Goal: Transaction & Acquisition: Book appointment/travel/reservation

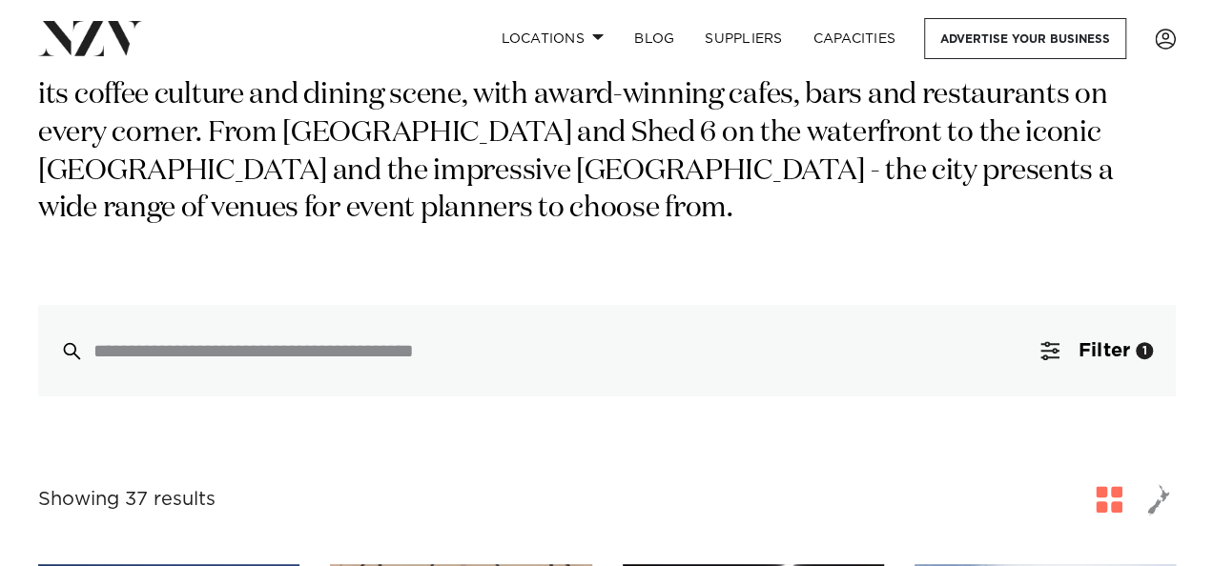
scroll to position [250, 0]
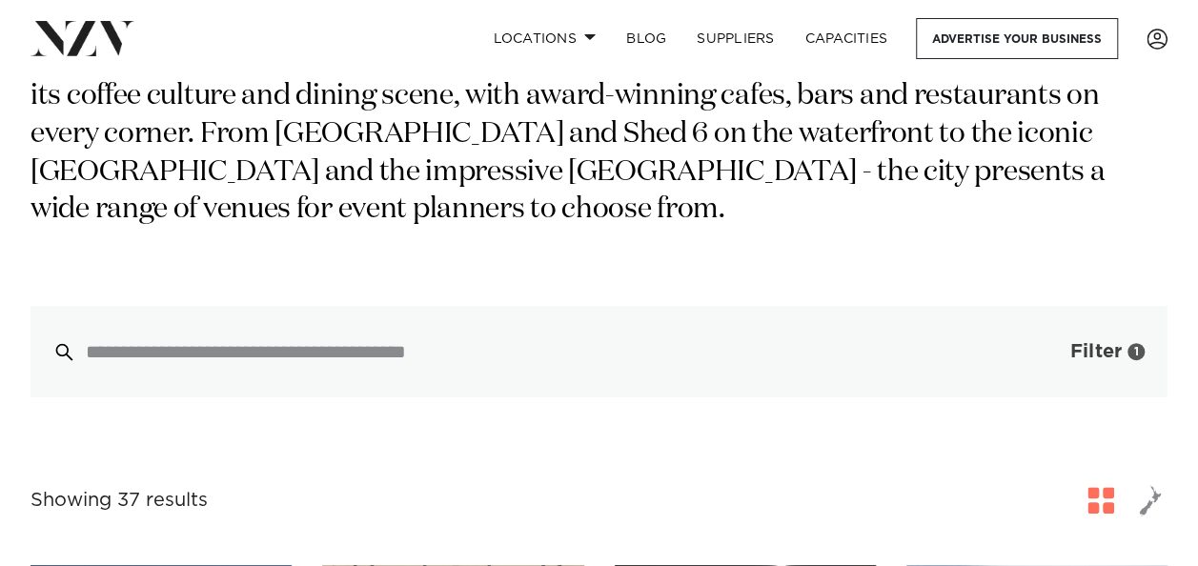
click at [1098, 342] on span "Filter" at bounding box center [1095, 351] width 51 height 19
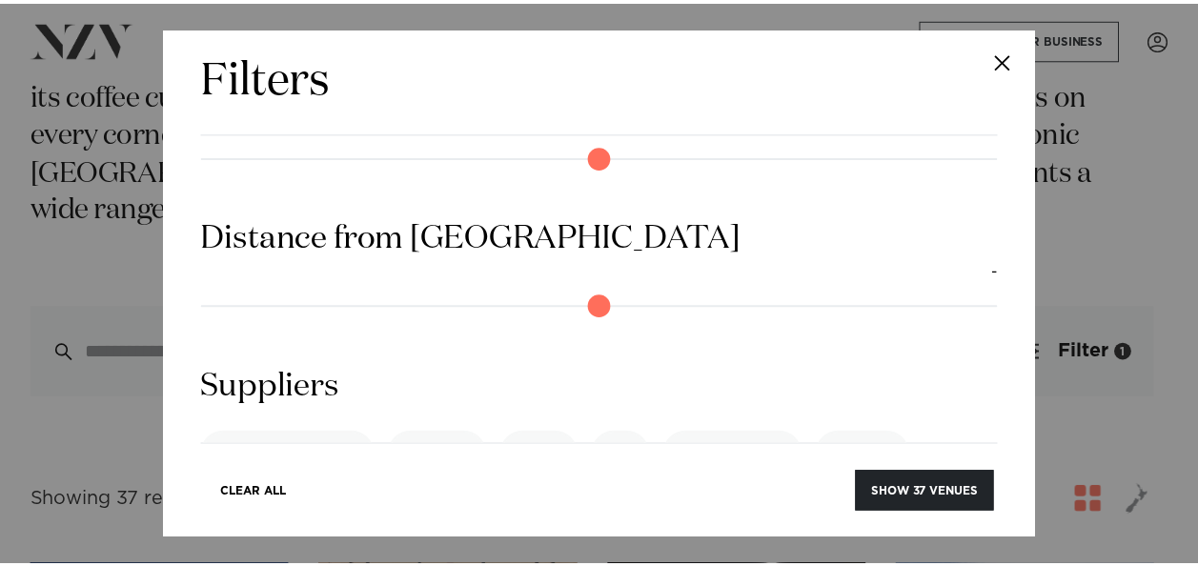
scroll to position [1912, 0]
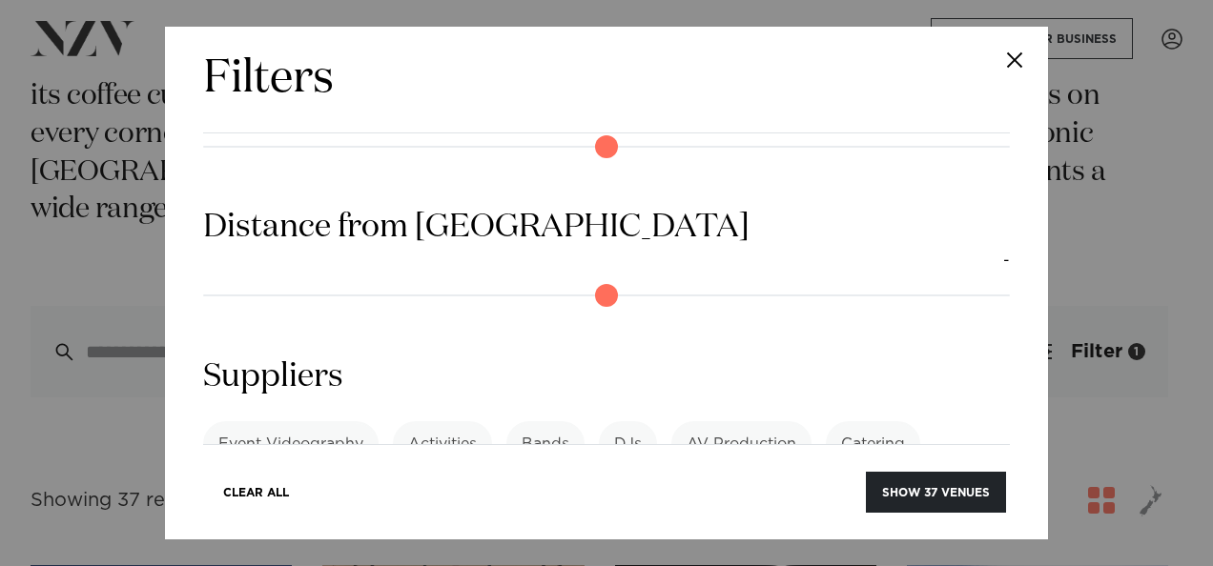
click at [1029, 64] on button "Close" at bounding box center [1014, 60] width 67 height 67
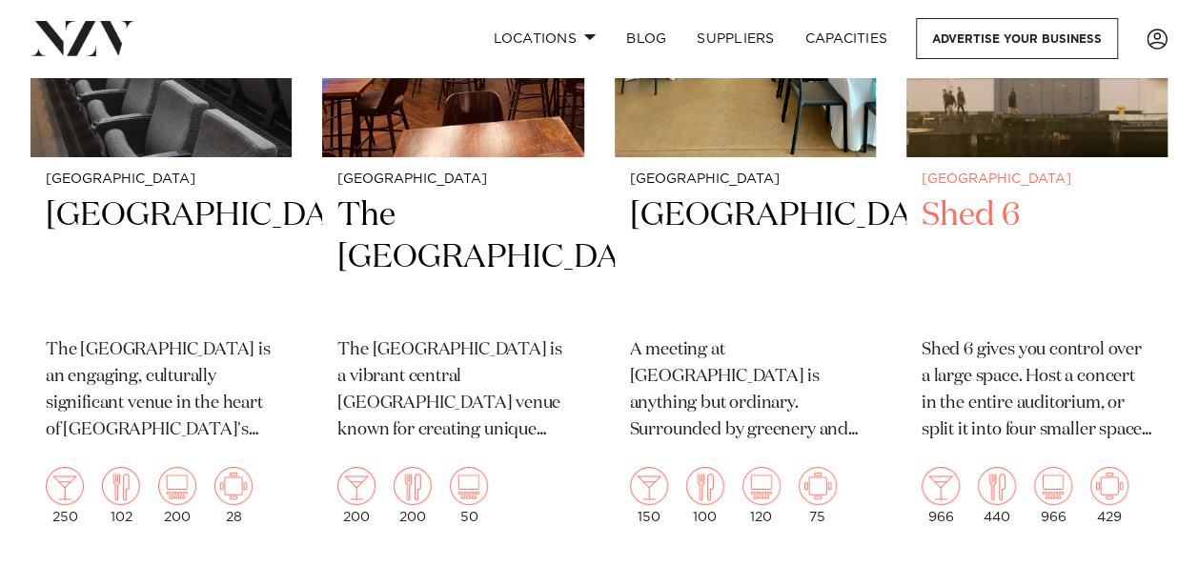
scroll to position [3301, 0]
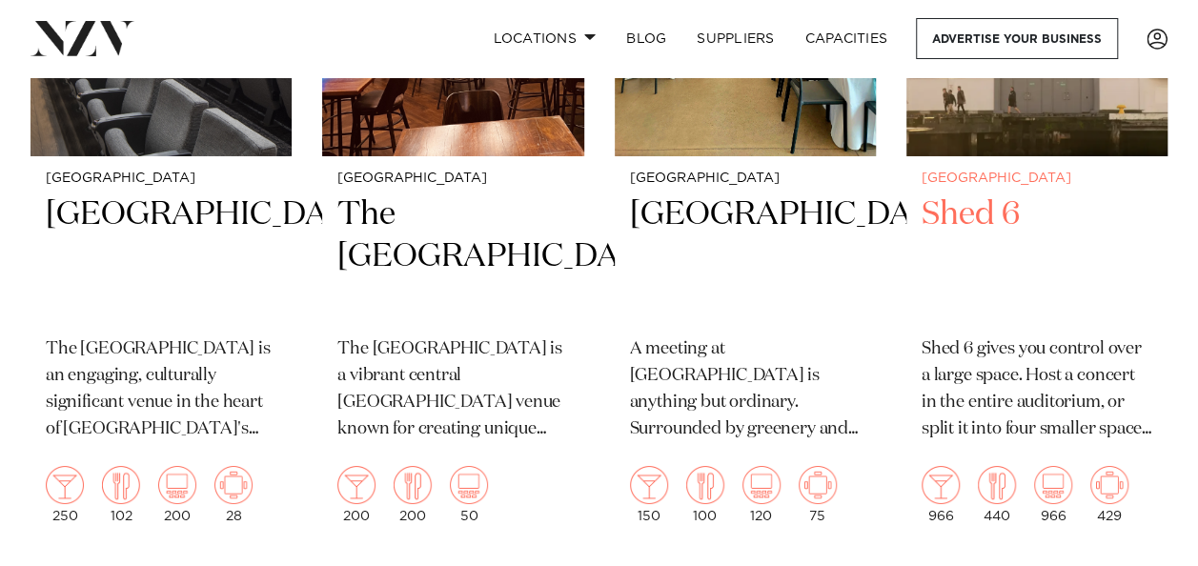
click at [944, 208] on h2 "Shed 6" at bounding box center [1037, 258] width 231 height 129
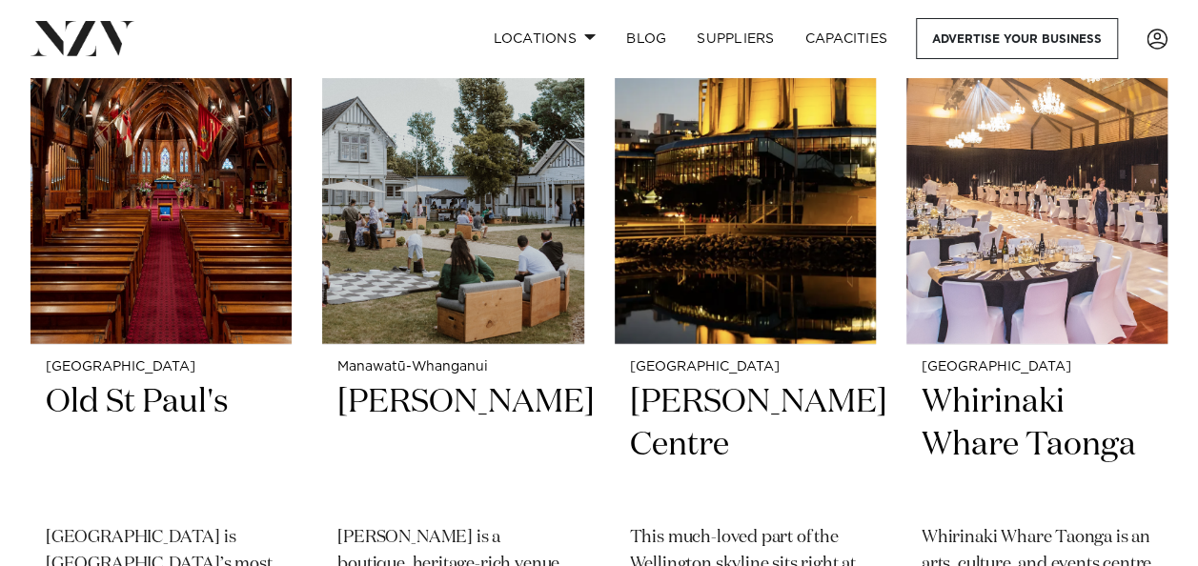
scroll to position [2347, 0]
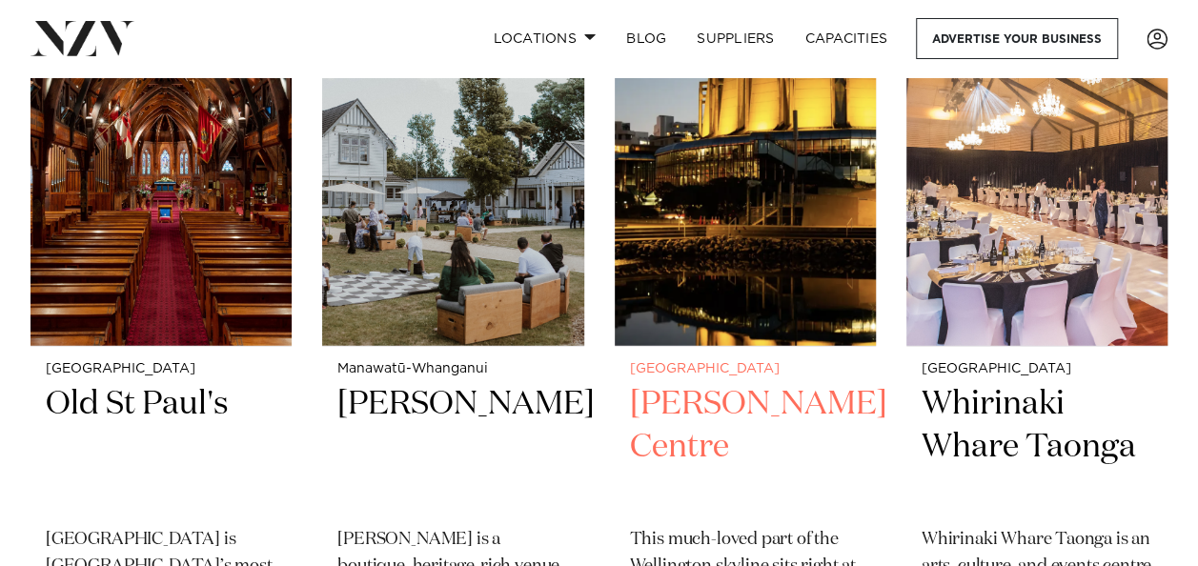
click at [719, 290] on img at bounding box center [745, 171] width 261 height 351
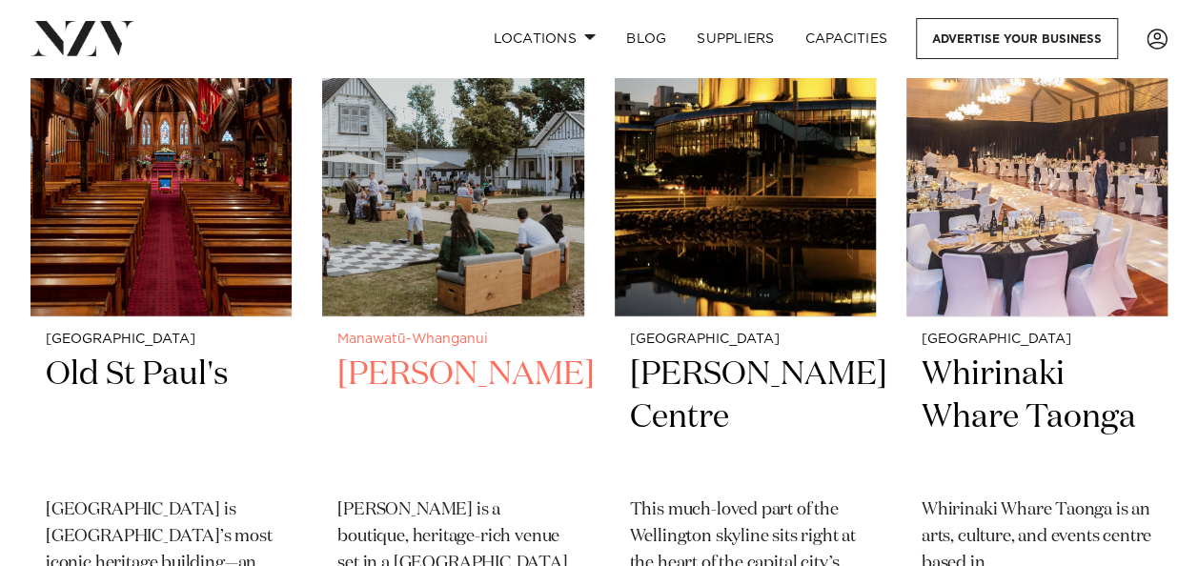
scroll to position [2377, 0]
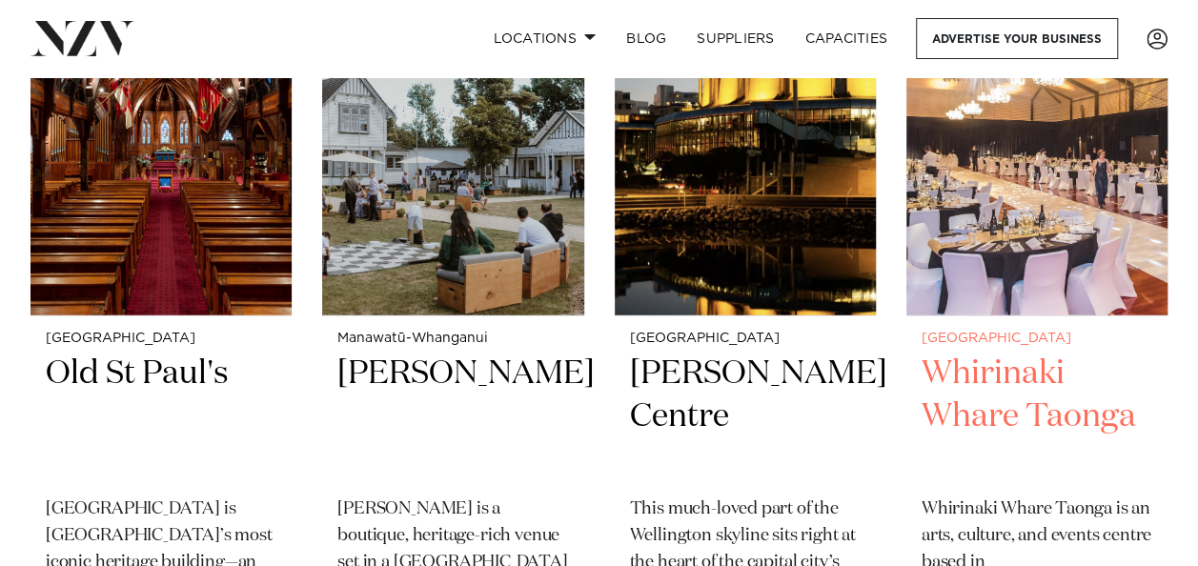
click at [988, 340] on small "[GEOGRAPHIC_DATA]" at bounding box center [1037, 339] width 231 height 14
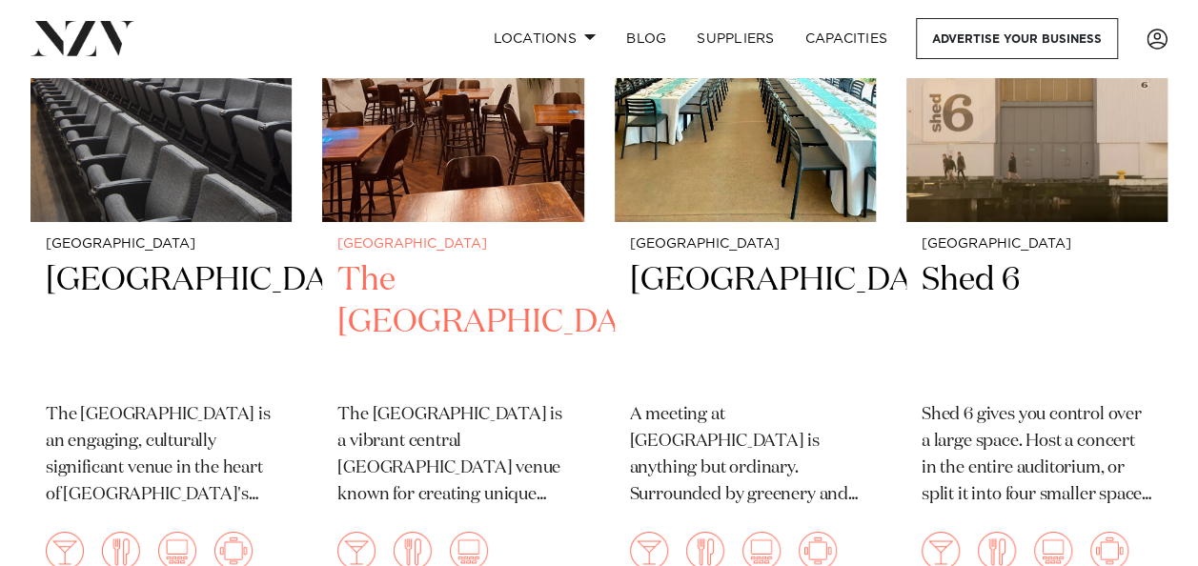
scroll to position [3240, 0]
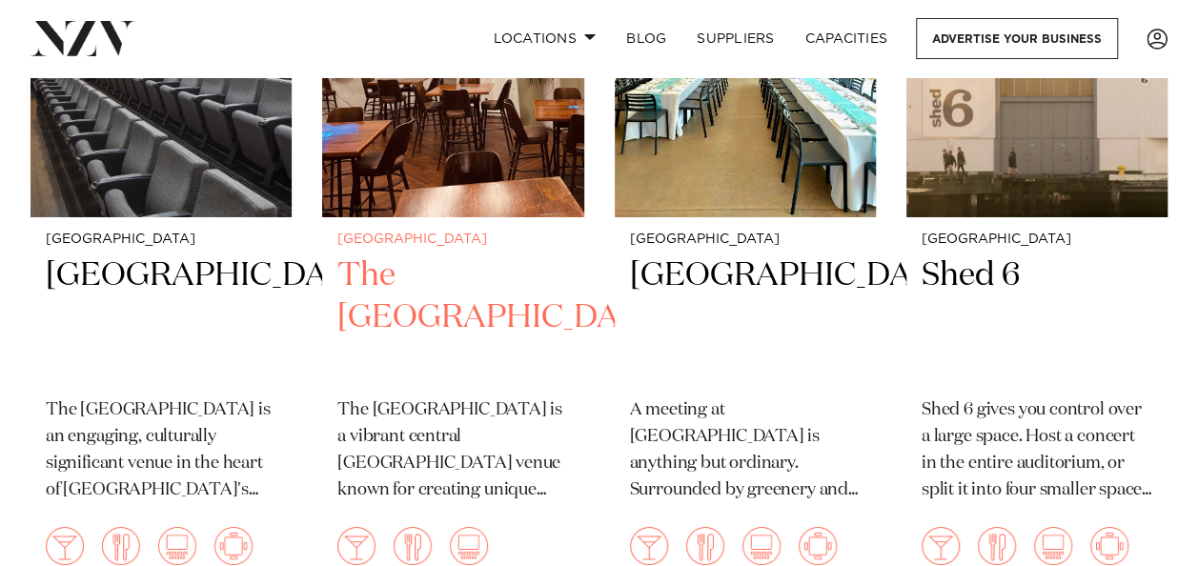
click at [528, 288] on h2 "The Cambridge Hotel" at bounding box center [452, 319] width 231 height 129
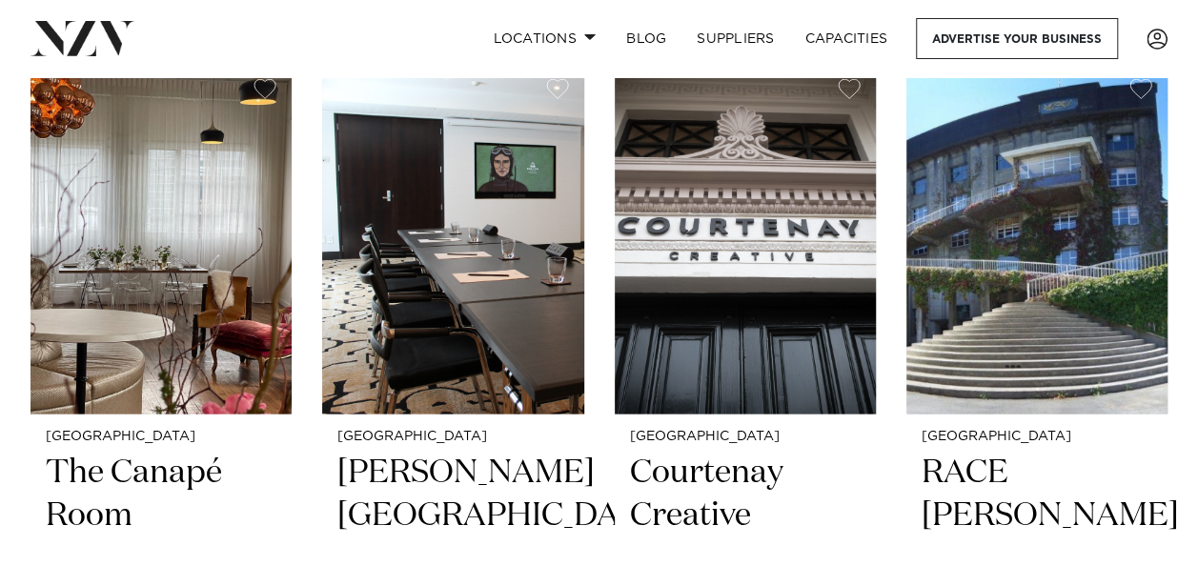
scroll to position [5334, 0]
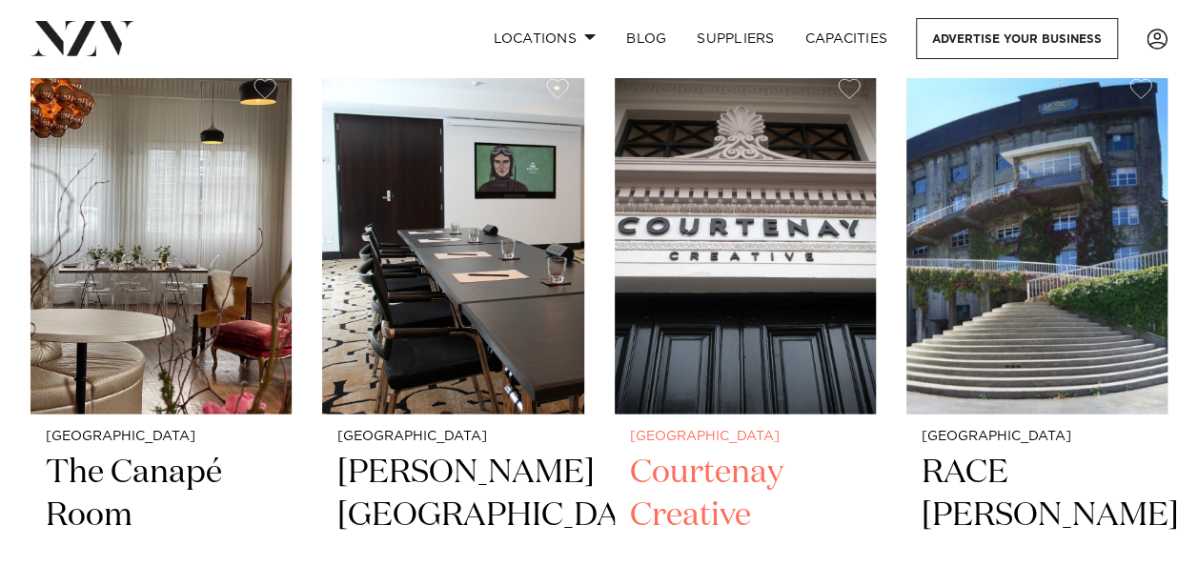
click at [710, 520] on h2 "Courtenay Creative" at bounding box center [745, 515] width 231 height 129
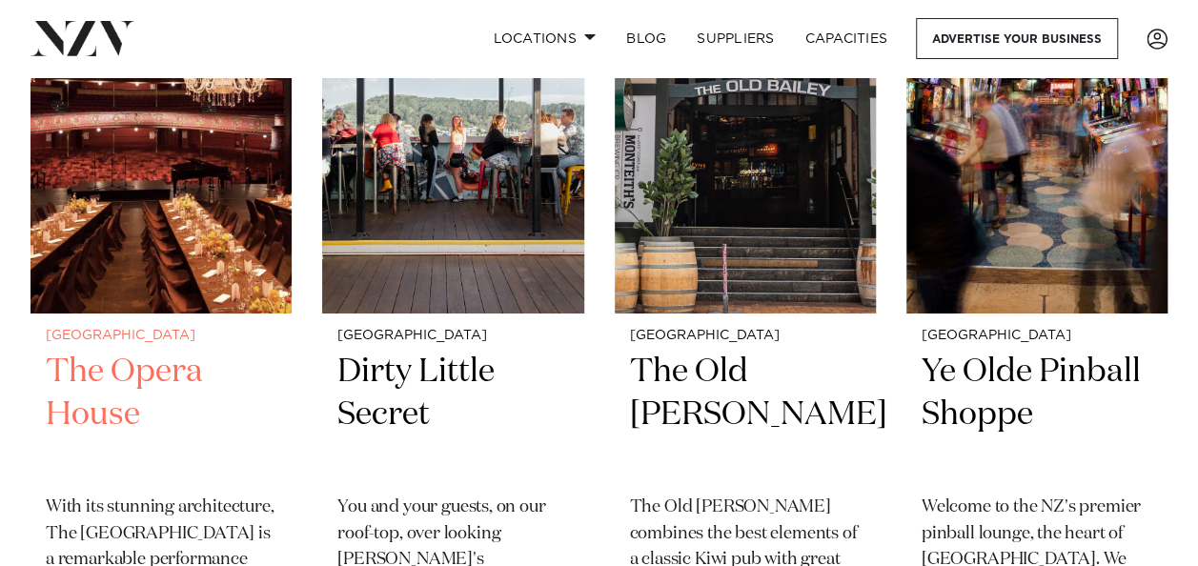
scroll to position [6961, 0]
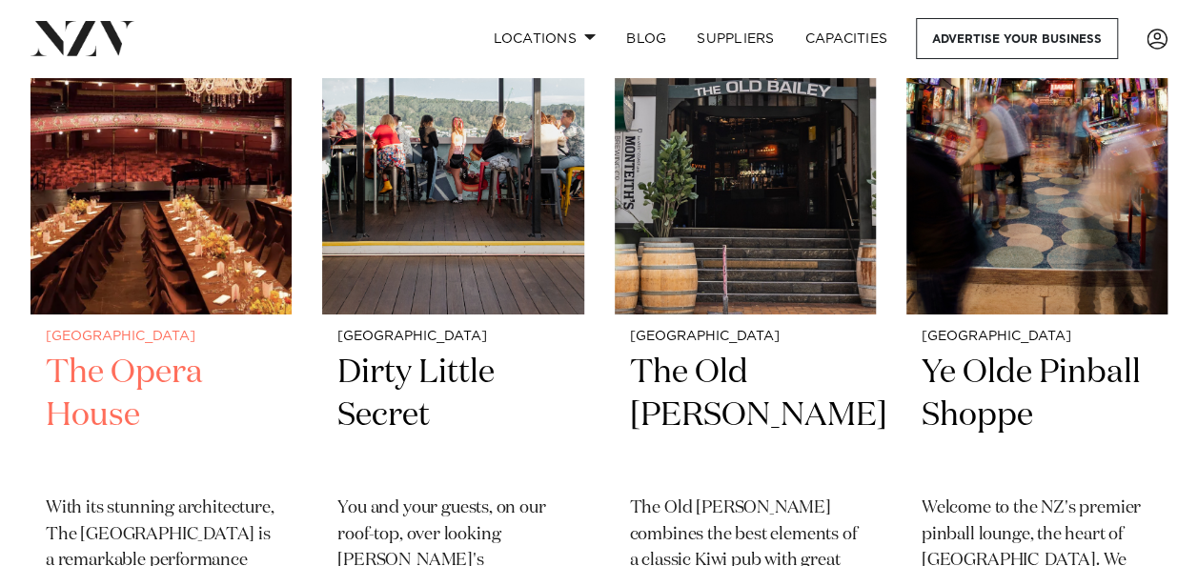
click at [166, 375] on h2 "The Opera House" at bounding box center [161, 416] width 231 height 129
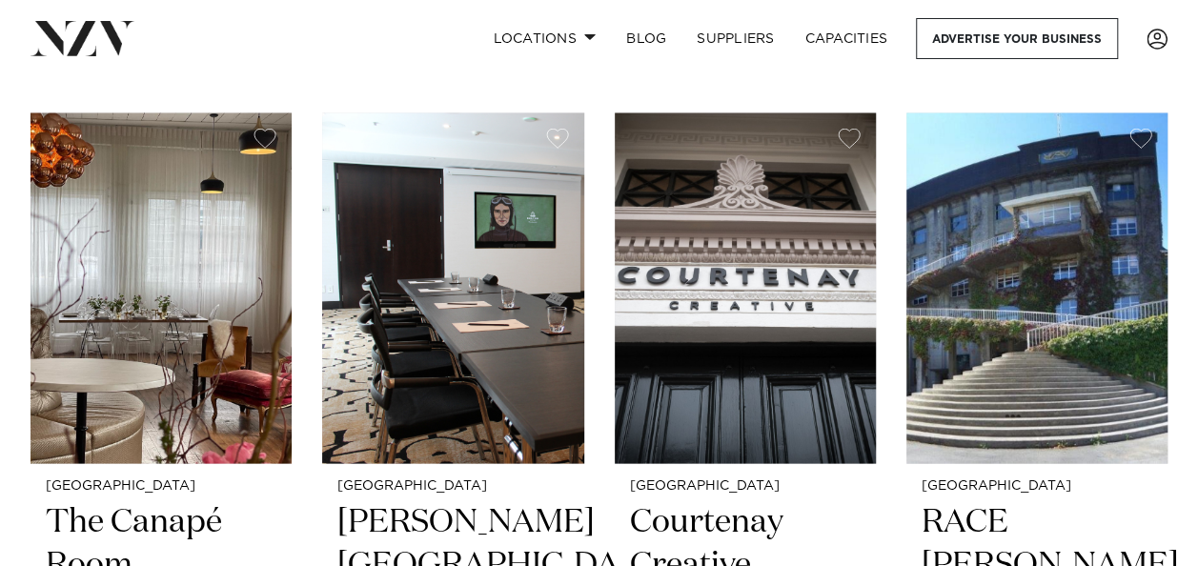
scroll to position [5355, 0]
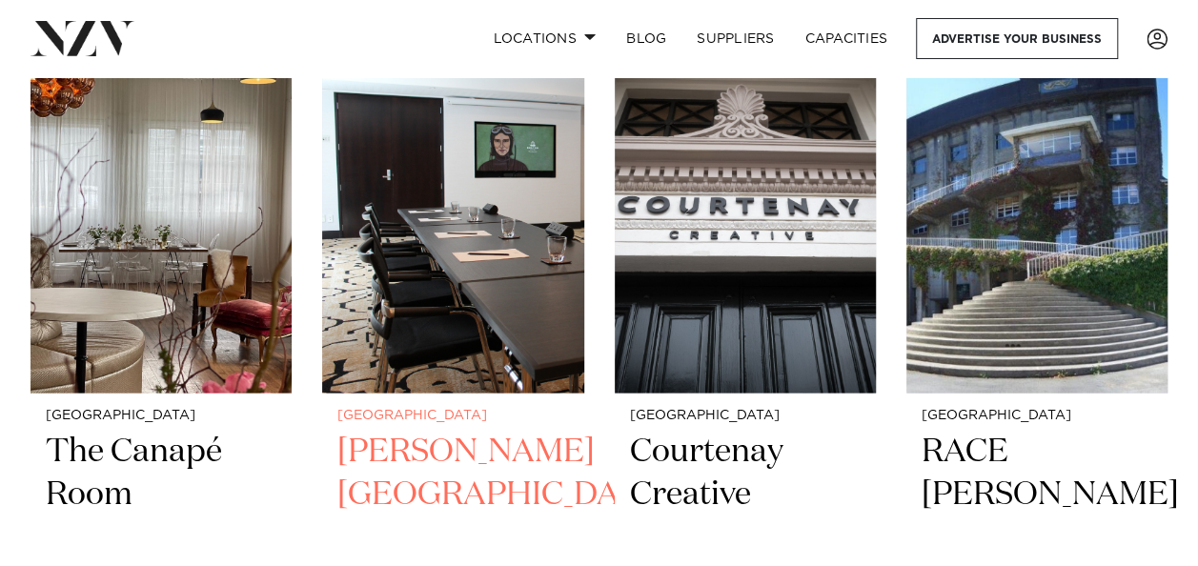
click at [383, 452] on h2 "Bolton Hotel" at bounding box center [452, 494] width 231 height 129
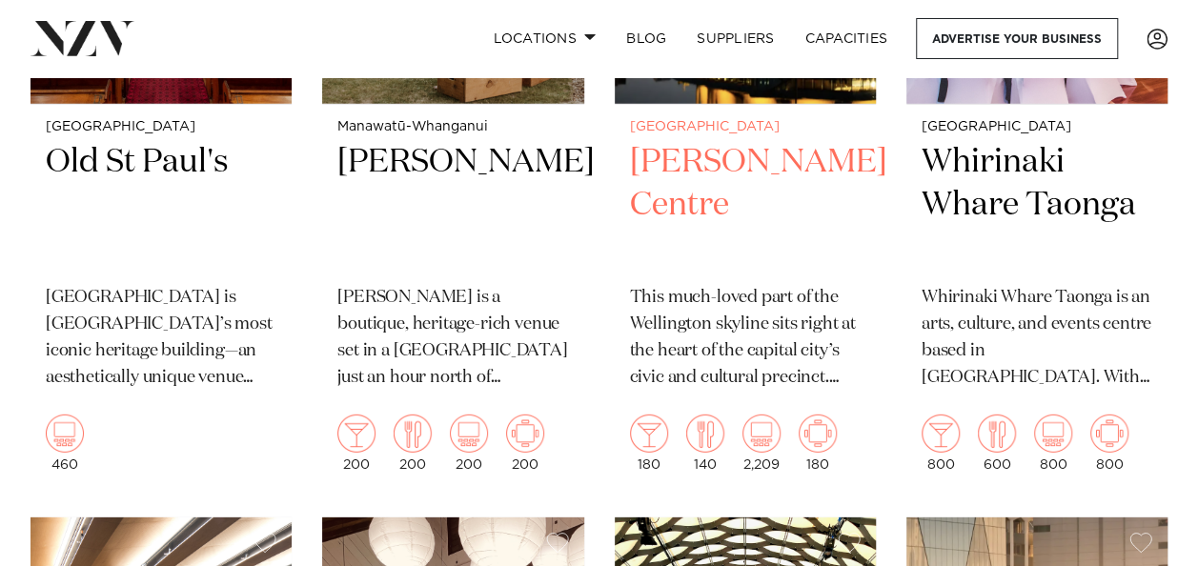
scroll to position [2589, 0]
click at [702, 198] on h2 "[PERSON_NAME] Centre" at bounding box center [745, 205] width 231 height 129
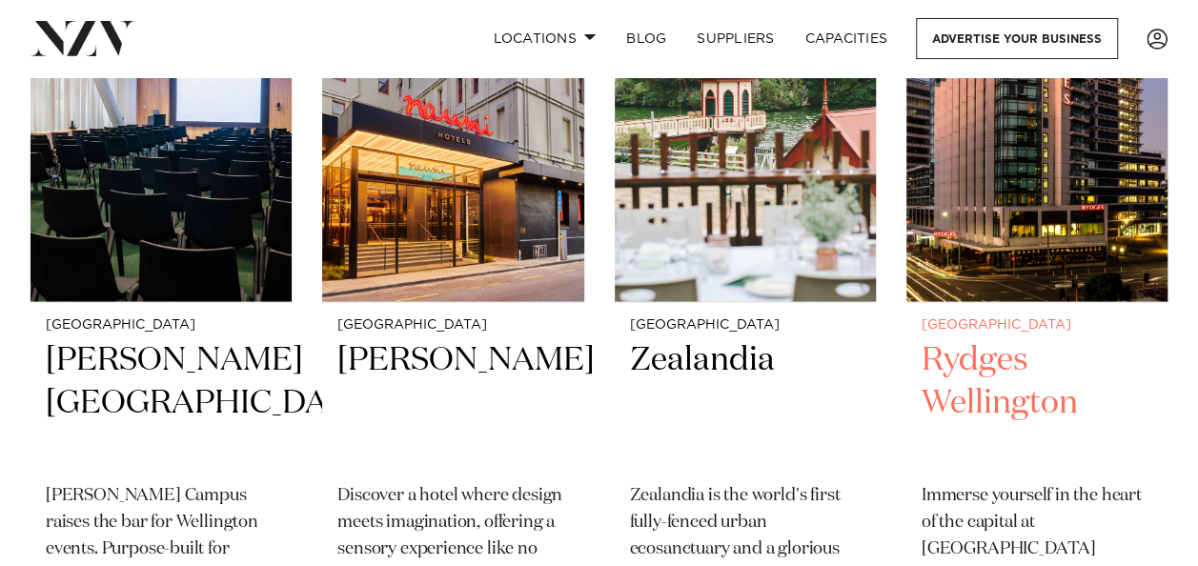
scroll to position [1620, 0]
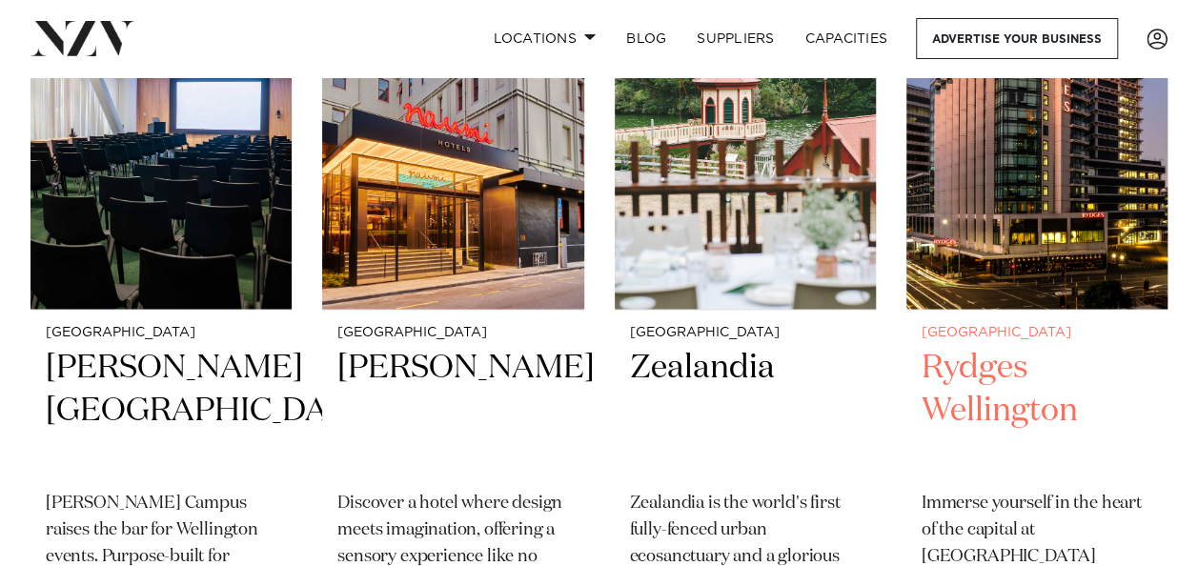
click at [989, 397] on h2 "Rydges Wellington" at bounding box center [1037, 410] width 231 height 129
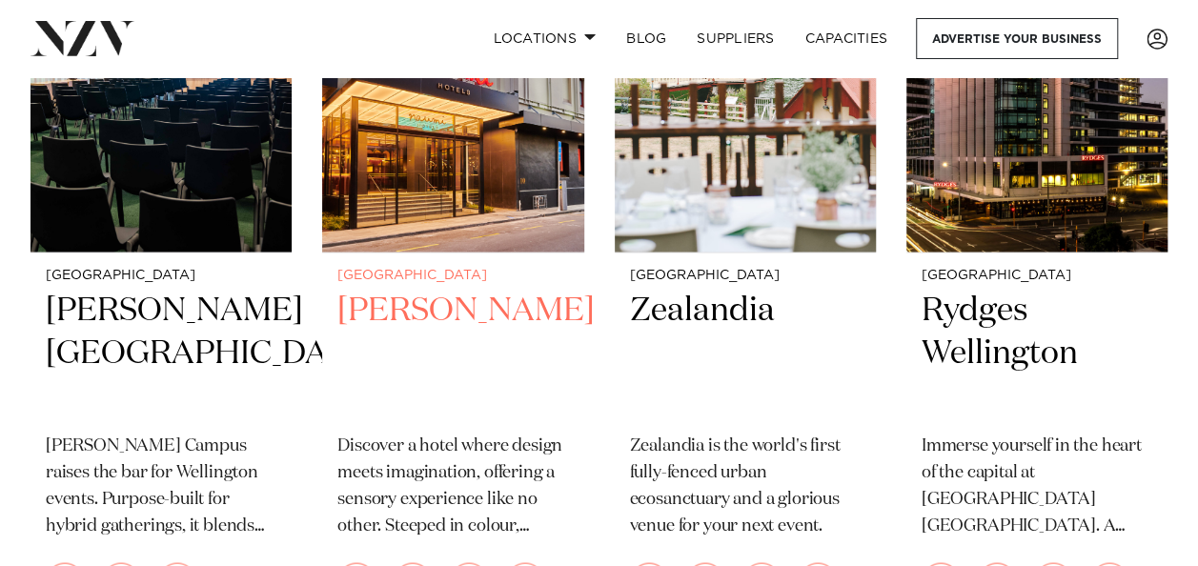
scroll to position [1685, 0]
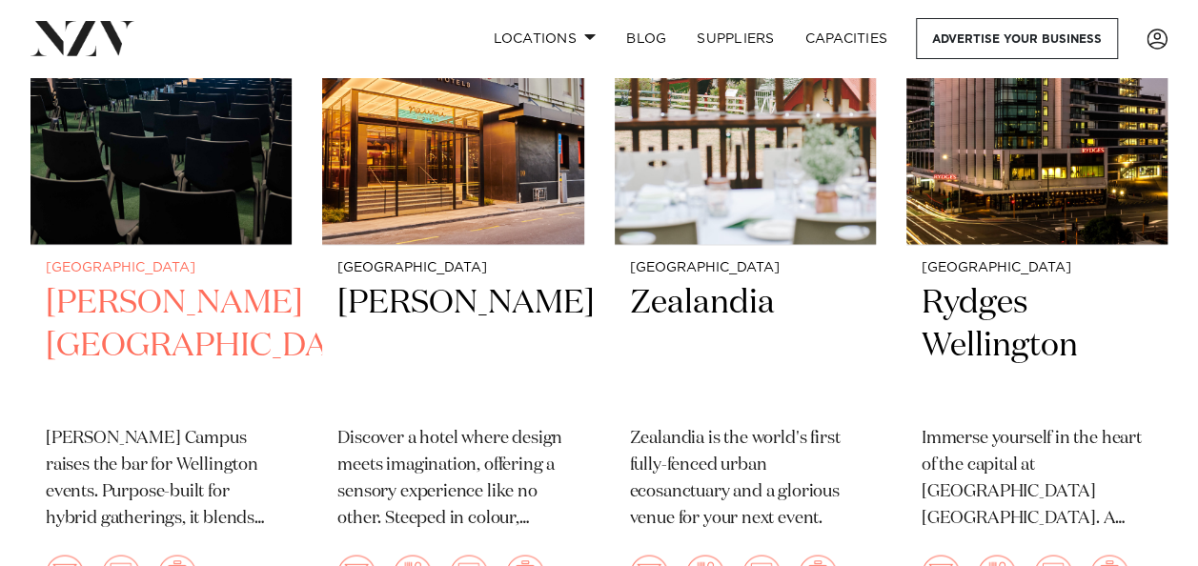
click at [187, 299] on h2 "Bowen Campus" at bounding box center [161, 345] width 231 height 129
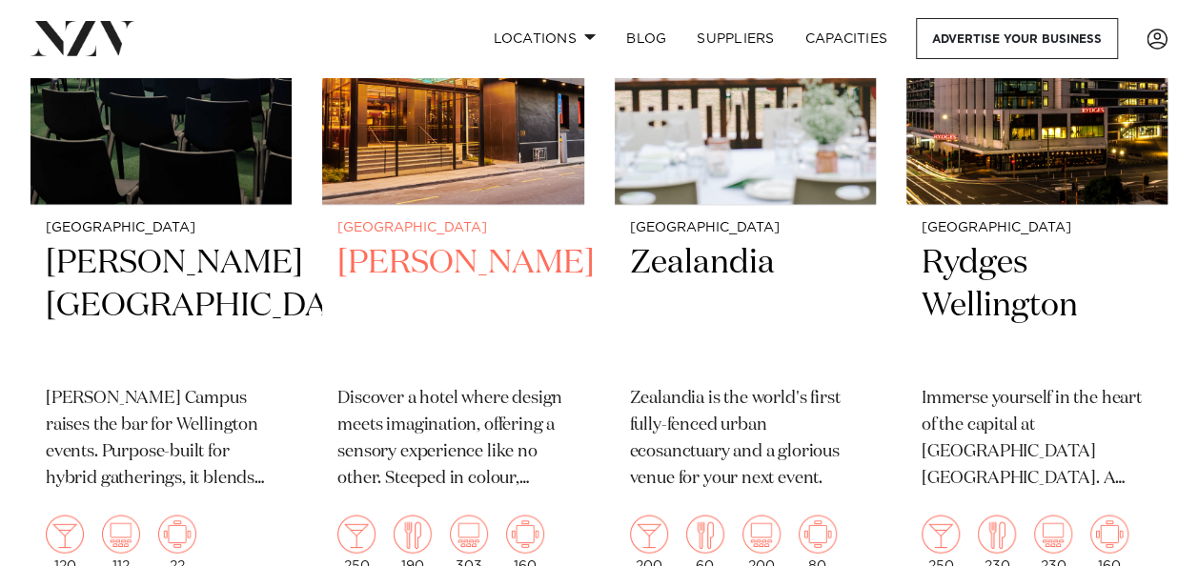
scroll to position [1722, 0]
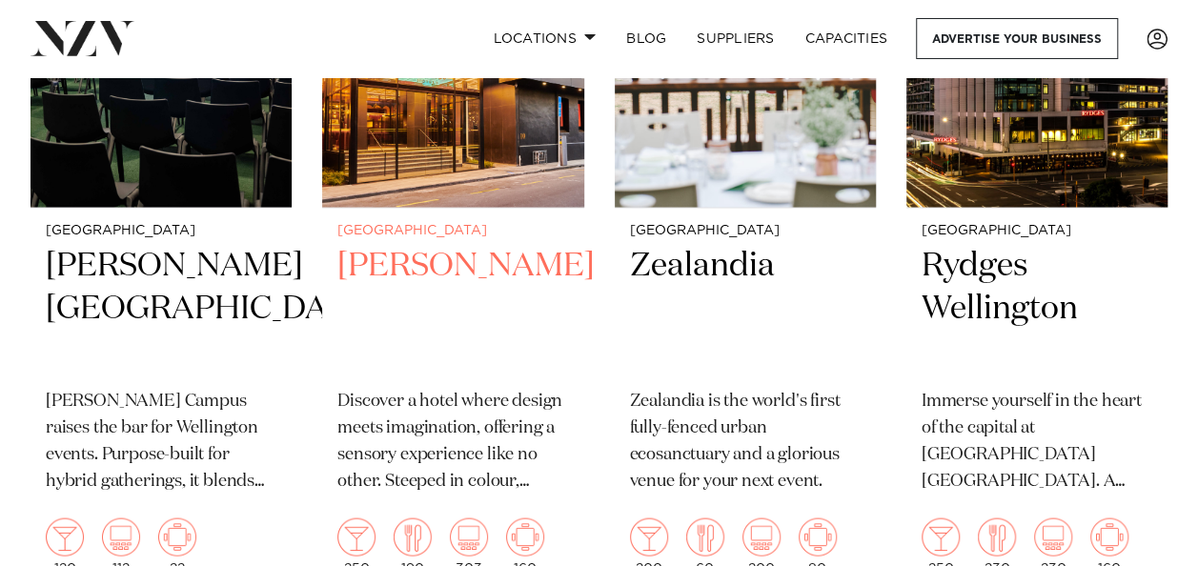
click at [410, 285] on h2 "Naumi Wellington" at bounding box center [452, 308] width 231 height 129
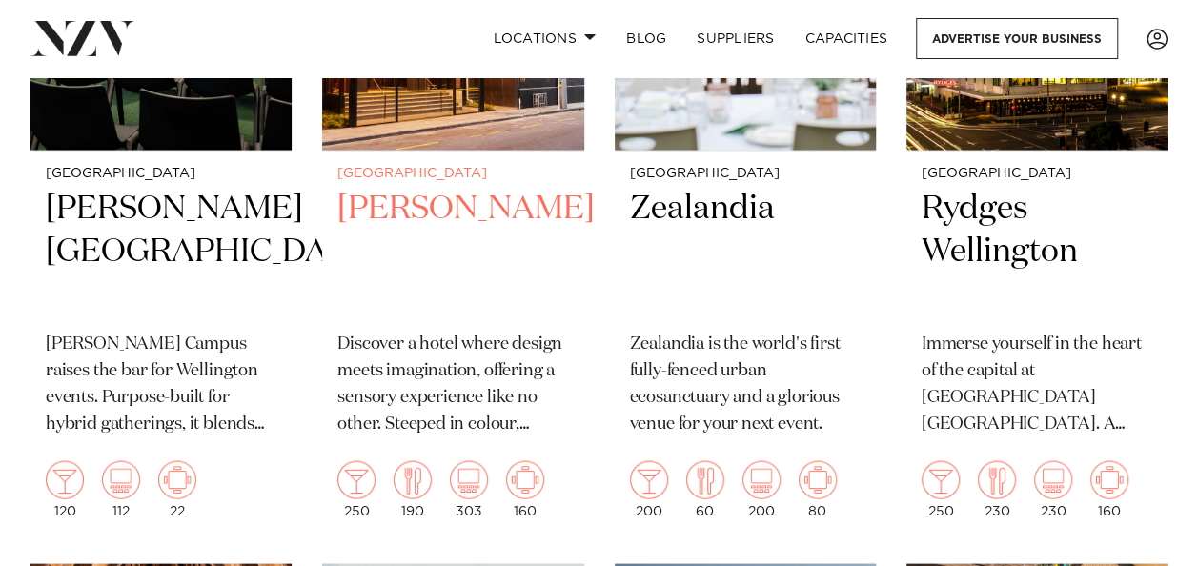
scroll to position [1795, 0]
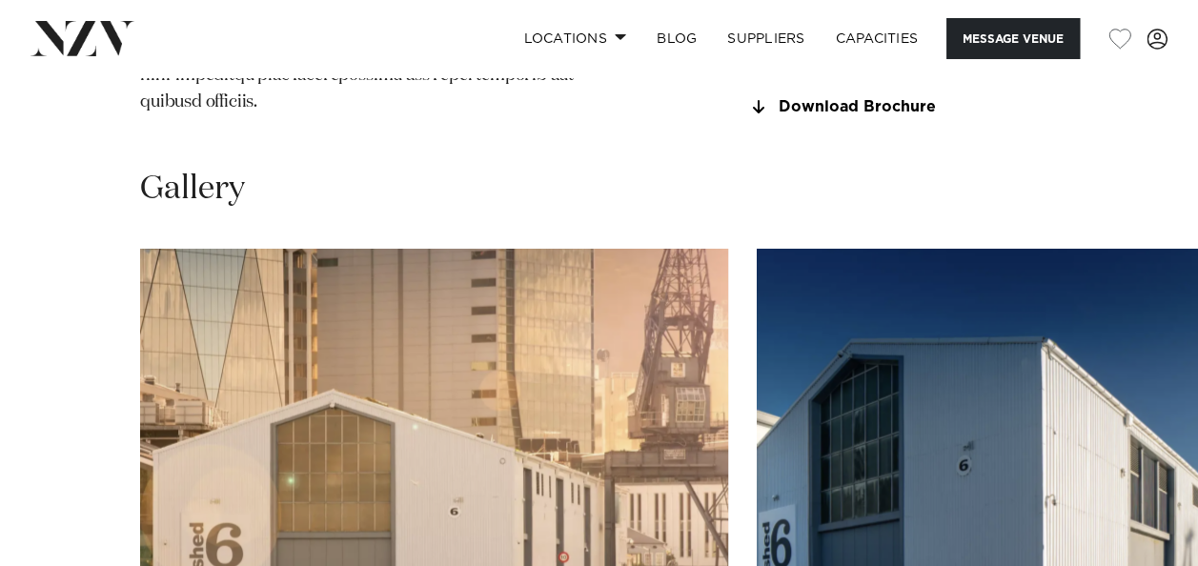
scroll to position [2328, 0]
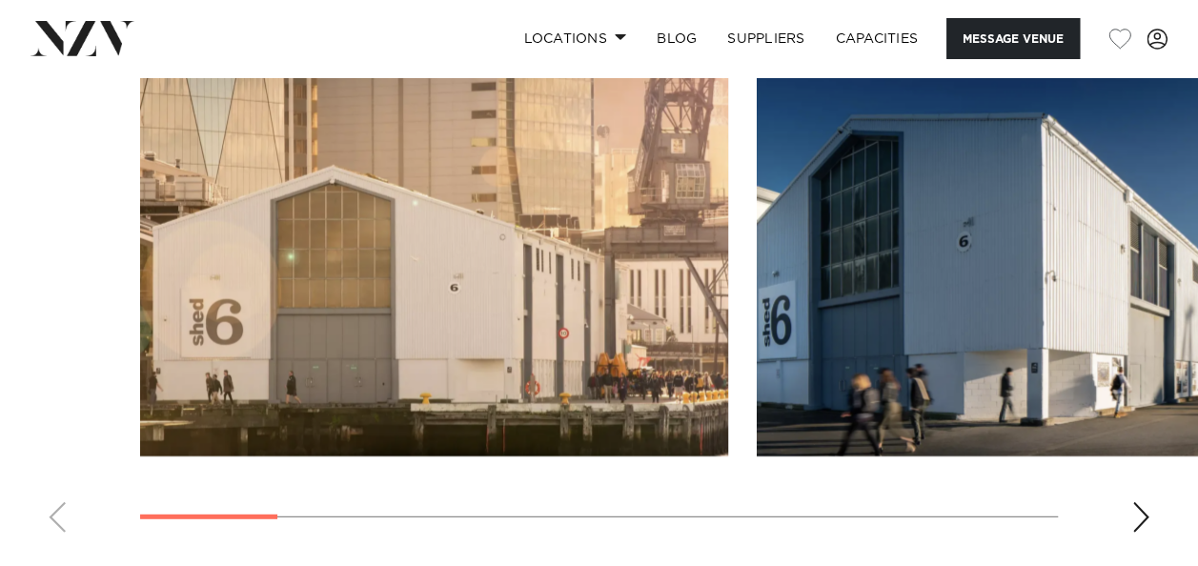
click at [1121, 484] on swiper-container at bounding box center [599, 286] width 1198 height 523
click at [1144, 502] on div "Next slide" at bounding box center [1140, 517] width 19 height 31
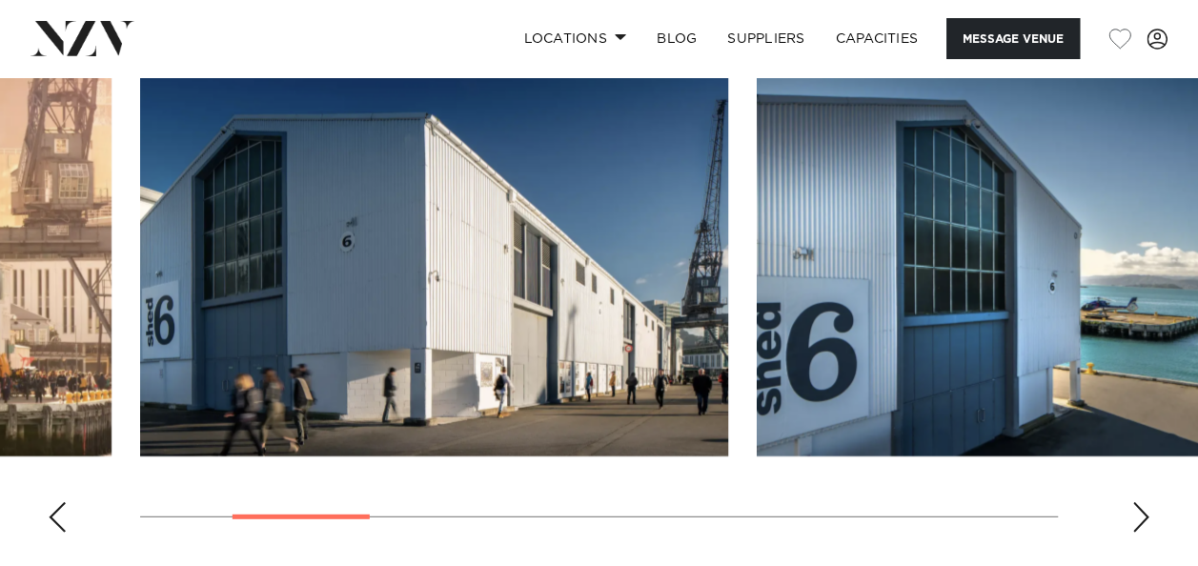
click at [1144, 502] on div "Next slide" at bounding box center [1140, 517] width 19 height 31
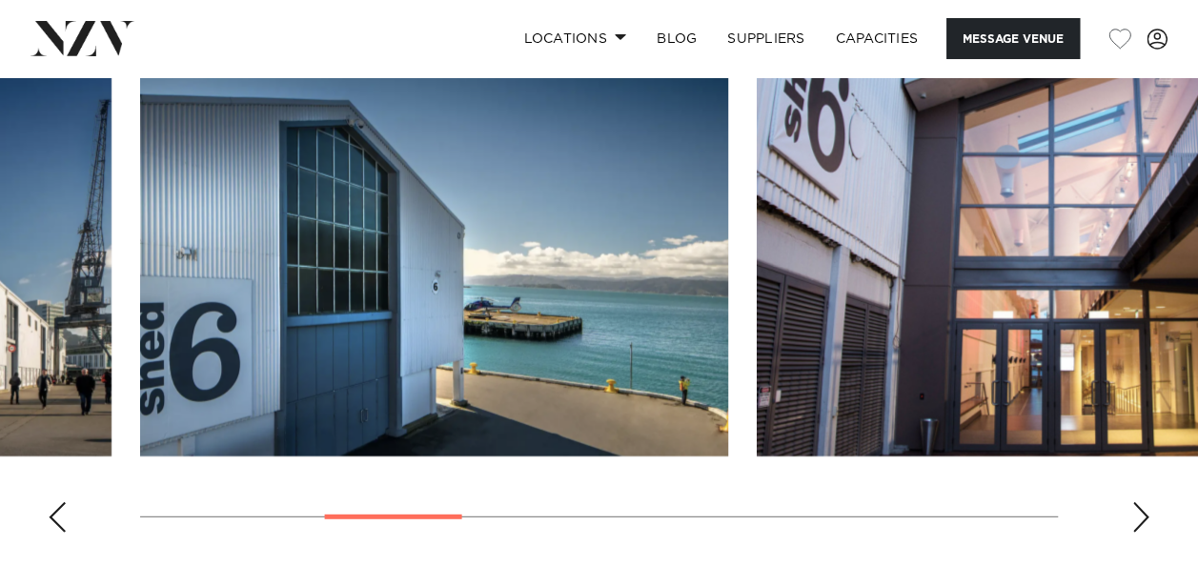
click at [1143, 502] on div "Next slide" at bounding box center [1140, 517] width 19 height 31
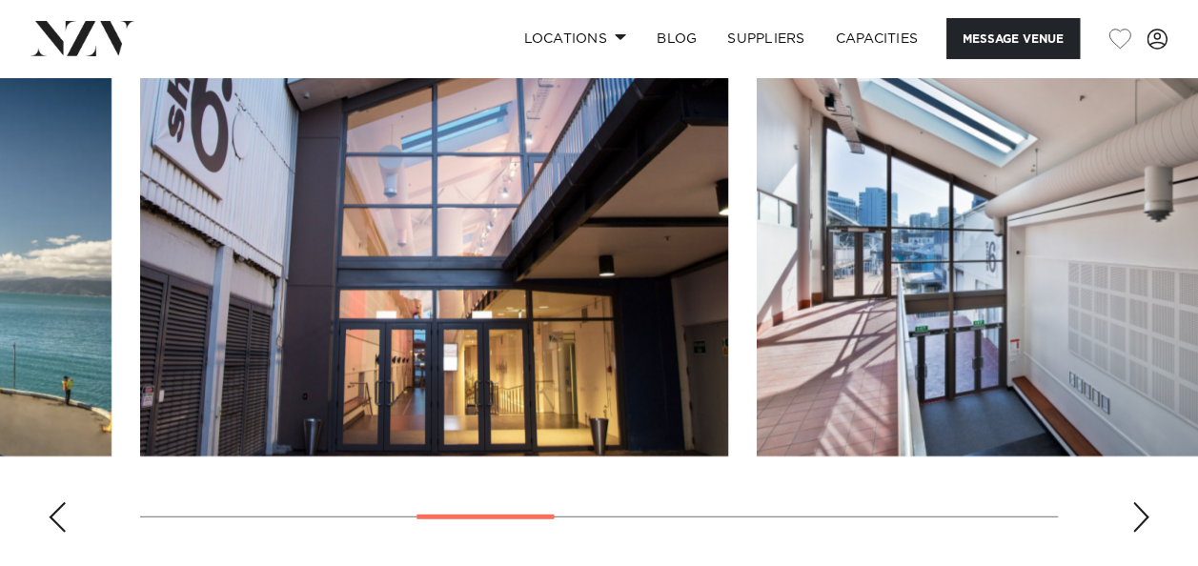
click at [1142, 502] on div "Next slide" at bounding box center [1140, 517] width 19 height 31
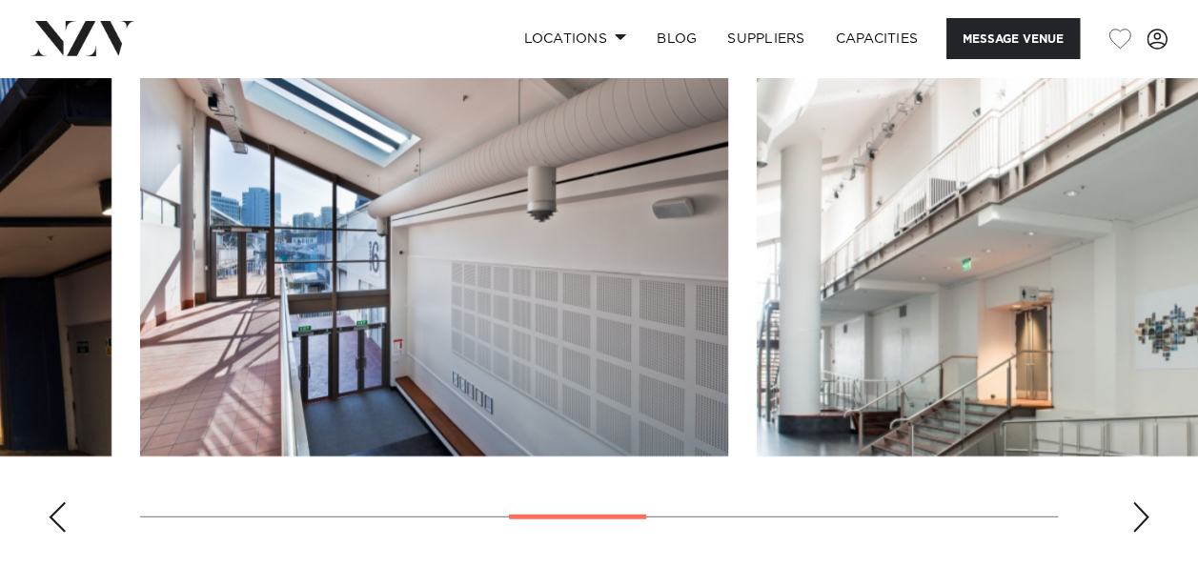
click at [1142, 502] on div "Next slide" at bounding box center [1140, 517] width 19 height 31
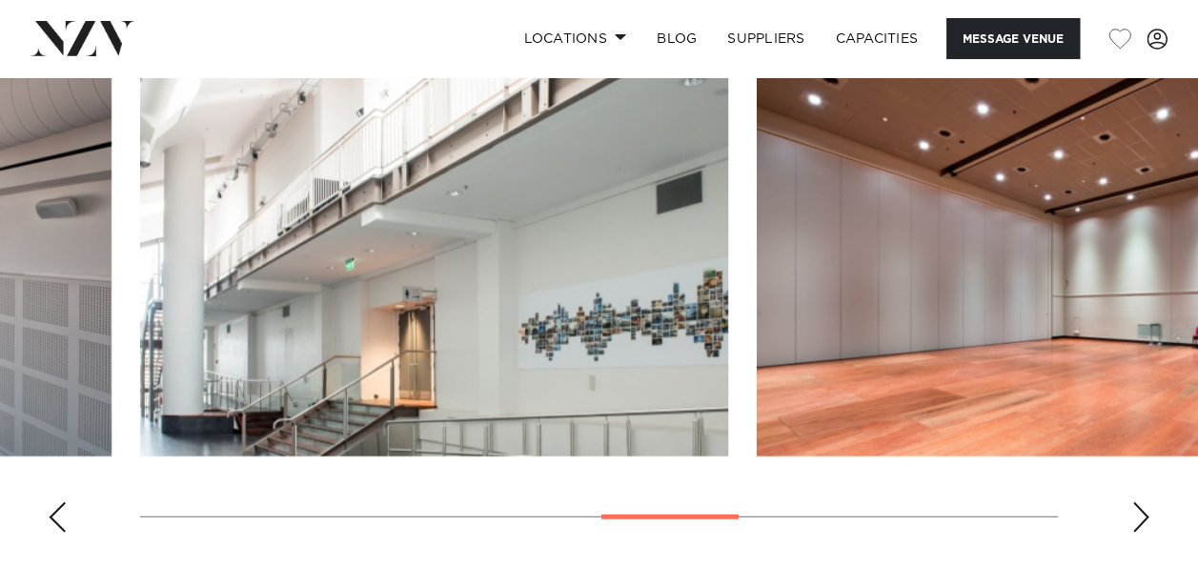
click at [1142, 502] on div "Next slide" at bounding box center [1140, 517] width 19 height 31
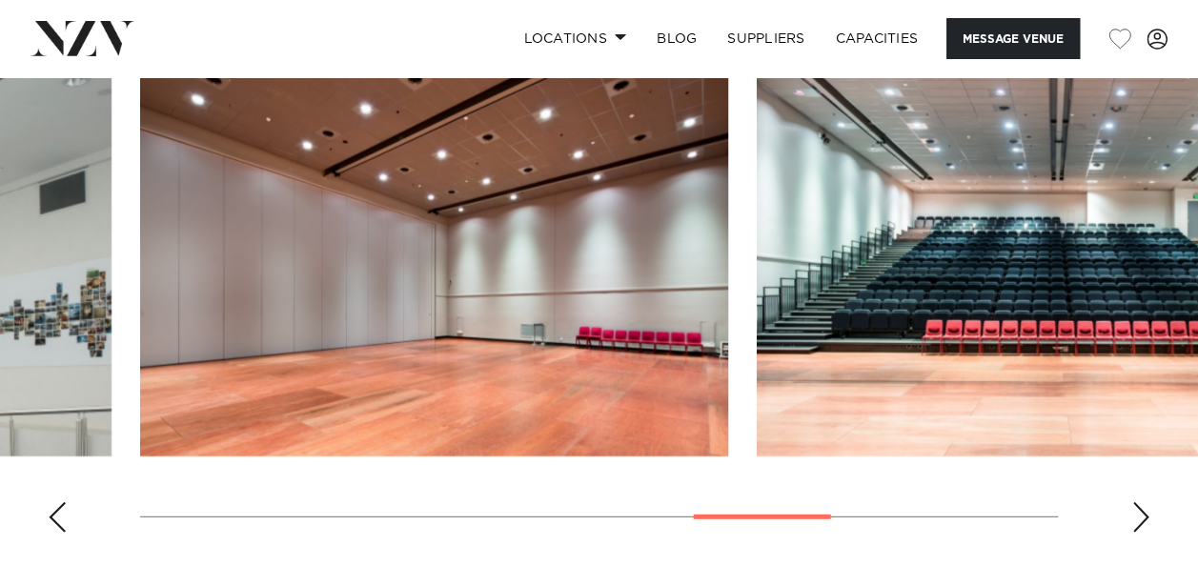
click at [1142, 502] on div "Next slide" at bounding box center [1140, 517] width 19 height 31
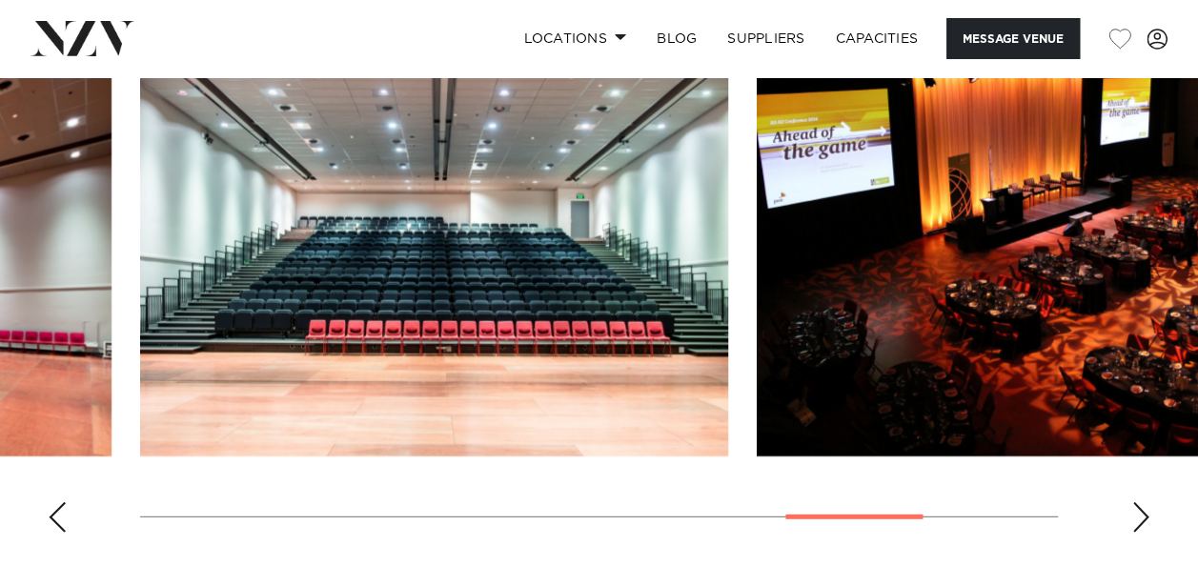
click at [1142, 502] on div "Next slide" at bounding box center [1140, 517] width 19 height 31
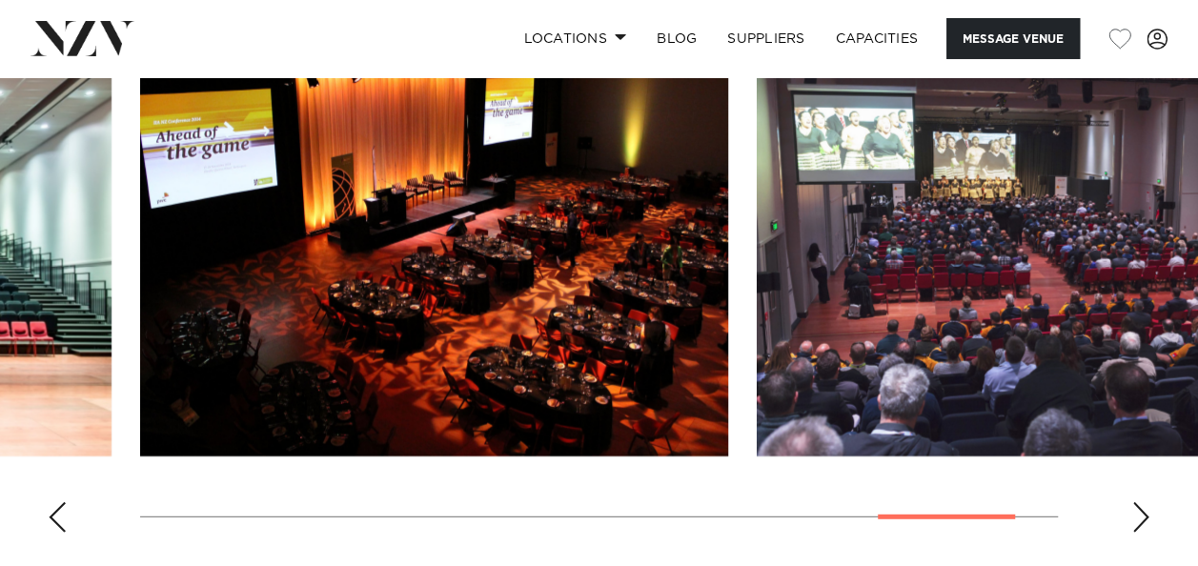
click at [1142, 502] on div "Next slide" at bounding box center [1140, 517] width 19 height 31
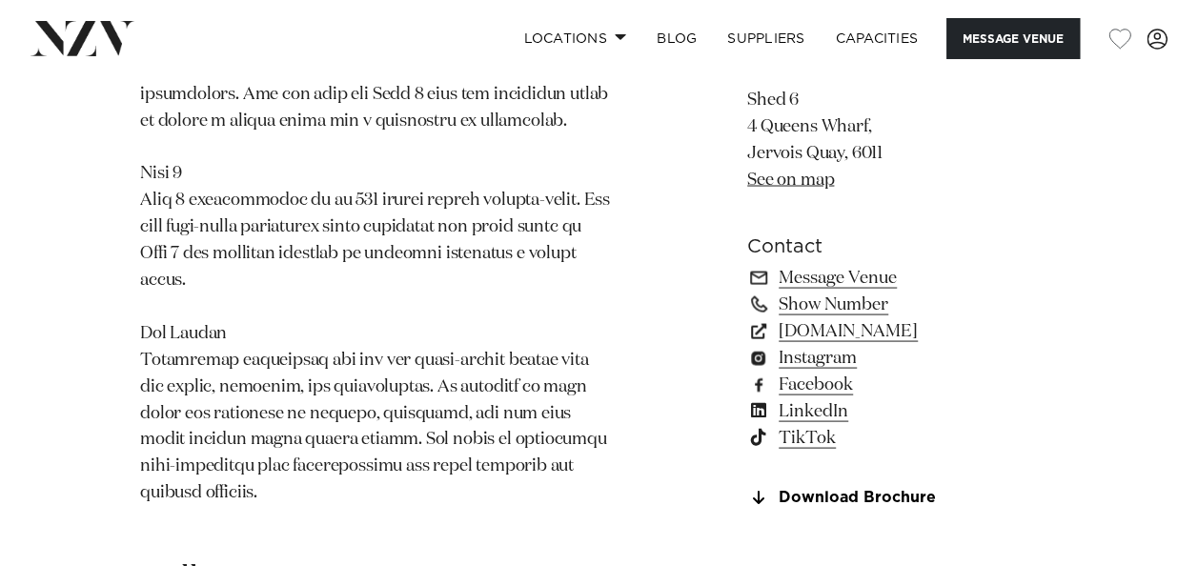
scroll to position [1712, 0]
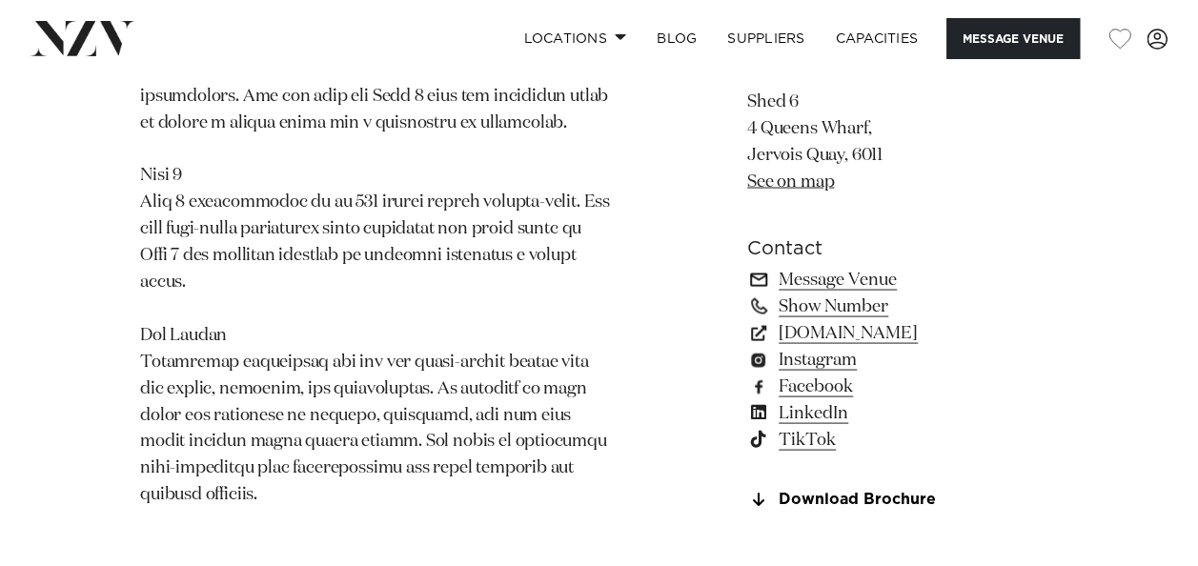
click at [801, 266] on link "Message Venue" at bounding box center [902, 279] width 311 height 27
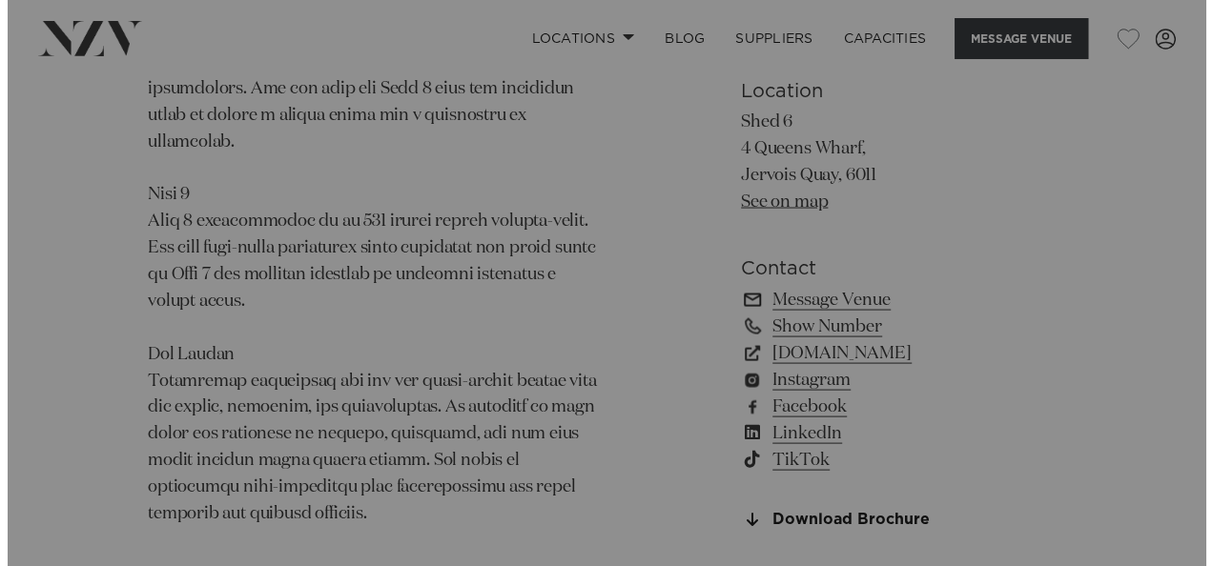
scroll to position [1682, 0]
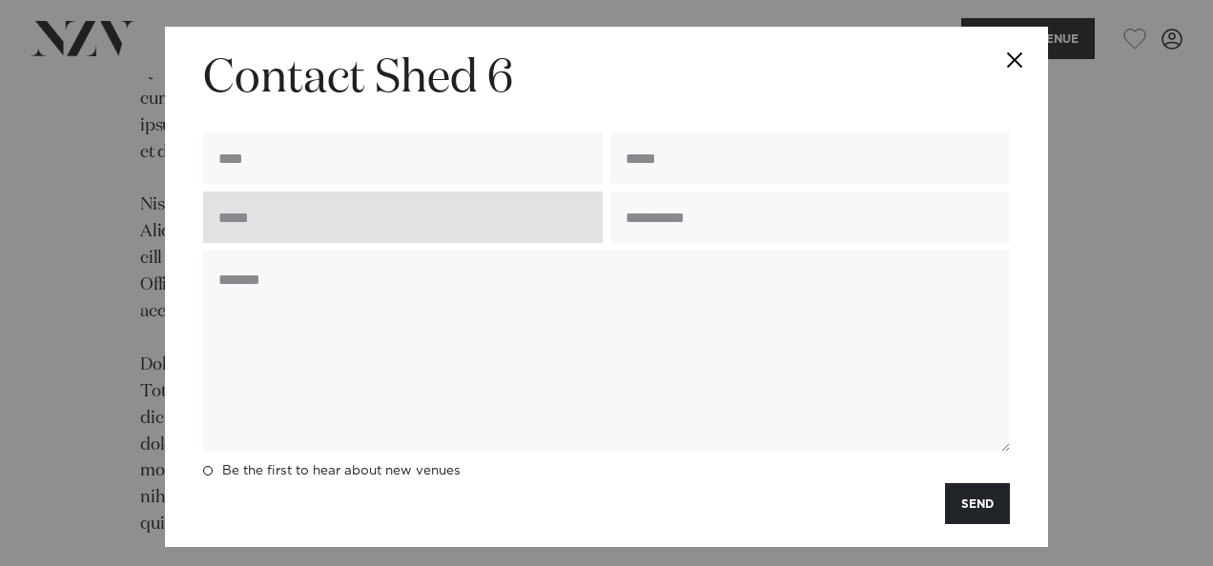
click at [397, 196] on input "text" at bounding box center [402, 217] width 399 height 51
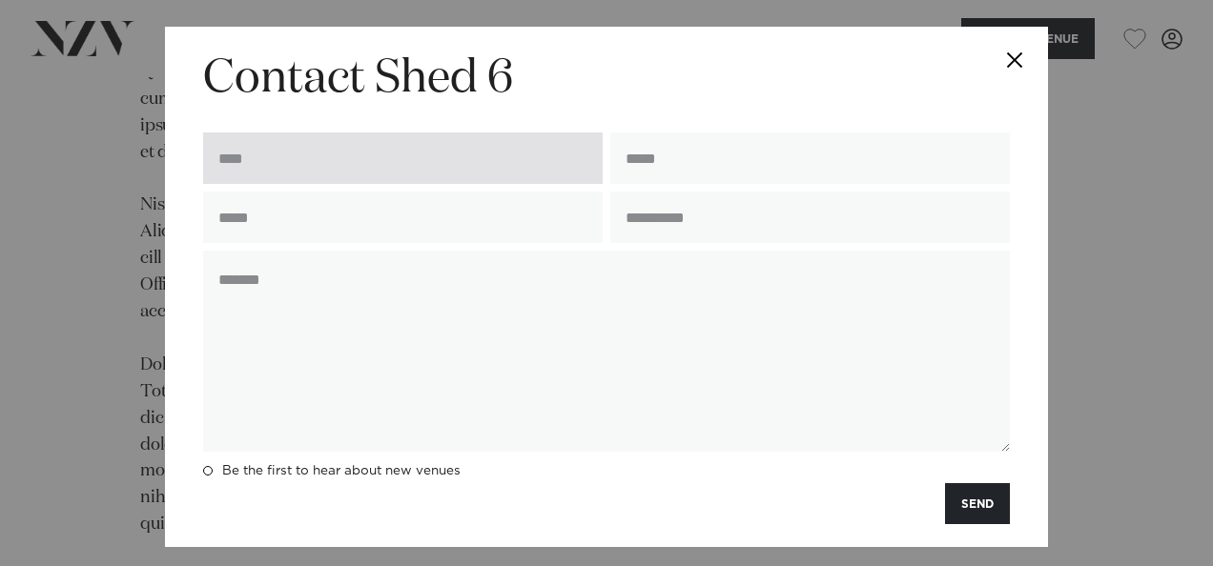
click at [367, 184] on input "text" at bounding box center [402, 157] width 399 height 51
type input "*******"
type input "**********"
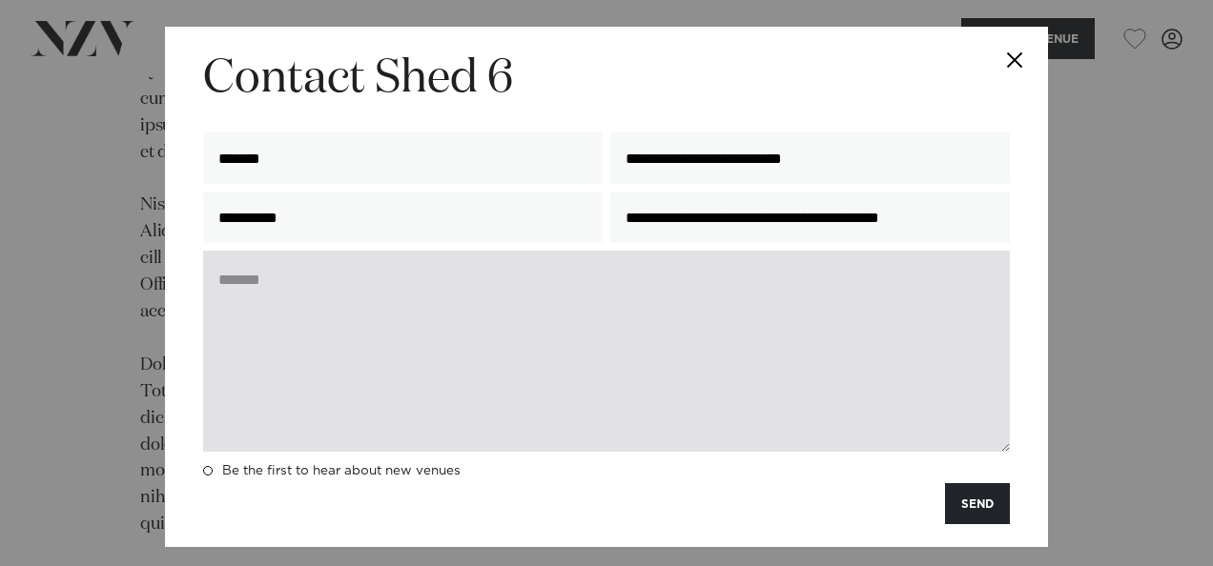
click at [457, 291] on textarea at bounding box center [606, 351] width 806 height 201
paste textarea "**********"
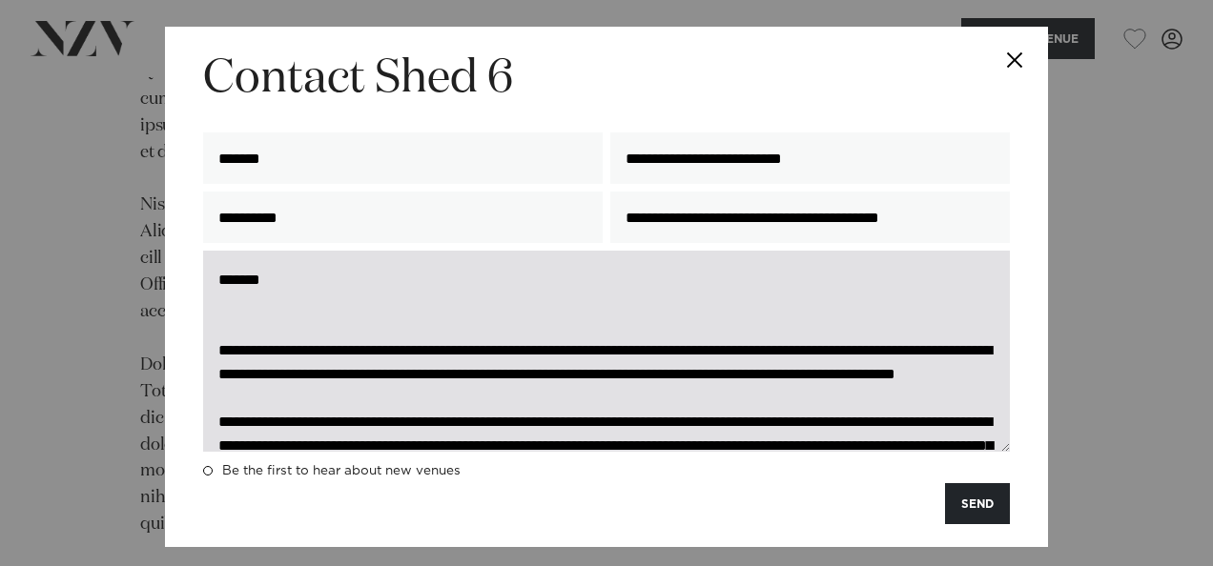
scroll to position [336, 0]
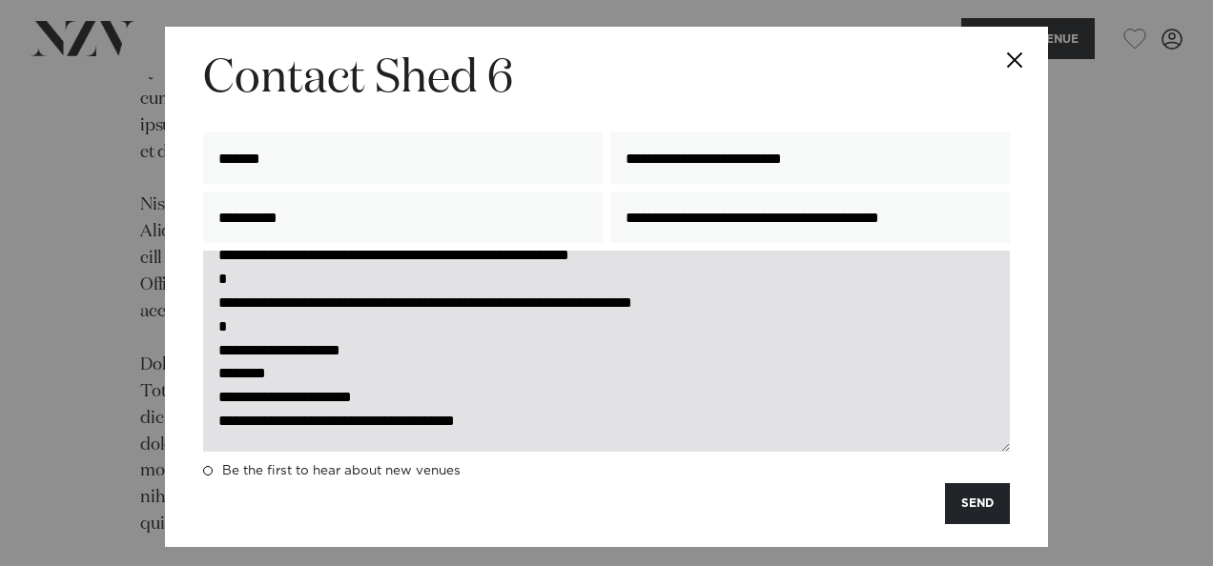
drag, startPoint x: 787, startPoint y: 332, endPoint x: 292, endPoint y: 311, distance: 496.1
click at [292, 311] on textarea at bounding box center [606, 351] width 806 height 201
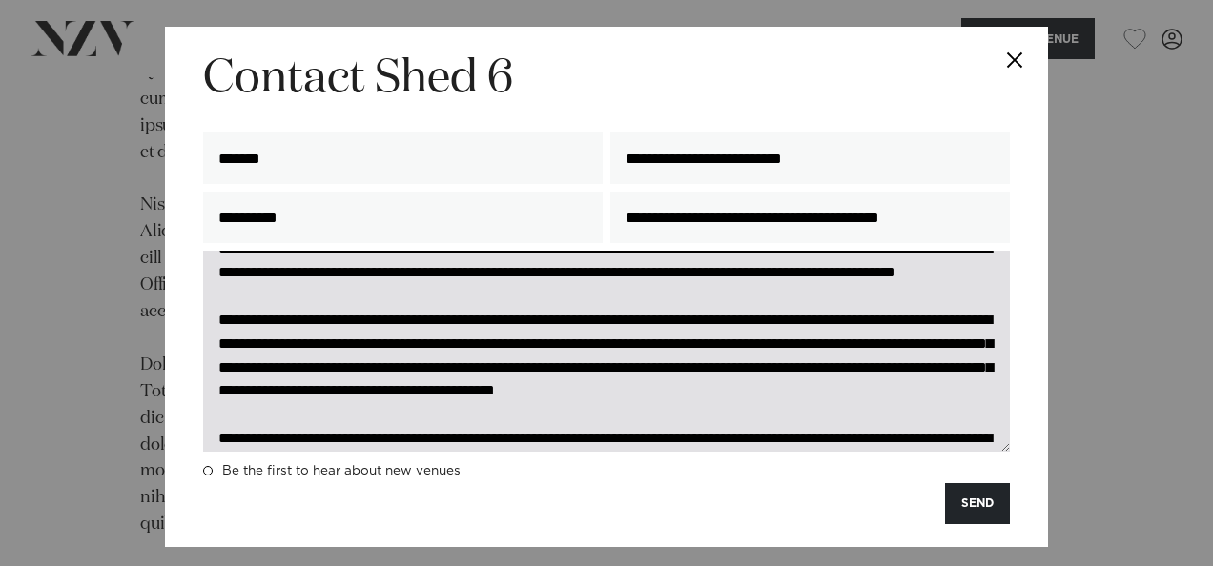
scroll to position [103, 0]
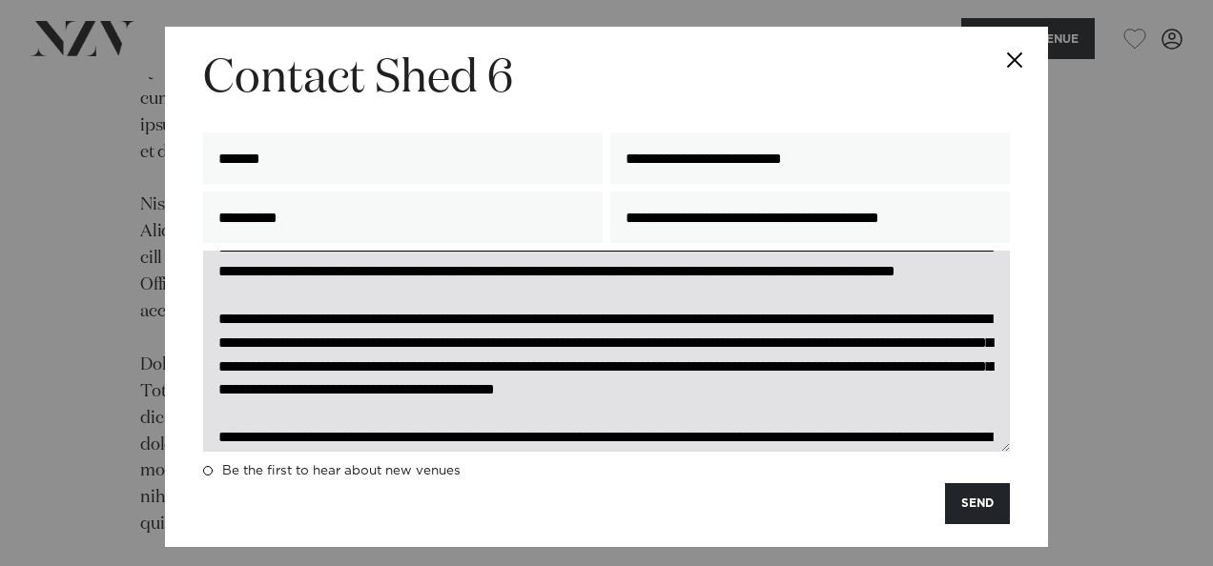
drag, startPoint x: 974, startPoint y: 393, endPoint x: 888, endPoint y: 394, distance: 85.8
click at [888, 394] on textarea "**********" at bounding box center [606, 351] width 806 height 201
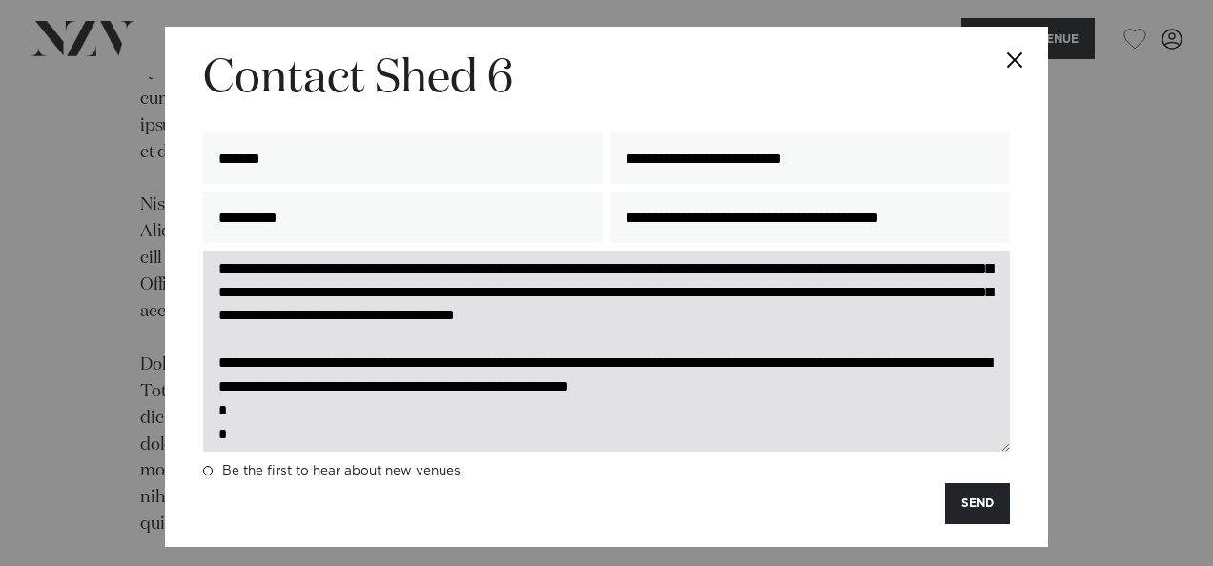
scroll to position [183, 0]
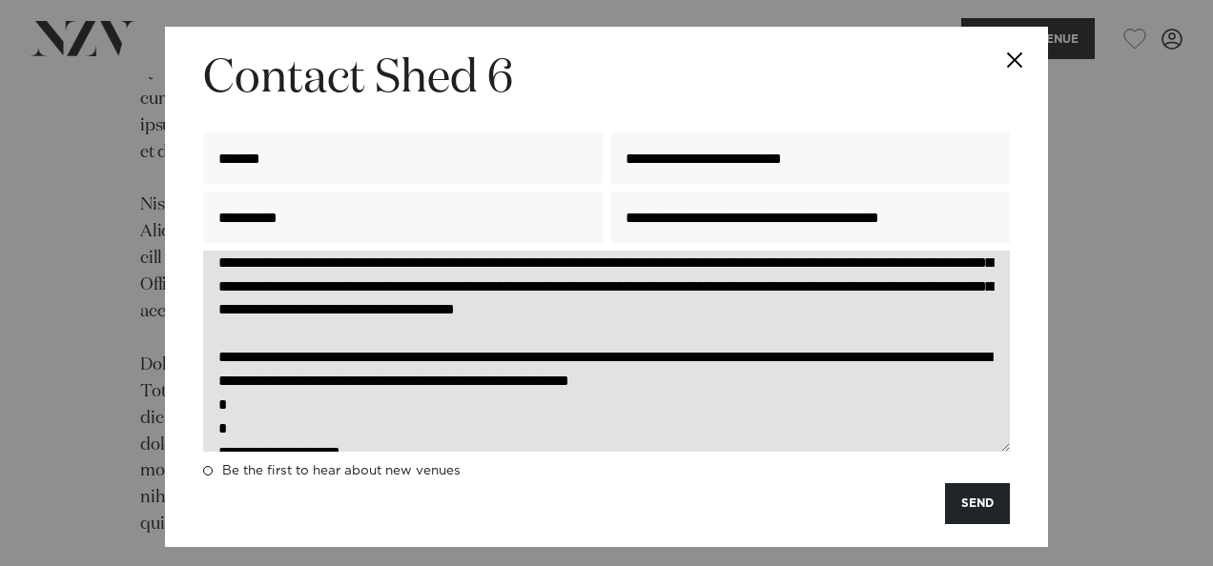
click at [669, 366] on textarea "**********" at bounding box center [606, 351] width 806 height 201
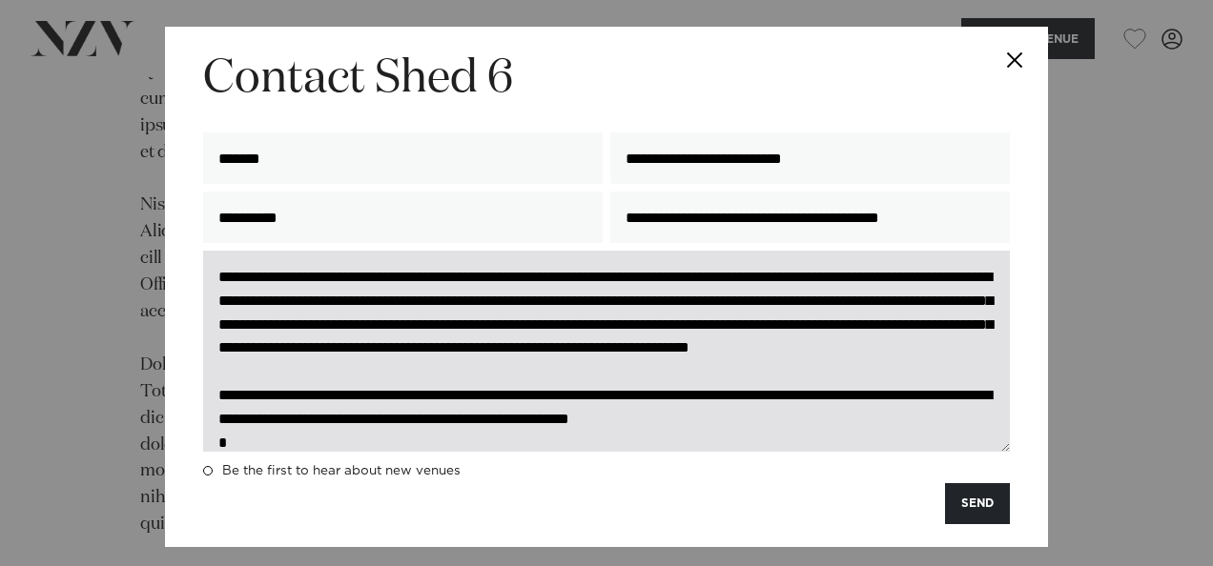
scroll to position [144, 0]
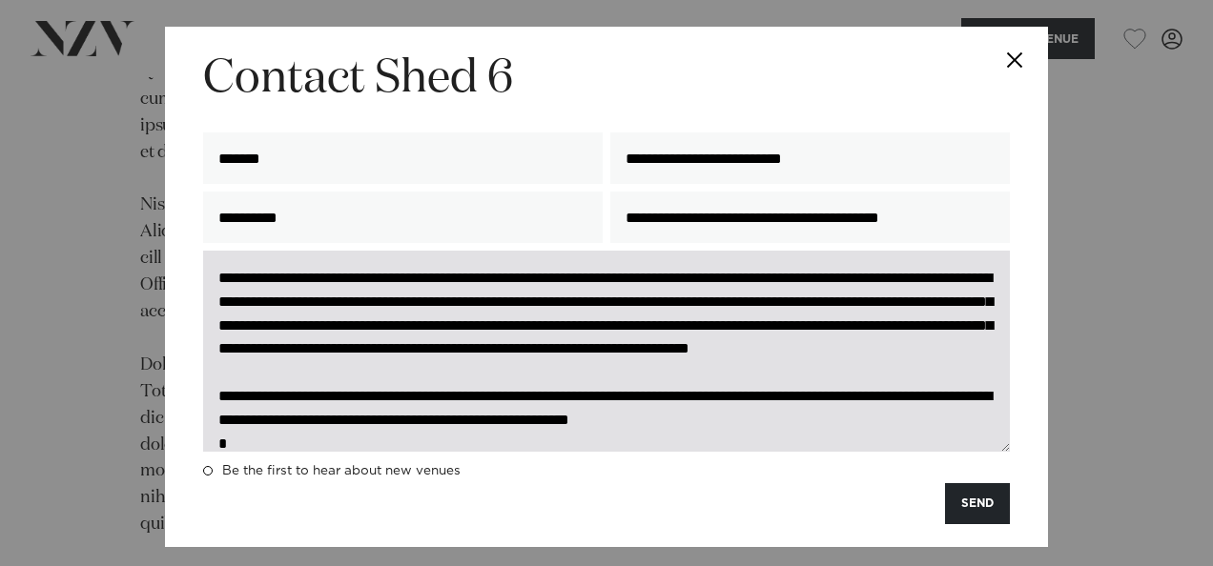
drag, startPoint x: 719, startPoint y: 307, endPoint x: 508, endPoint y: 315, distance: 210.8
click at [508, 315] on textarea at bounding box center [606, 351] width 806 height 201
click at [519, 408] on textarea at bounding box center [606, 351] width 806 height 201
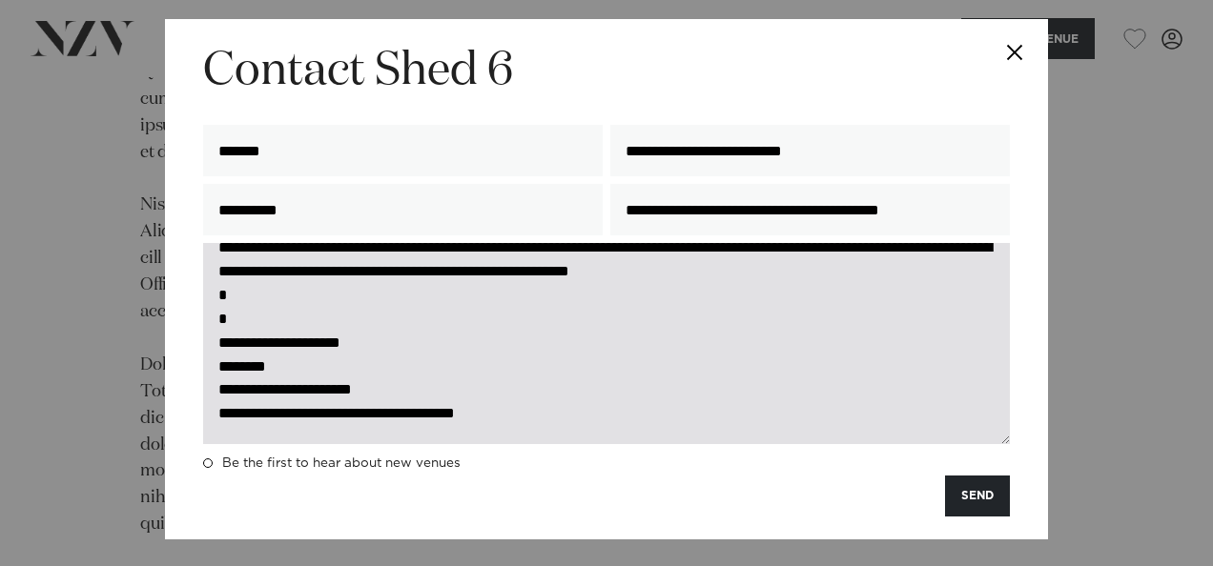
scroll to position [0, 0]
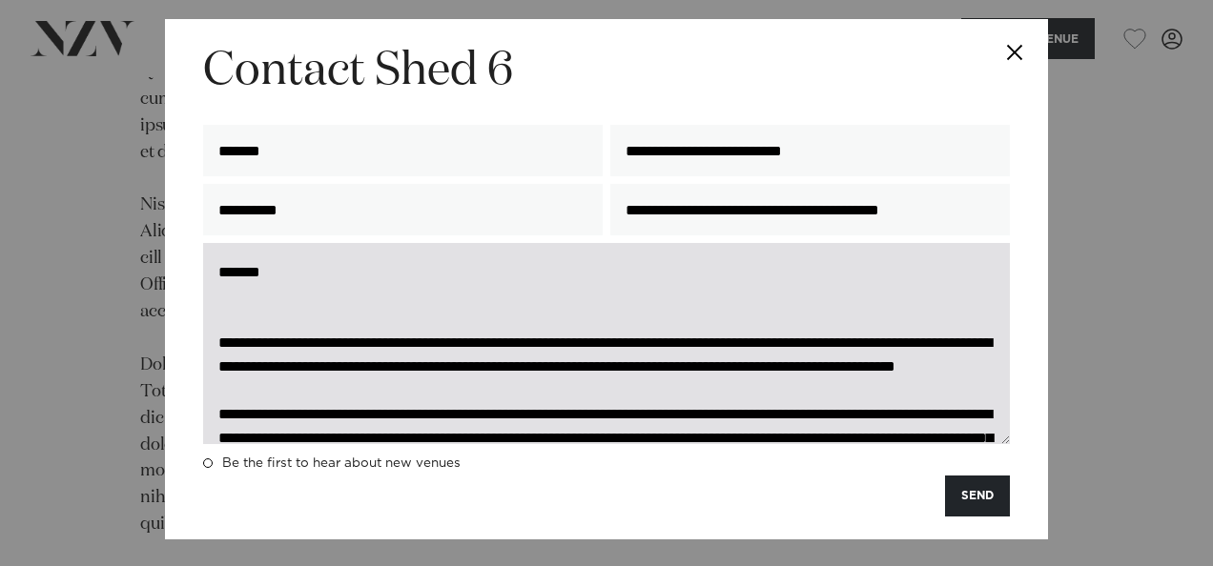
click at [703, 320] on textarea at bounding box center [606, 343] width 806 height 201
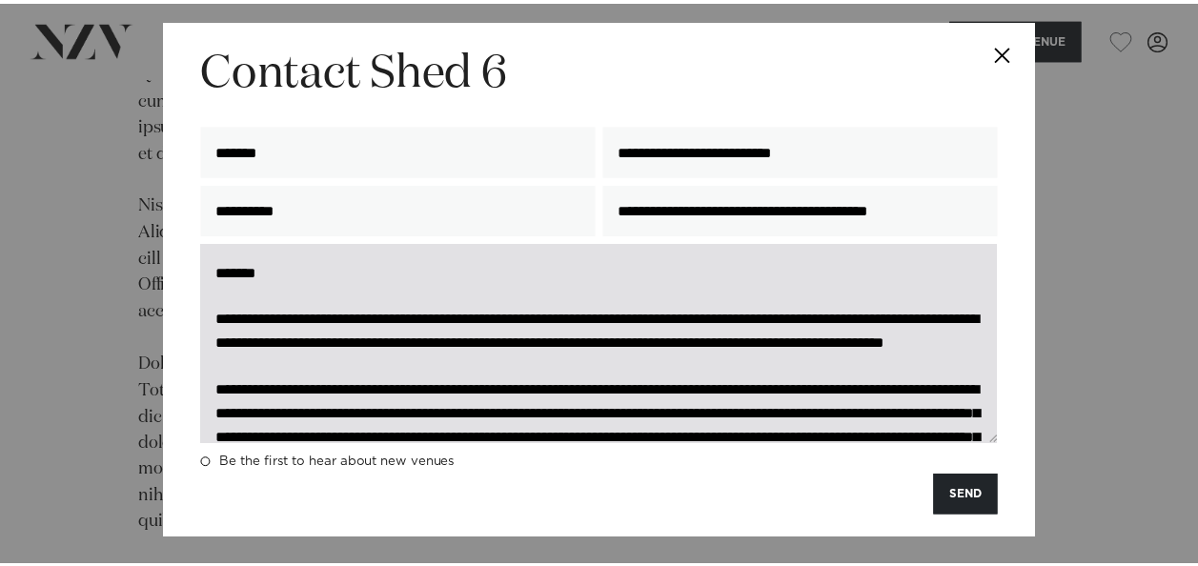
scroll to position [308, 0]
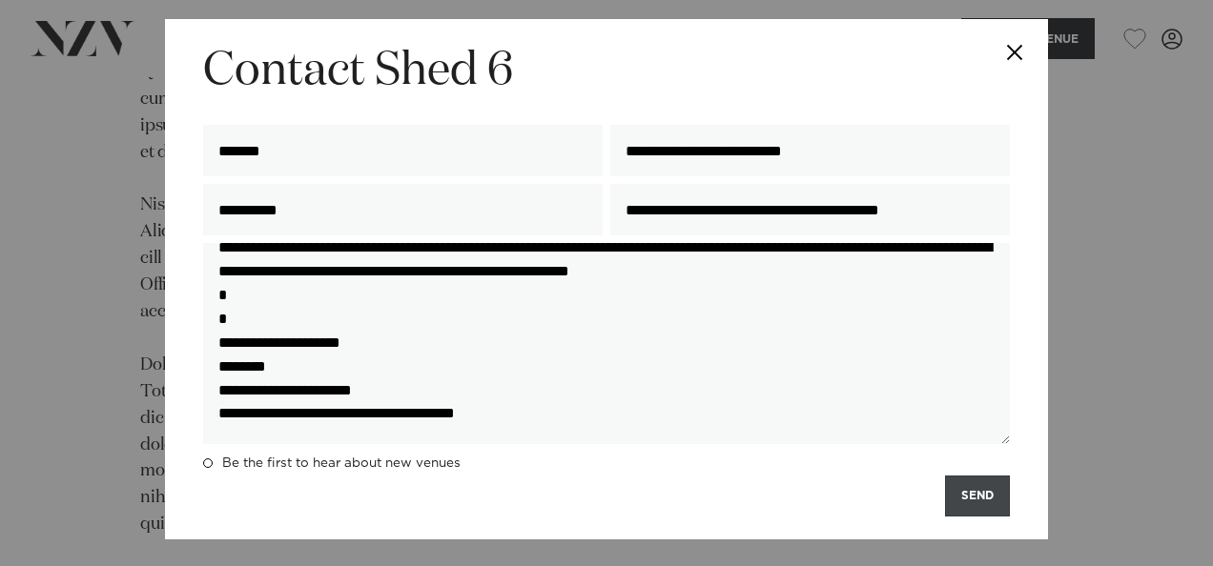
type textarea "**********"
click at [982, 496] on button "SEND" at bounding box center [977, 496] width 65 height 41
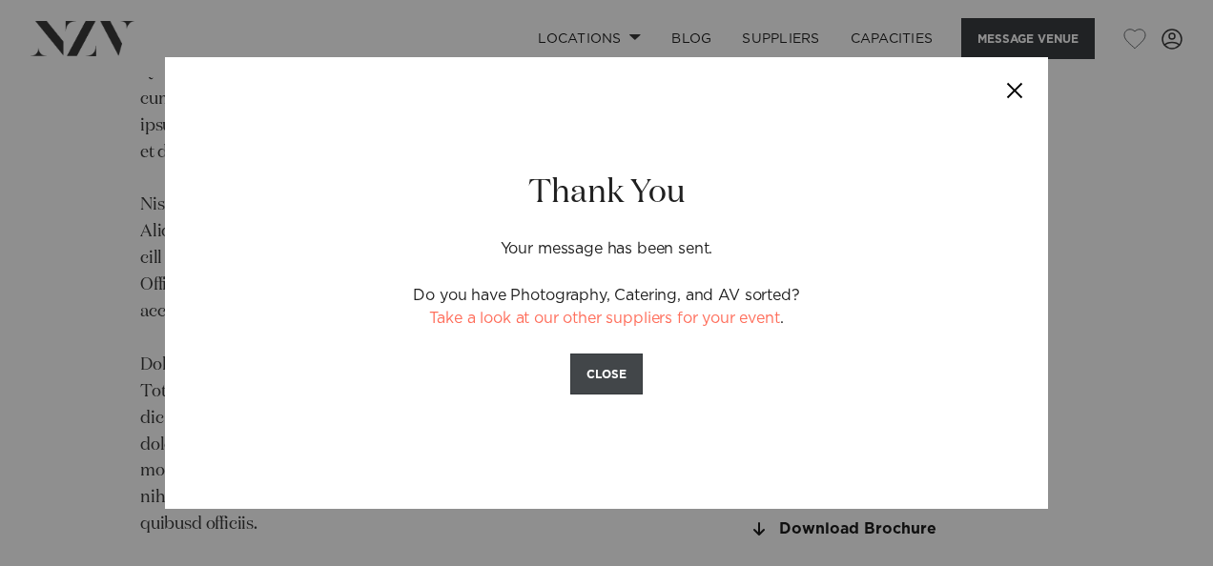
click at [602, 392] on button "CLOSE" at bounding box center [606, 374] width 72 height 41
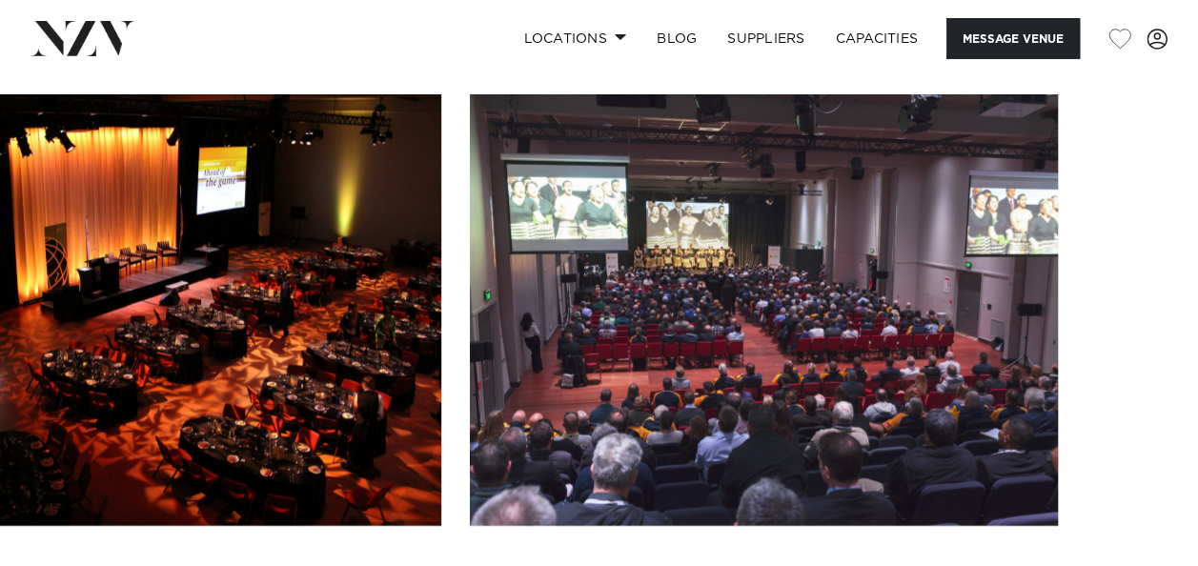
scroll to position [2259, 0]
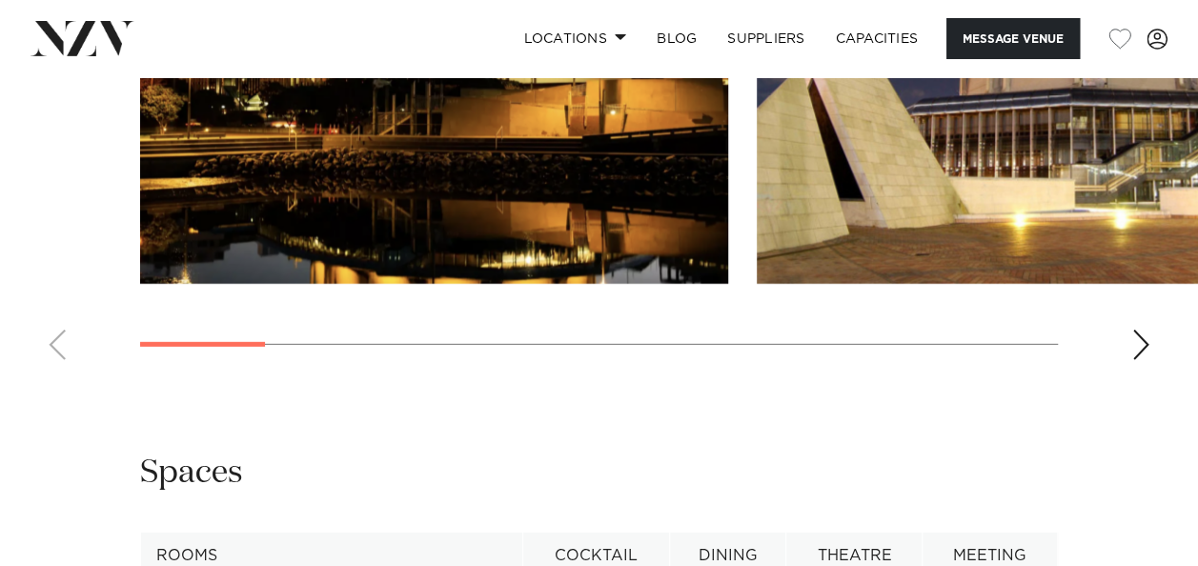
scroll to position [2547, 0]
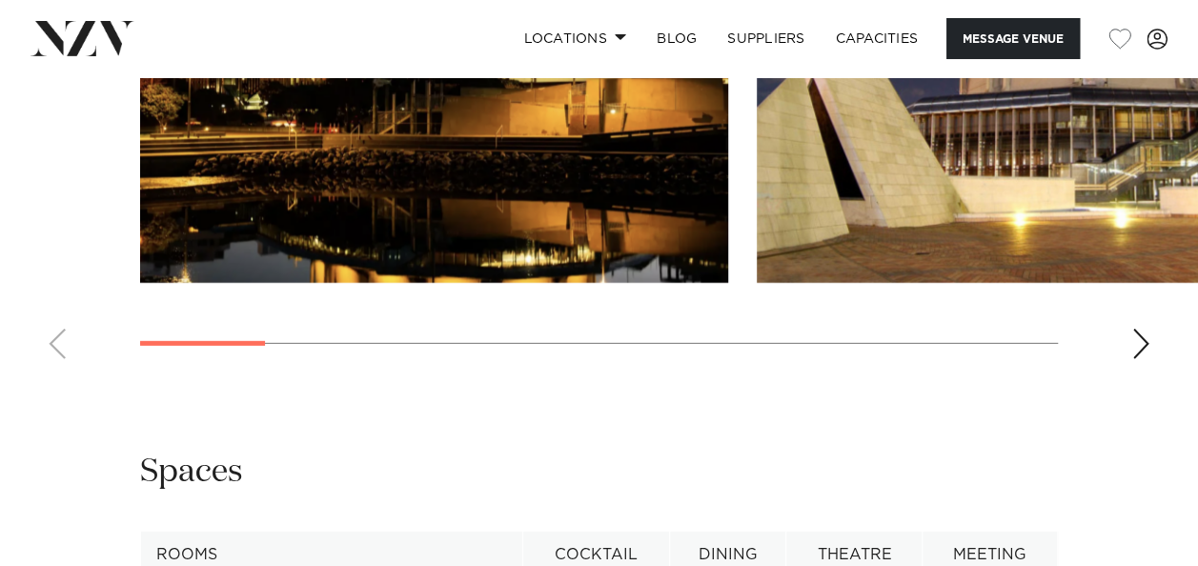
click at [1127, 375] on swiper-container at bounding box center [599, 112] width 1198 height 523
click at [1135, 359] on div "Next slide" at bounding box center [1140, 344] width 19 height 31
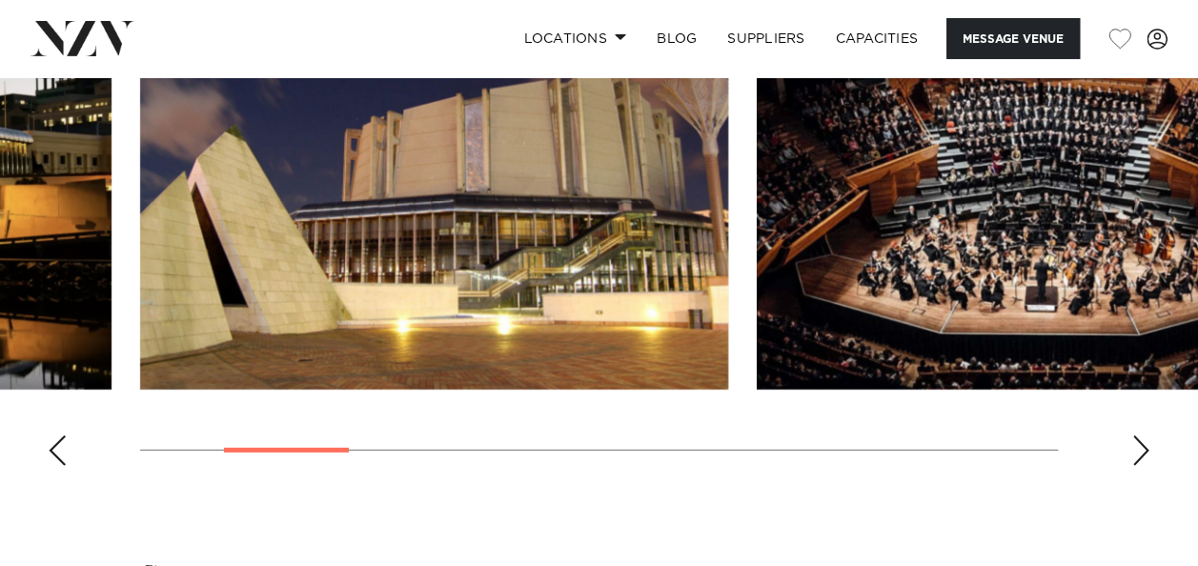
scroll to position [2436, 0]
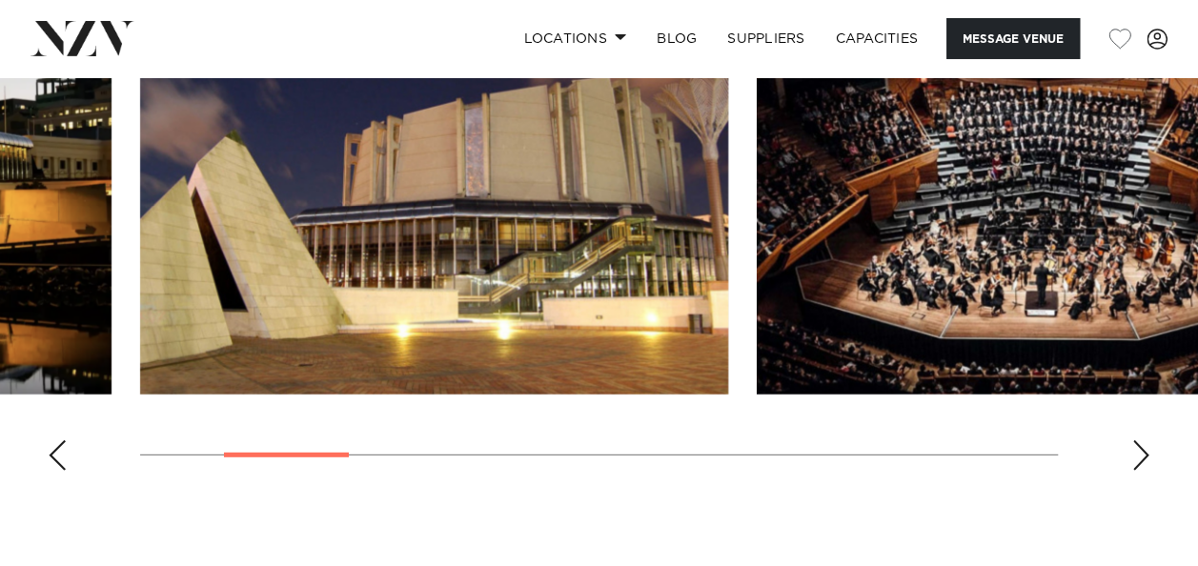
click at [1142, 486] on swiper-container at bounding box center [599, 224] width 1198 height 523
click at [1137, 471] on div "Next slide" at bounding box center [1140, 455] width 19 height 31
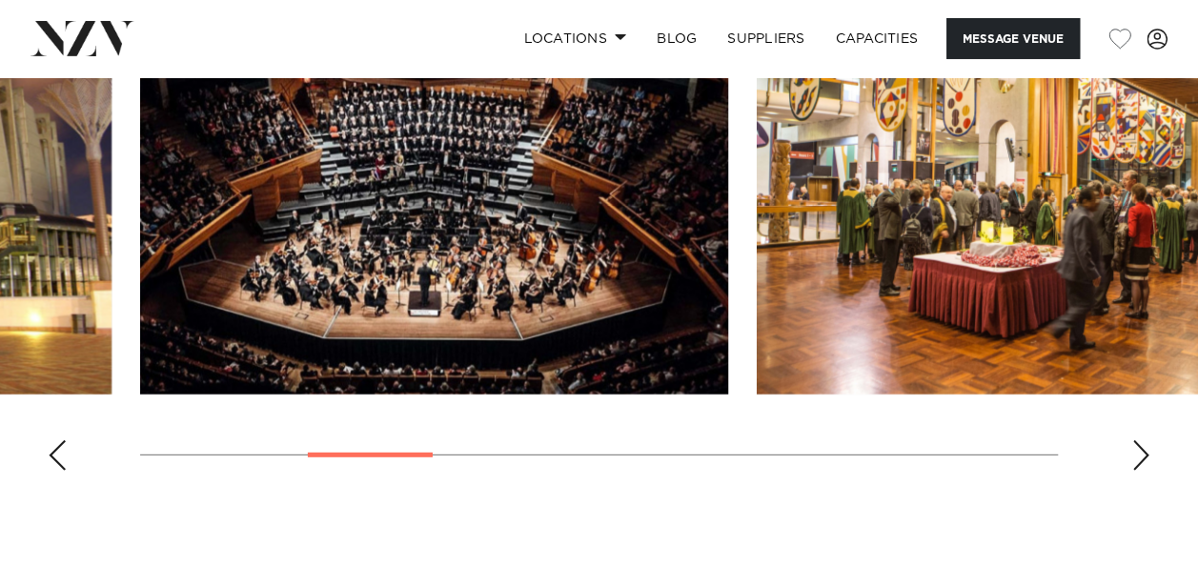
click at [1137, 471] on div "Next slide" at bounding box center [1140, 455] width 19 height 31
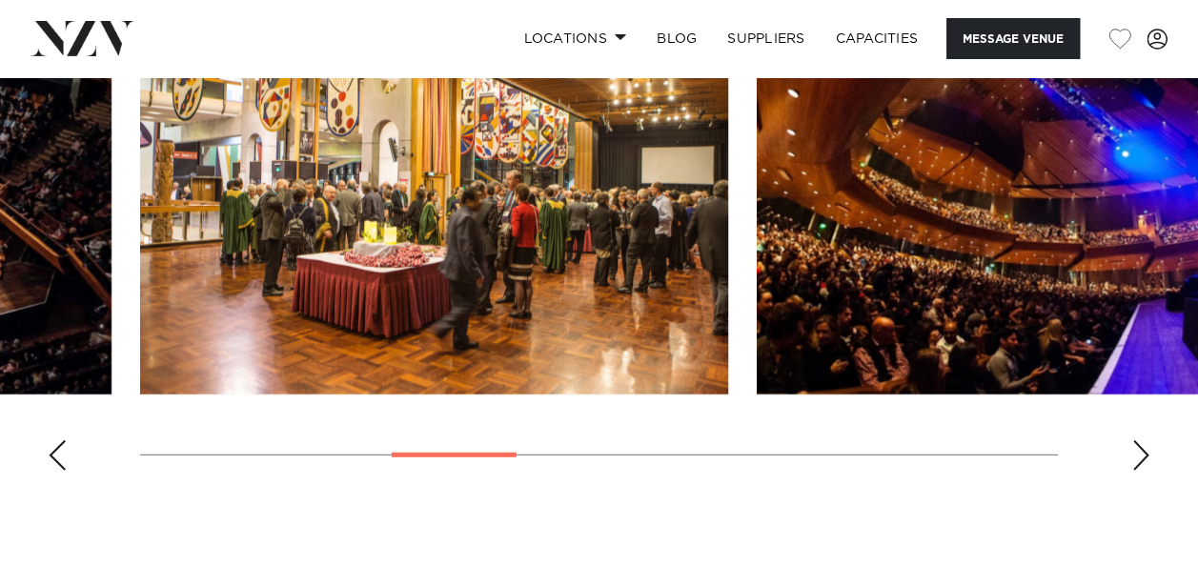
click at [1144, 471] on div "Next slide" at bounding box center [1140, 455] width 19 height 31
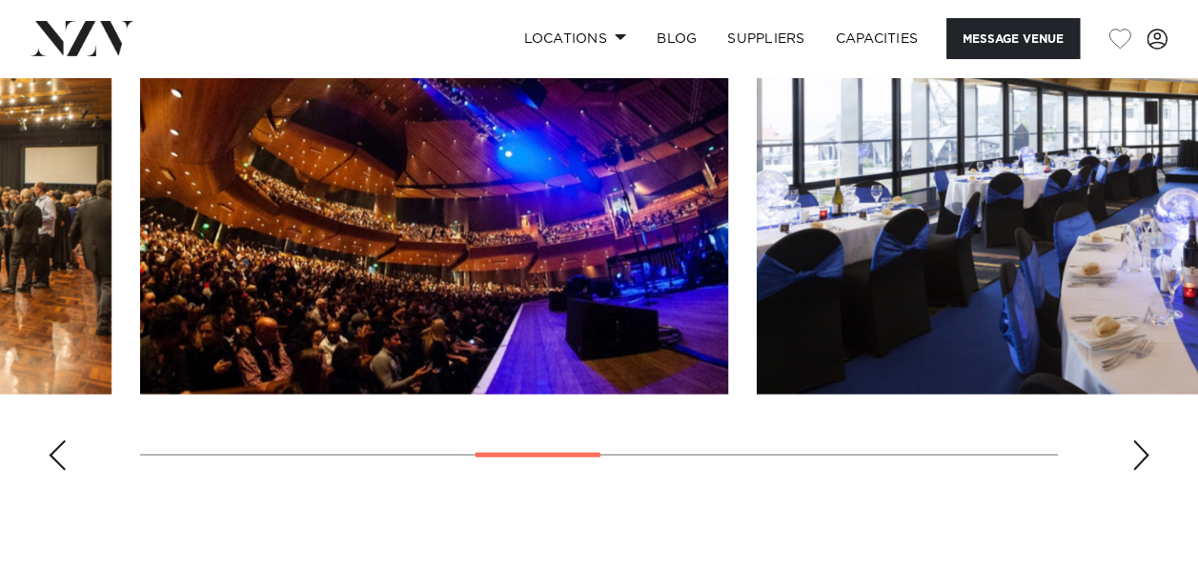
click at [1143, 471] on div "Next slide" at bounding box center [1140, 455] width 19 height 31
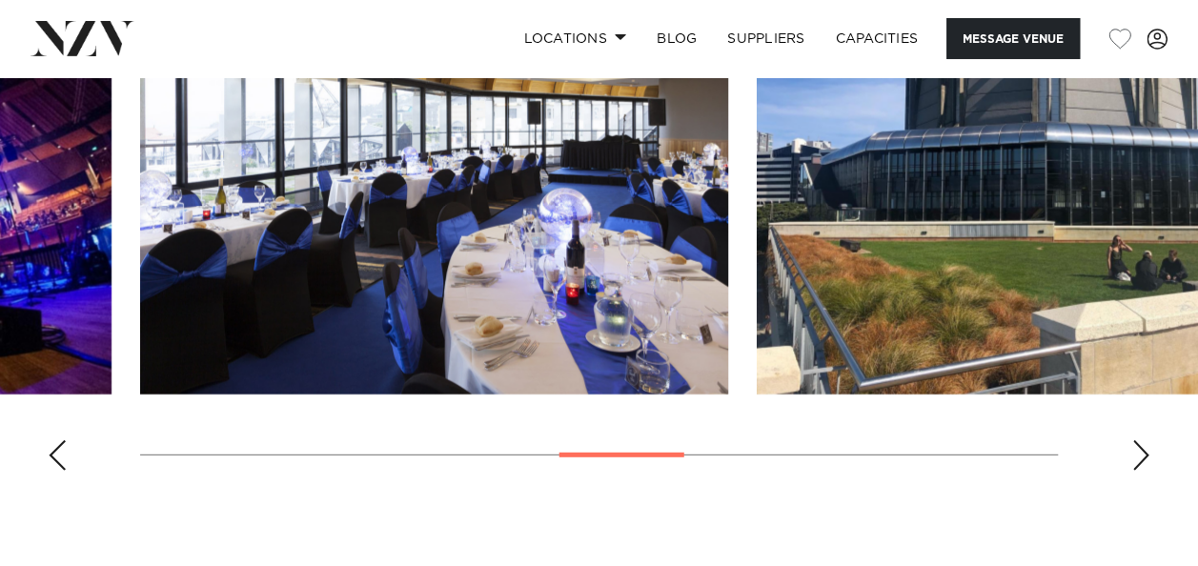
click at [1143, 471] on div "Next slide" at bounding box center [1140, 455] width 19 height 31
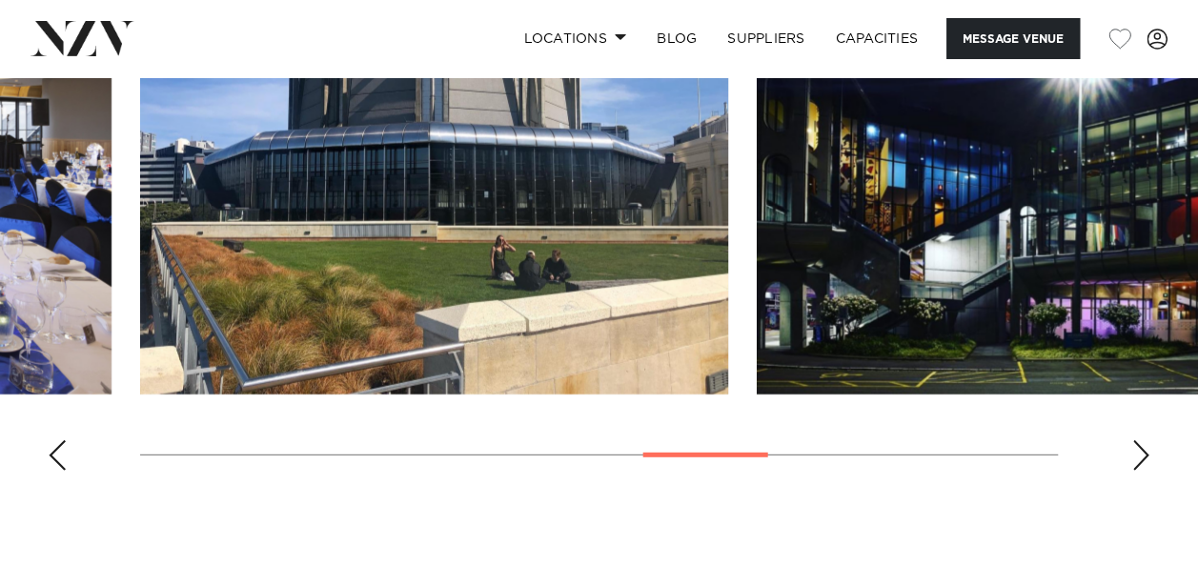
click at [1143, 471] on div "Next slide" at bounding box center [1140, 455] width 19 height 31
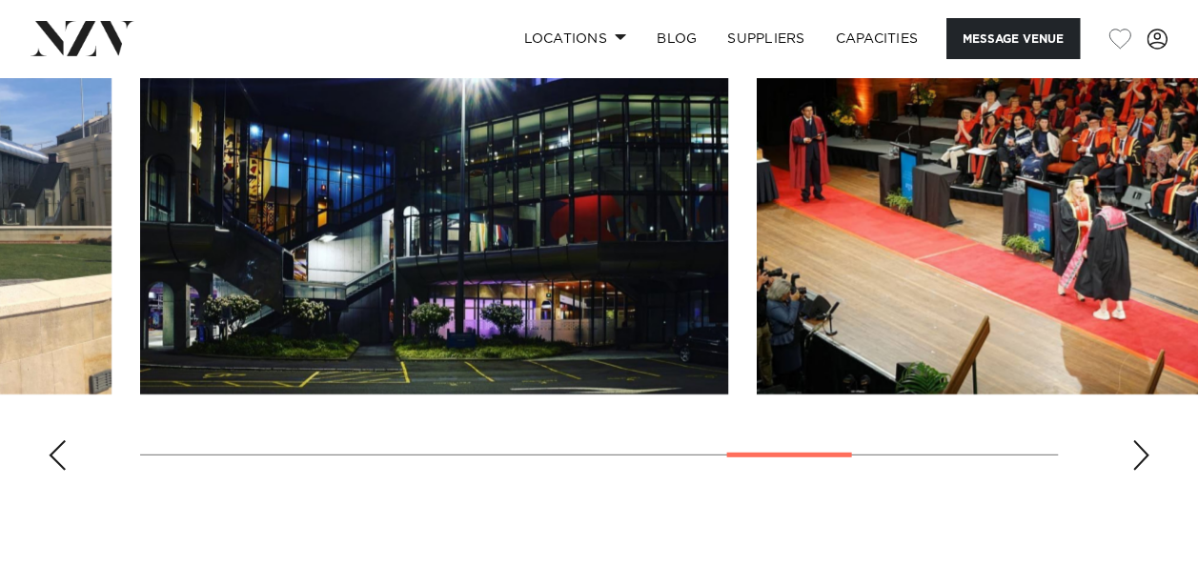
click at [1143, 471] on div "Next slide" at bounding box center [1140, 455] width 19 height 31
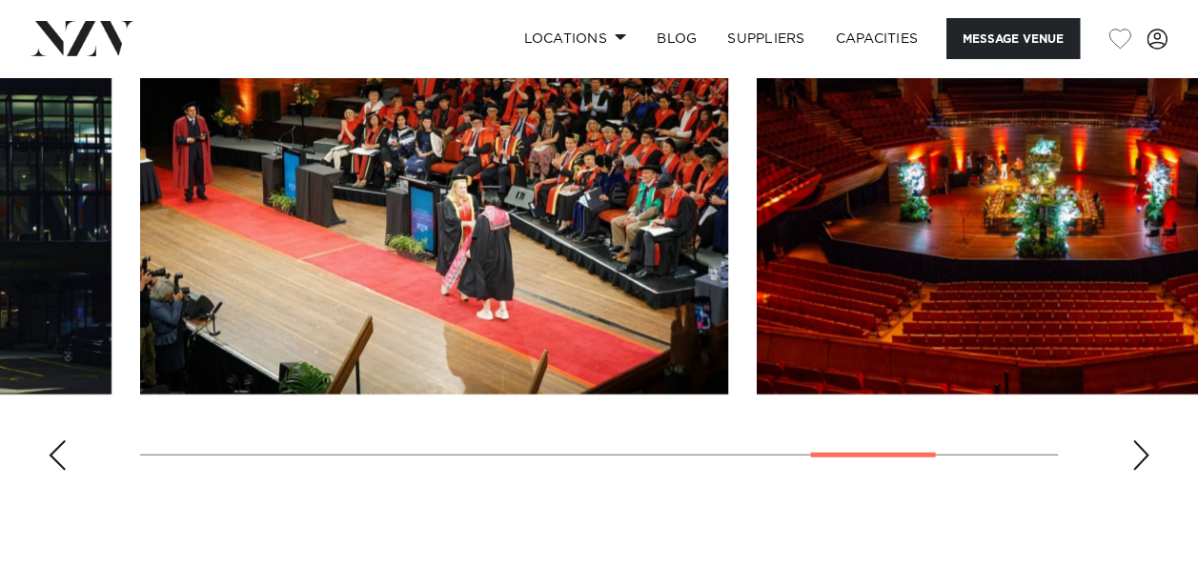
click at [1143, 471] on div "Next slide" at bounding box center [1140, 455] width 19 height 31
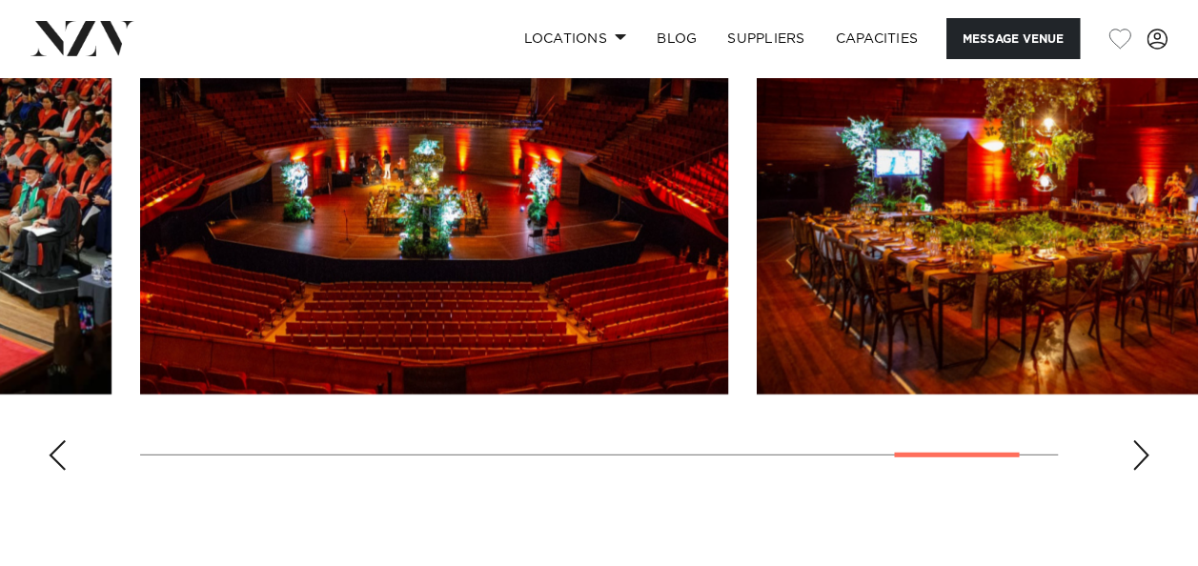
click at [1143, 471] on div "Next slide" at bounding box center [1140, 455] width 19 height 31
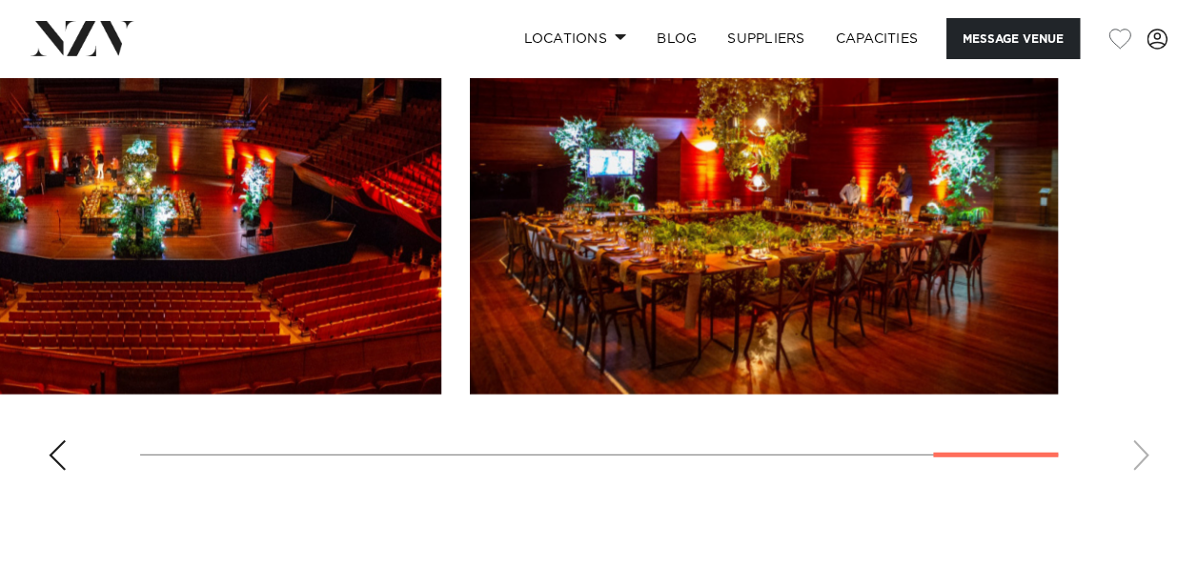
click at [1143, 486] on swiper-container at bounding box center [599, 224] width 1198 height 523
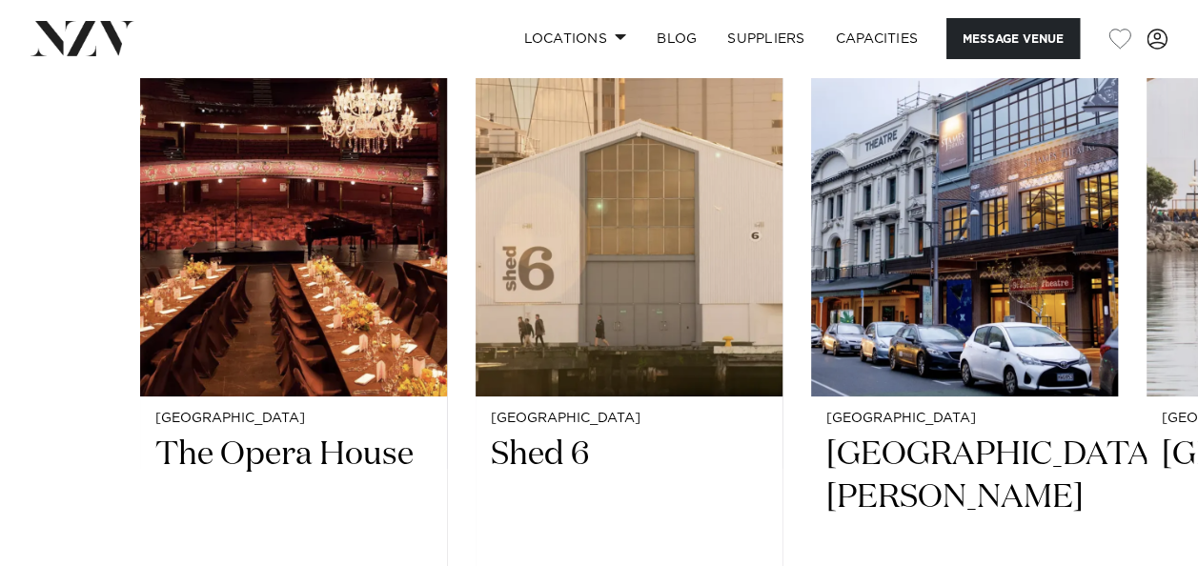
scroll to position [3774, 0]
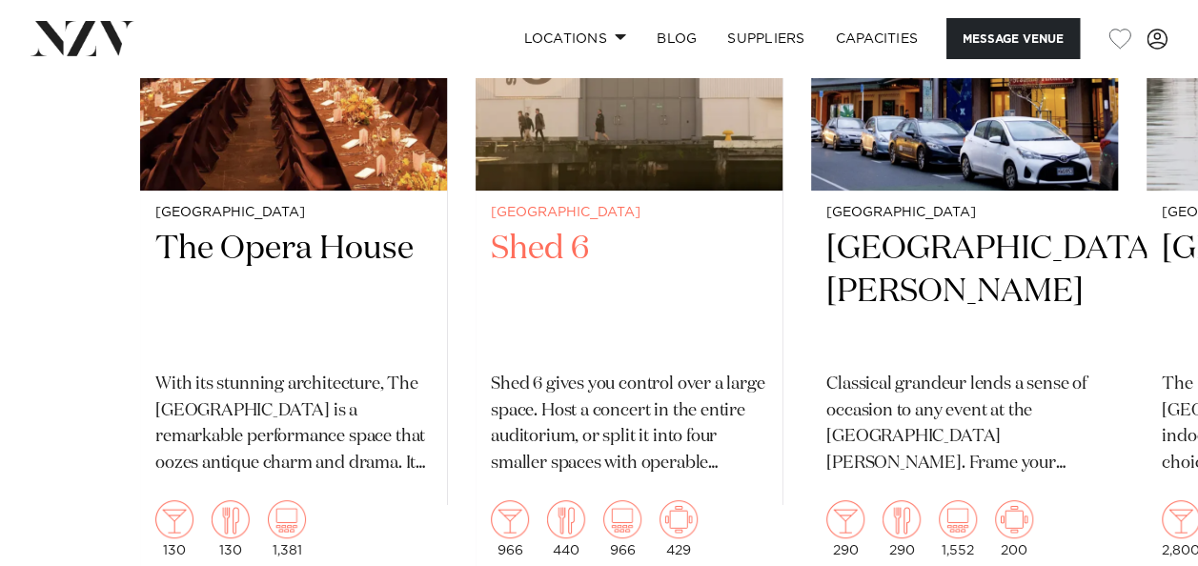
click at [541, 311] on h2 "Shed 6" at bounding box center [629, 292] width 276 height 129
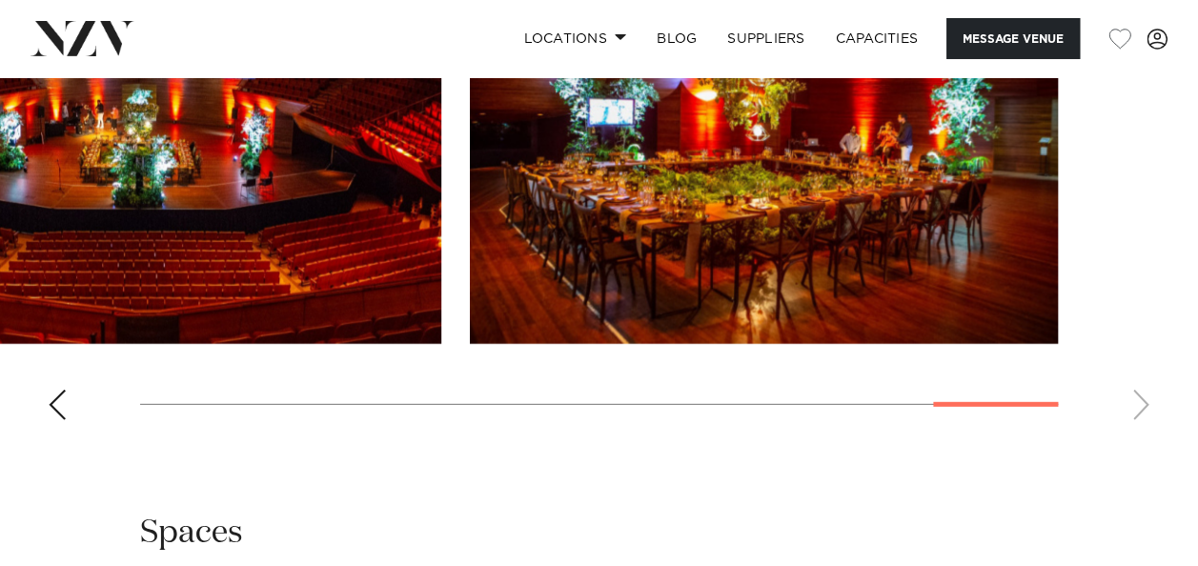
scroll to position [2488, 0]
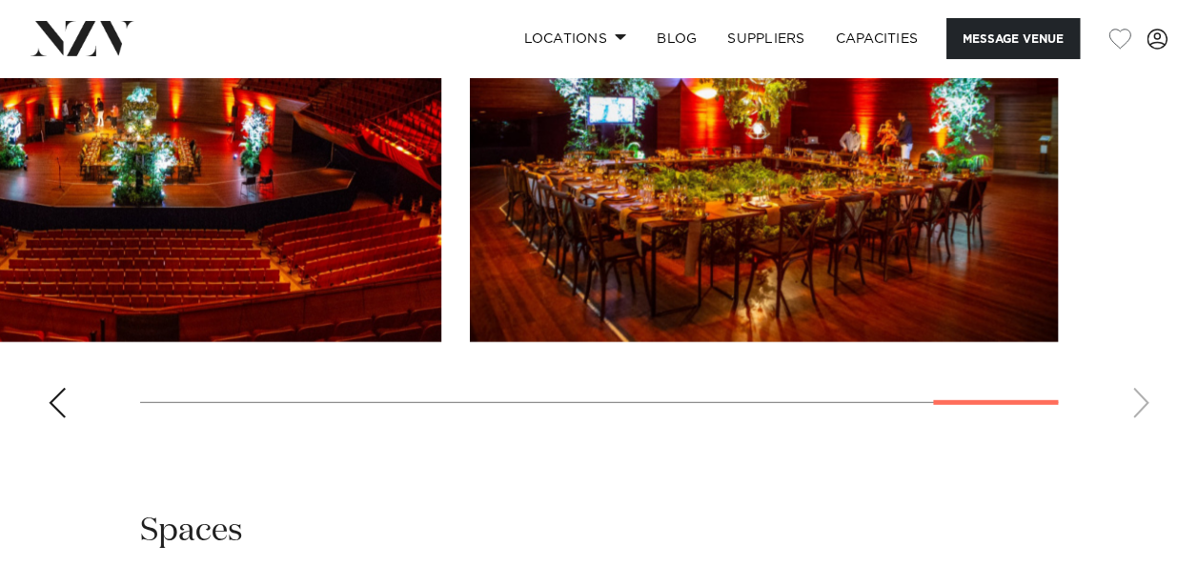
click at [53, 434] on swiper-container at bounding box center [599, 171] width 1198 height 523
click at [53, 418] on div "Previous slide" at bounding box center [57, 403] width 19 height 31
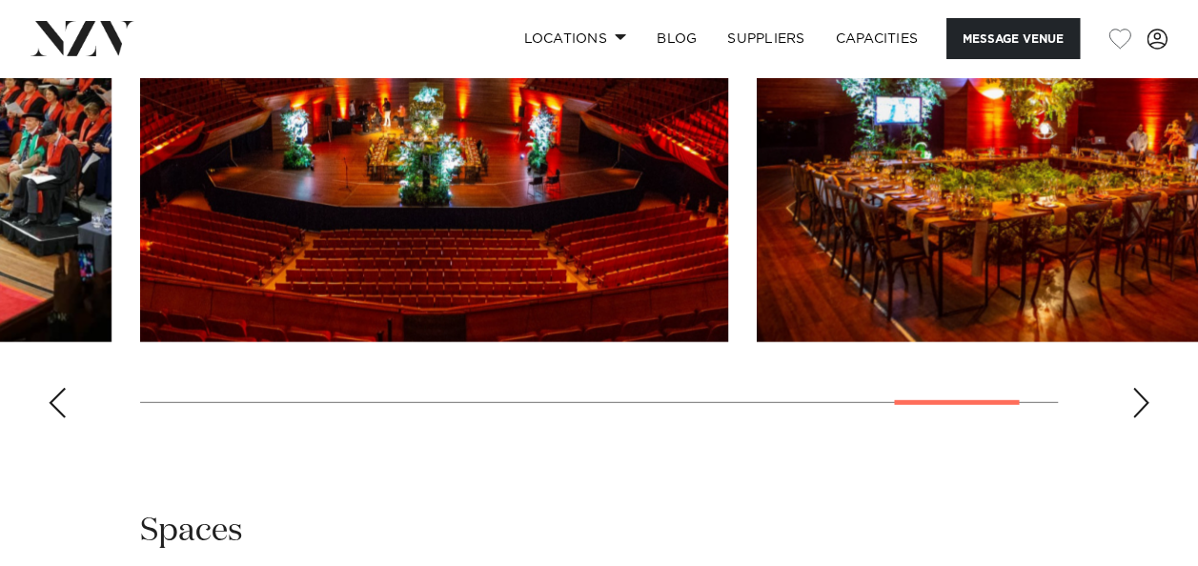
click at [53, 418] on div "Previous slide" at bounding box center [57, 403] width 19 height 31
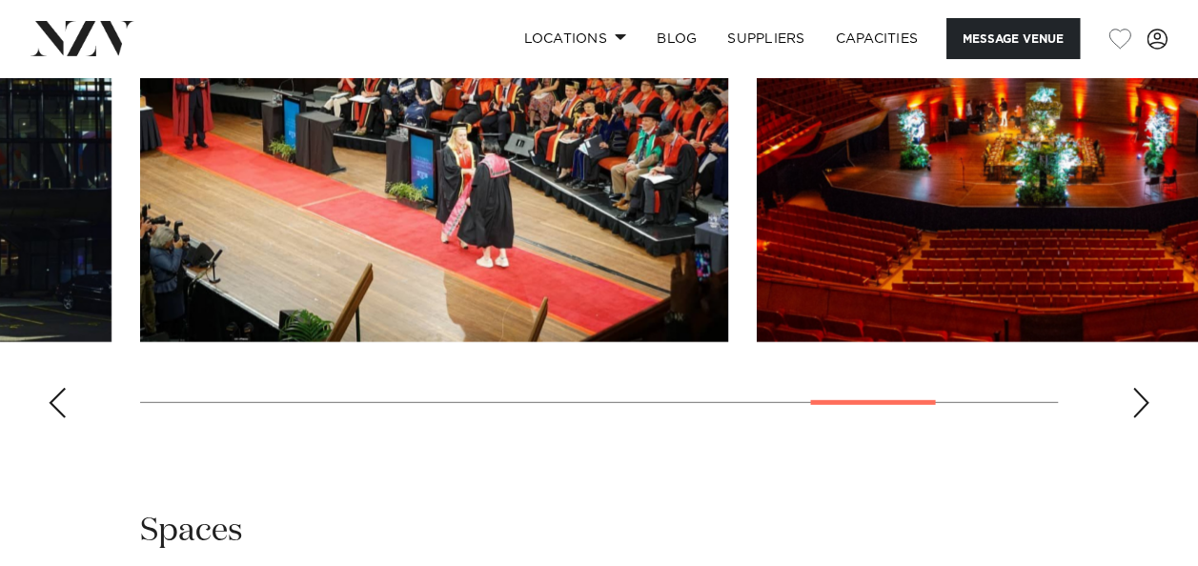
click at [53, 418] on div "Previous slide" at bounding box center [57, 403] width 19 height 31
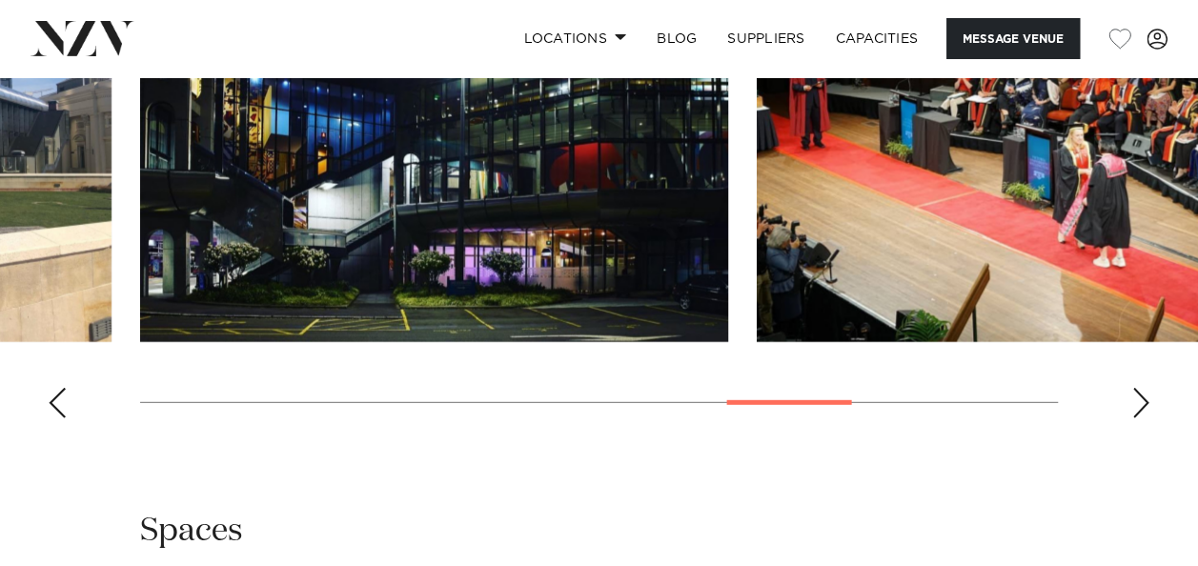
click at [53, 418] on div "Previous slide" at bounding box center [57, 403] width 19 height 31
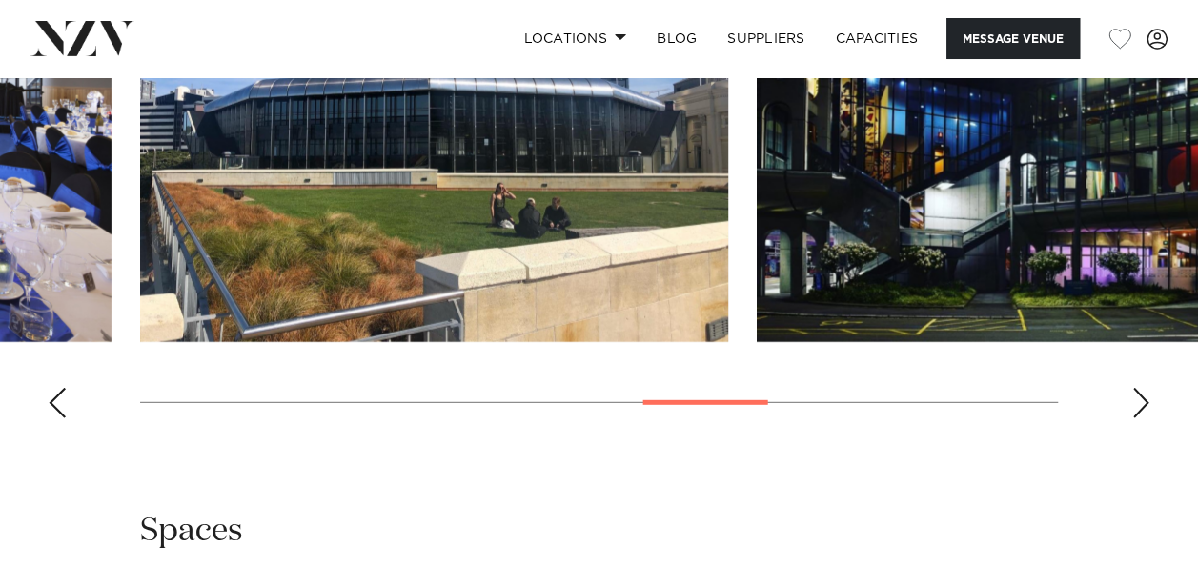
click at [53, 418] on div "Previous slide" at bounding box center [57, 403] width 19 height 31
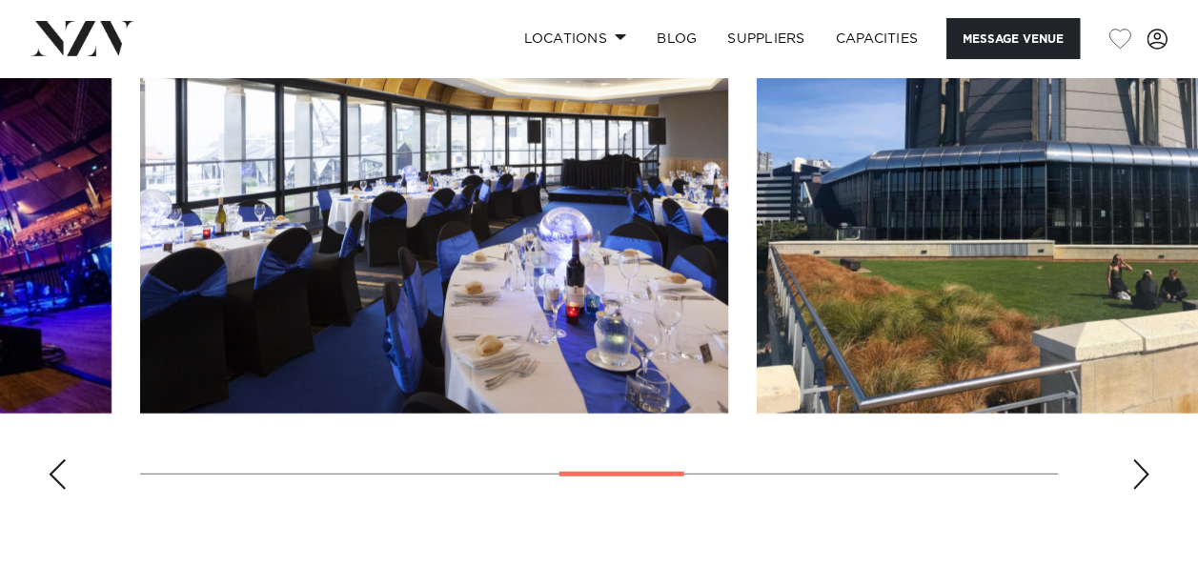
scroll to position [2462, 0]
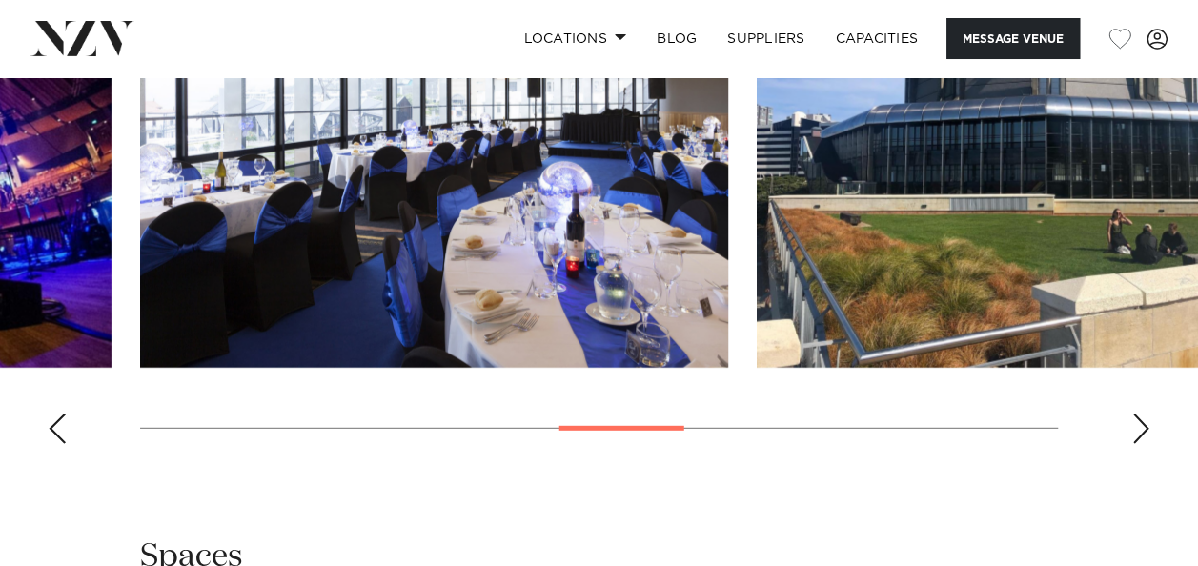
click at [51, 459] on swiper-container at bounding box center [599, 197] width 1198 height 523
click at [56, 444] on div "Previous slide" at bounding box center [57, 429] width 19 height 31
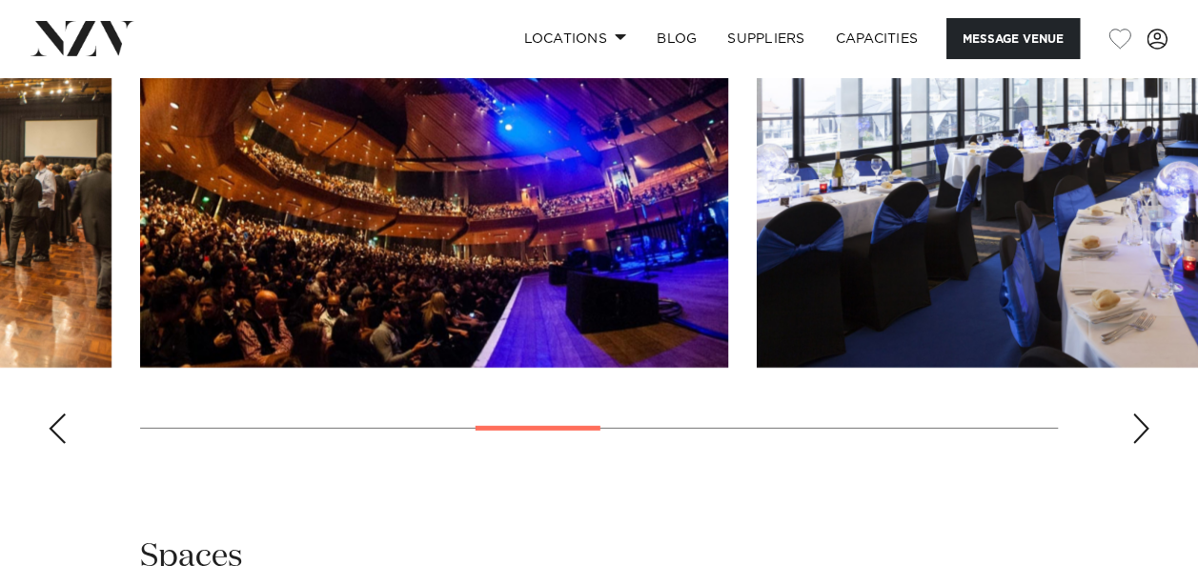
click at [56, 459] on swiper-container at bounding box center [599, 197] width 1198 height 523
click at [57, 444] on div "Previous slide" at bounding box center [57, 429] width 19 height 31
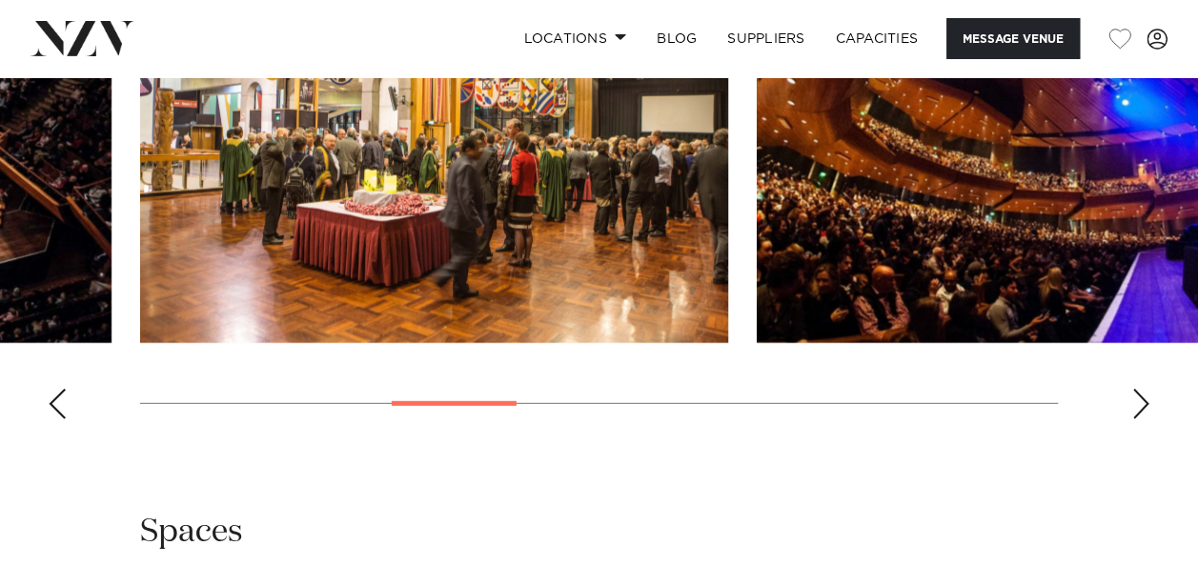
scroll to position [2489, 0]
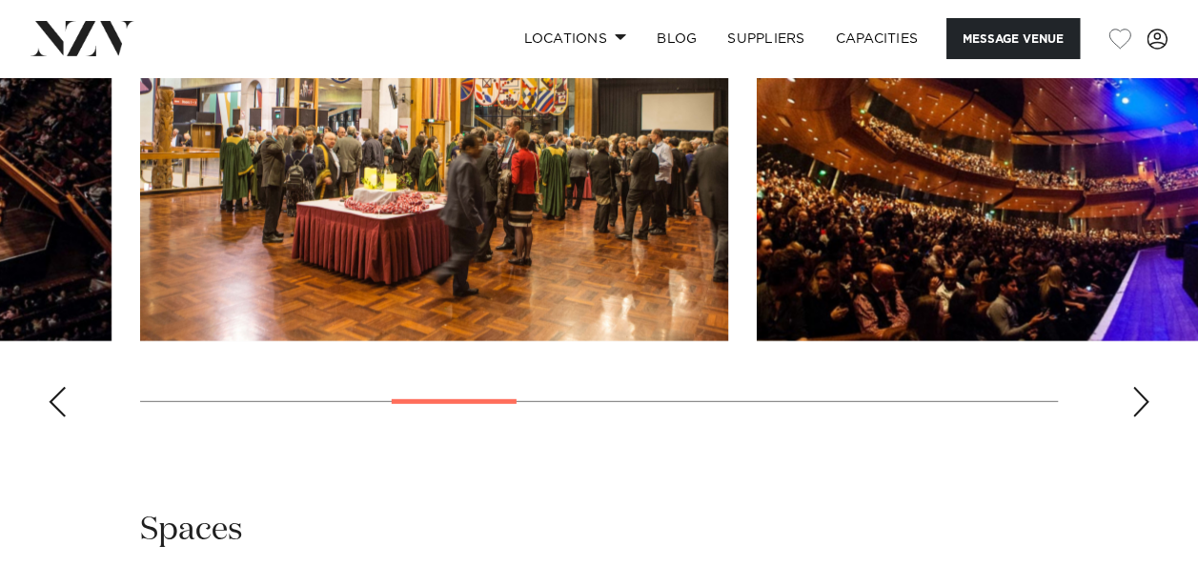
click at [1127, 433] on swiper-container at bounding box center [599, 170] width 1198 height 523
click at [1140, 418] on div "Next slide" at bounding box center [1140, 402] width 19 height 31
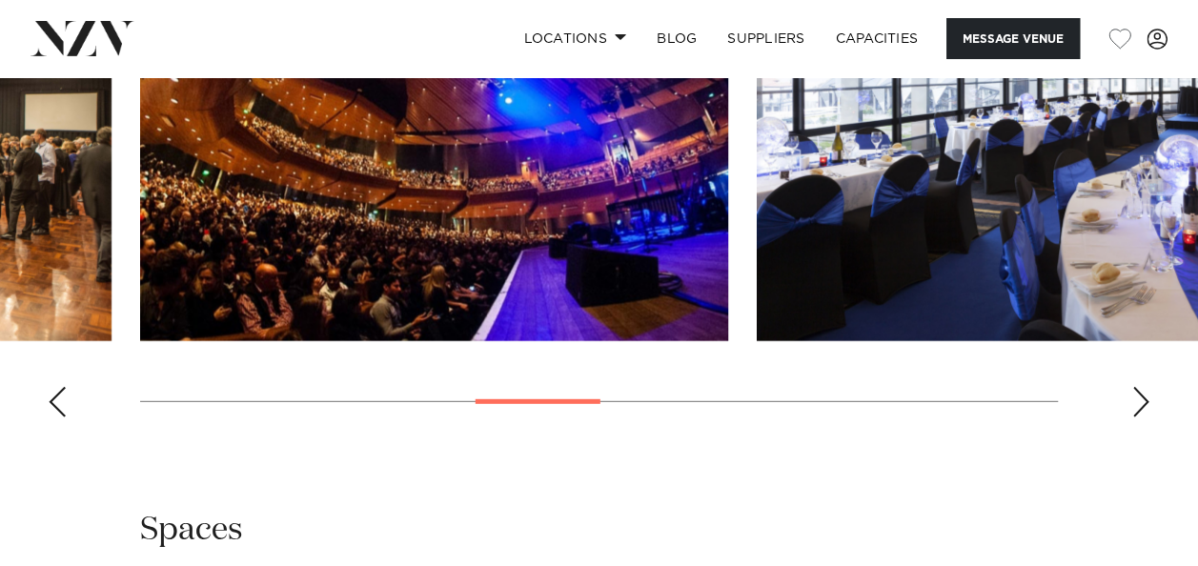
click at [1147, 418] on div "Next slide" at bounding box center [1140, 402] width 19 height 31
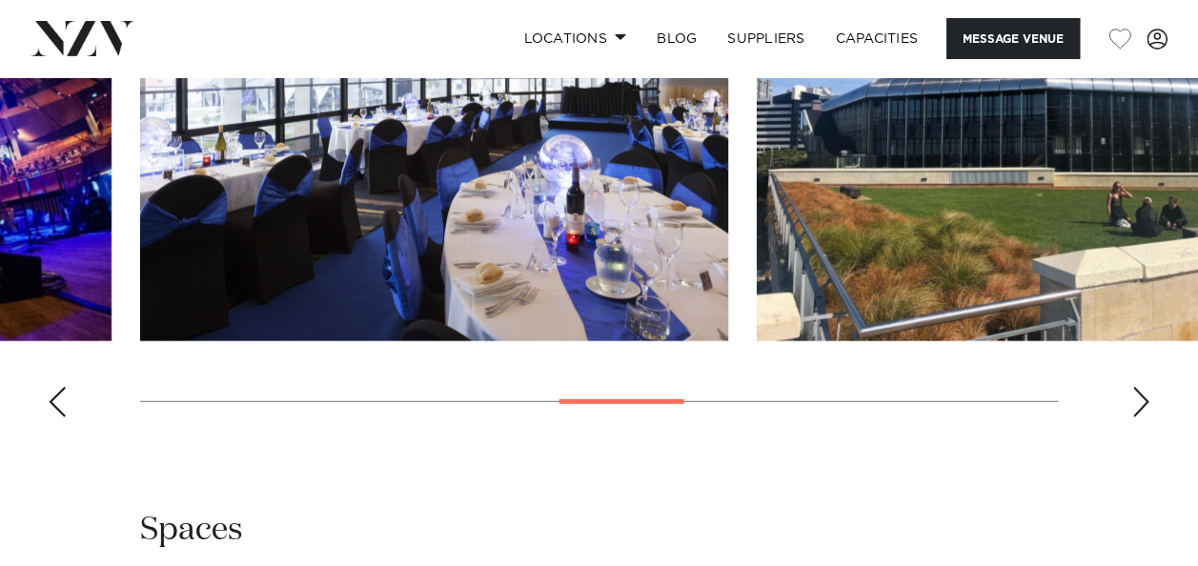
click at [1148, 418] on div "Next slide" at bounding box center [1140, 402] width 19 height 31
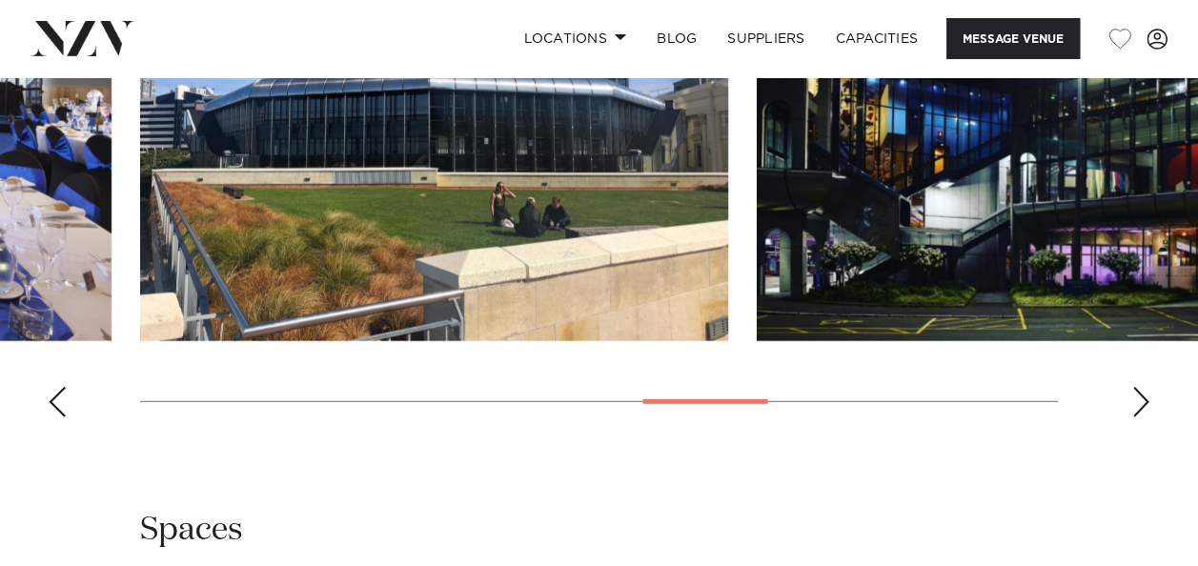
click at [1148, 418] on div "Next slide" at bounding box center [1140, 402] width 19 height 31
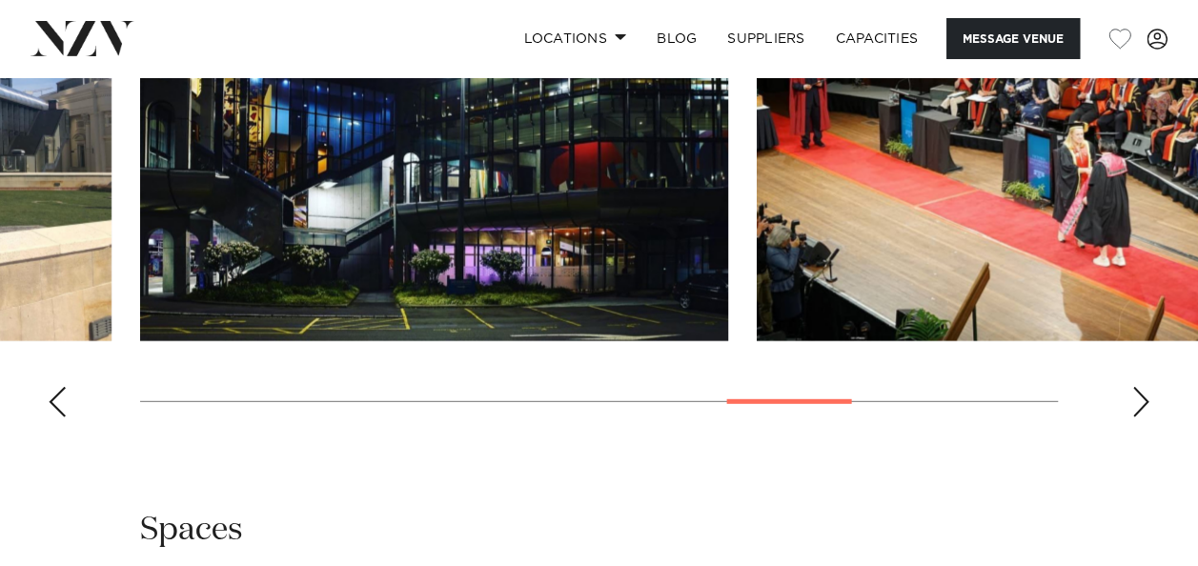
click at [1148, 418] on div "Next slide" at bounding box center [1140, 402] width 19 height 31
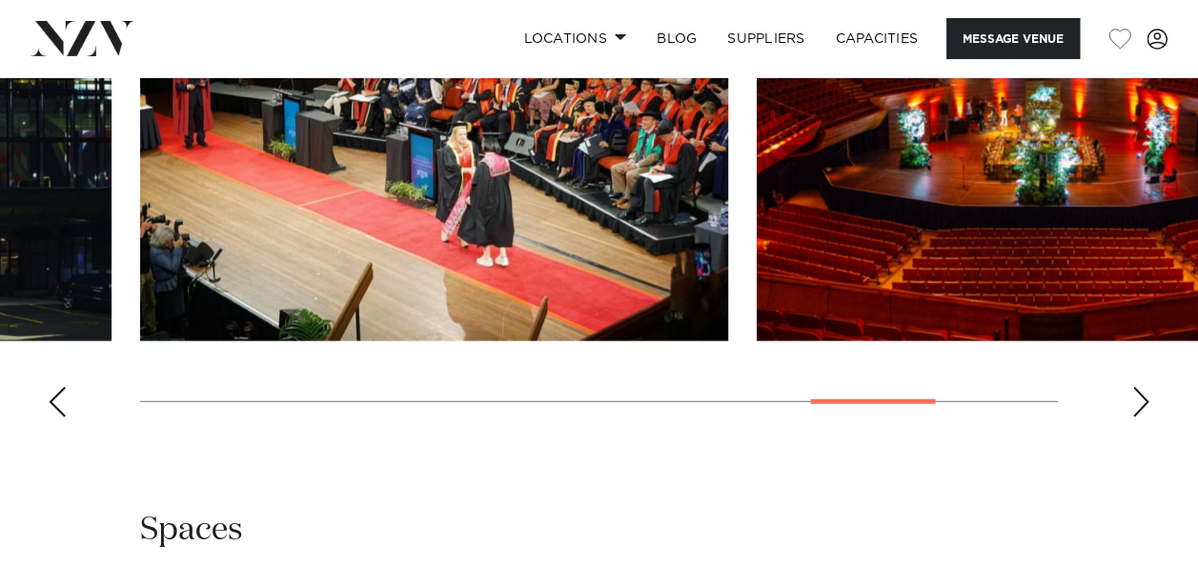
click at [1148, 418] on div "Next slide" at bounding box center [1140, 402] width 19 height 31
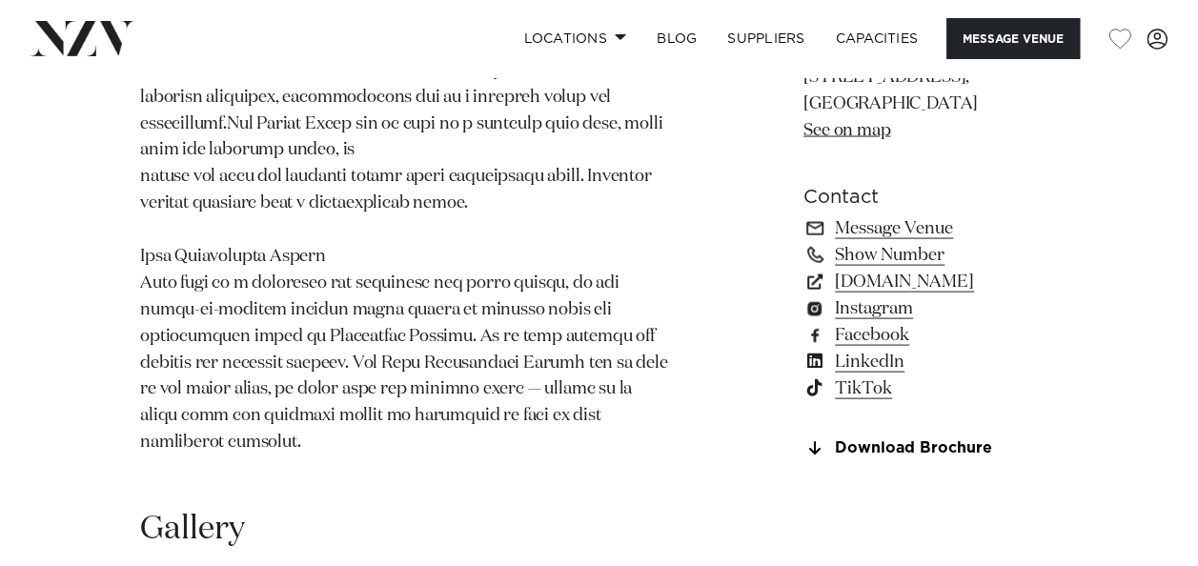
scroll to position [1808, 0]
click at [849, 242] on link "Message Venue" at bounding box center [931, 228] width 255 height 27
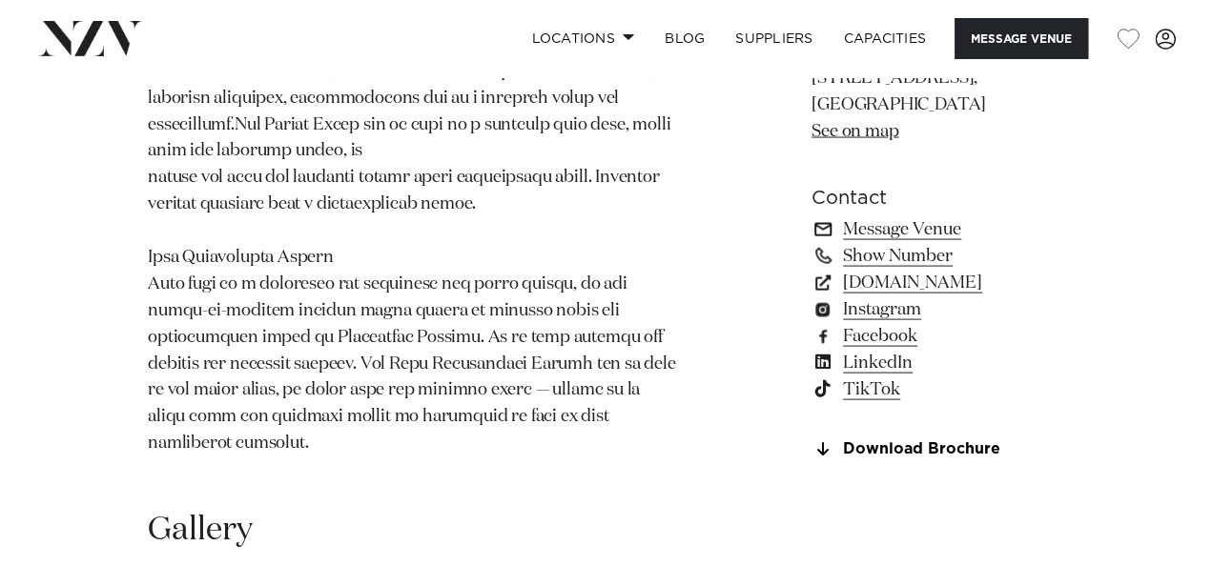
scroll to position [1777, 0]
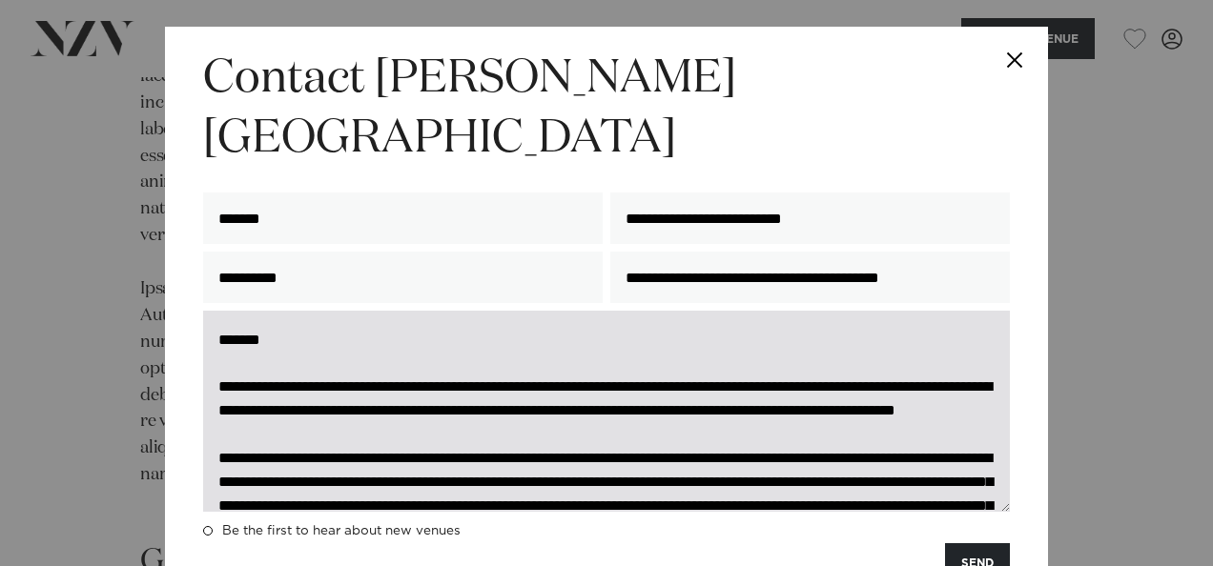
click at [694, 402] on textarea at bounding box center [606, 411] width 806 height 201
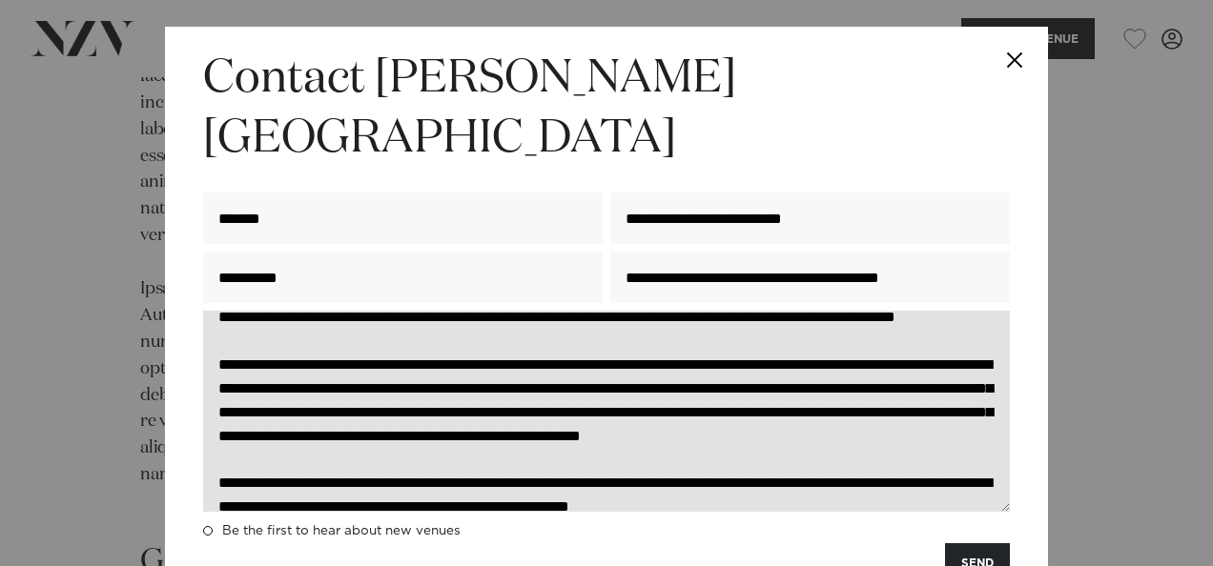
scroll to position [98, 0]
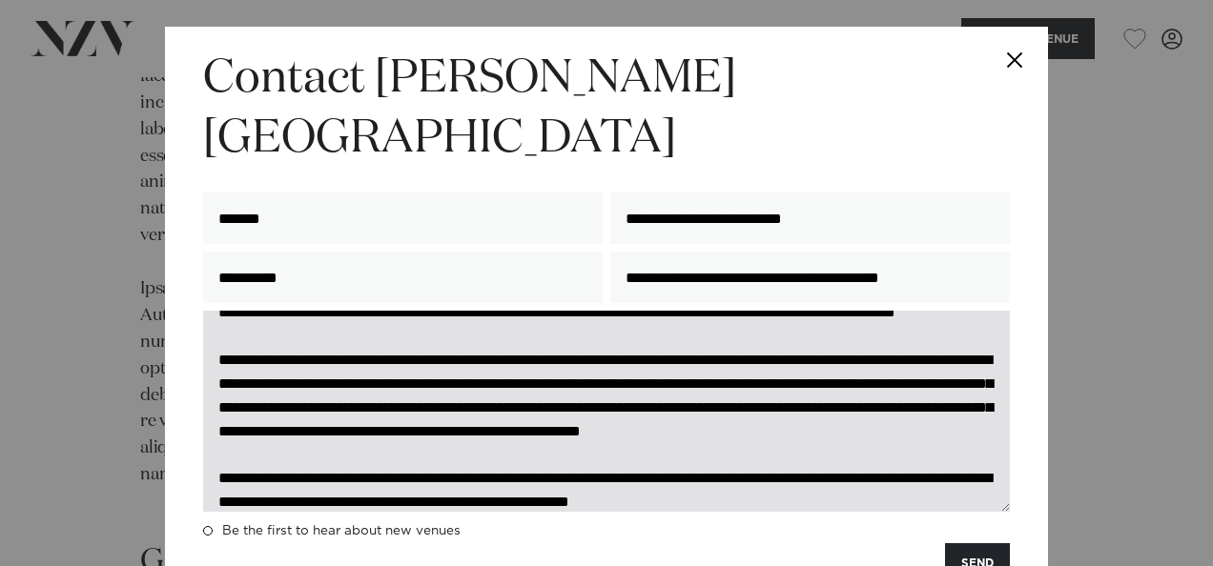
click at [576, 336] on textarea at bounding box center [606, 411] width 806 height 201
drag, startPoint x: 577, startPoint y: 331, endPoint x: 507, endPoint y: 325, distance: 69.8
click at [507, 325] on textarea at bounding box center [606, 411] width 806 height 201
click at [540, 358] on textarea at bounding box center [606, 411] width 806 height 201
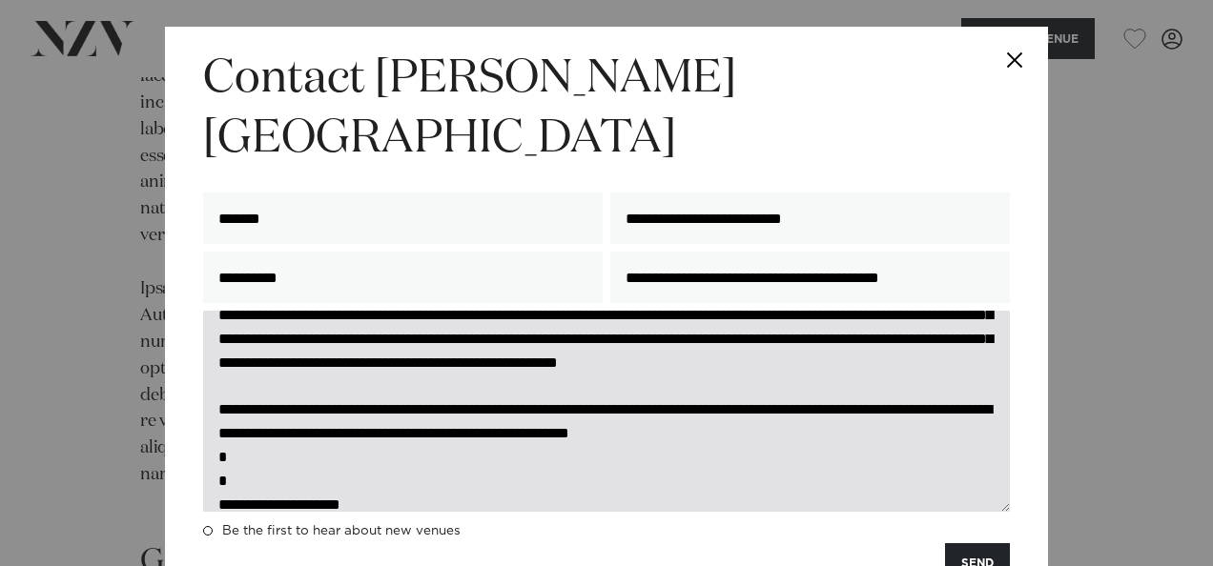
scroll to position [173, 0]
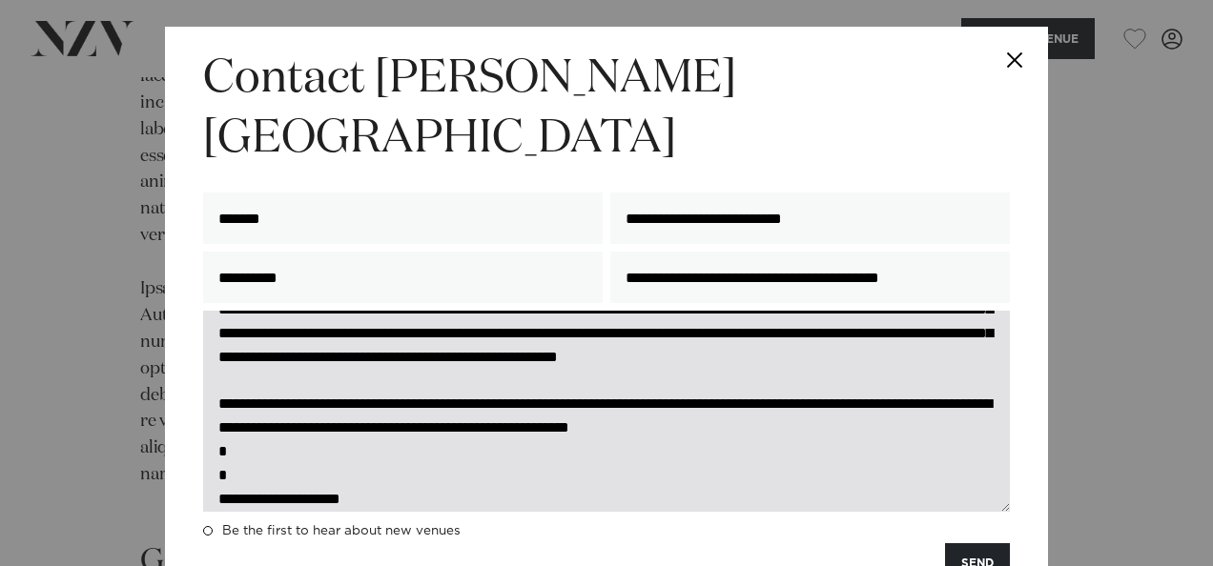
click at [540, 372] on textarea at bounding box center [606, 411] width 806 height 201
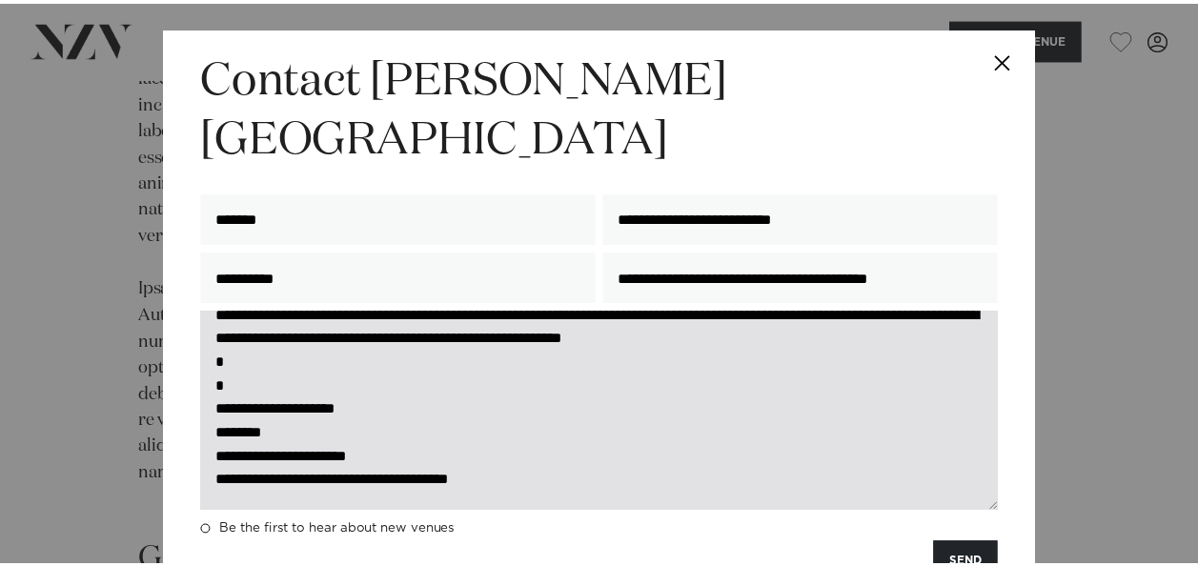
scroll to position [308, 0]
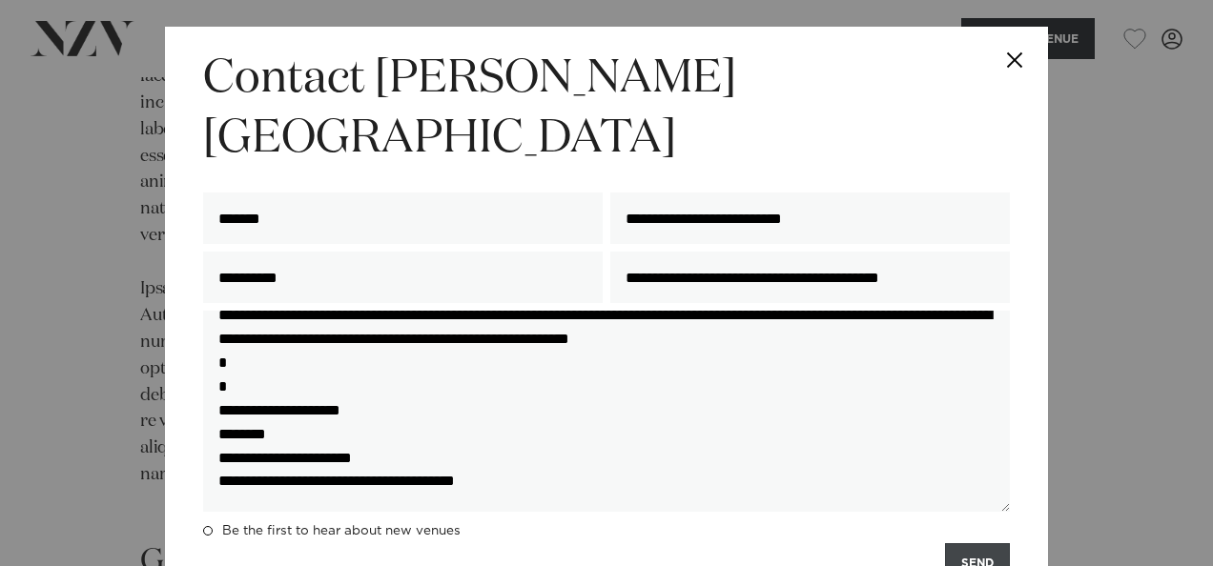
type textarea "**********"
click at [980, 543] on button "SEND" at bounding box center [977, 563] width 65 height 41
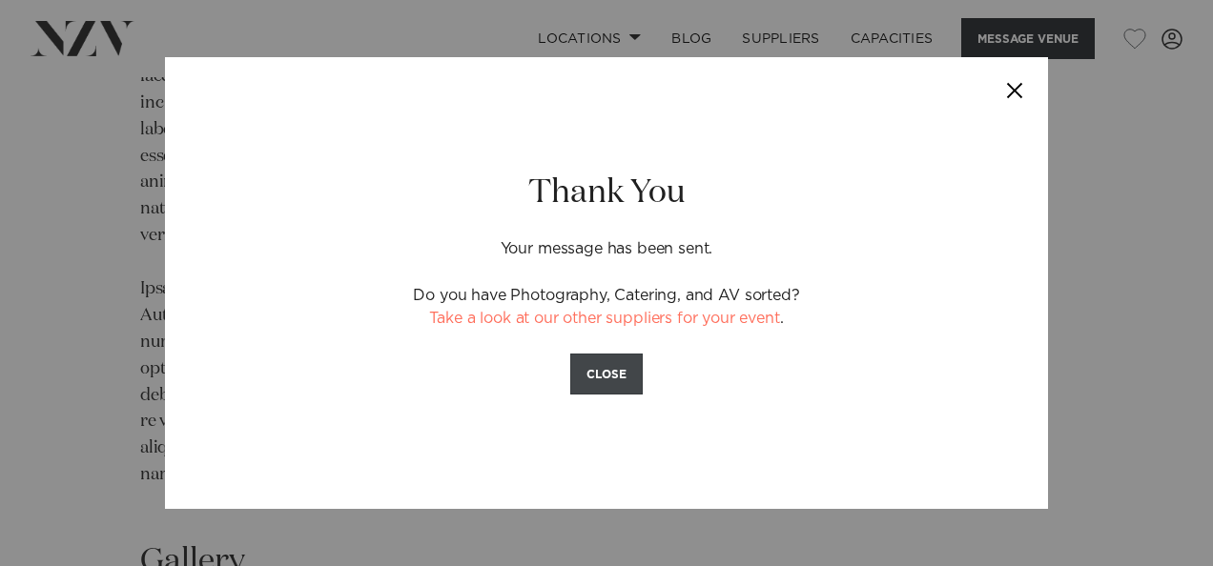
click at [597, 373] on button "CLOSE" at bounding box center [606, 374] width 72 height 41
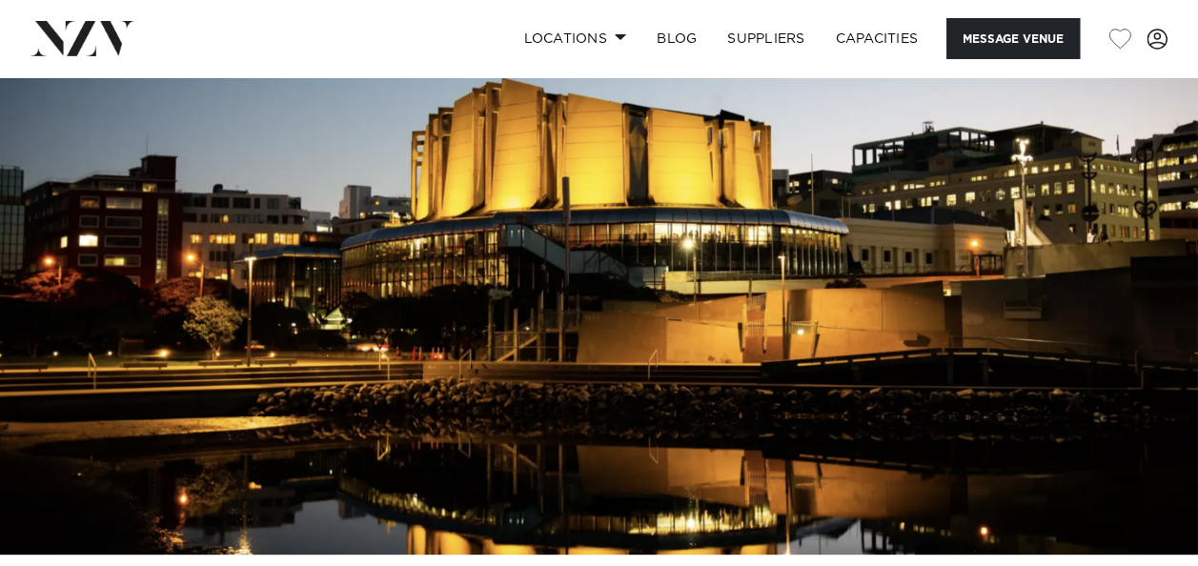
scroll to position [0, 0]
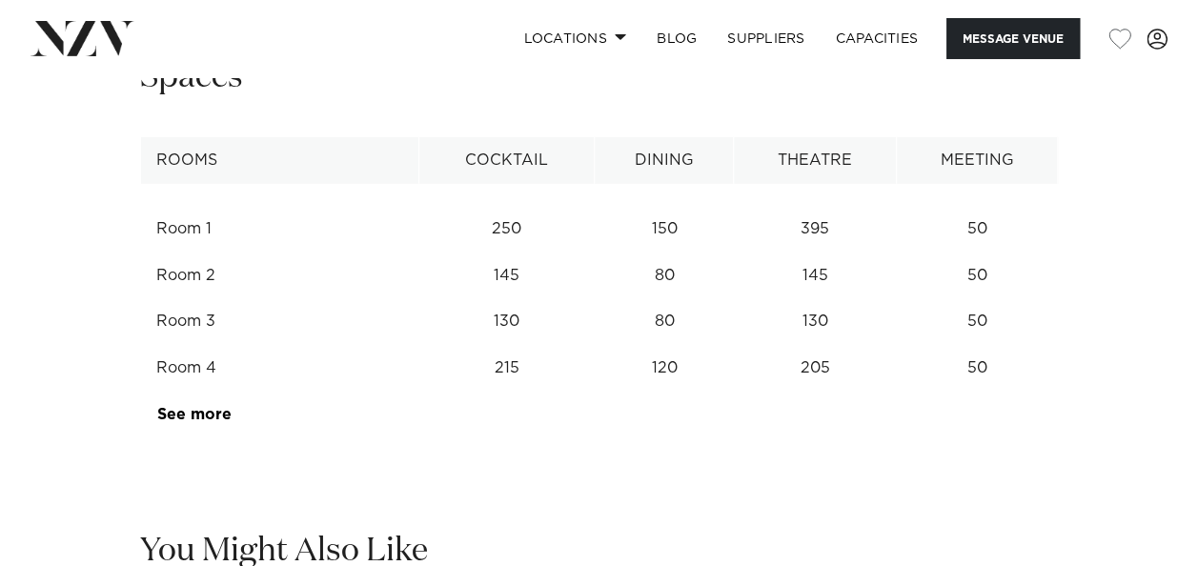
scroll to position [2896, 0]
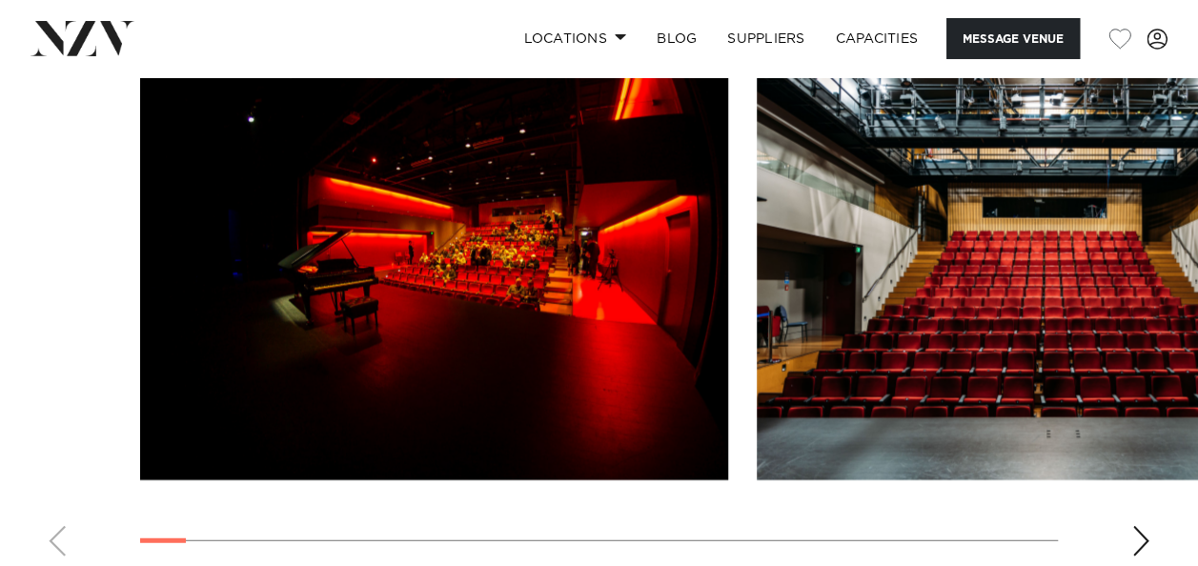
scroll to position [2194, 0]
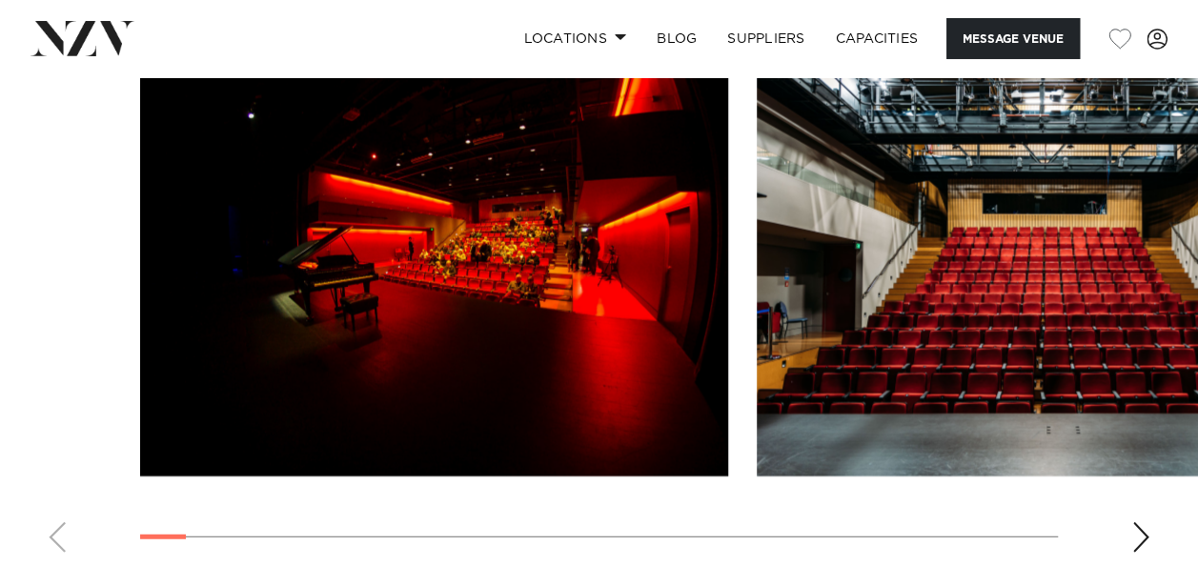
click at [1148, 522] on div "Next slide" at bounding box center [1140, 537] width 19 height 31
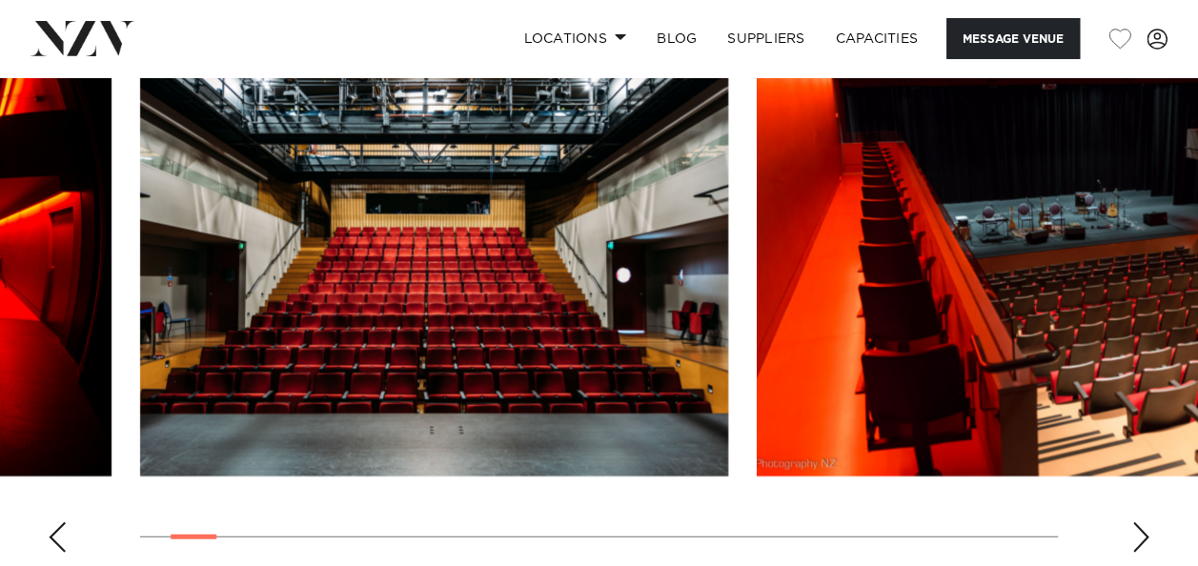
click at [1150, 522] on div "Next slide" at bounding box center [1140, 537] width 19 height 31
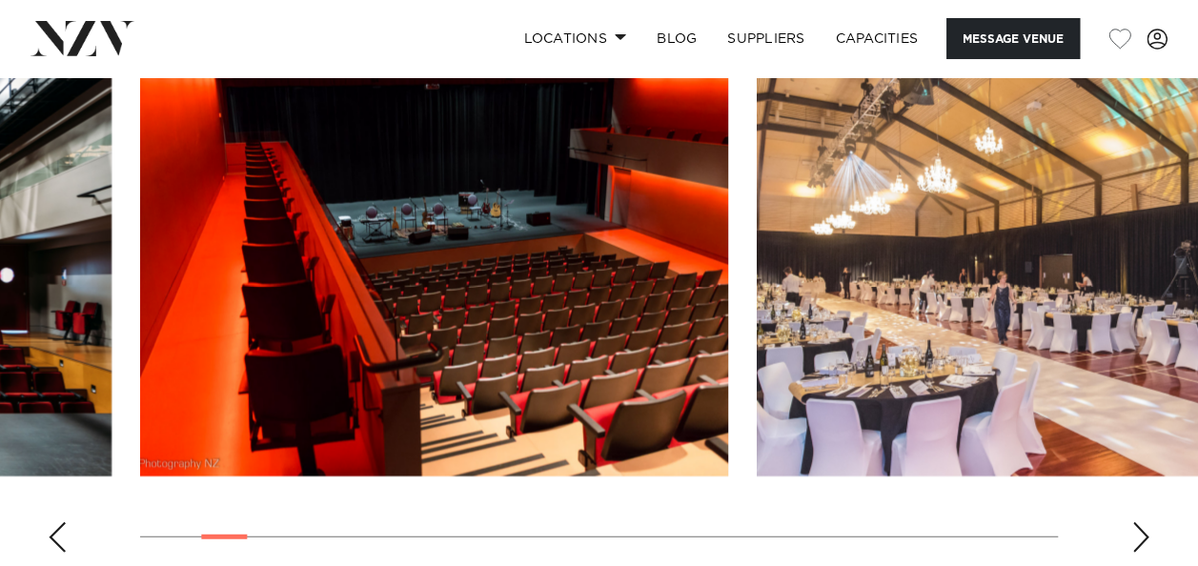
click at [1150, 522] on div "Next slide" at bounding box center [1140, 537] width 19 height 31
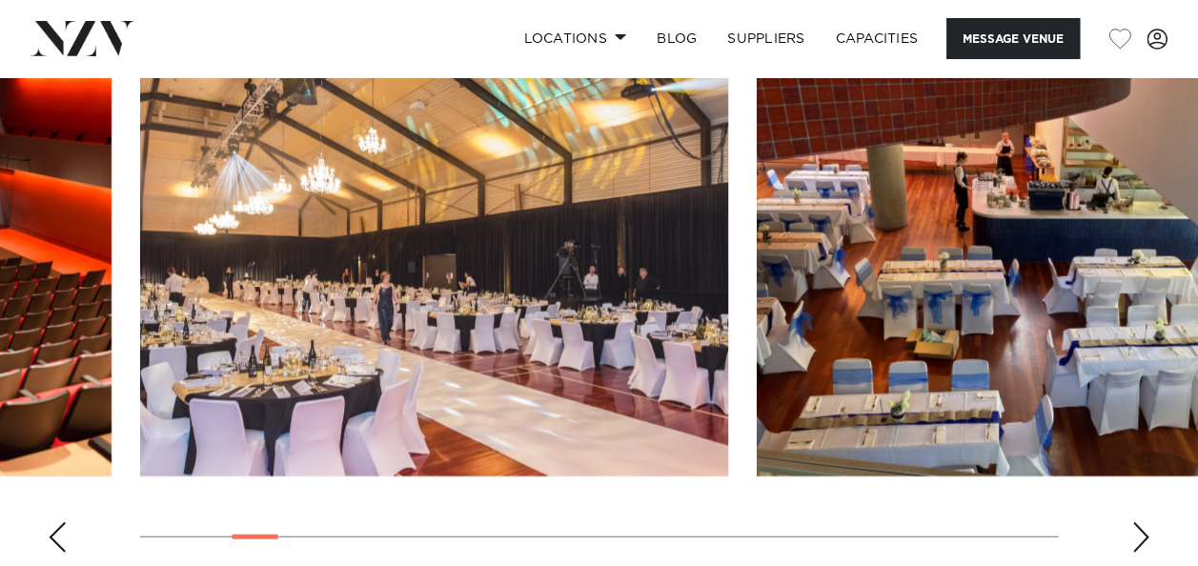
click at [1152, 498] on swiper-container at bounding box center [599, 306] width 1198 height 523
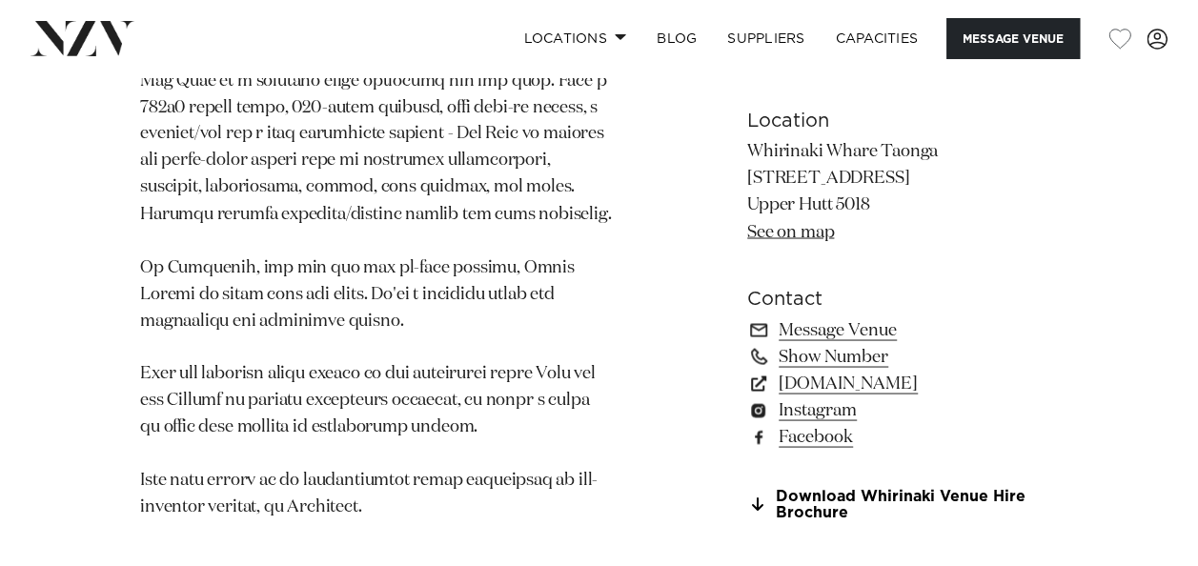
scroll to position [1618, 0]
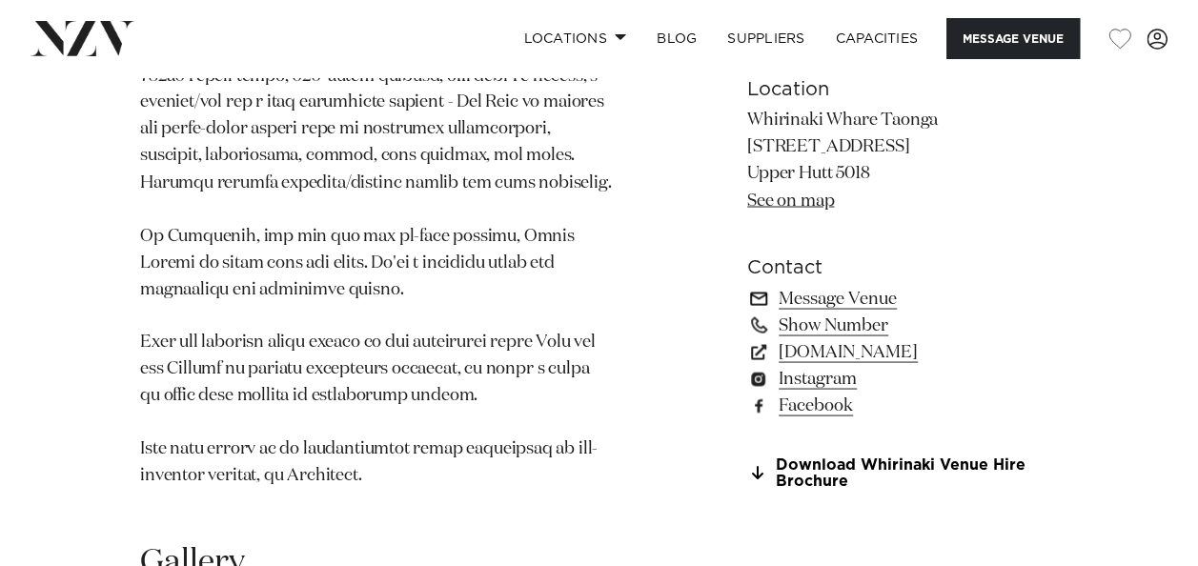
click at [803, 285] on link "Message Venue" at bounding box center [902, 298] width 311 height 27
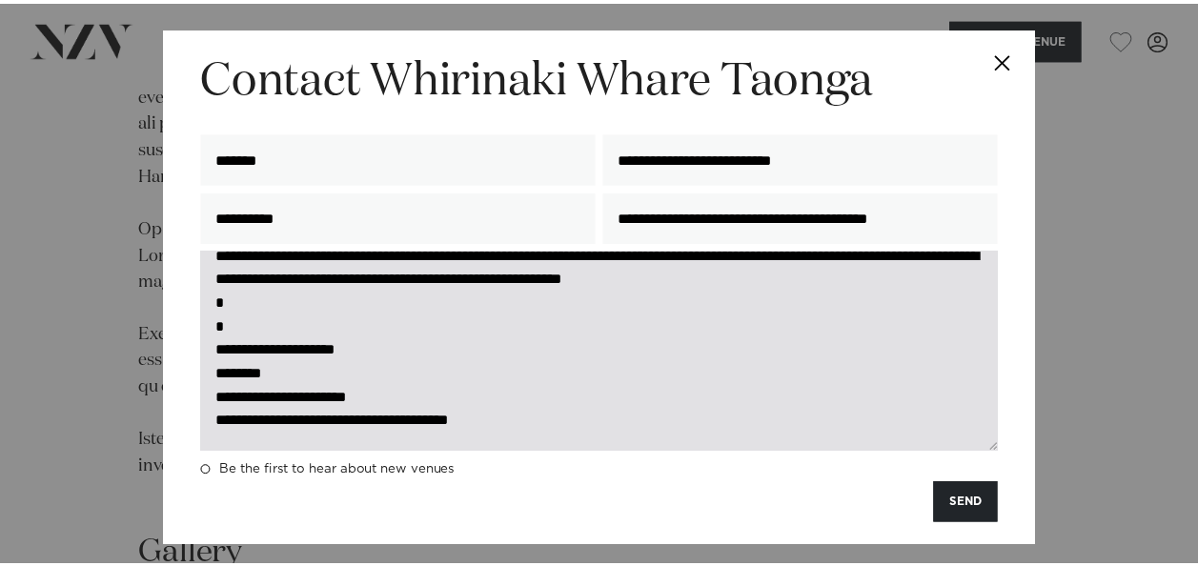
scroll to position [308, 0]
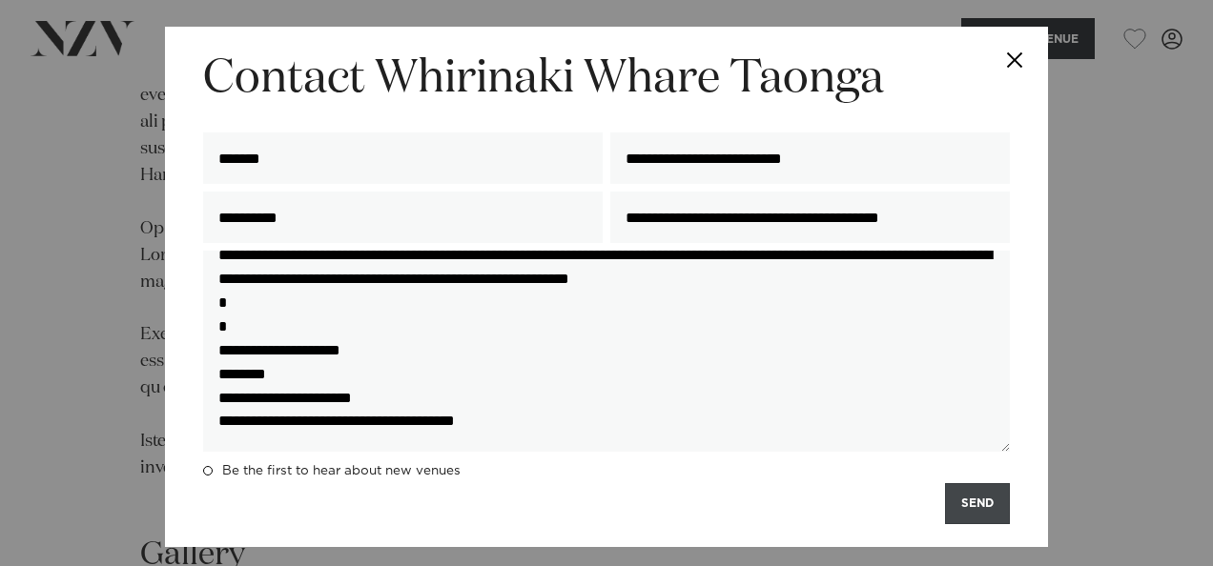
click at [984, 504] on button "SEND" at bounding box center [977, 503] width 65 height 41
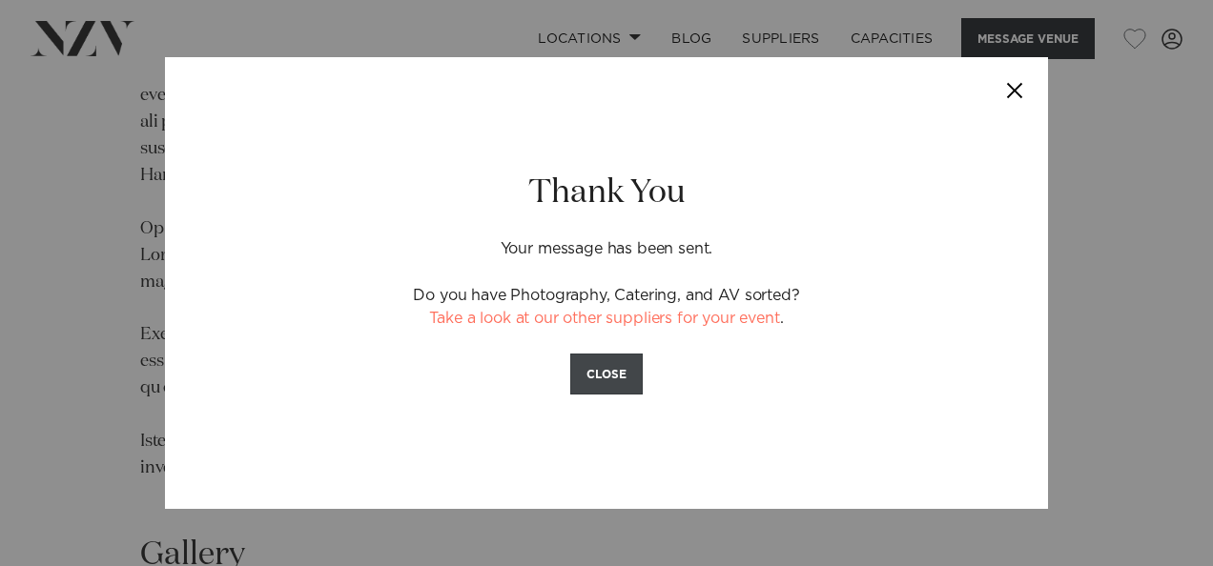
click at [615, 375] on button "CLOSE" at bounding box center [606, 374] width 72 height 41
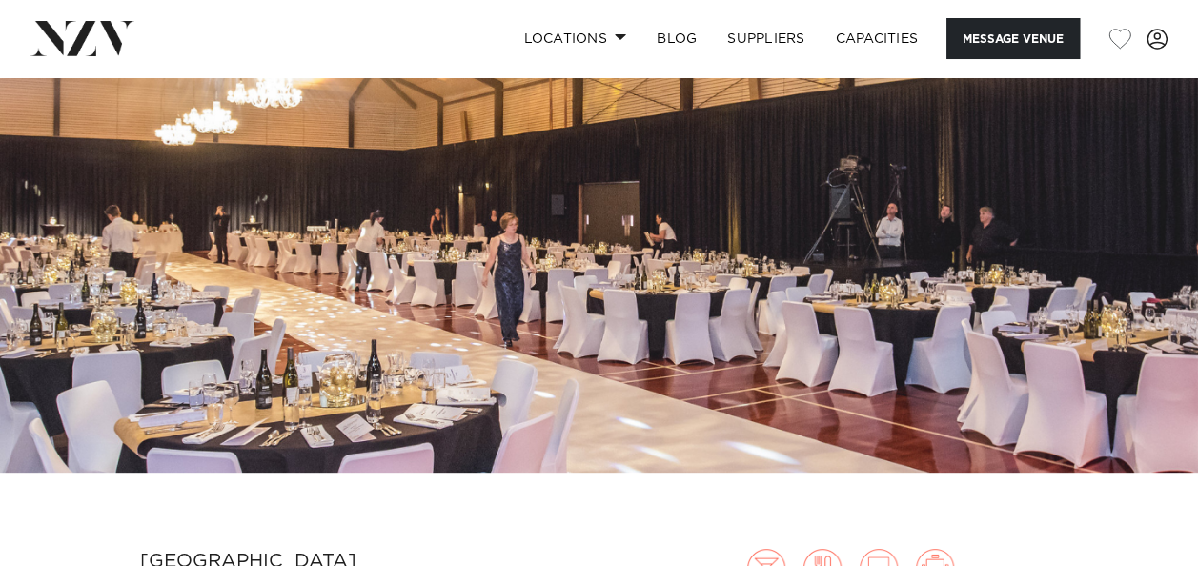
scroll to position [0, 0]
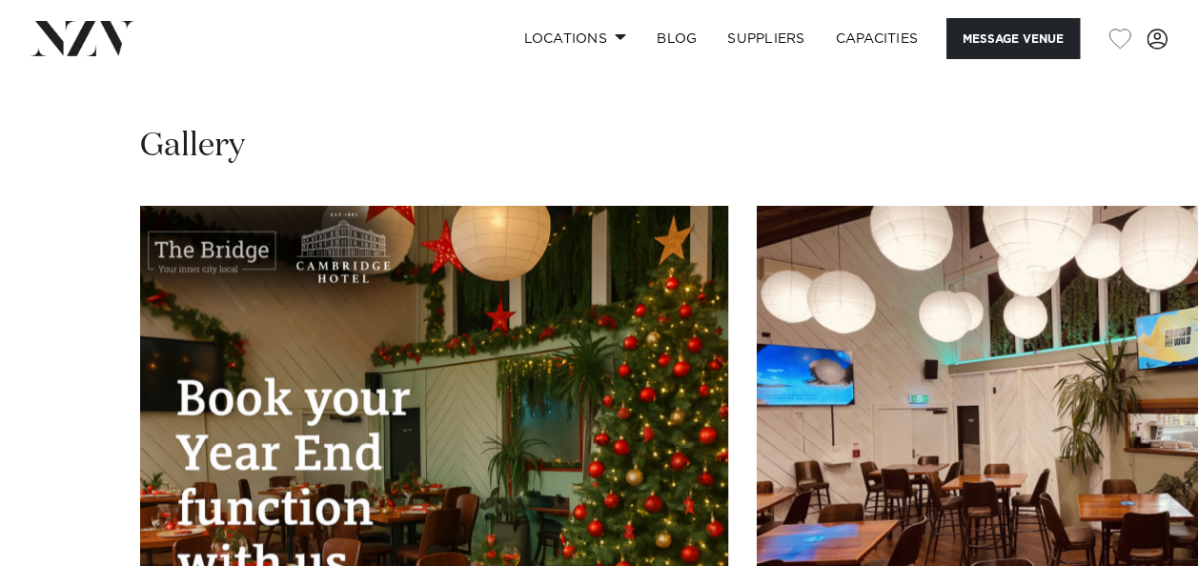
scroll to position [2089, 0]
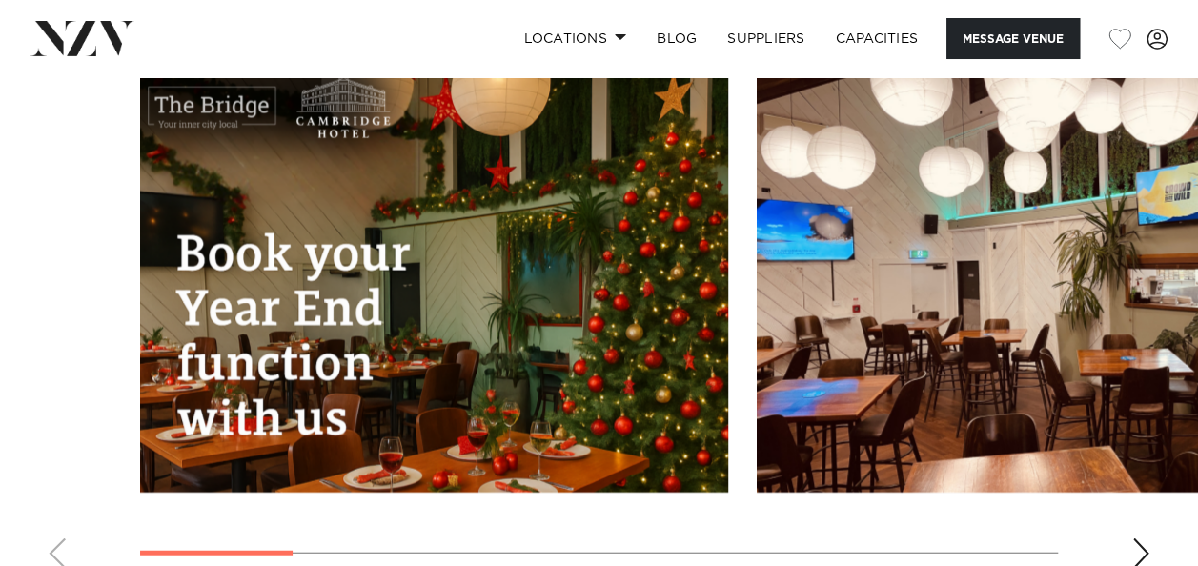
click at [1142, 539] on div "Next slide" at bounding box center [1140, 554] width 19 height 31
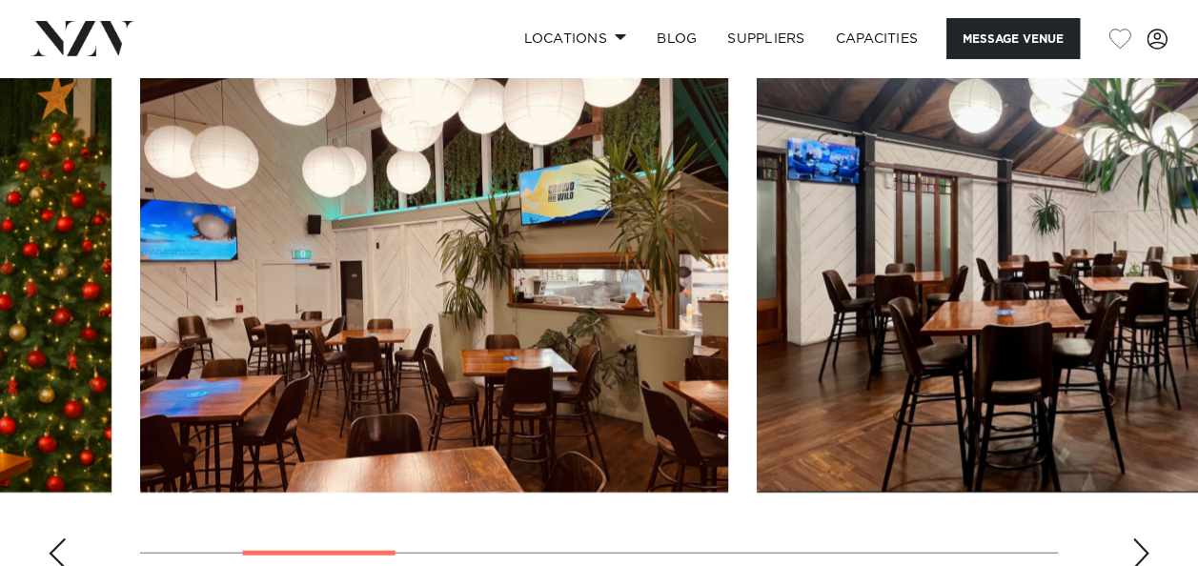
click at [1134, 539] on div "Next slide" at bounding box center [1140, 554] width 19 height 31
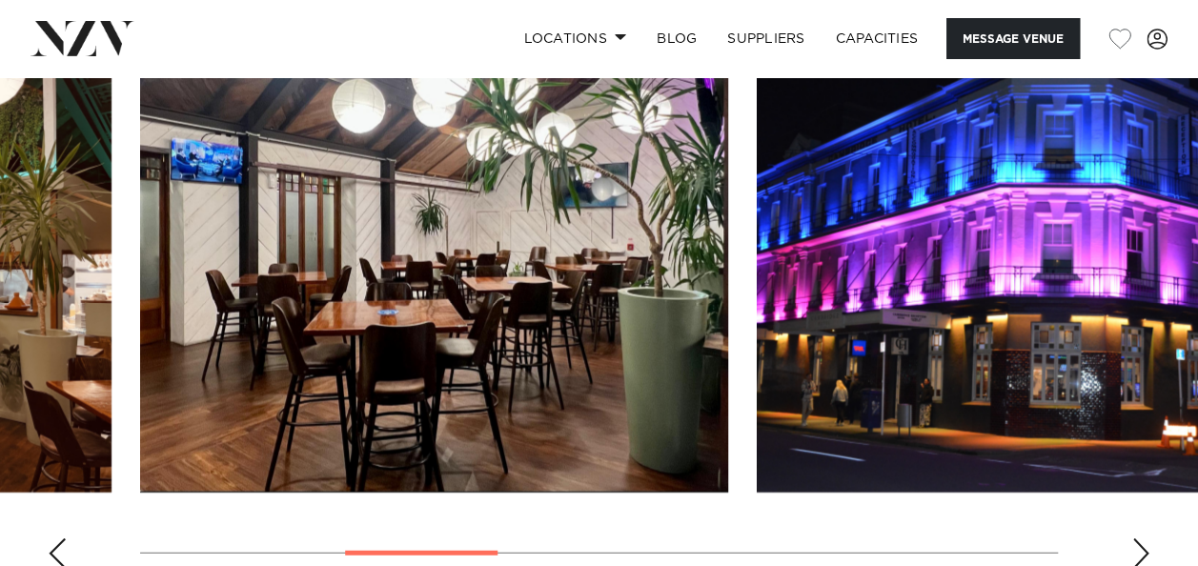
click at [1132, 539] on div "Next slide" at bounding box center [1140, 554] width 19 height 31
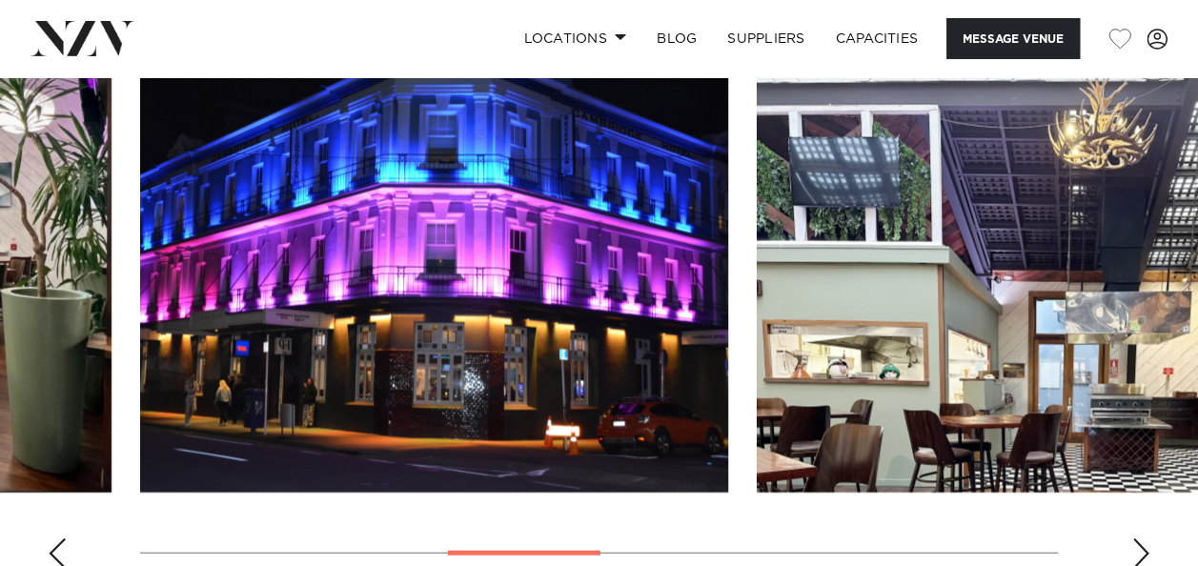
click at [1134, 539] on div "Next slide" at bounding box center [1140, 554] width 19 height 31
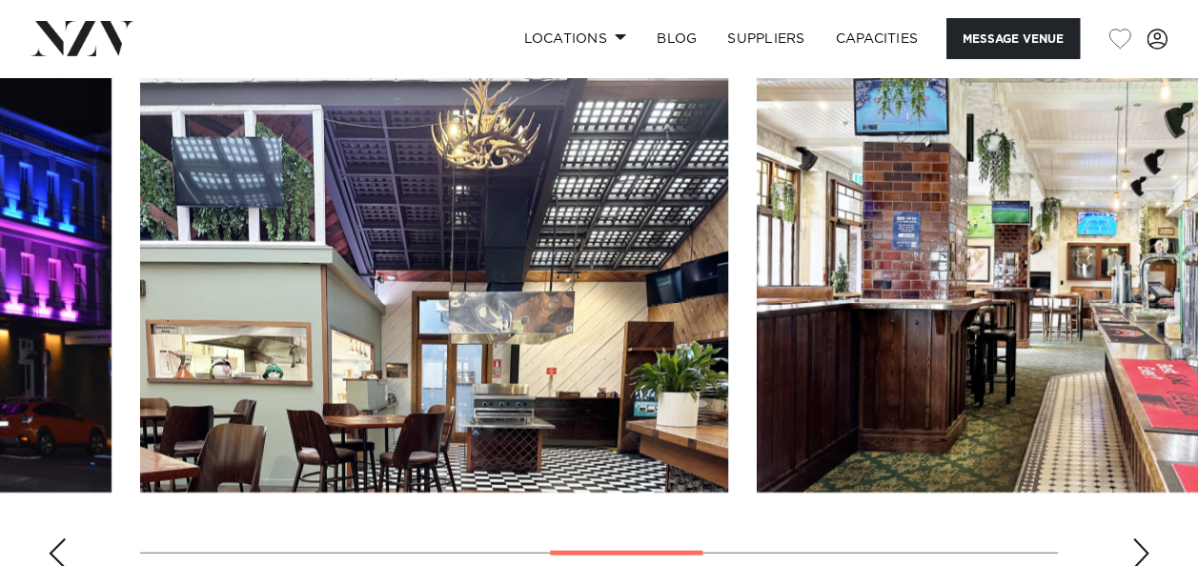
click at [1134, 539] on div "Next slide" at bounding box center [1140, 554] width 19 height 31
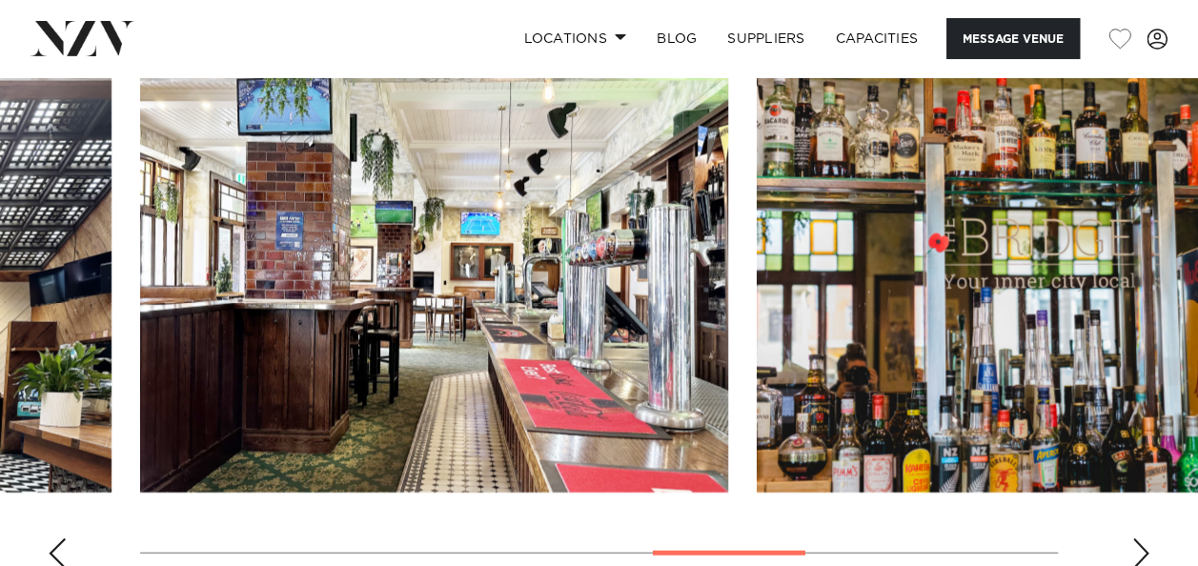
click at [1134, 539] on div "Next slide" at bounding box center [1140, 554] width 19 height 31
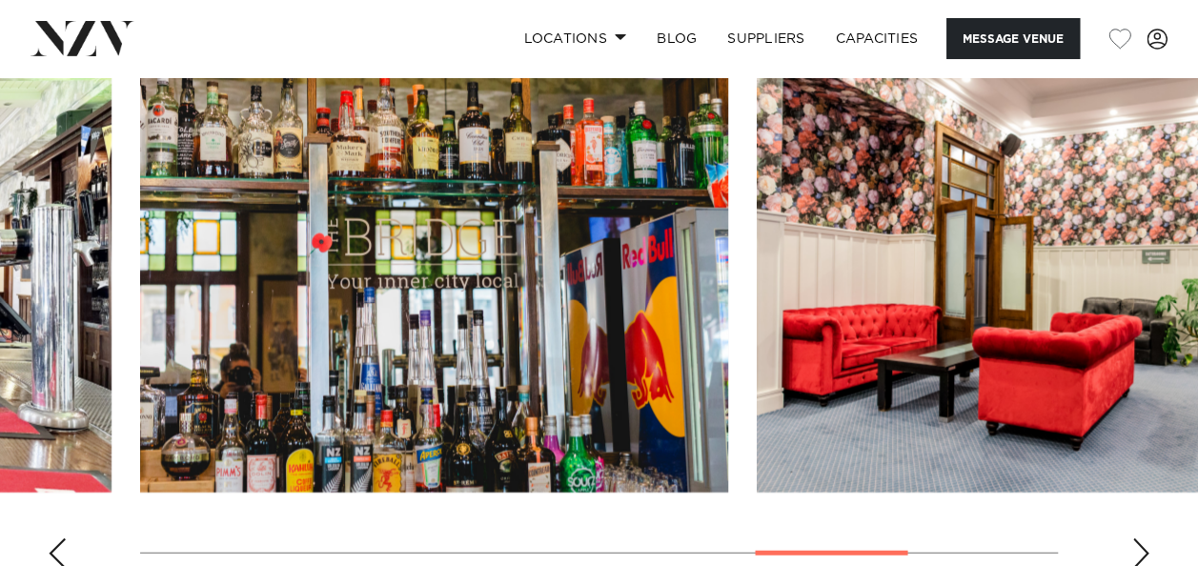
click at [1132, 539] on div "Next slide" at bounding box center [1140, 554] width 19 height 31
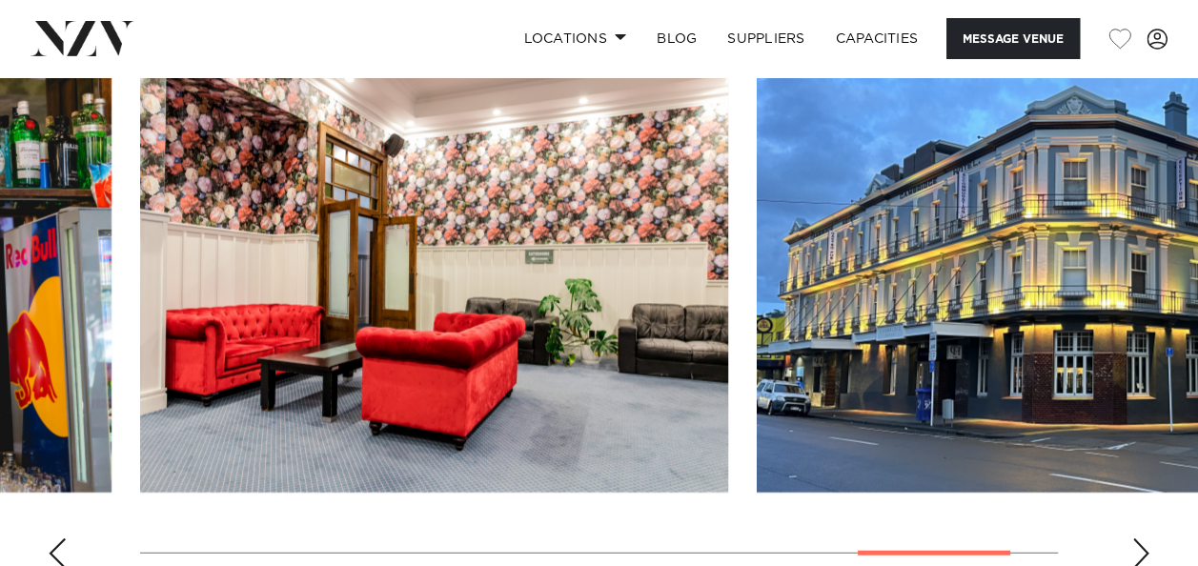
click at [1132, 539] on div "Next slide" at bounding box center [1140, 554] width 19 height 31
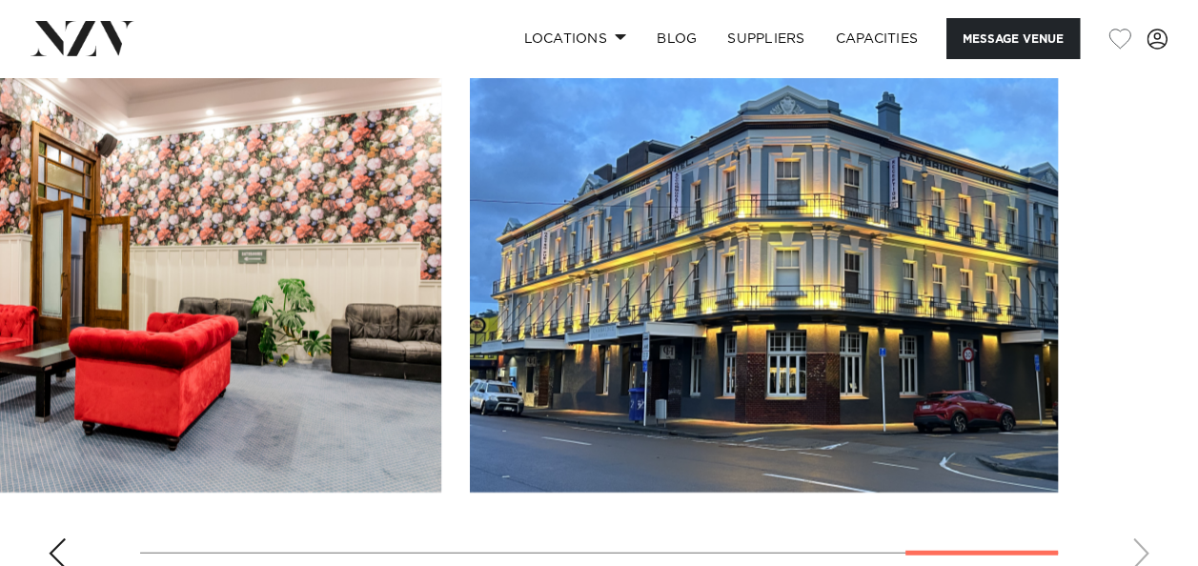
click at [1131, 502] on swiper-container at bounding box center [599, 322] width 1198 height 523
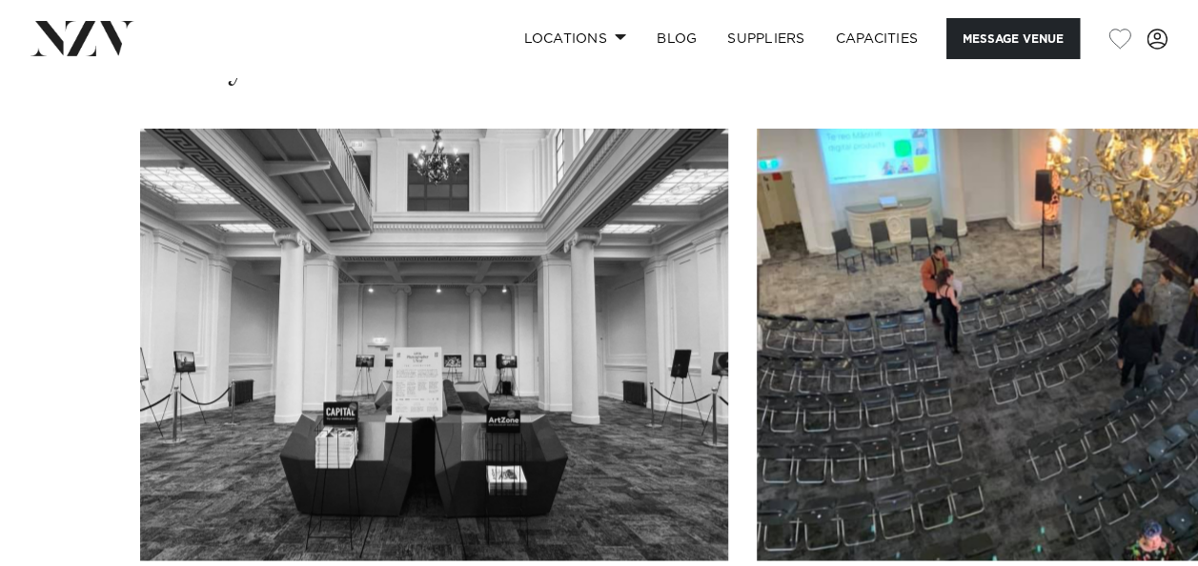
scroll to position [1716, 0]
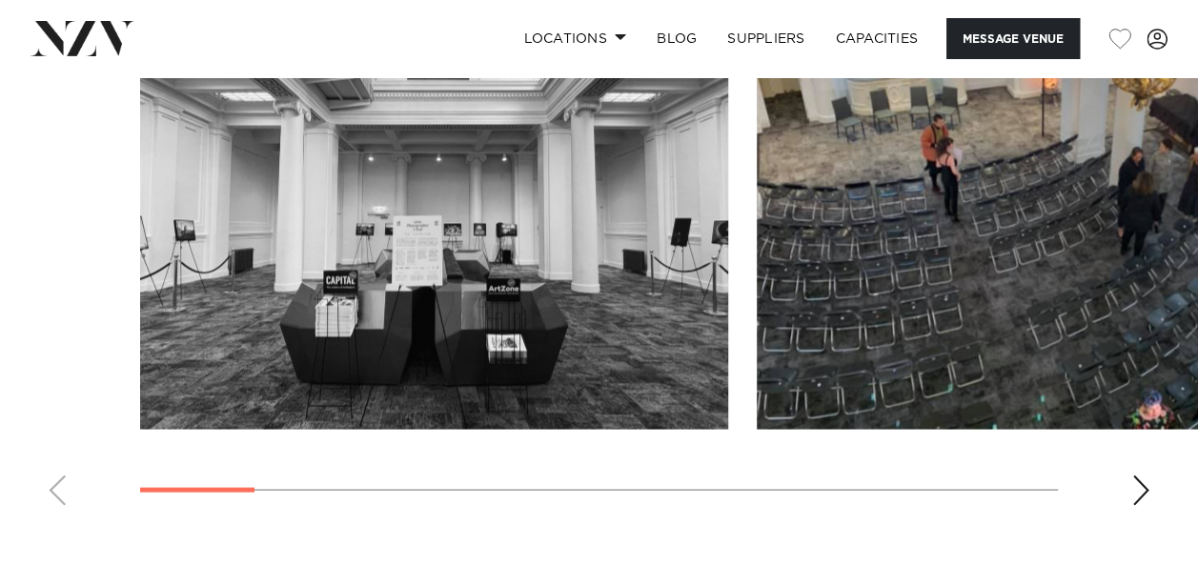
click at [1121, 501] on swiper-container at bounding box center [599, 258] width 1198 height 523
click at [1138, 493] on div "Next slide" at bounding box center [1140, 490] width 19 height 31
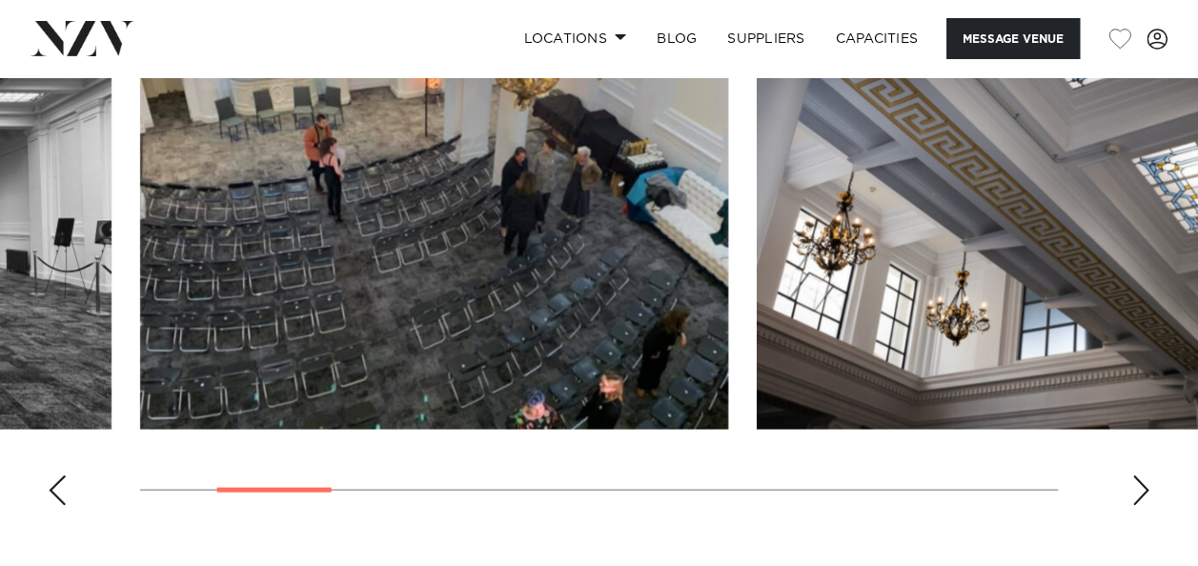
click at [1138, 493] on div "Next slide" at bounding box center [1140, 490] width 19 height 31
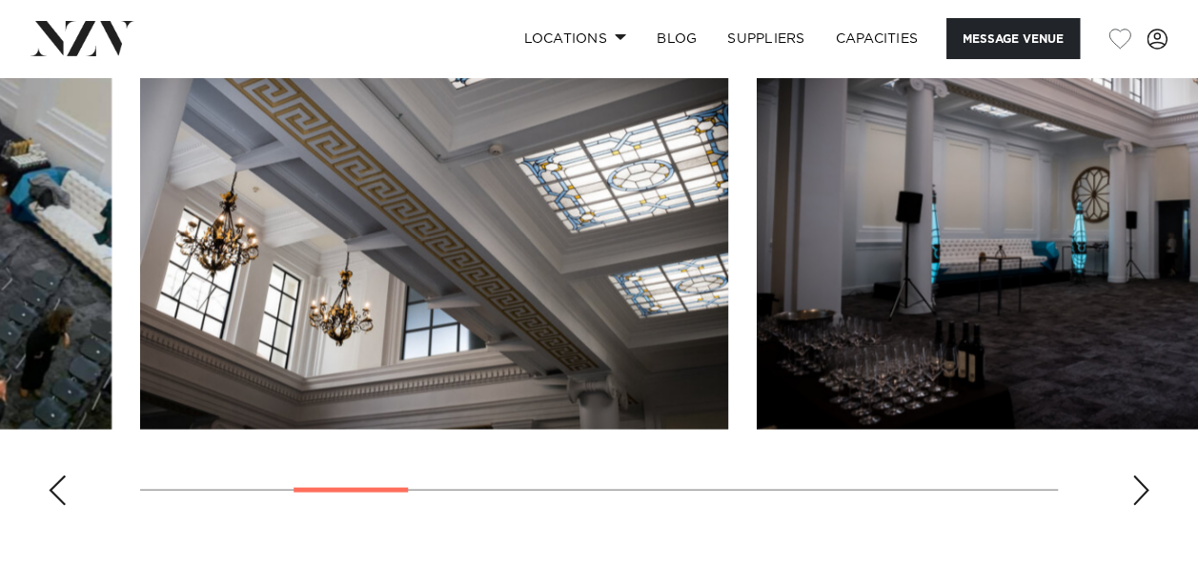
click at [1138, 493] on div "Next slide" at bounding box center [1140, 490] width 19 height 31
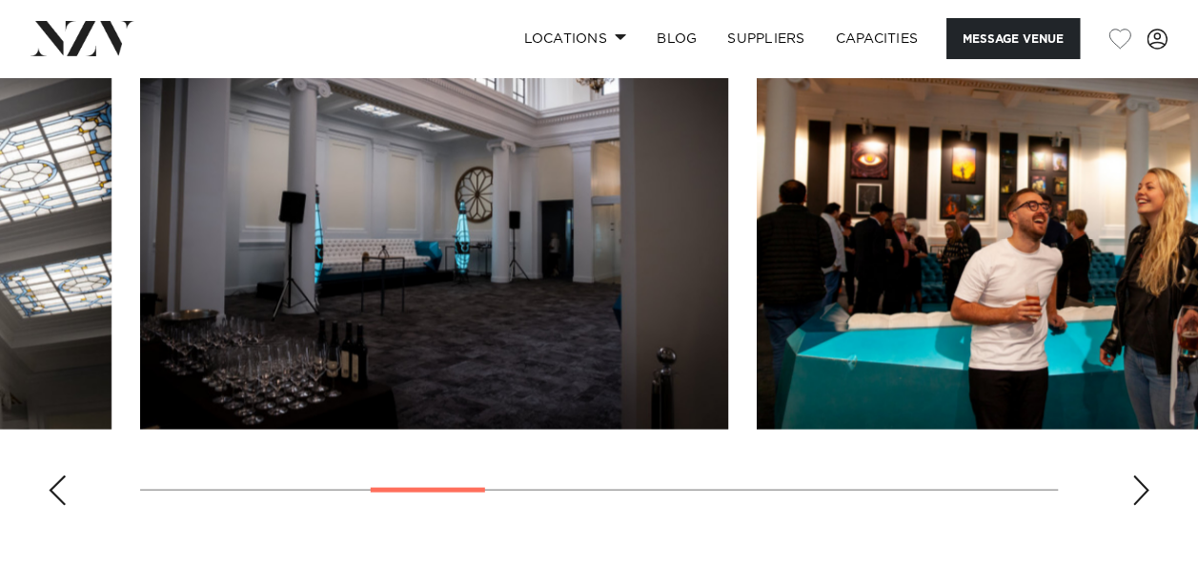
click at [1138, 493] on div "Next slide" at bounding box center [1140, 490] width 19 height 31
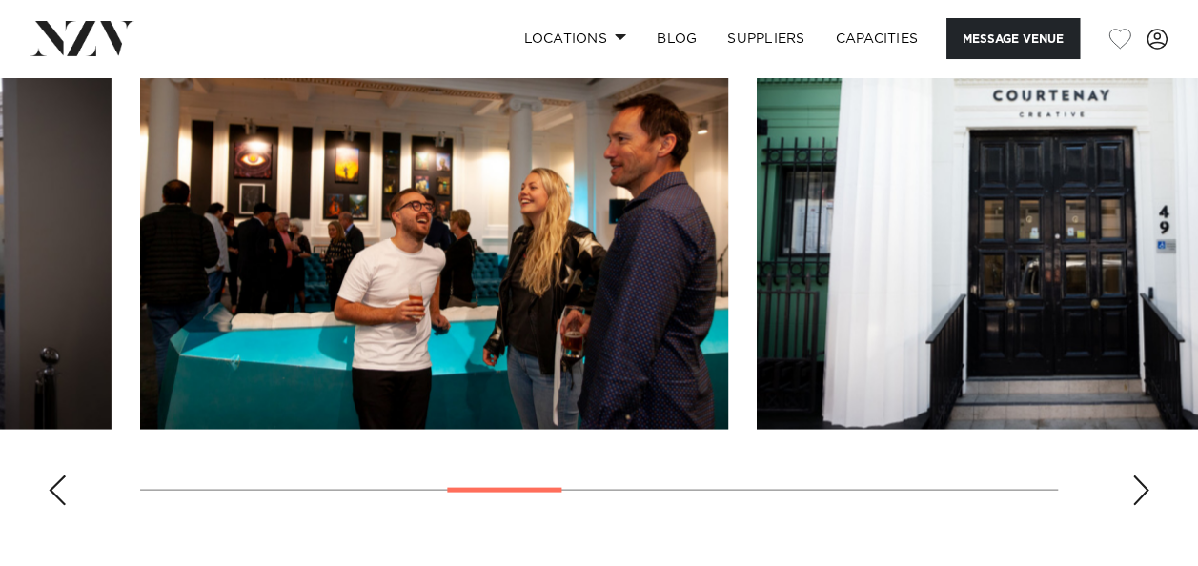
click at [1138, 493] on div "Next slide" at bounding box center [1140, 490] width 19 height 31
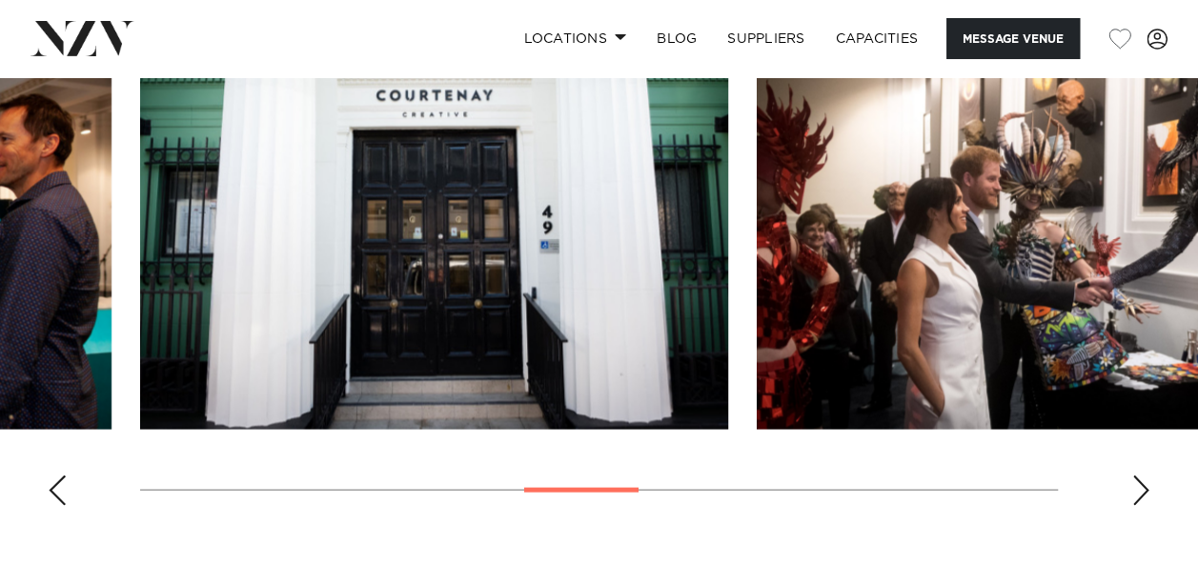
click at [1138, 493] on div "Next slide" at bounding box center [1140, 490] width 19 height 31
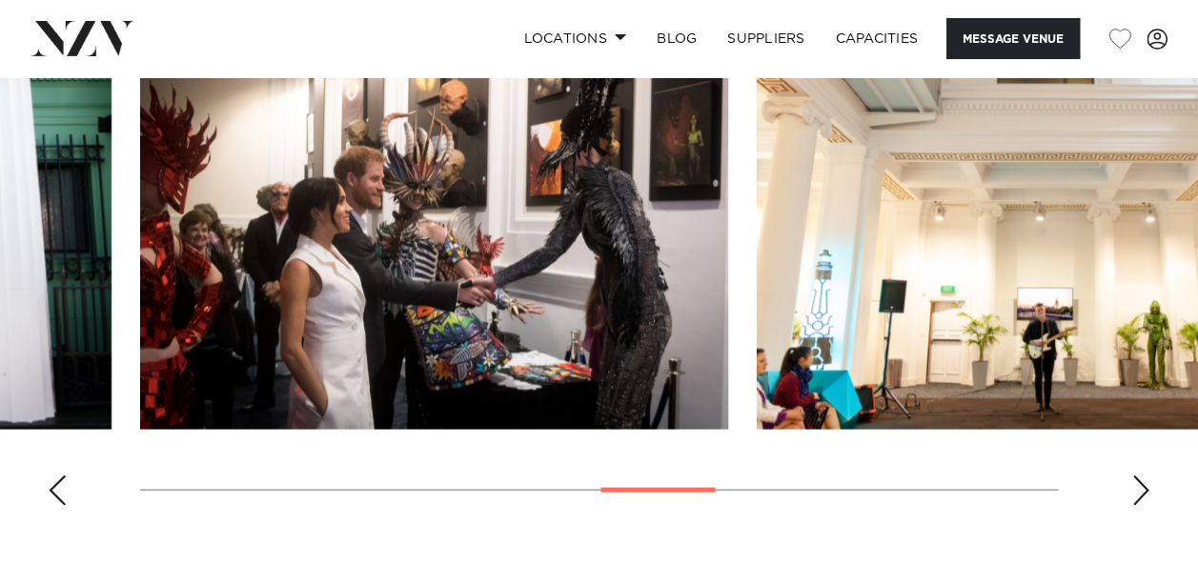
click at [1138, 493] on div "Next slide" at bounding box center [1140, 490] width 19 height 31
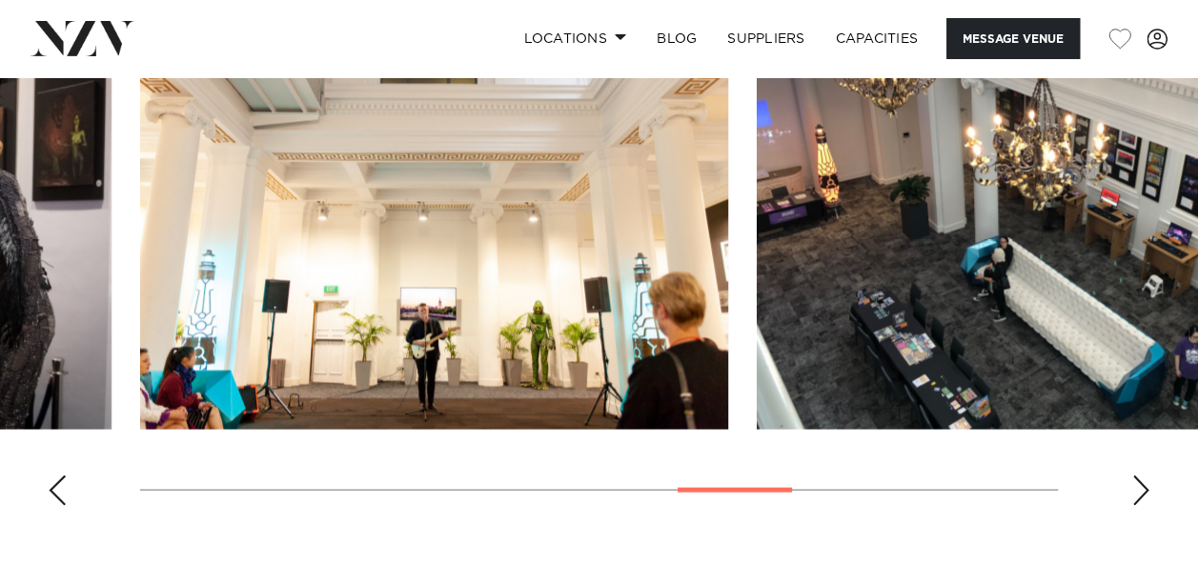
click at [1138, 493] on div "Next slide" at bounding box center [1140, 490] width 19 height 31
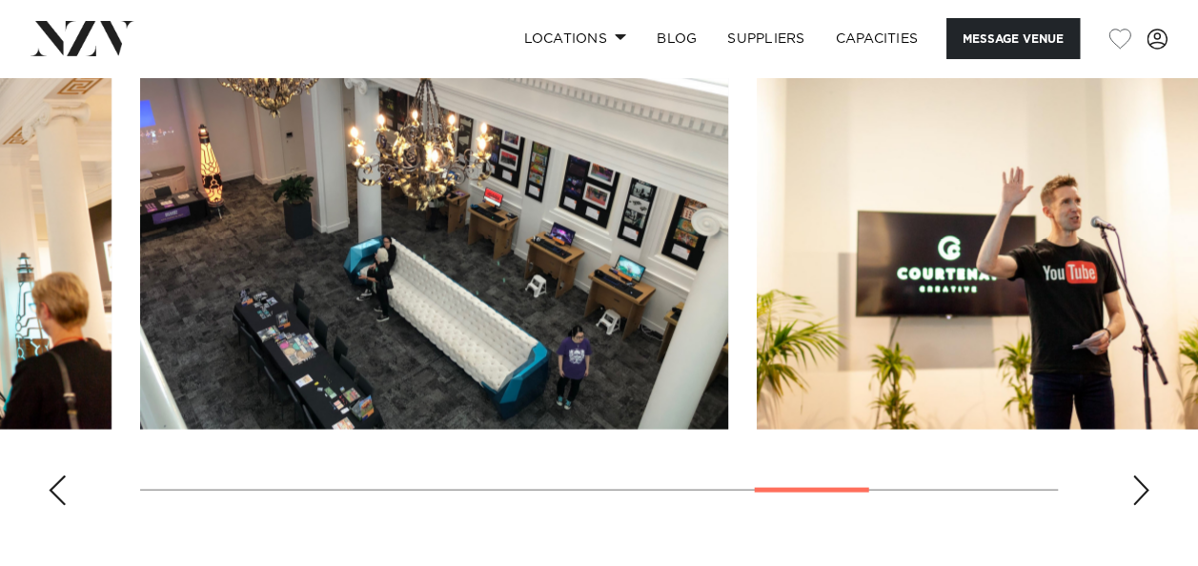
click at [1138, 493] on div "Next slide" at bounding box center [1140, 490] width 19 height 31
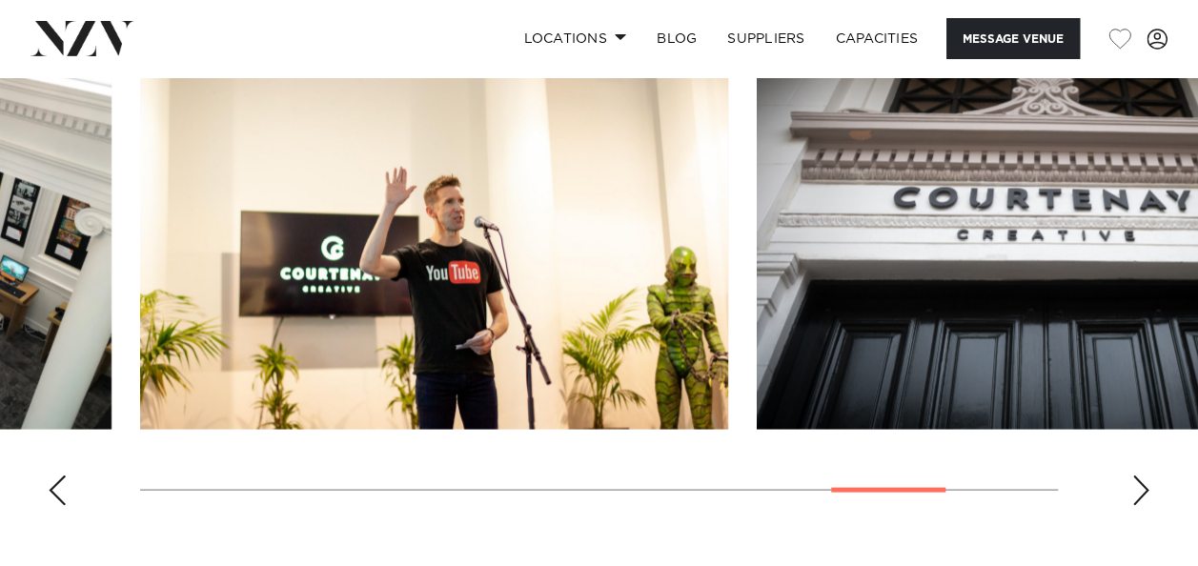
click at [1138, 493] on div "Next slide" at bounding box center [1140, 490] width 19 height 31
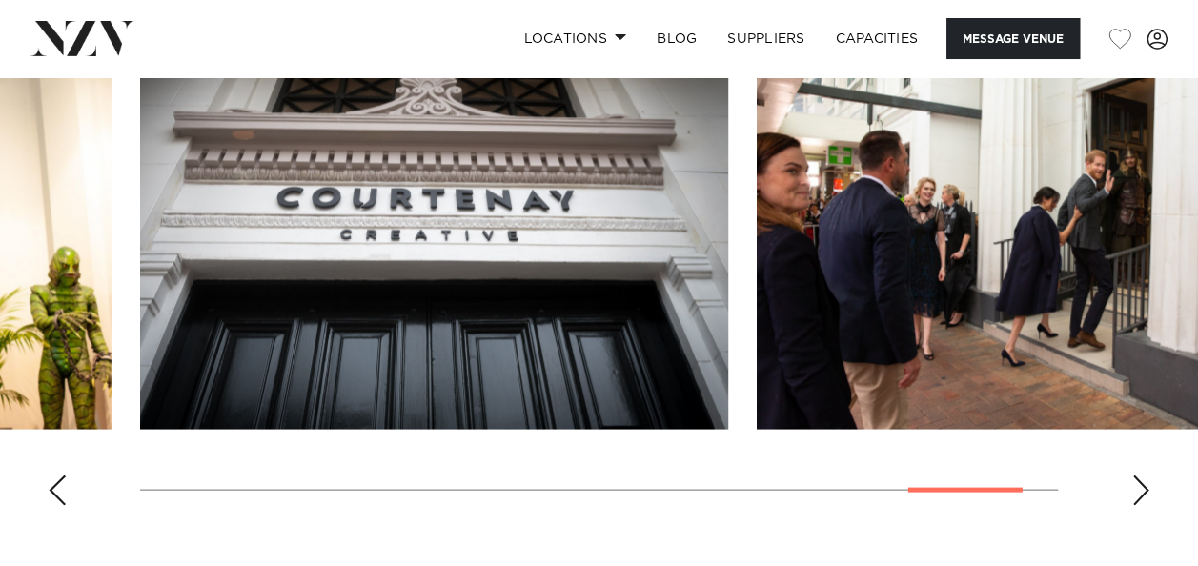
click at [1138, 493] on div "Next slide" at bounding box center [1140, 490] width 19 height 31
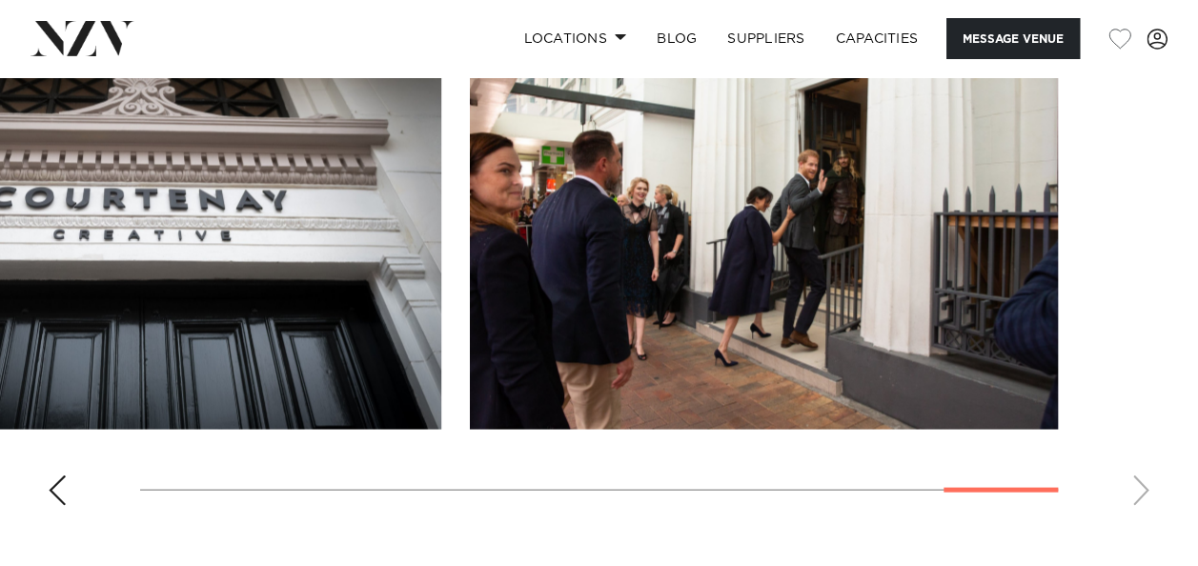
click at [1138, 493] on swiper-container at bounding box center [599, 258] width 1198 height 523
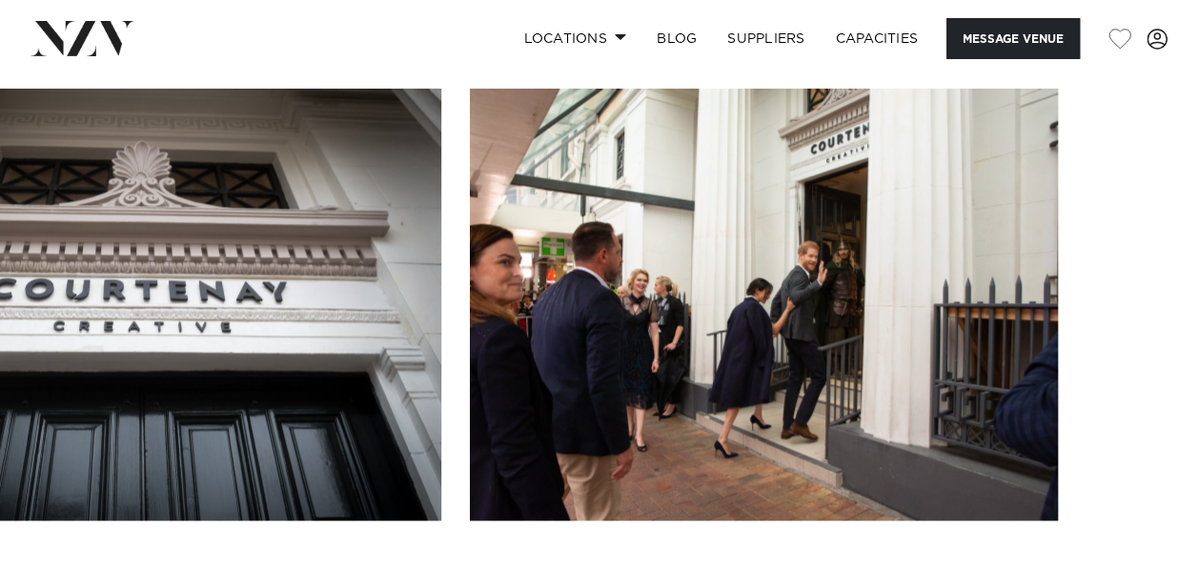
scroll to position [1748, 0]
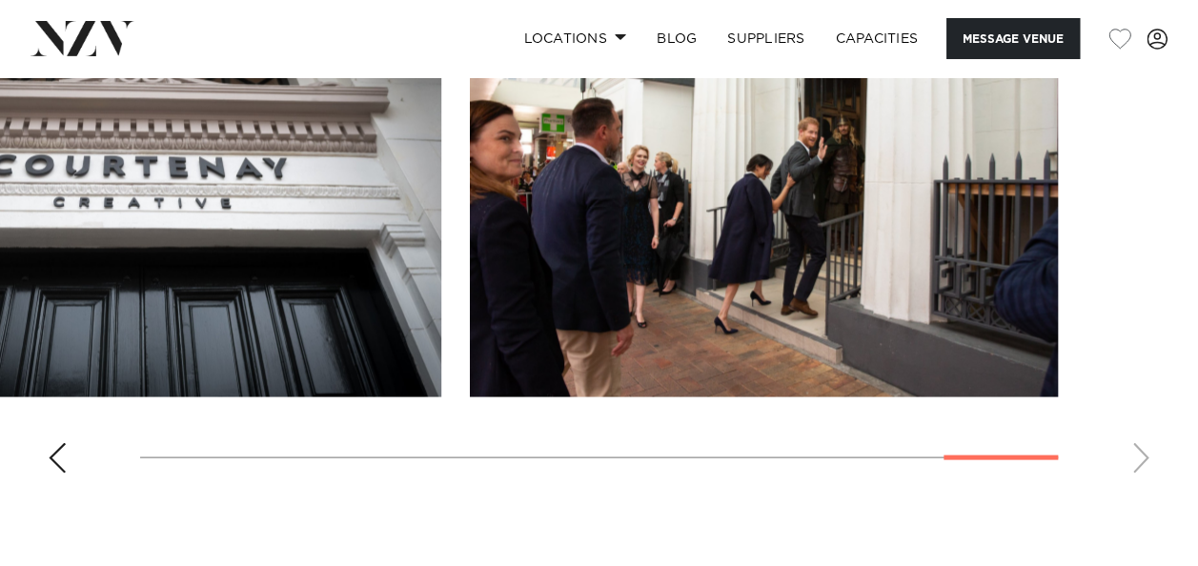
click at [1136, 453] on swiper-container at bounding box center [599, 226] width 1198 height 523
click at [50, 455] on div "Previous slide" at bounding box center [57, 457] width 19 height 31
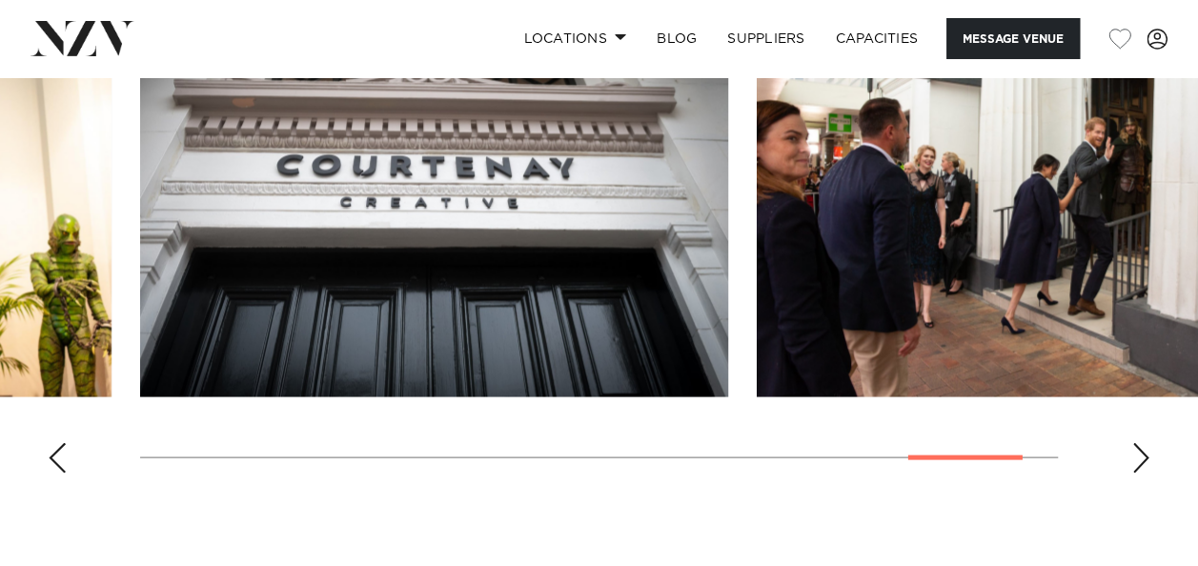
click at [50, 459] on div "Previous slide" at bounding box center [57, 457] width 19 height 31
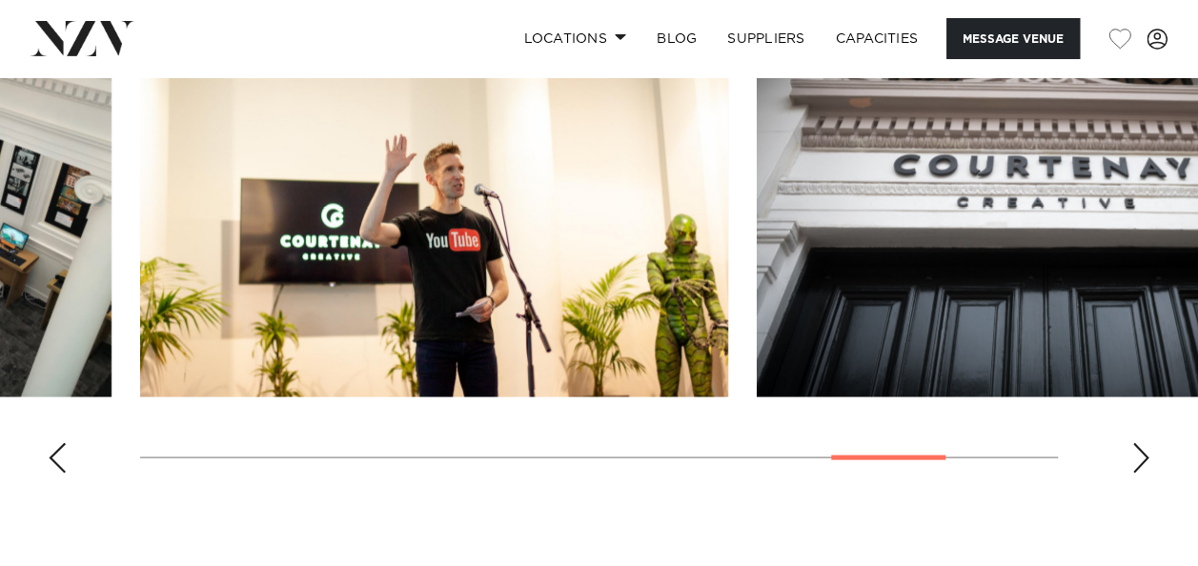
click at [50, 459] on div "Previous slide" at bounding box center [57, 457] width 19 height 31
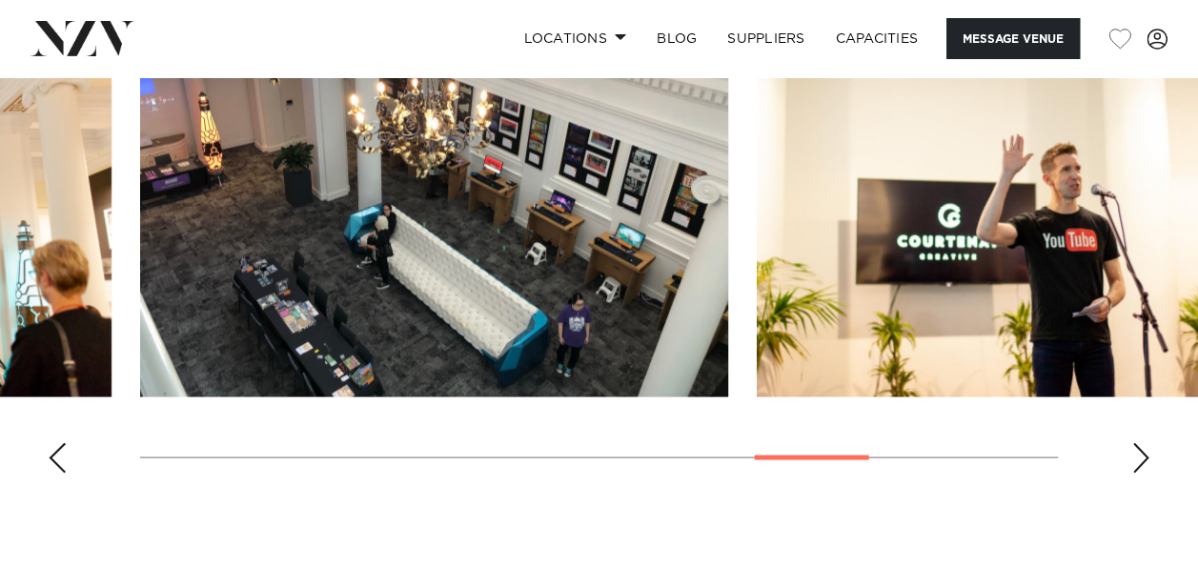
click at [50, 459] on div "Previous slide" at bounding box center [57, 457] width 19 height 31
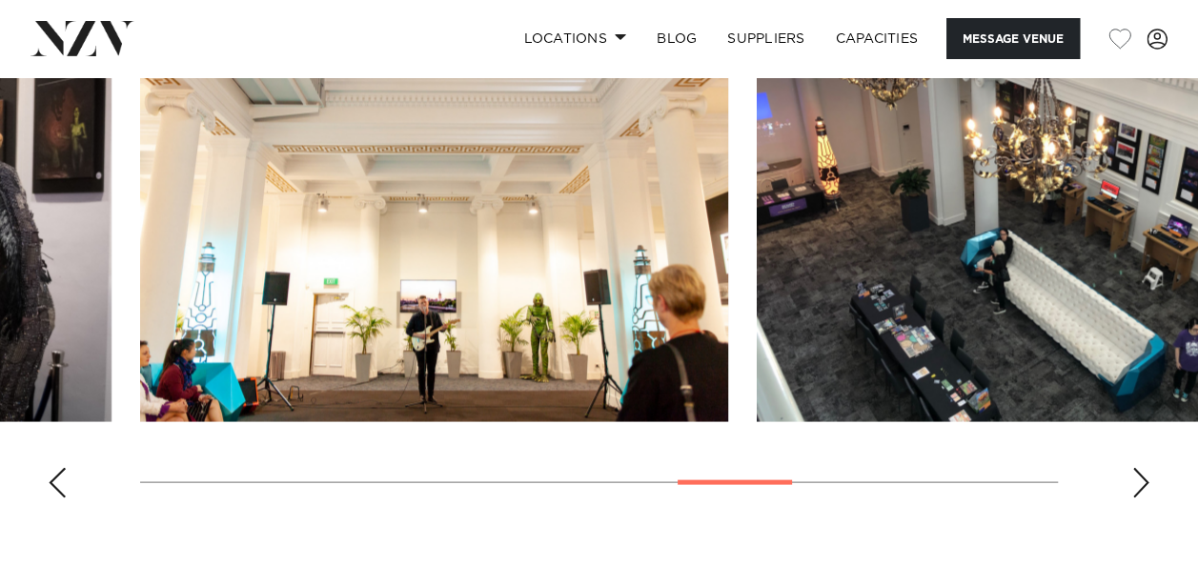
scroll to position [1720, 0]
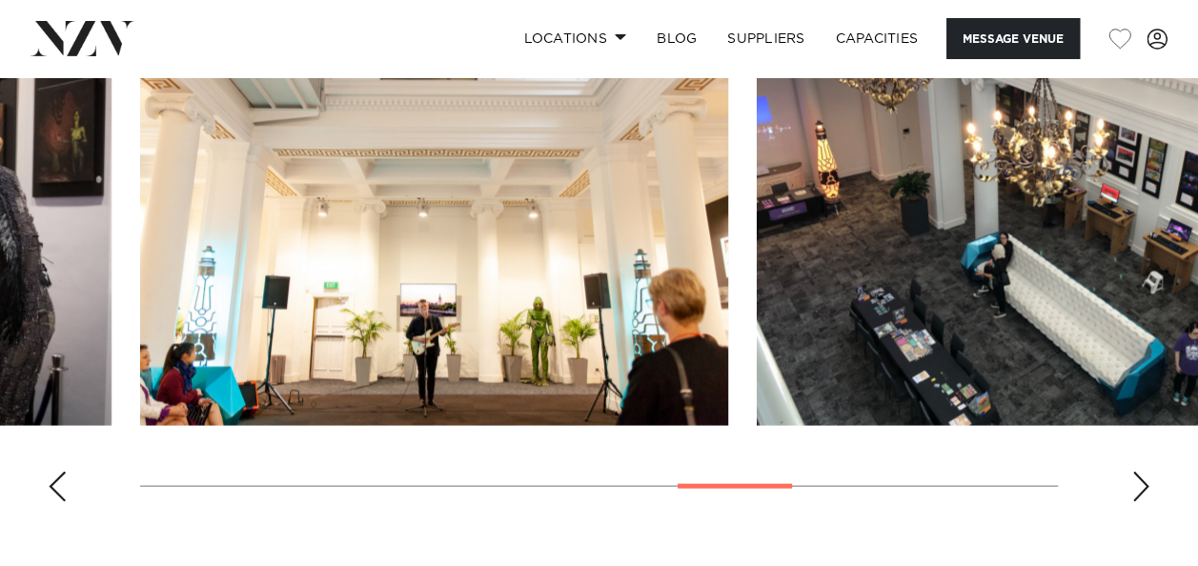
click at [59, 498] on div "Previous slide" at bounding box center [57, 486] width 19 height 31
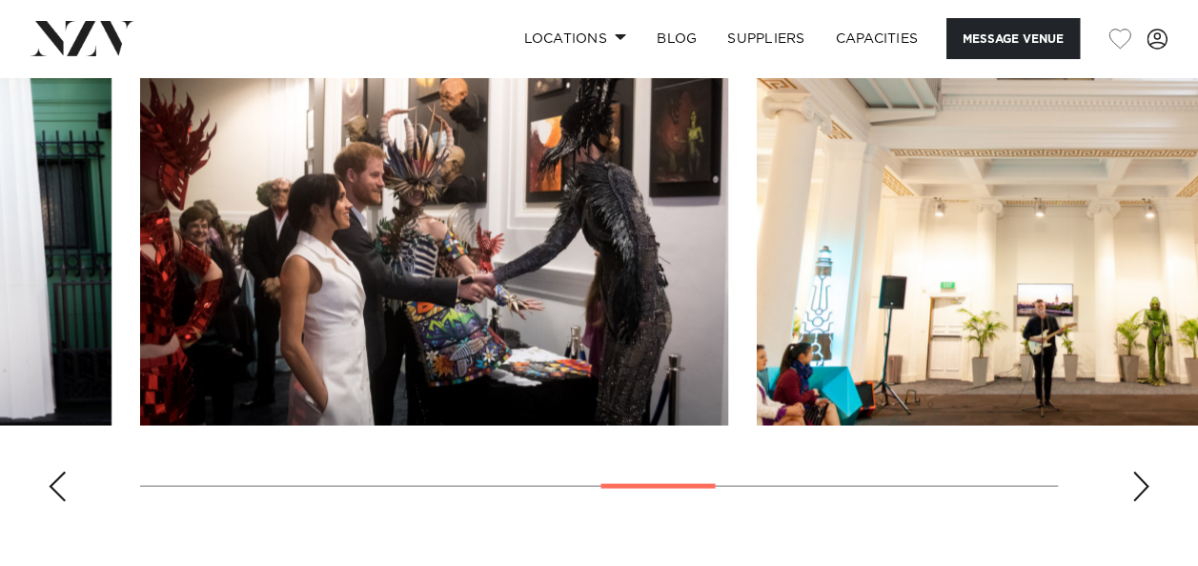
click at [59, 502] on swiper-container at bounding box center [599, 254] width 1198 height 523
click at [53, 497] on div "Previous slide" at bounding box center [57, 486] width 19 height 31
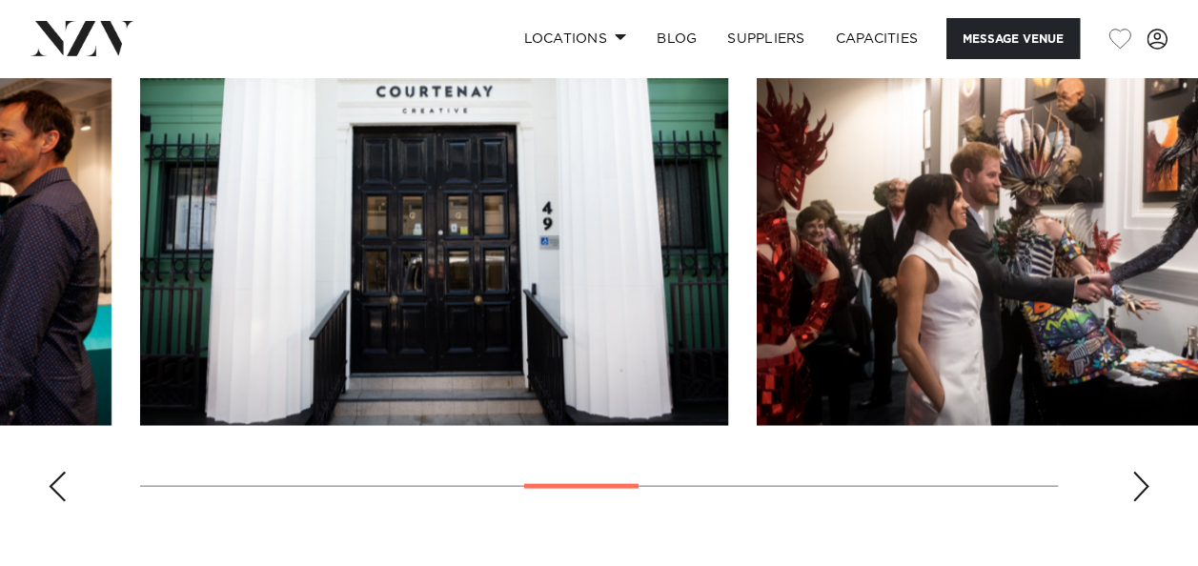
click at [50, 499] on div "Previous slide" at bounding box center [57, 486] width 19 height 31
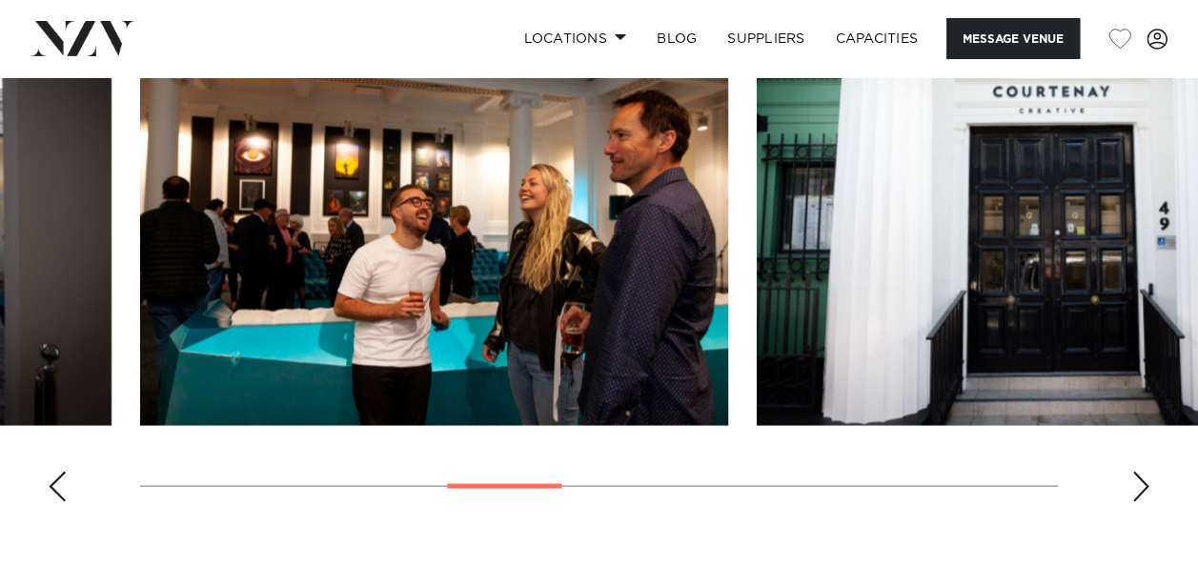
click at [50, 500] on swiper-container at bounding box center [599, 254] width 1198 height 523
click at [56, 490] on div "Previous slide" at bounding box center [57, 486] width 19 height 31
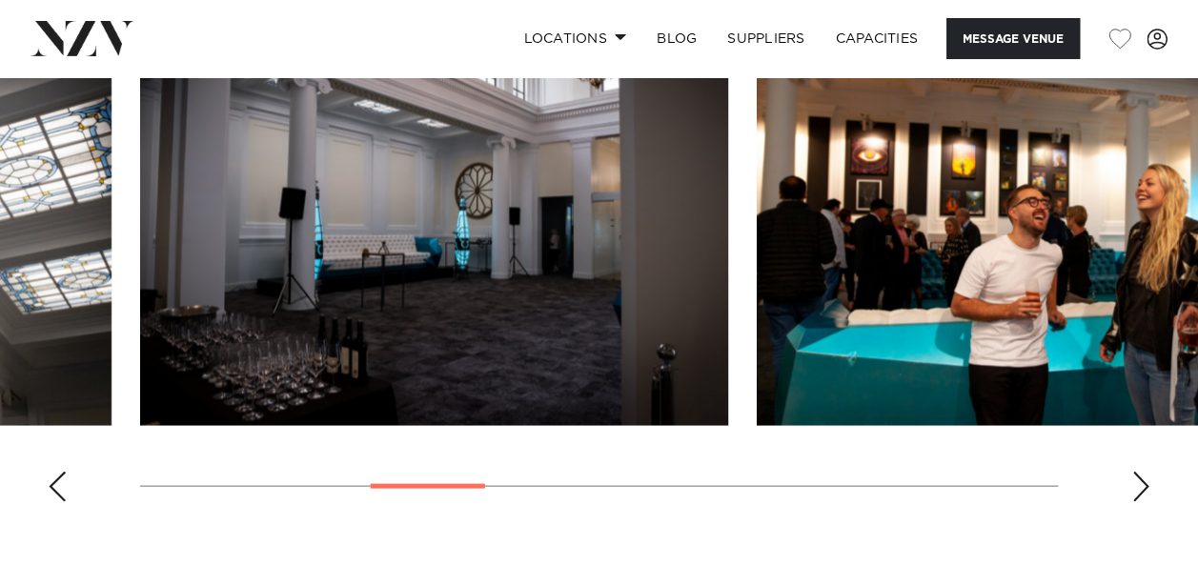
click at [55, 492] on div "Previous slide" at bounding box center [57, 486] width 19 height 31
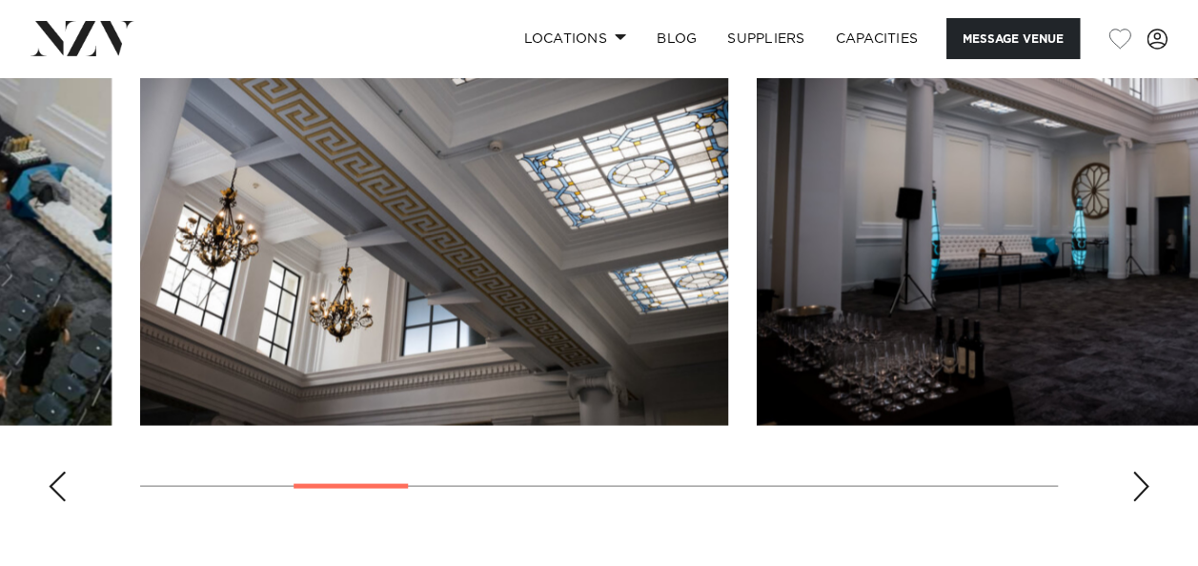
click at [55, 492] on div "Previous slide" at bounding box center [57, 486] width 19 height 31
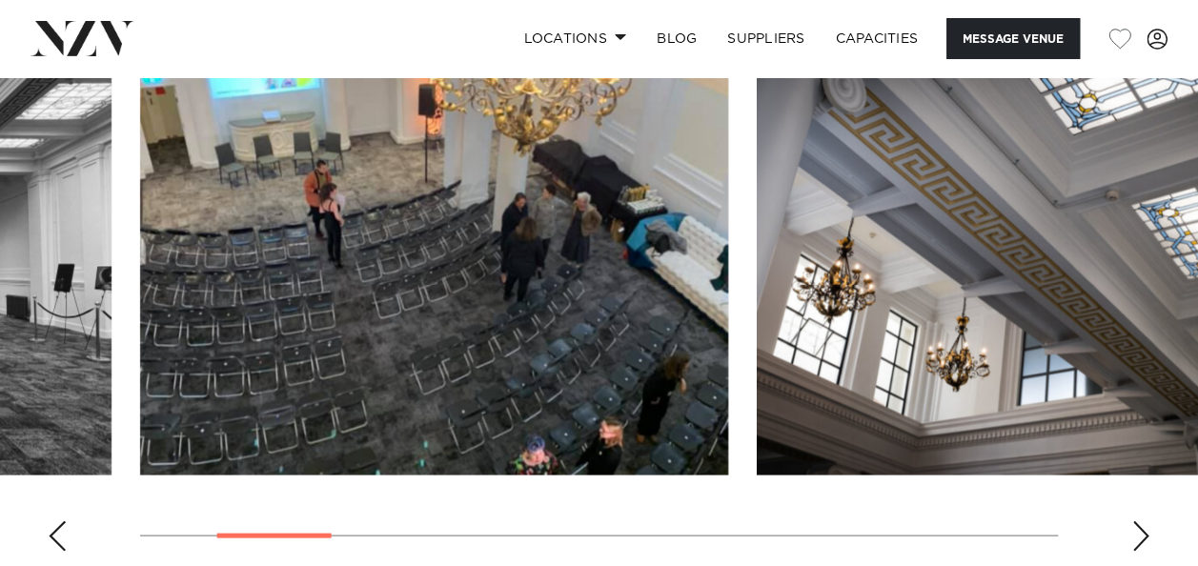
scroll to position [1666, 0]
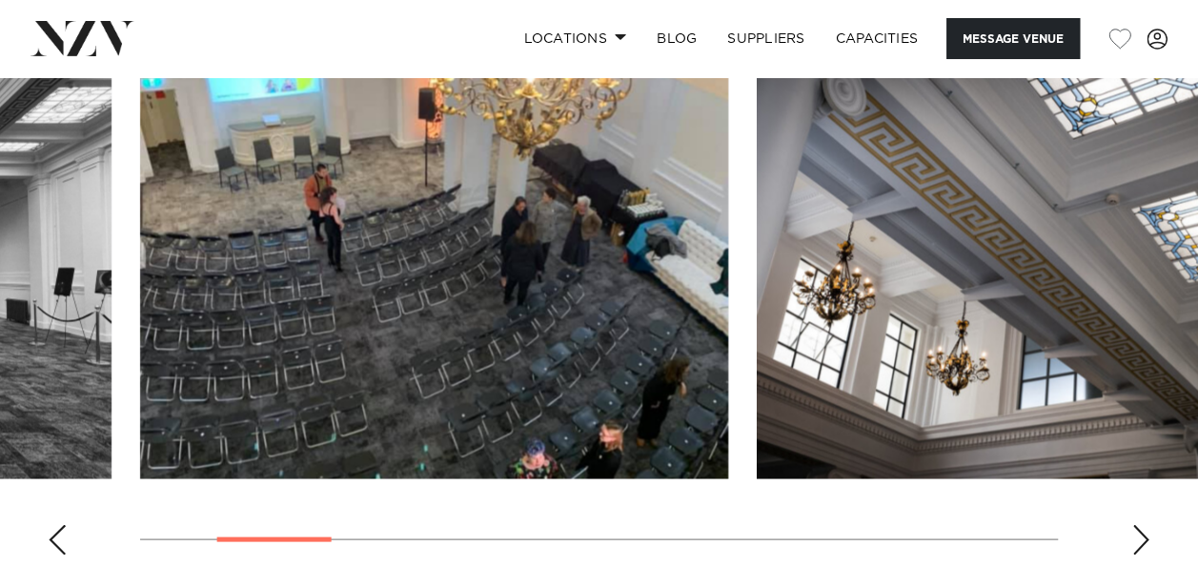
click at [48, 526] on swiper-container at bounding box center [599, 308] width 1198 height 523
click at [50, 528] on div "Previous slide" at bounding box center [57, 539] width 19 height 31
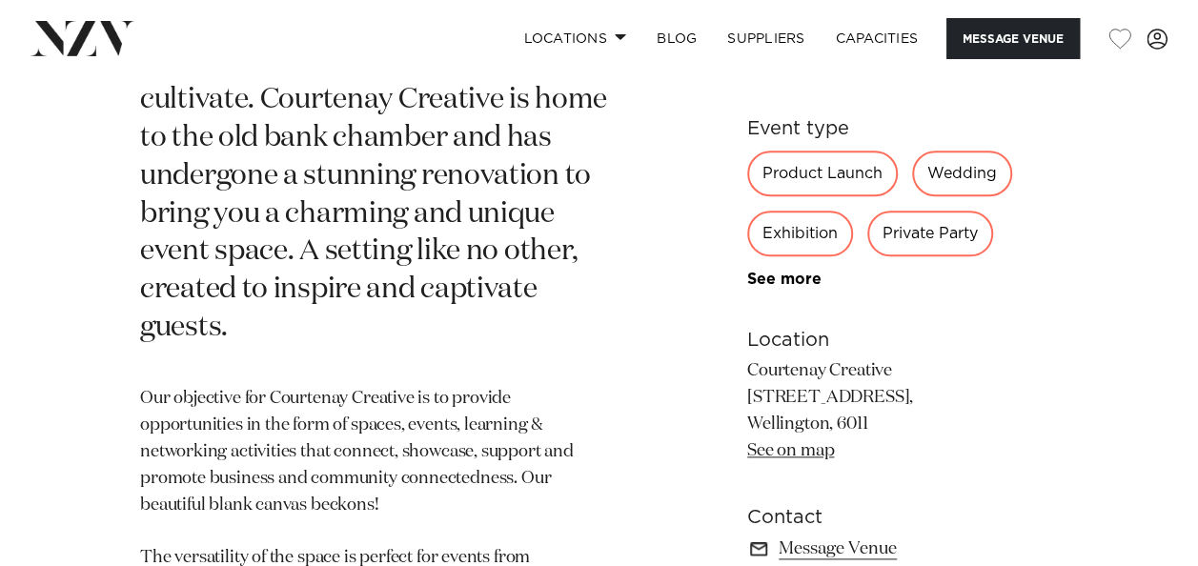
scroll to position [911, 0]
click at [1012, 39] on button "Message Venue" at bounding box center [1013, 38] width 133 height 41
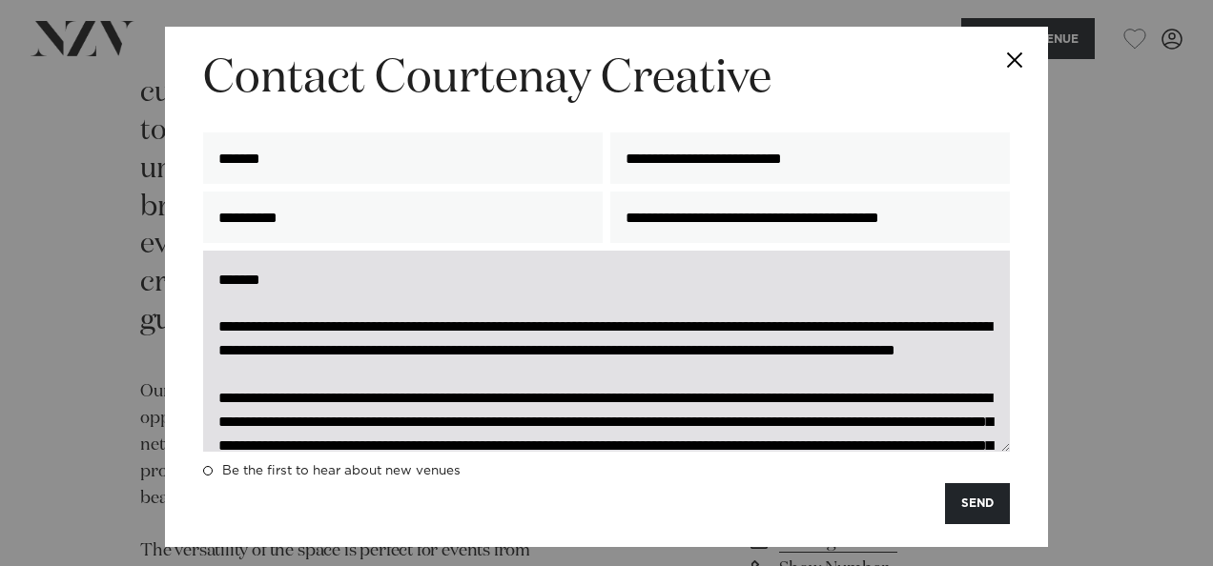
scroll to position [34, 0]
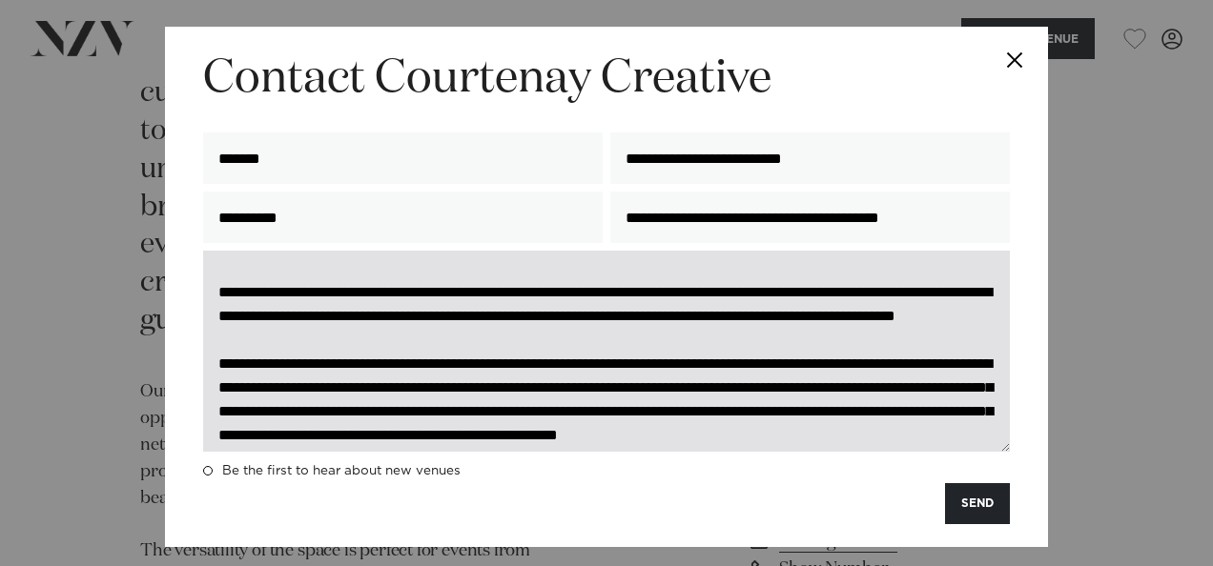
click at [940, 397] on textarea at bounding box center [606, 351] width 806 height 201
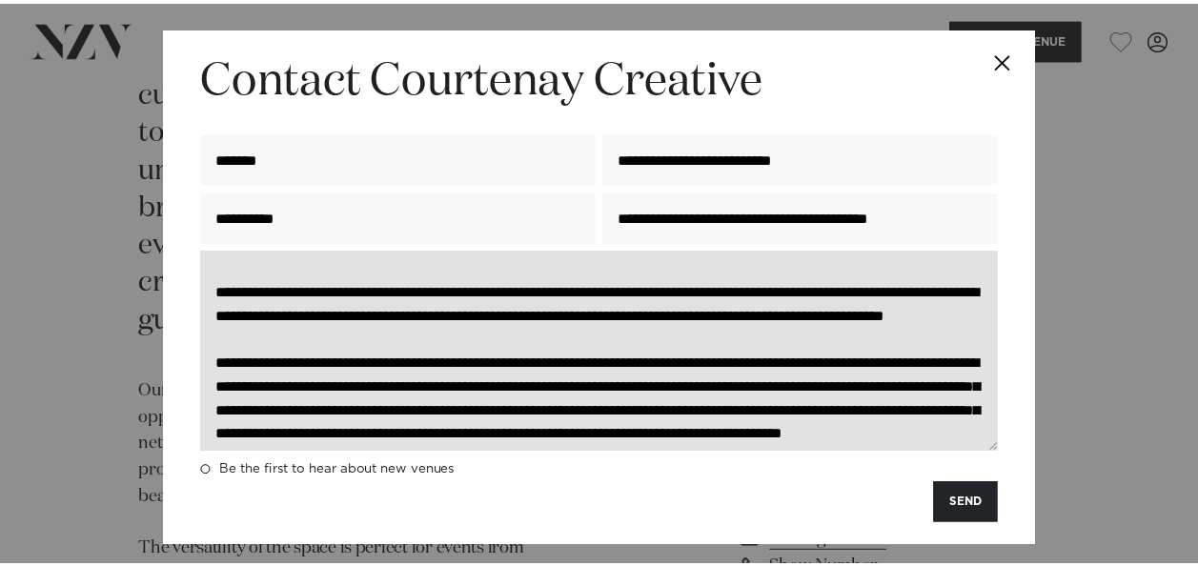
scroll to position [153, 0]
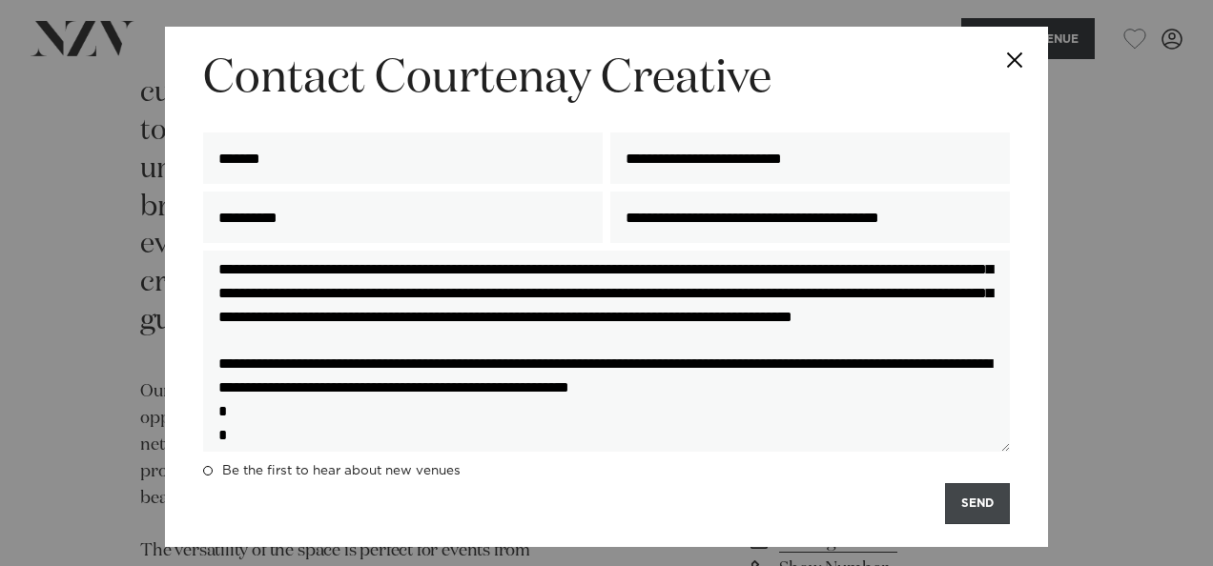
type textarea "**********"
click at [970, 496] on button "SEND" at bounding box center [977, 503] width 65 height 41
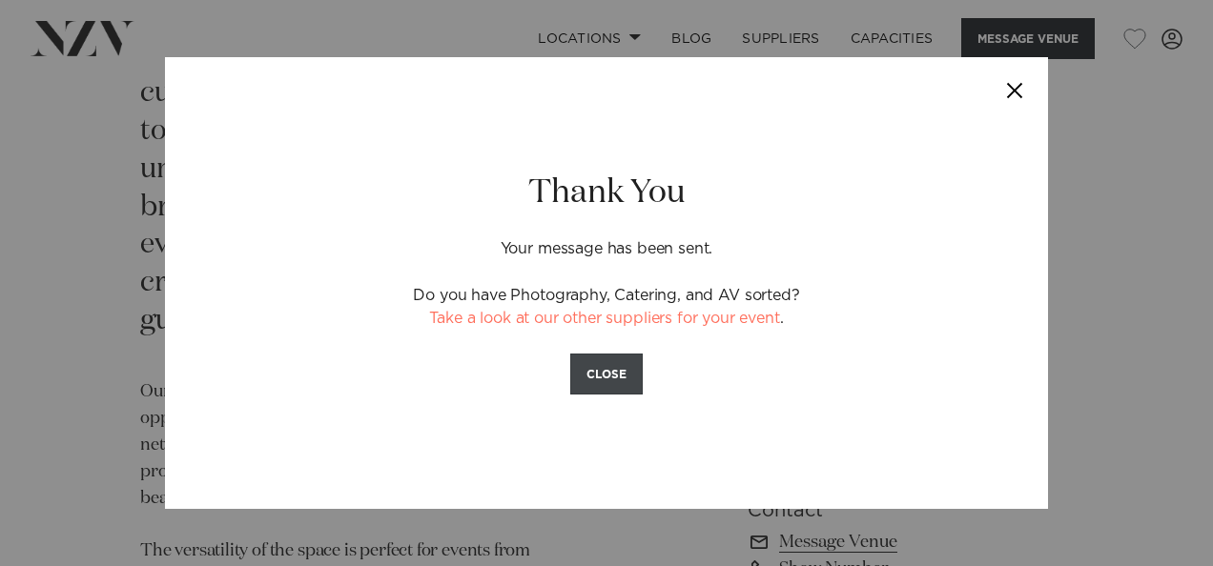
click at [622, 370] on button "CLOSE" at bounding box center [606, 374] width 72 height 41
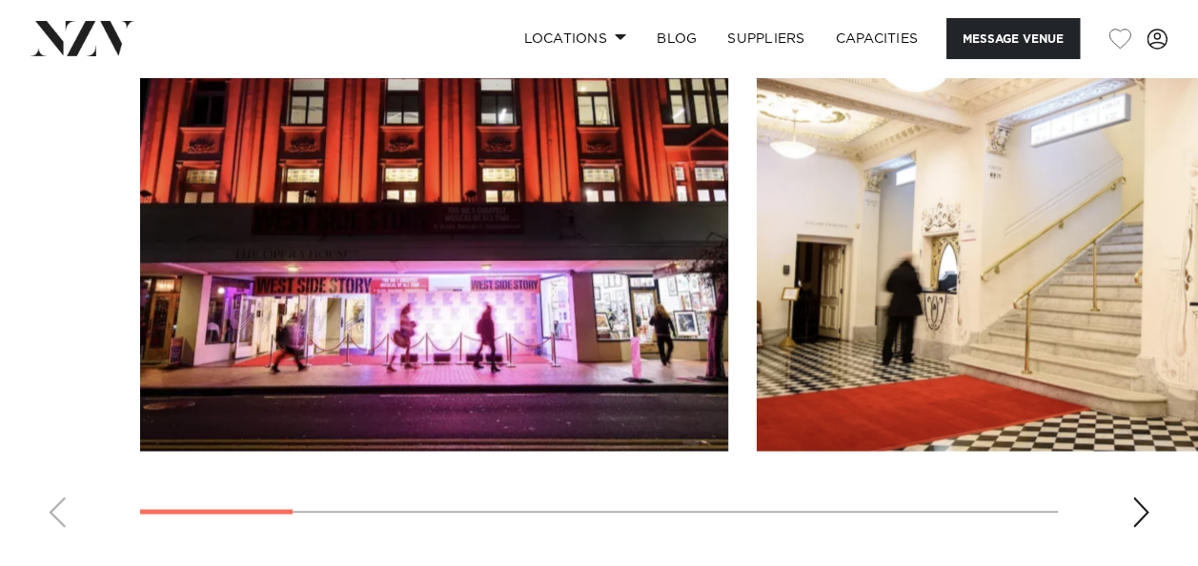
scroll to position [1773, 0]
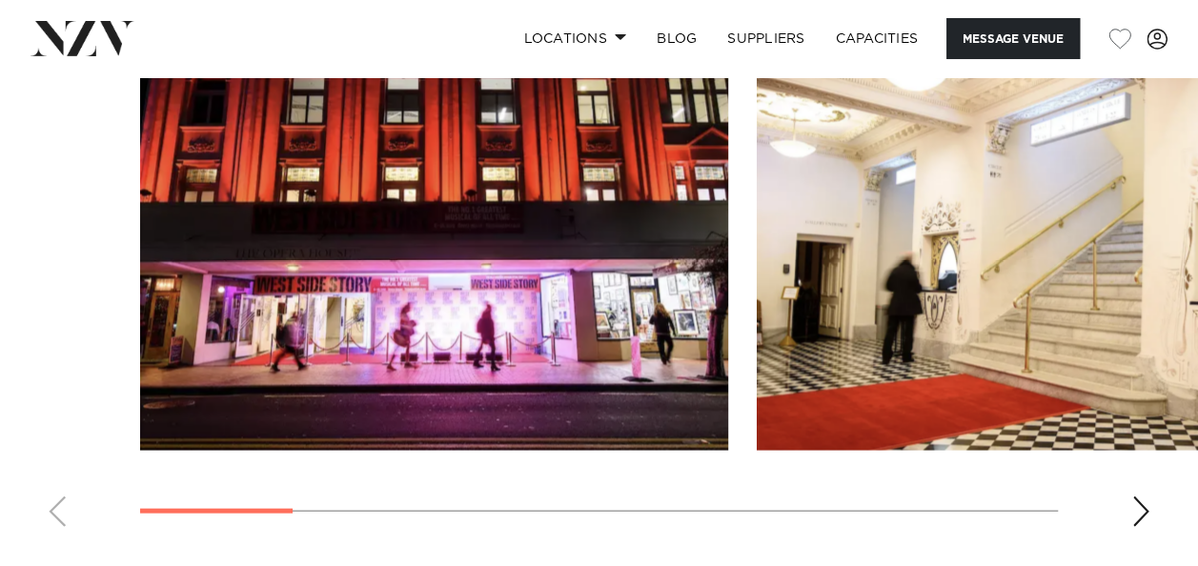
click at [1136, 499] on div "Next slide" at bounding box center [1140, 511] width 19 height 31
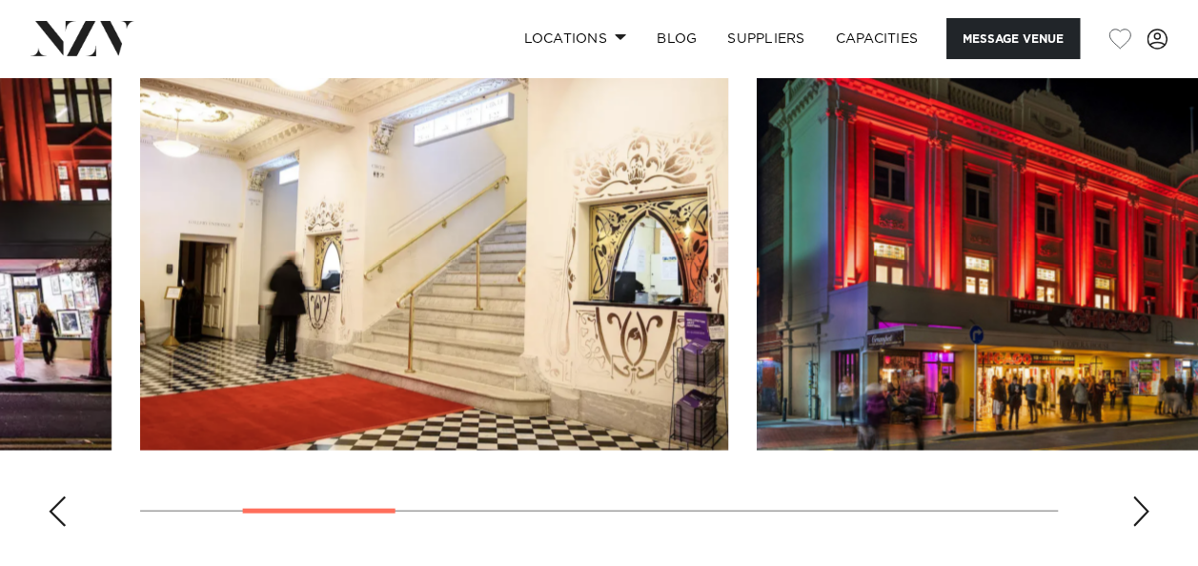
click at [1144, 500] on div "Next slide" at bounding box center [1140, 511] width 19 height 31
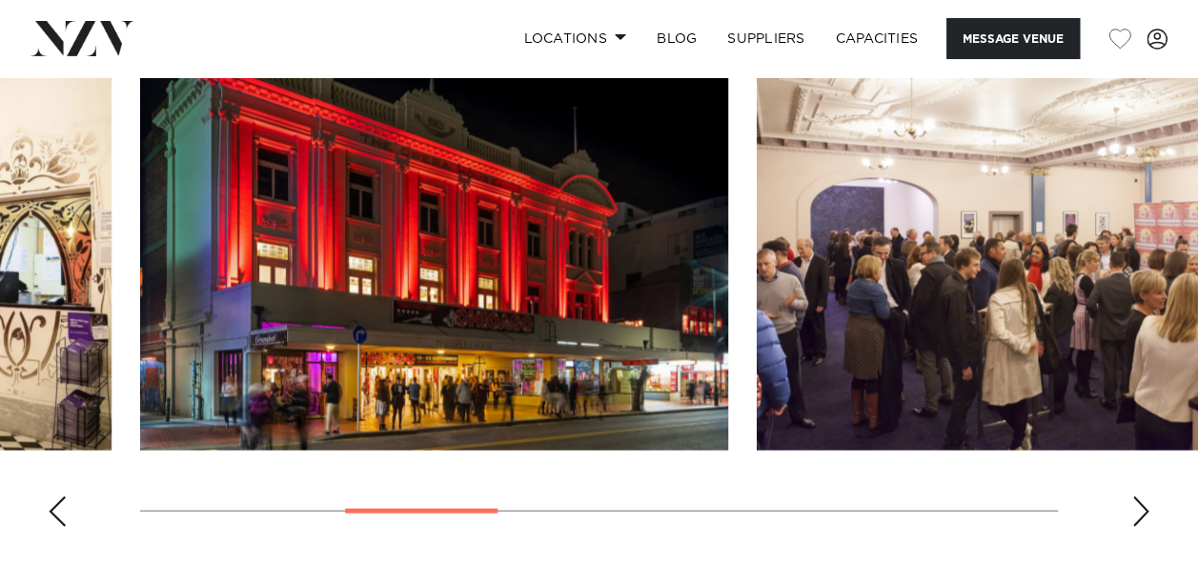
click at [778, 482] on swiper-container at bounding box center [599, 279] width 1198 height 523
click at [1137, 503] on div "Next slide" at bounding box center [1140, 511] width 19 height 31
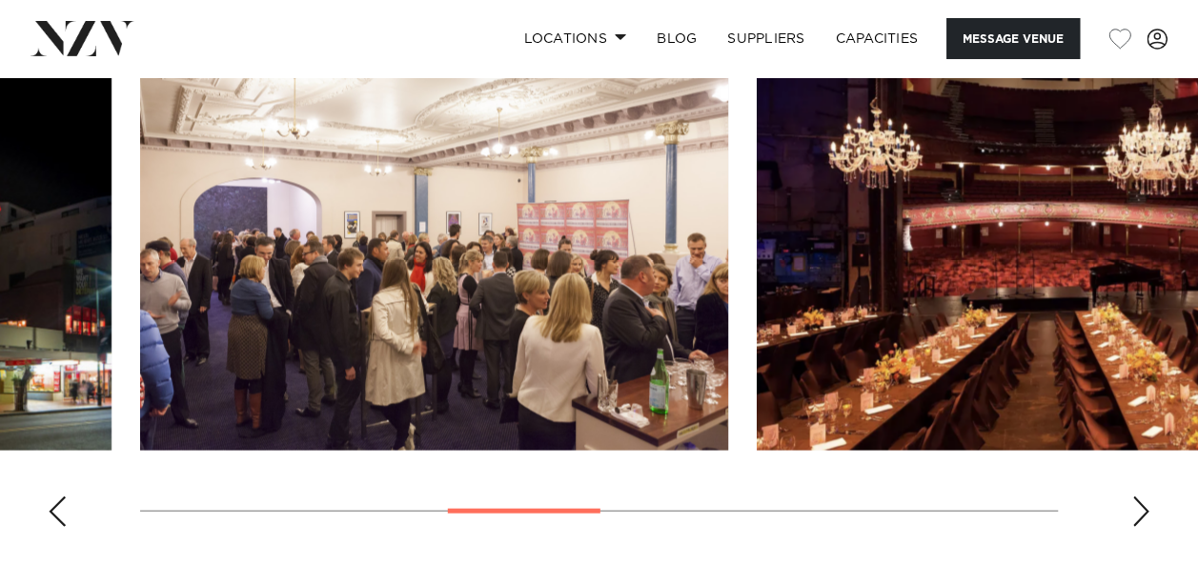
click at [1152, 505] on swiper-container at bounding box center [599, 279] width 1198 height 523
click at [1134, 511] on div "Next slide" at bounding box center [1140, 511] width 19 height 31
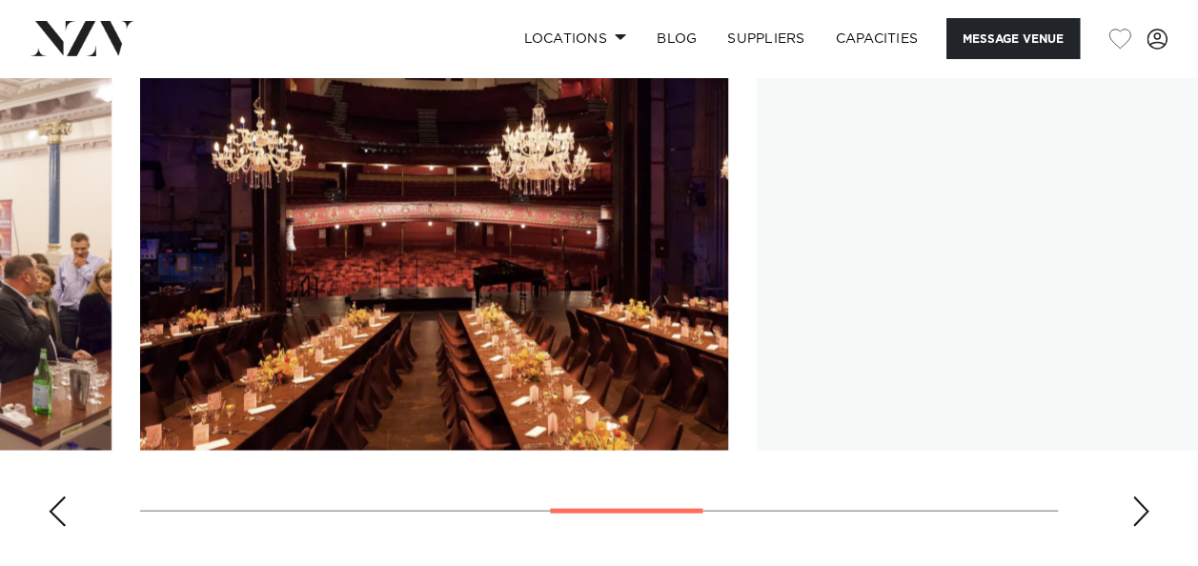
click at [1134, 511] on div "Next slide" at bounding box center [1140, 511] width 19 height 31
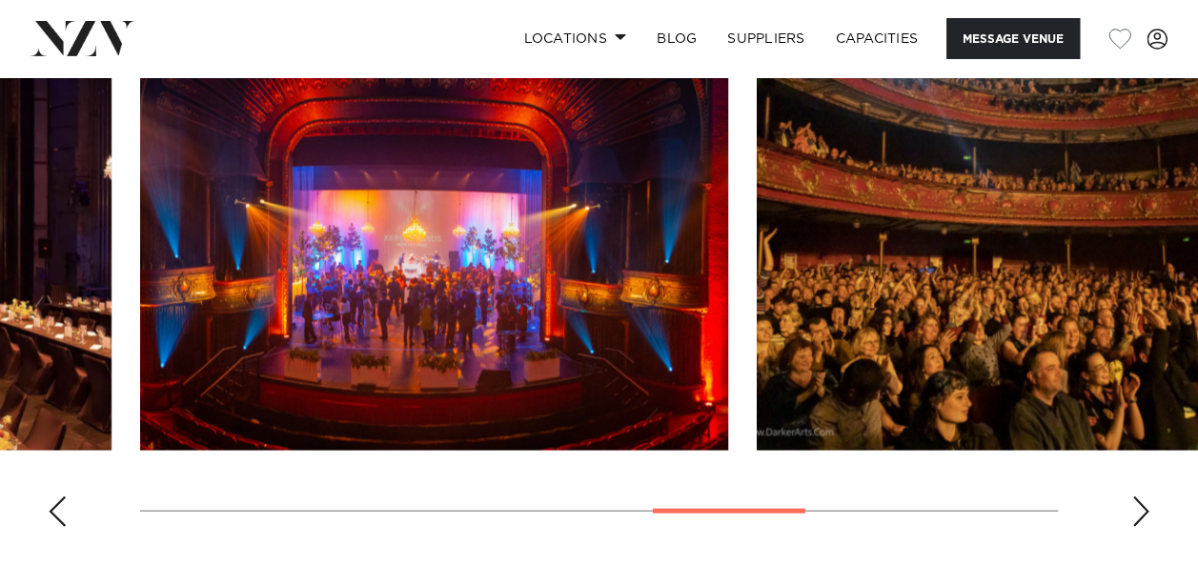
click at [1134, 511] on div "Next slide" at bounding box center [1140, 511] width 19 height 31
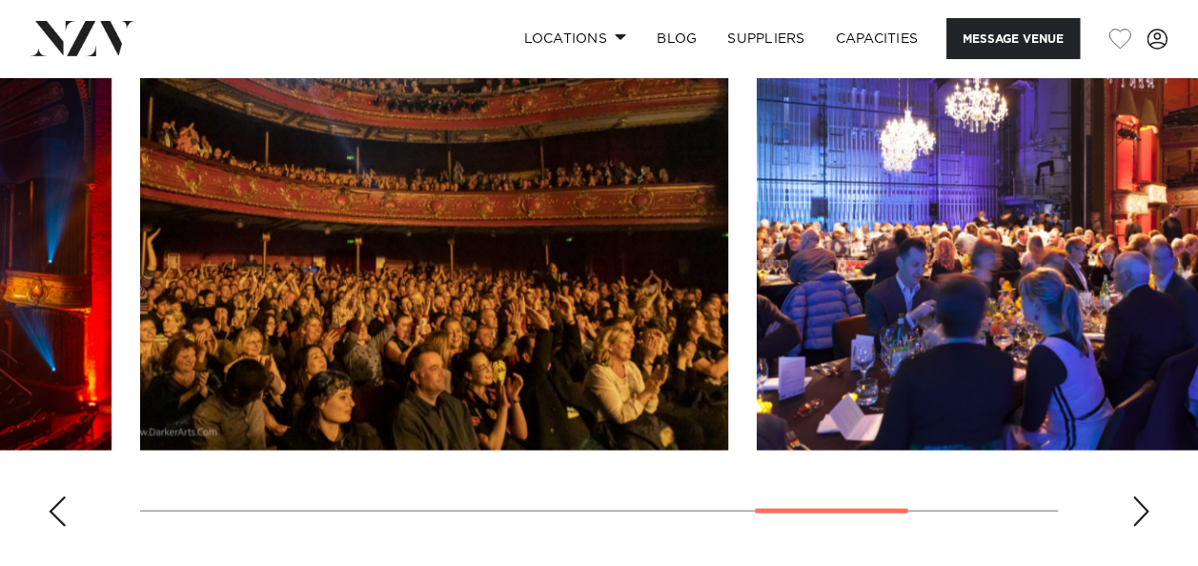
click at [1134, 511] on div "Next slide" at bounding box center [1140, 511] width 19 height 31
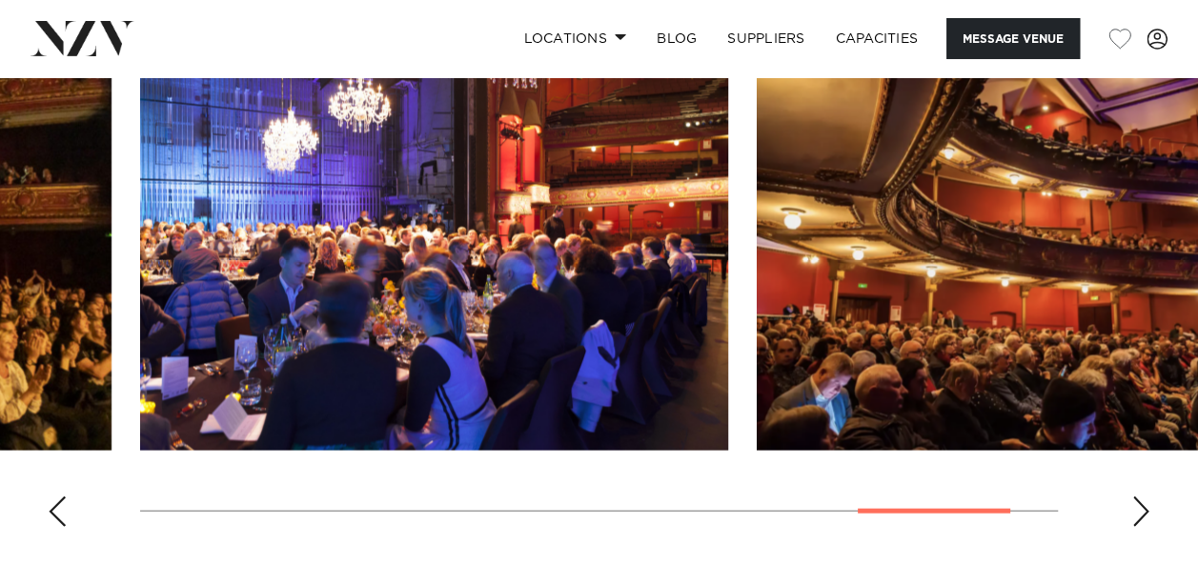
click at [1136, 513] on div "Next slide" at bounding box center [1140, 511] width 19 height 31
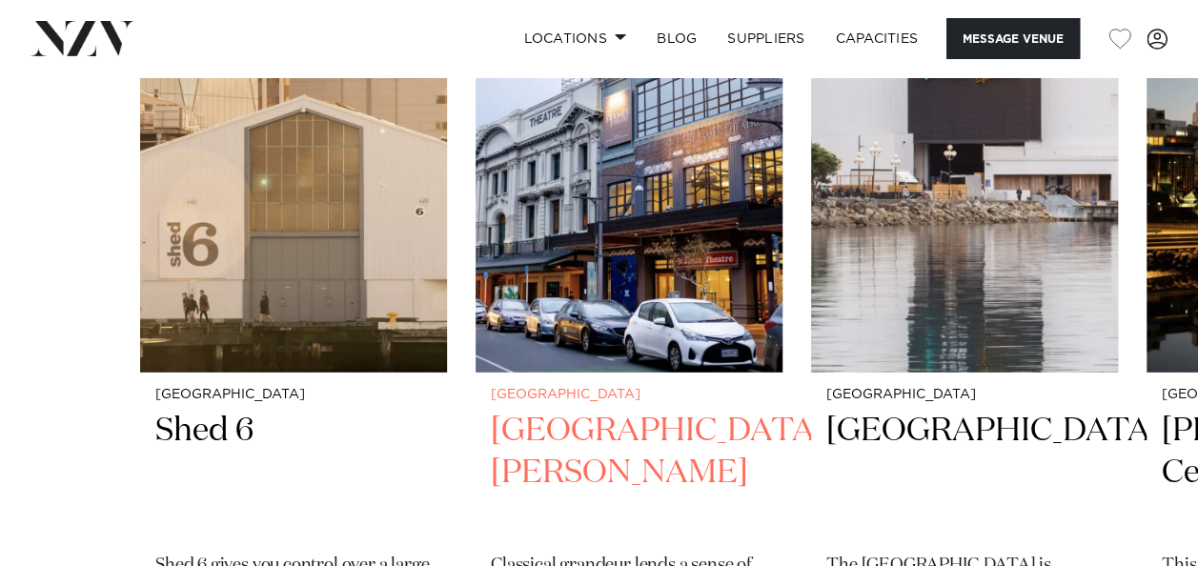
scroll to position [2494, 0]
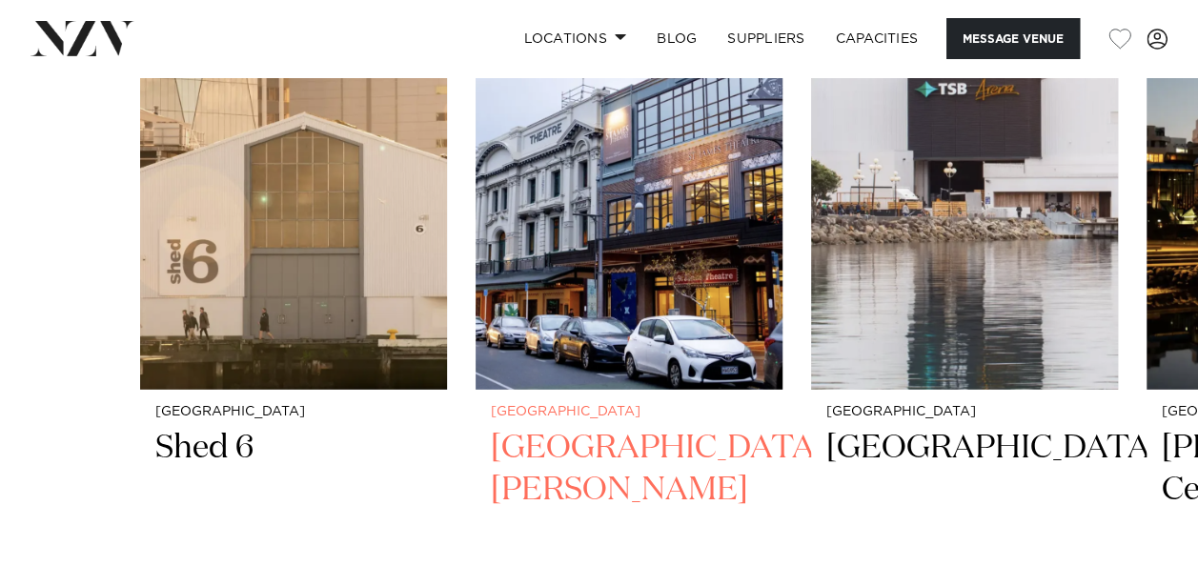
click at [639, 417] on small "[GEOGRAPHIC_DATA]" at bounding box center [629, 412] width 276 height 14
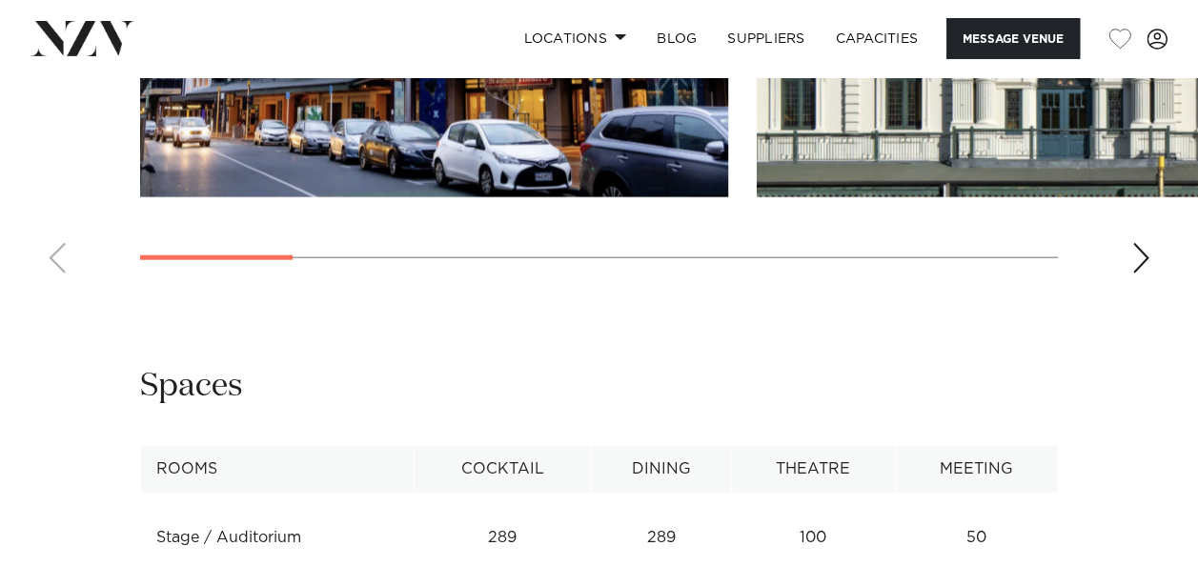
scroll to position [2308, 0]
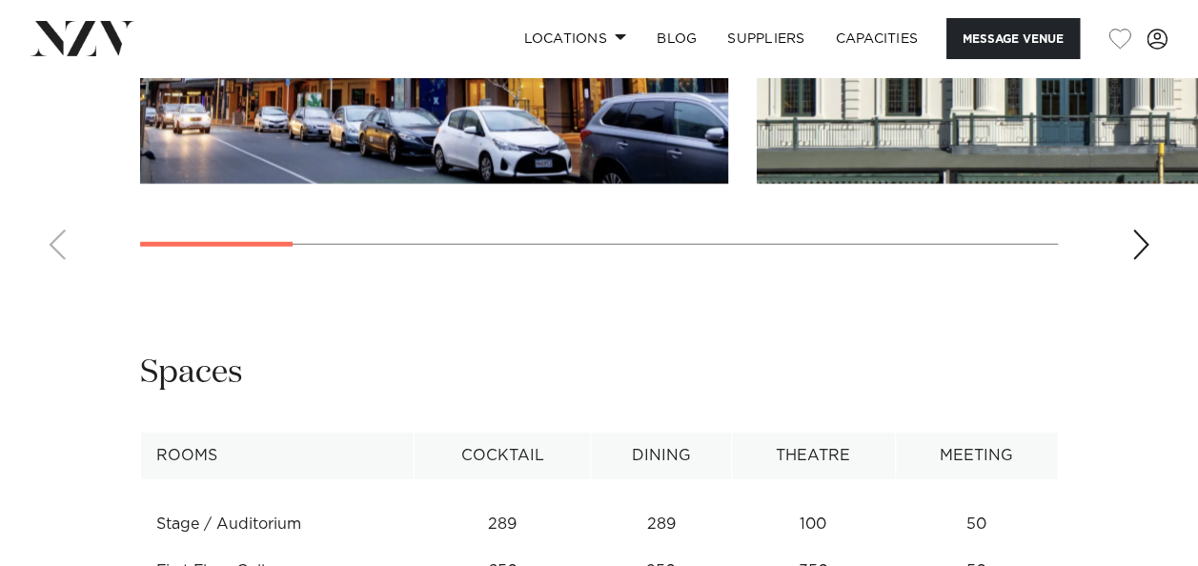
click at [1146, 260] on div "Next slide" at bounding box center [1140, 245] width 19 height 31
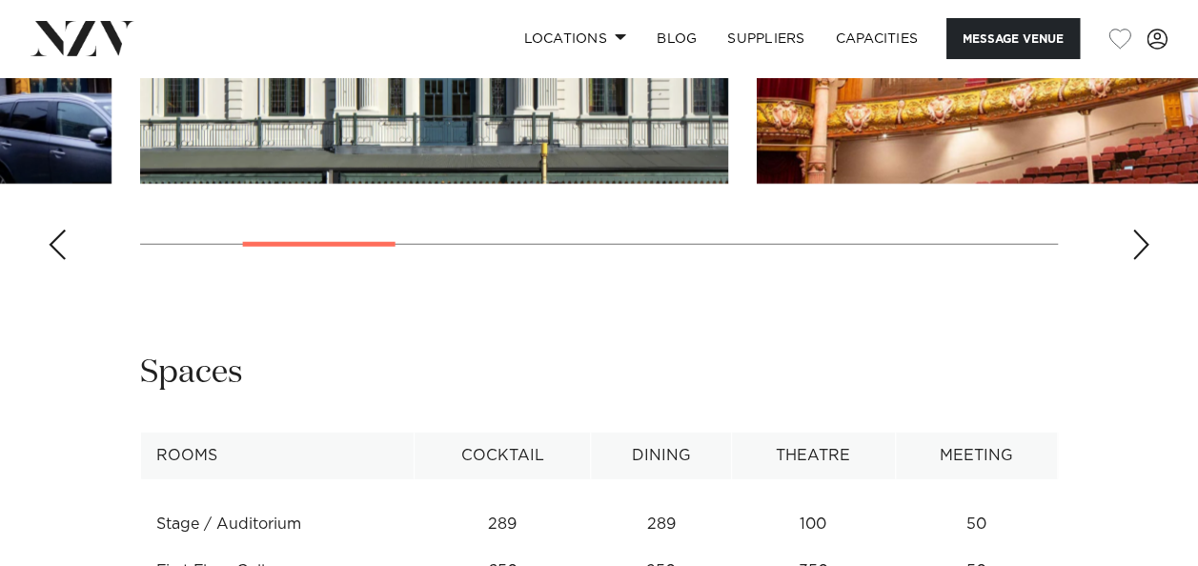
click at [779, 275] on swiper-container at bounding box center [599, 13] width 1198 height 523
click at [1131, 260] on div "Next slide" at bounding box center [1140, 245] width 19 height 31
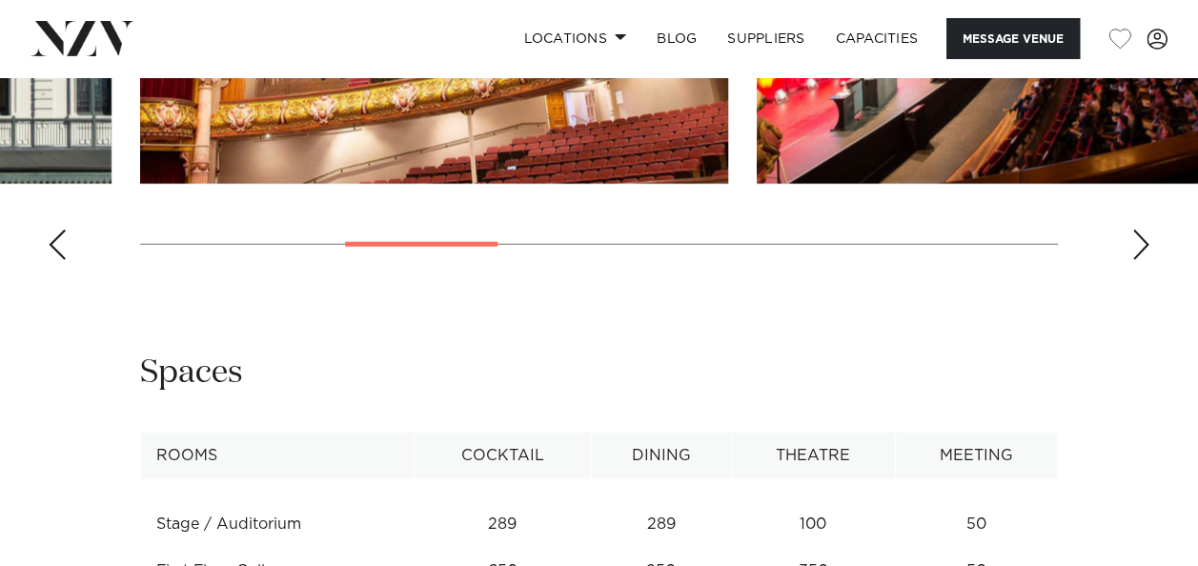
click at [1138, 260] on div "Next slide" at bounding box center [1140, 245] width 19 height 31
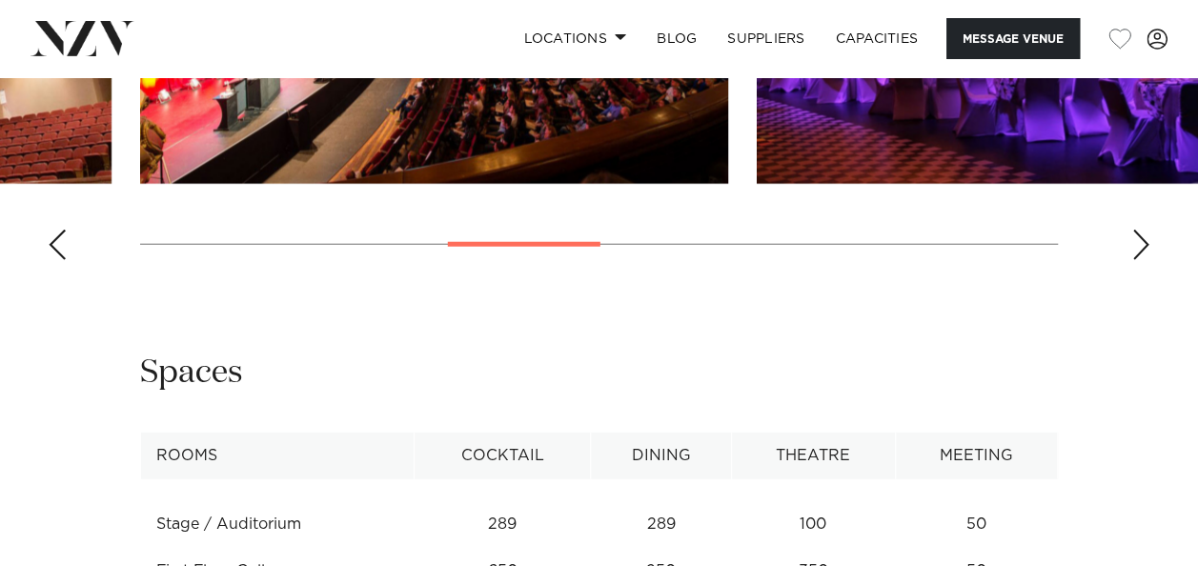
click at [1138, 260] on div "Next slide" at bounding box center [1140, 245] width 19 height 31
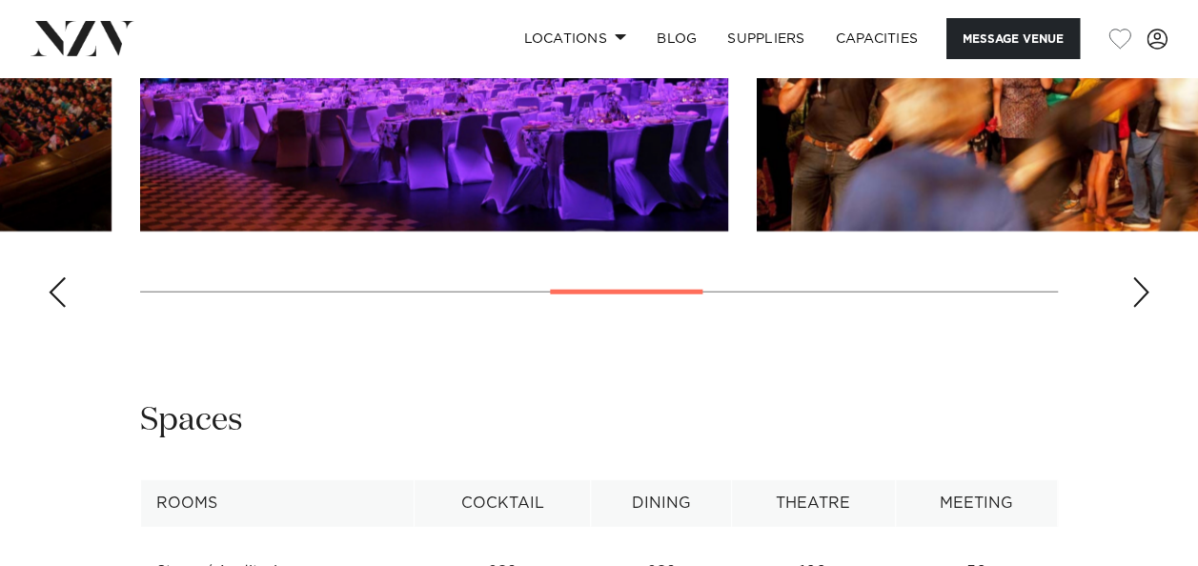
scroll to position [2256, 0]
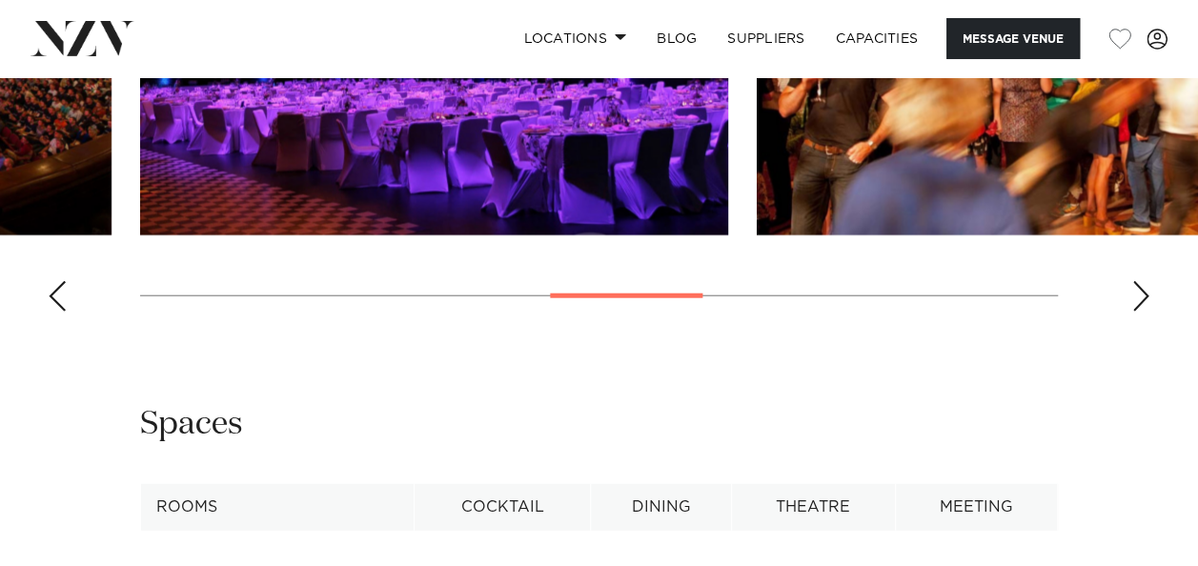
click at [1150, 327] on swiper-container at bounding box center [599, 65] width 1198 height 523
click at [1142, 312] on div "Next slide" at bounding box center [1140, 296] width 19 height 31
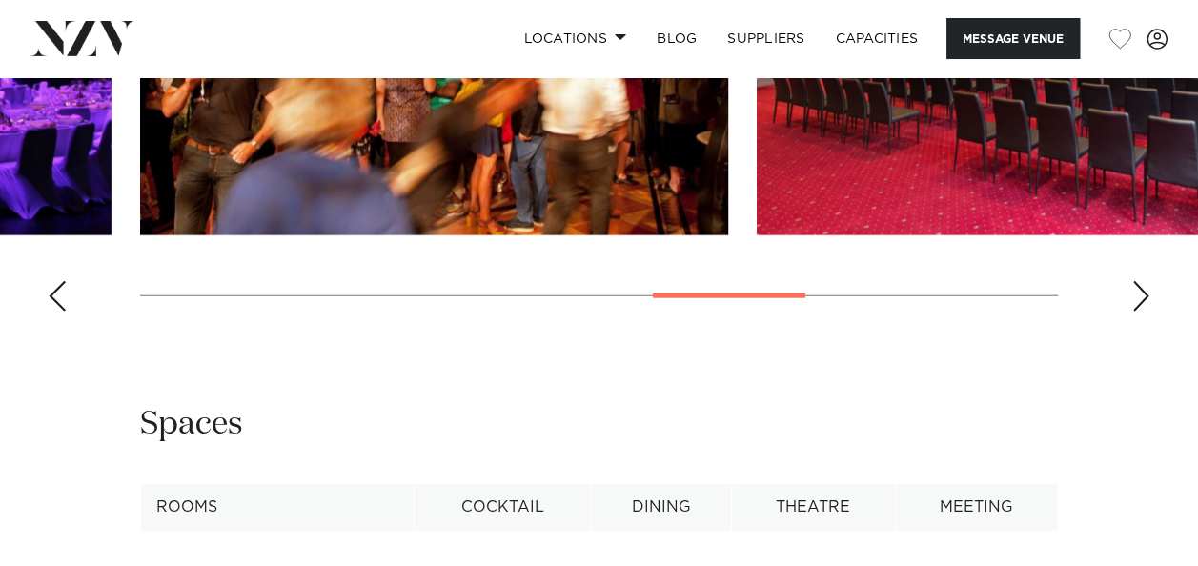
click at [787, 298] on div at bounding box center [729, 296] width 153 height 5
click at [1141, 312] on div "Next slide" at bounding box center [1140, 296] width 19 height 31
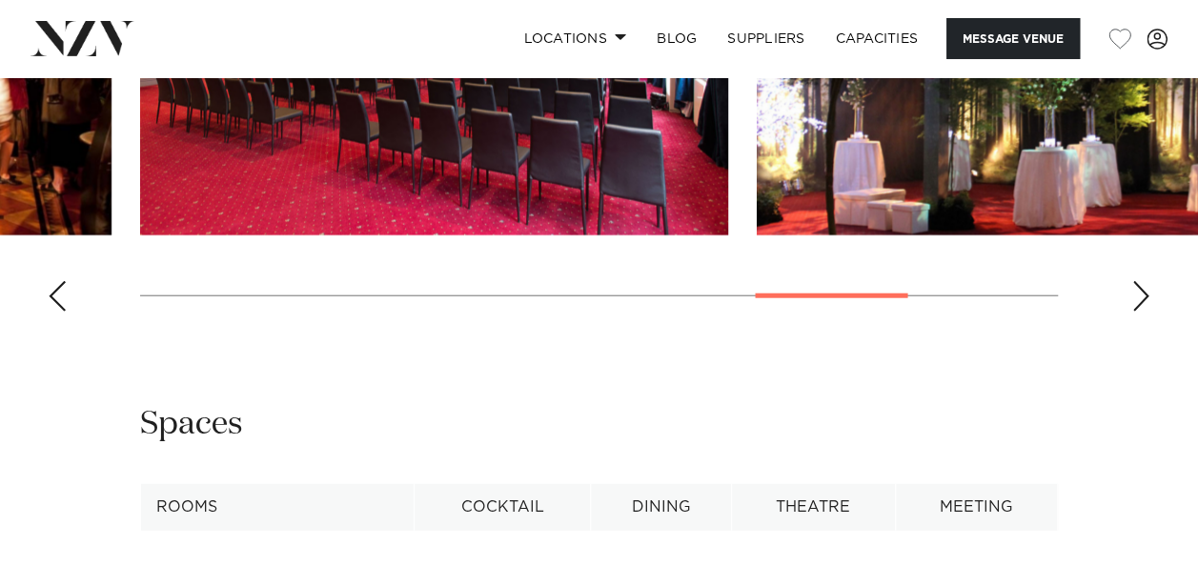
click at [1143, 312] on div "Next slide" at bounding box center [1140, 296] width 19 height 31
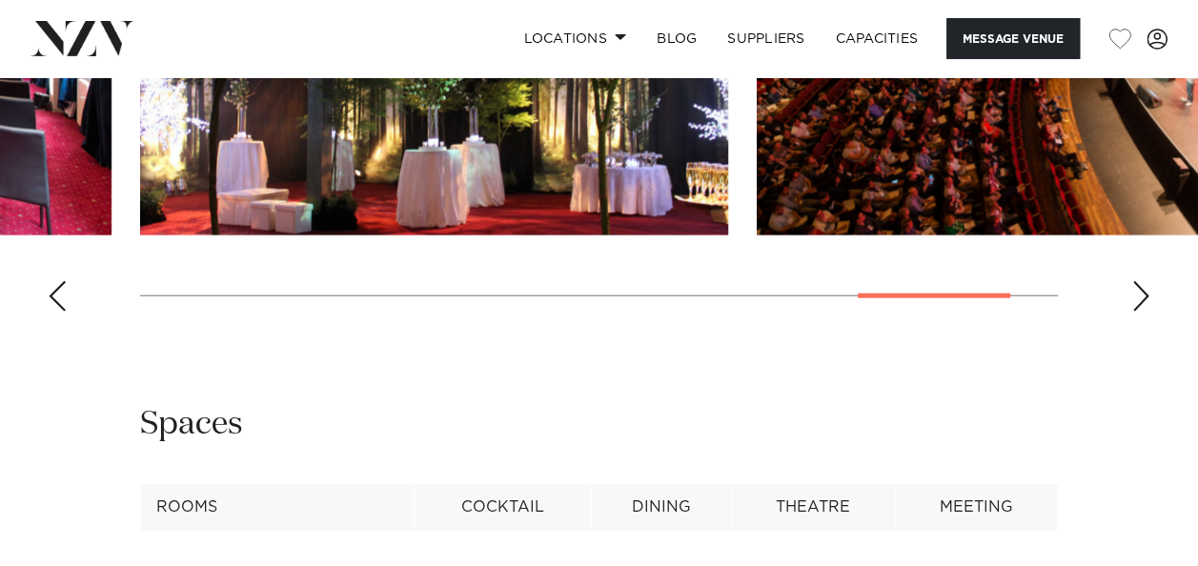
click at [1143, 312] on div "Next slide" at bounding box center [1140, 296] width 19 height 31
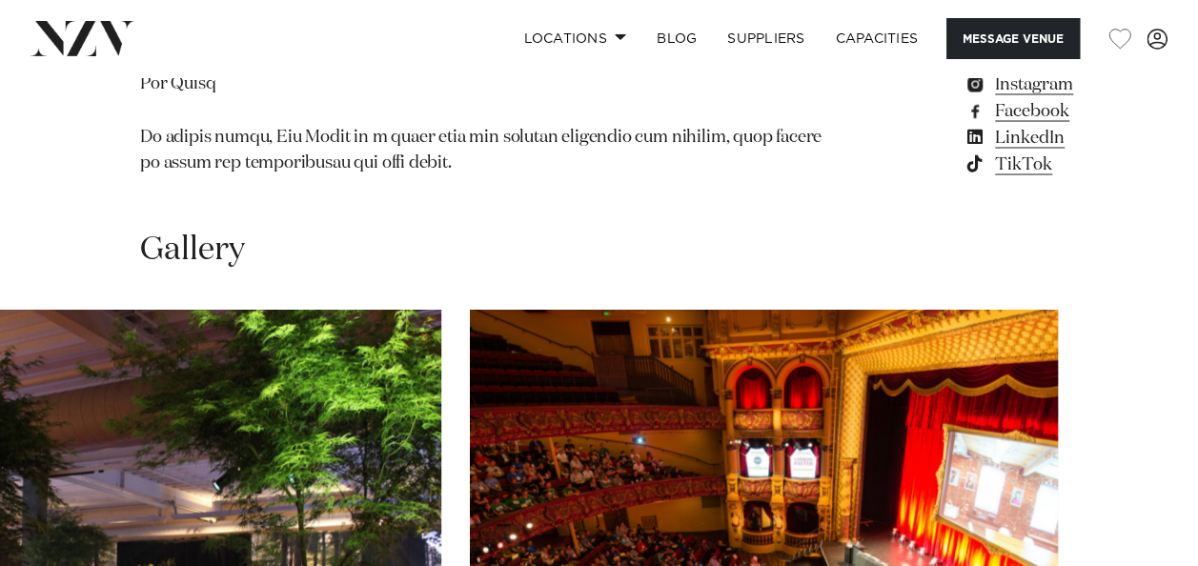
scroll to position [1750, 0]
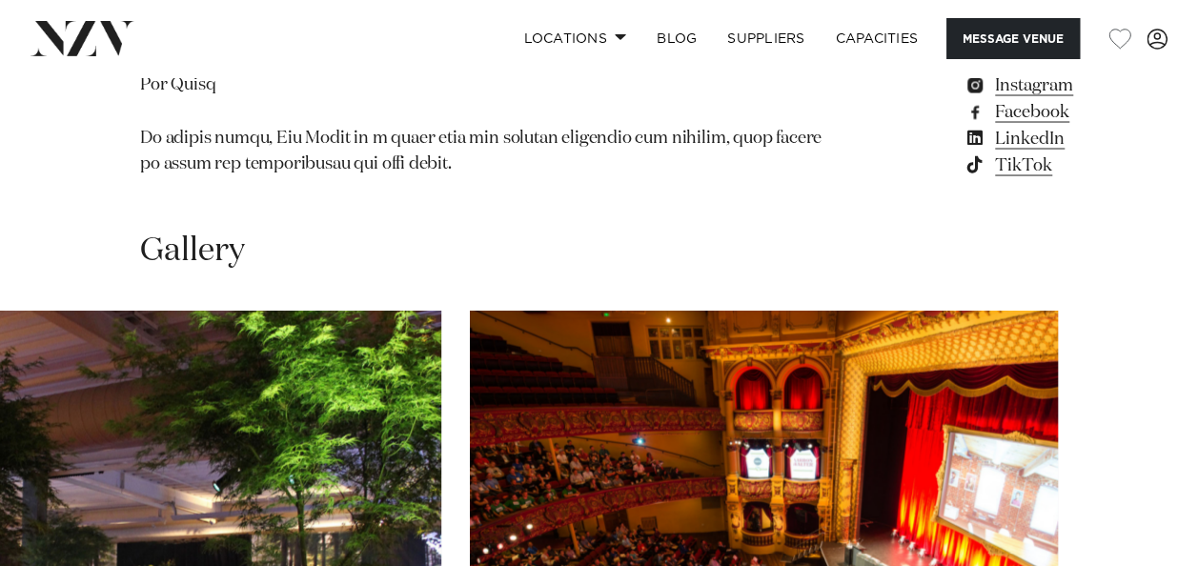
click at [964, 17] on link "Message Venue" at bounding box center [1067, 3] width 207 height 27
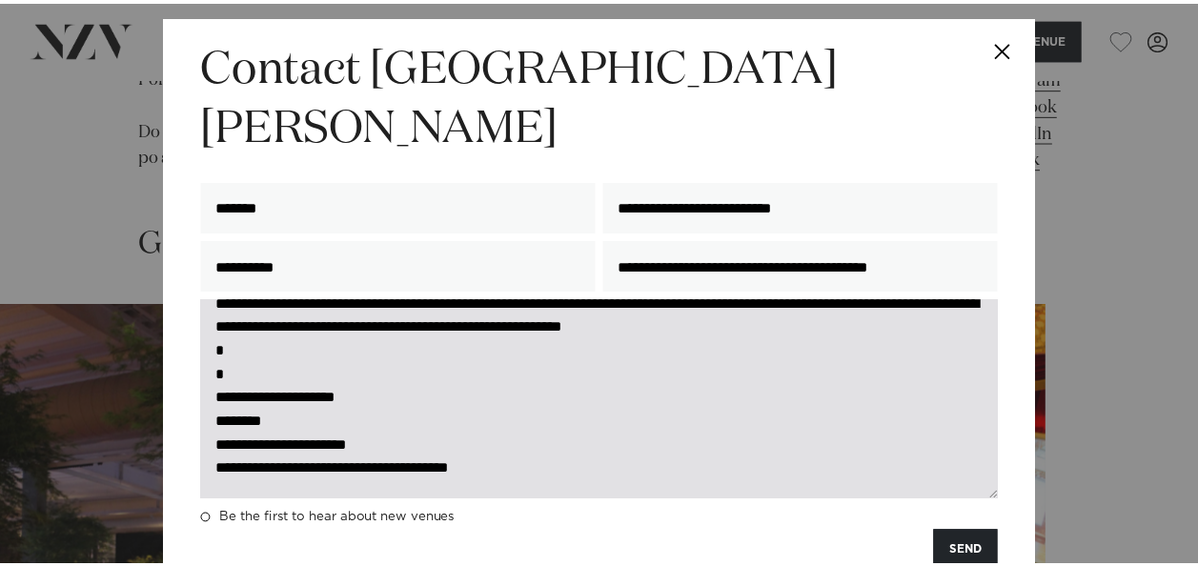
scroll to position [332, 0]
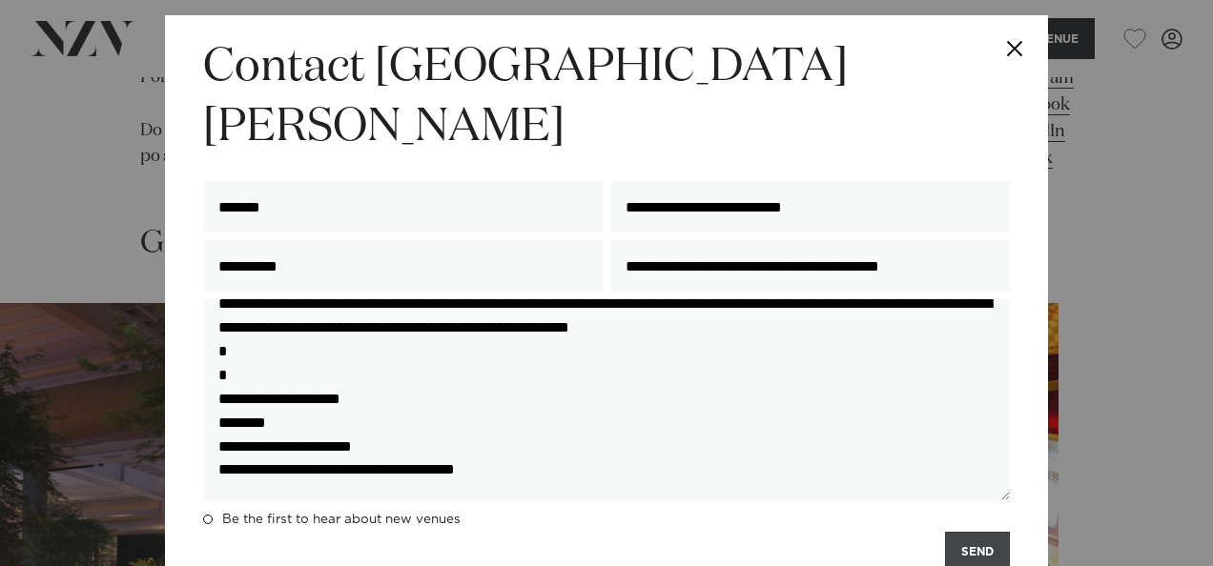
click at [977, 532] on button "SEND" at bounding box center [977, 552] width 65 height 41
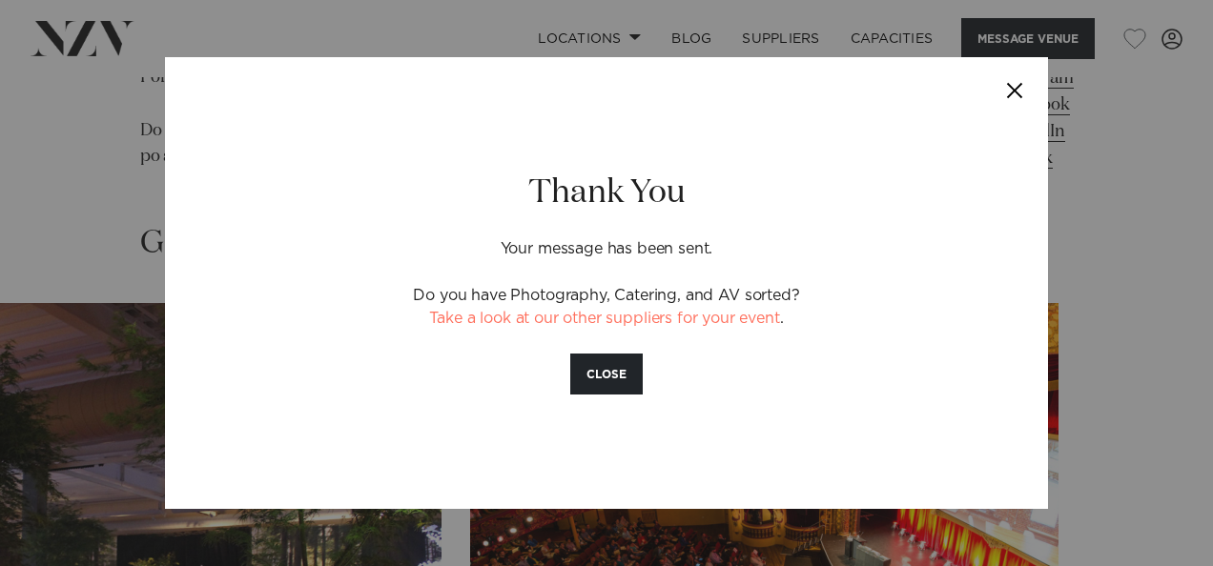
click at [583, 395] on div "Thank You Your message has been sent. Do you have Photography, Catering, and AV…" at bounding box center [606, 283] width 698 height 315
click at [585, 381] on button "CLOSE" at bounding box center [606, 374] width 72 height 41
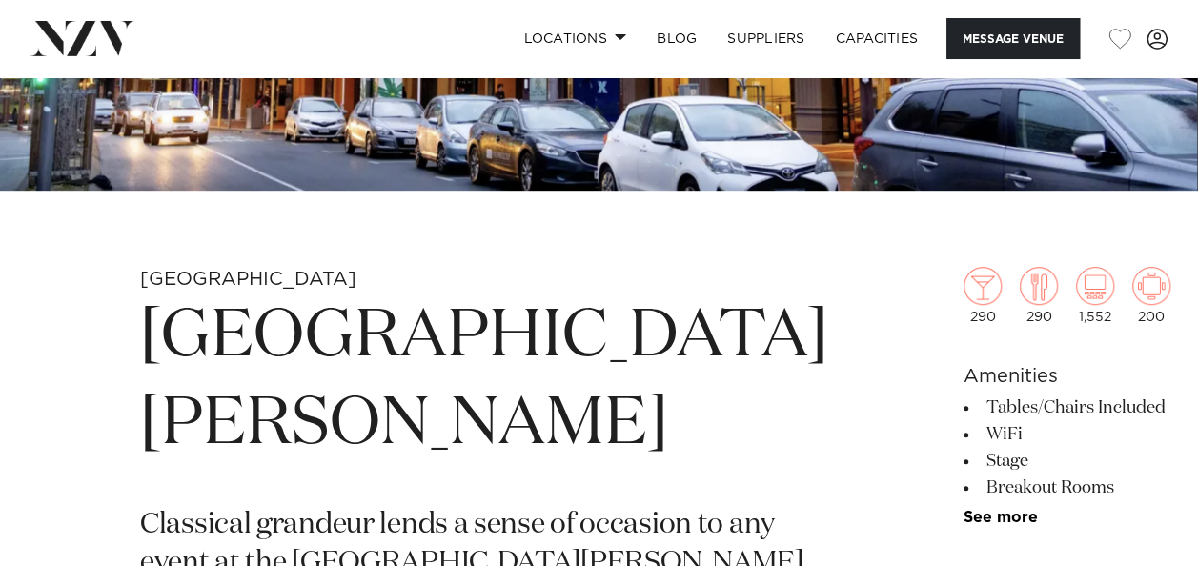
scroll to position [142, 0]
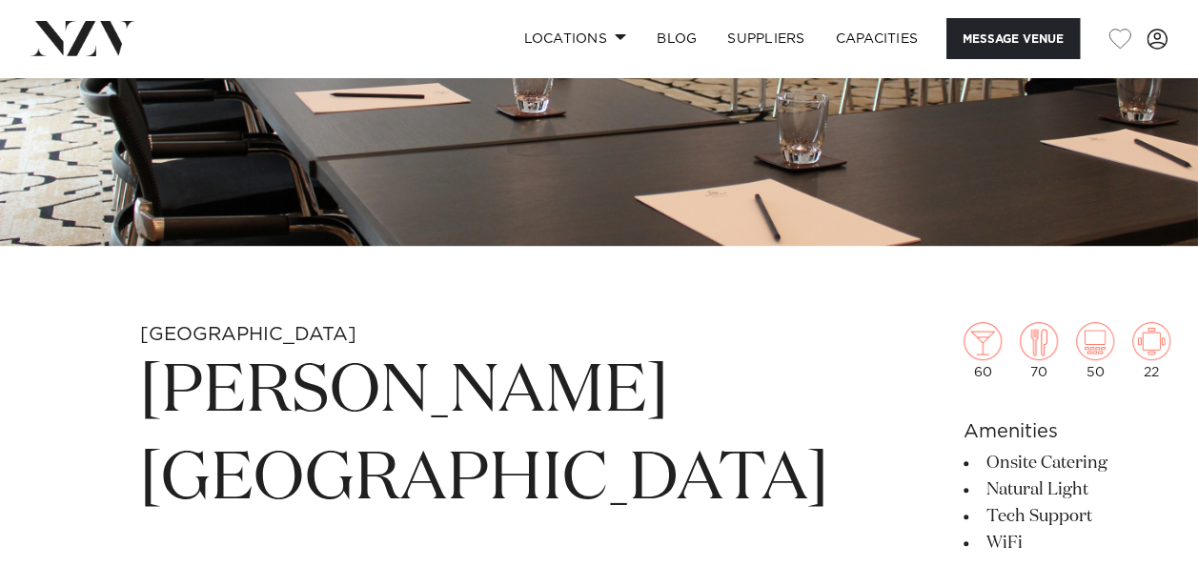
scroll to position [390, 0]
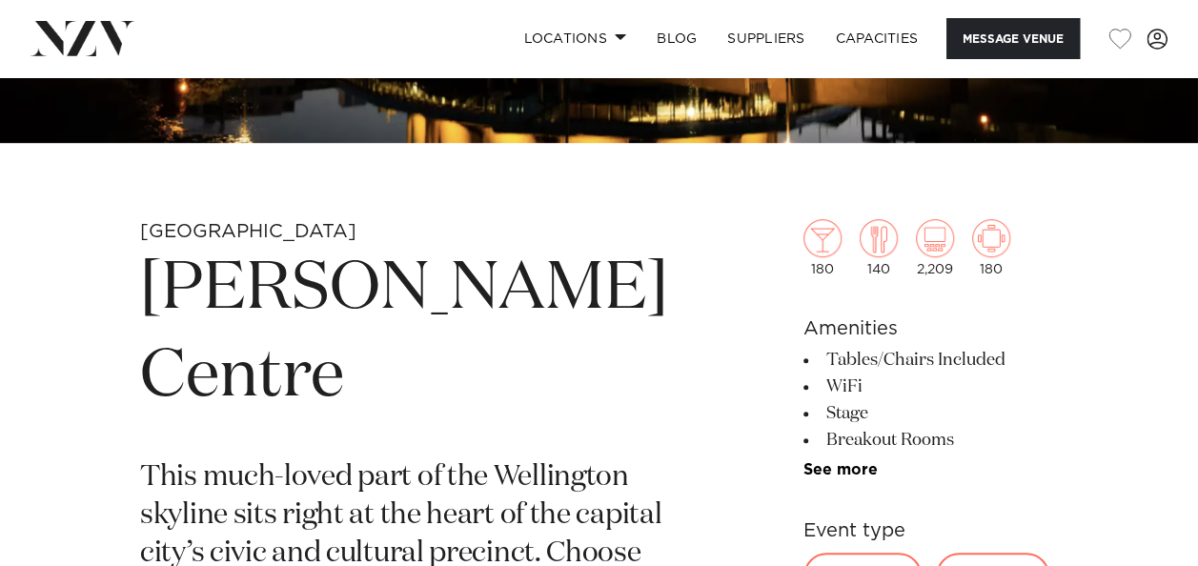
scroll to position [499, 0]
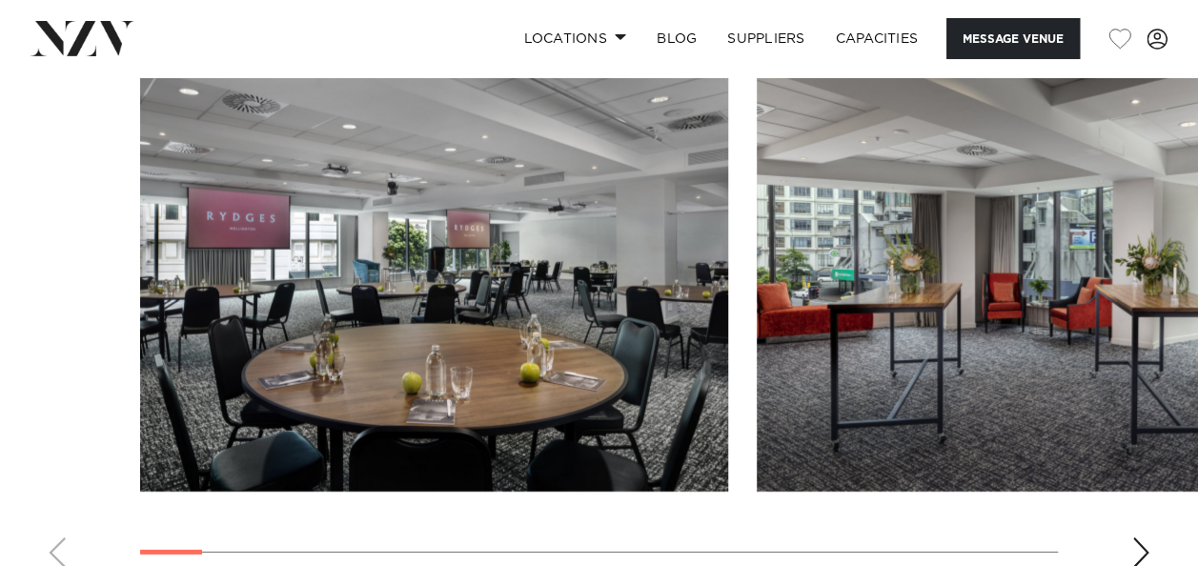
scroll to position [2636, 0]
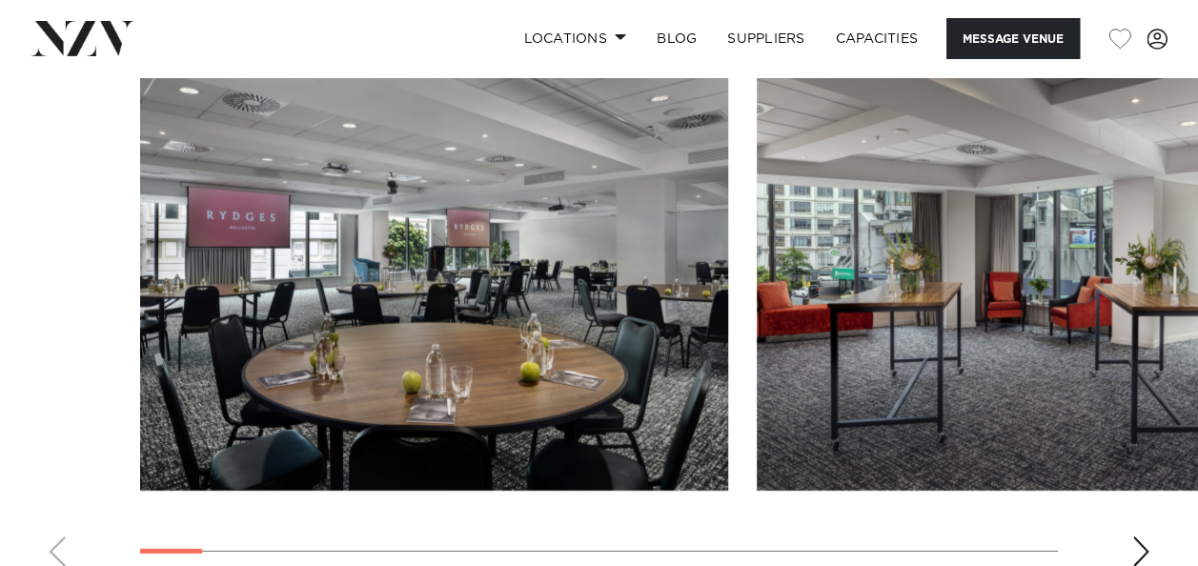
click at [1135, 537] on div "Next slide" at bounding box center [1140, 552] width 19 height 31
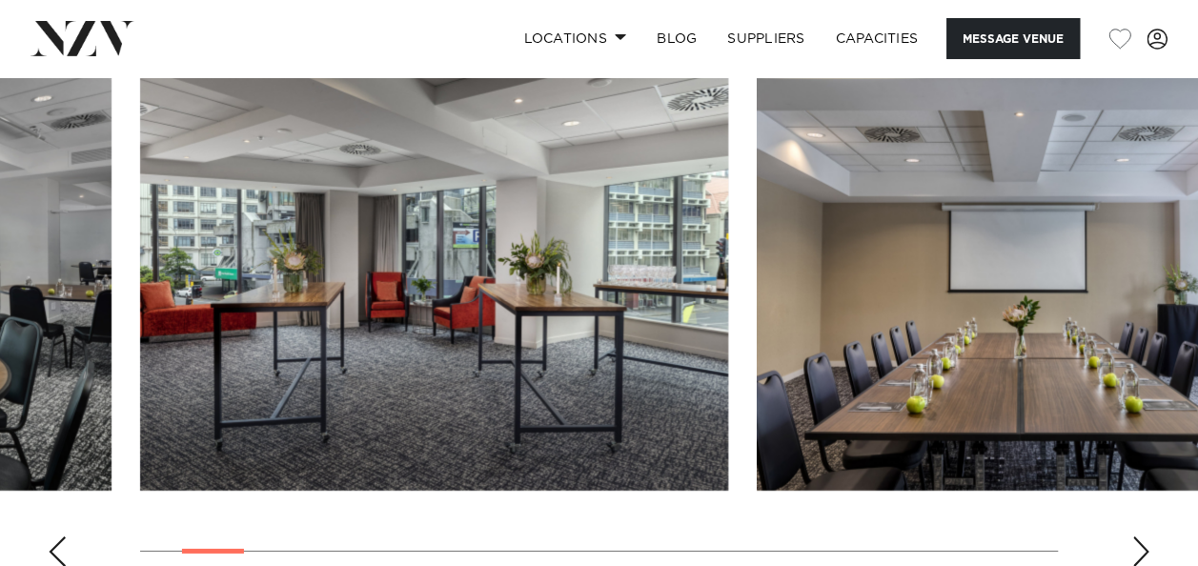
click at [1135, 537] on div "Next slide" at bounding box center [1140, 552] width 19 height 31
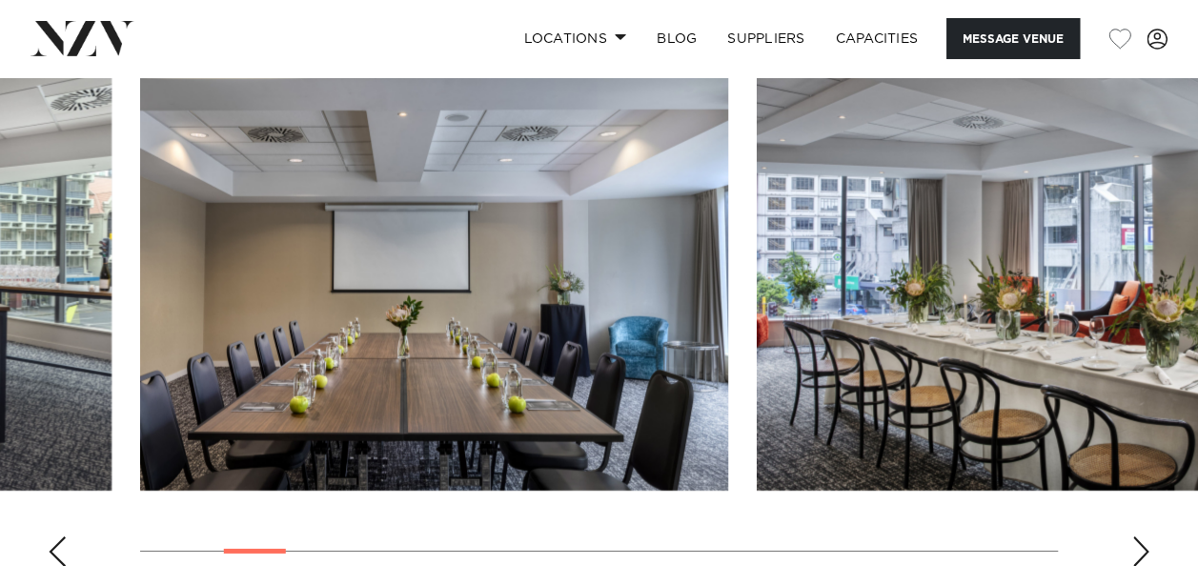
click at [683, 479] on swiper-container at bounding box center [599, 320] width 1198 height 523
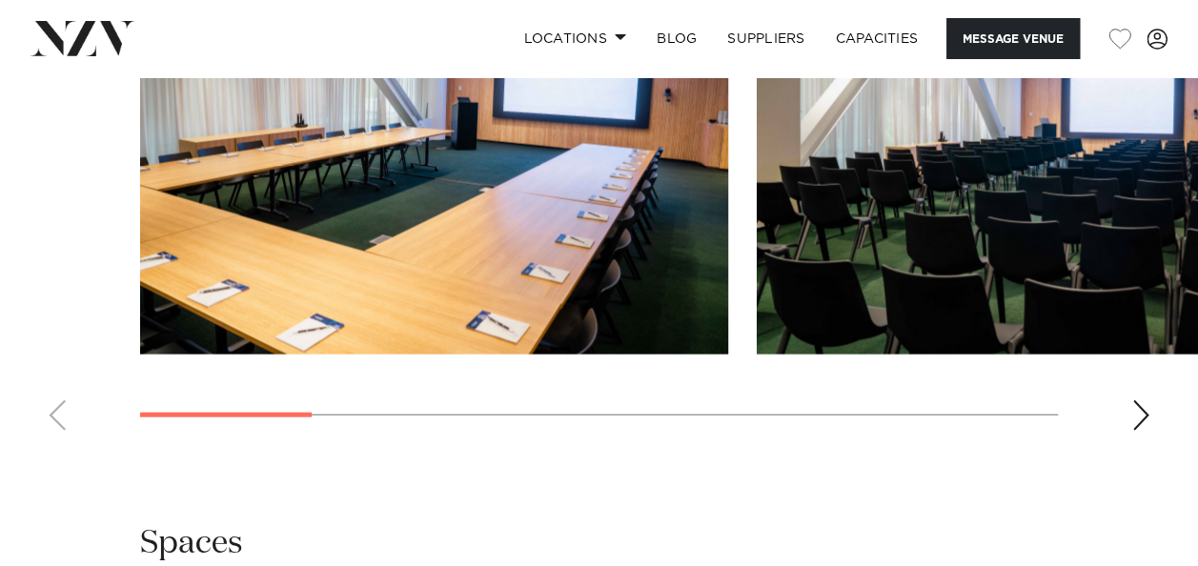
scroll to position [2201, 0]
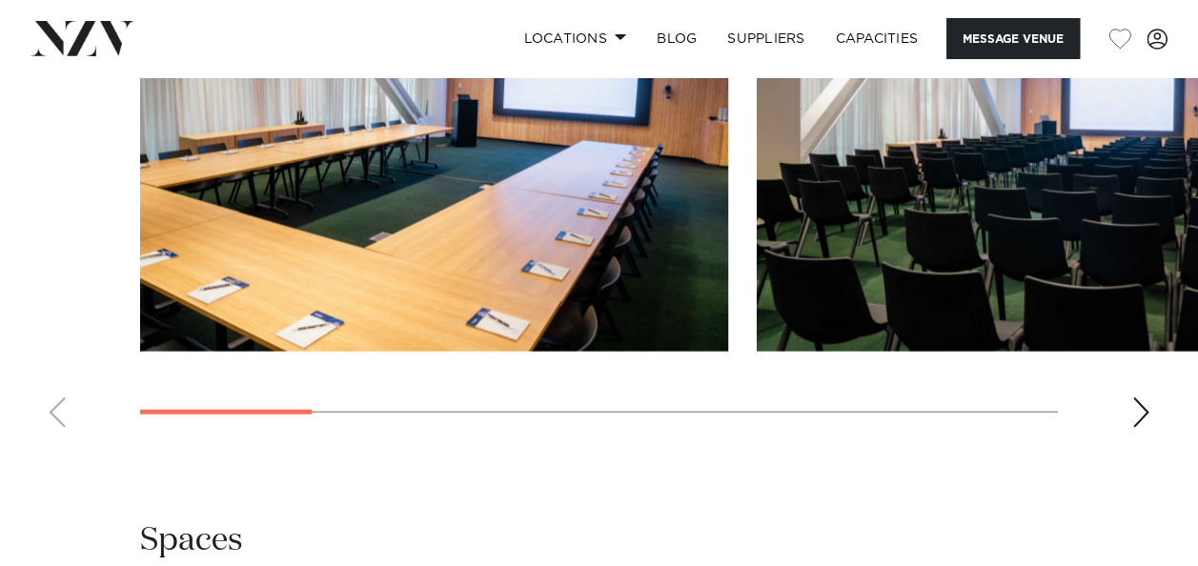
click at [1127, 435] on swiper-container at bounding box center [599, 181] width 1198 height 523
click at [1138, 428] on div "Next slide" at bounding box center [1140, 412] width 19 height 31
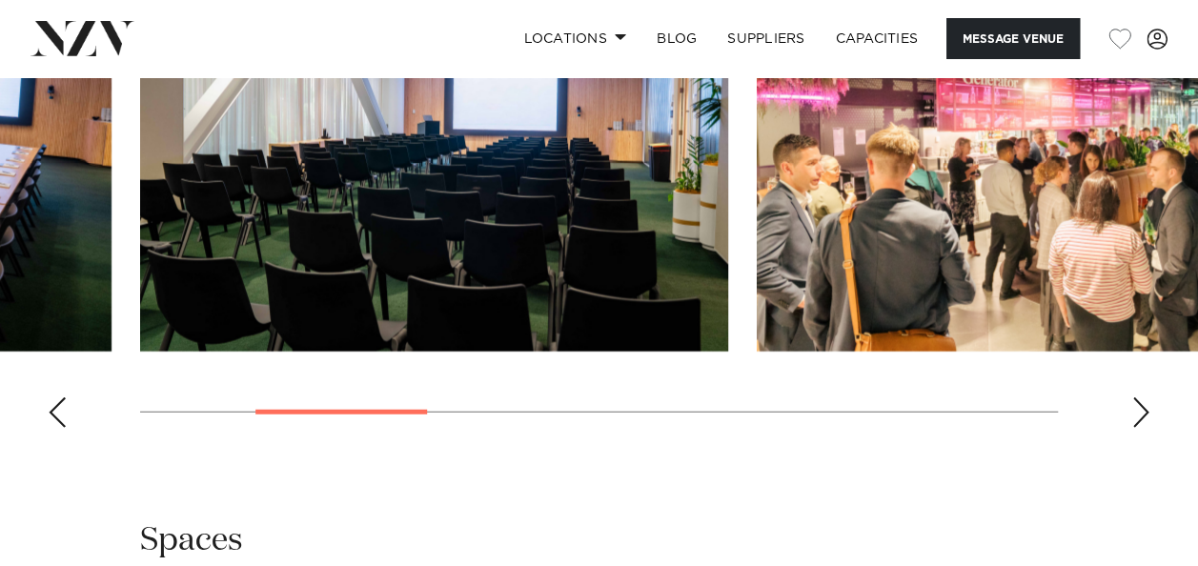
click at [1138, 428] on div "Next slide" at bounding box center [1140, 412] width 19 height 31
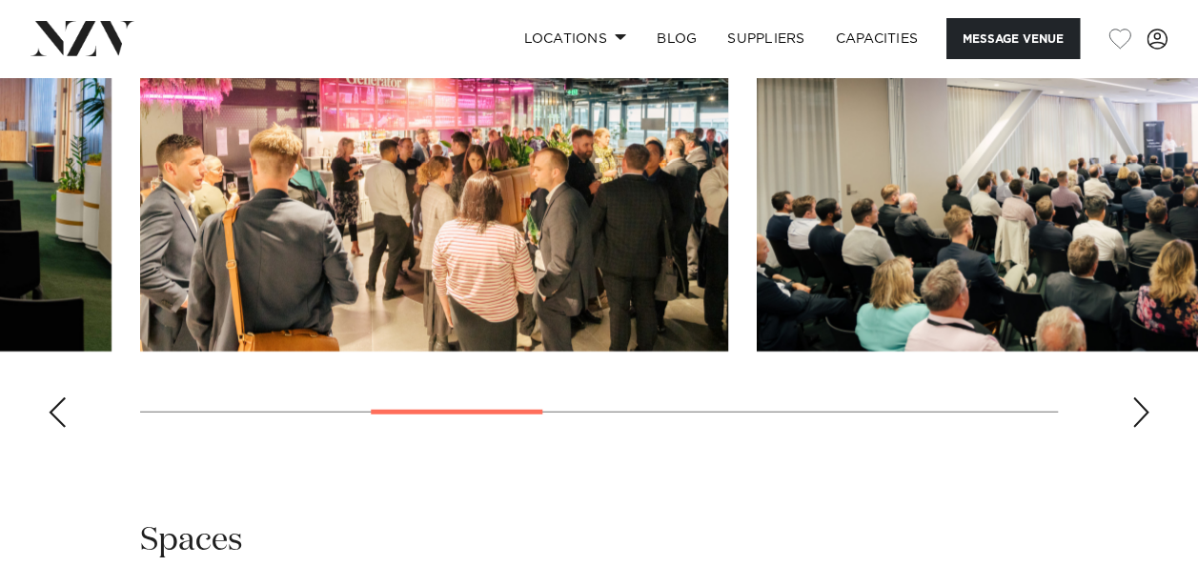
click at [1138, 428] on div "Next slide" at bounding box center [1140, 412] width 19 height 31
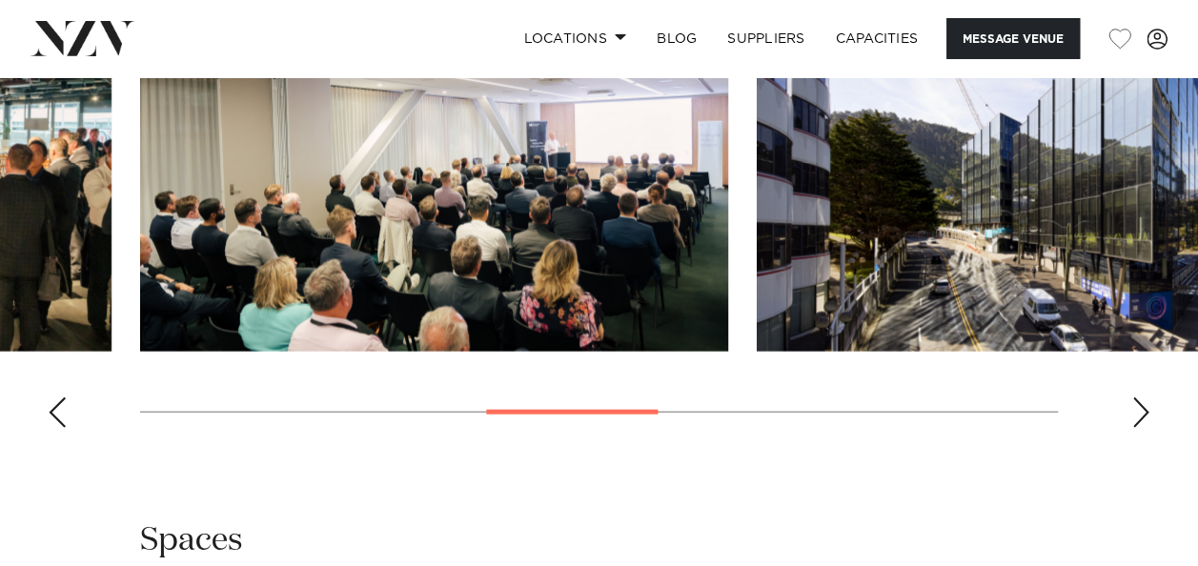
click at [1138, 428] on div "Next slide" at bounding box center [1140, 412] width 19 height 31
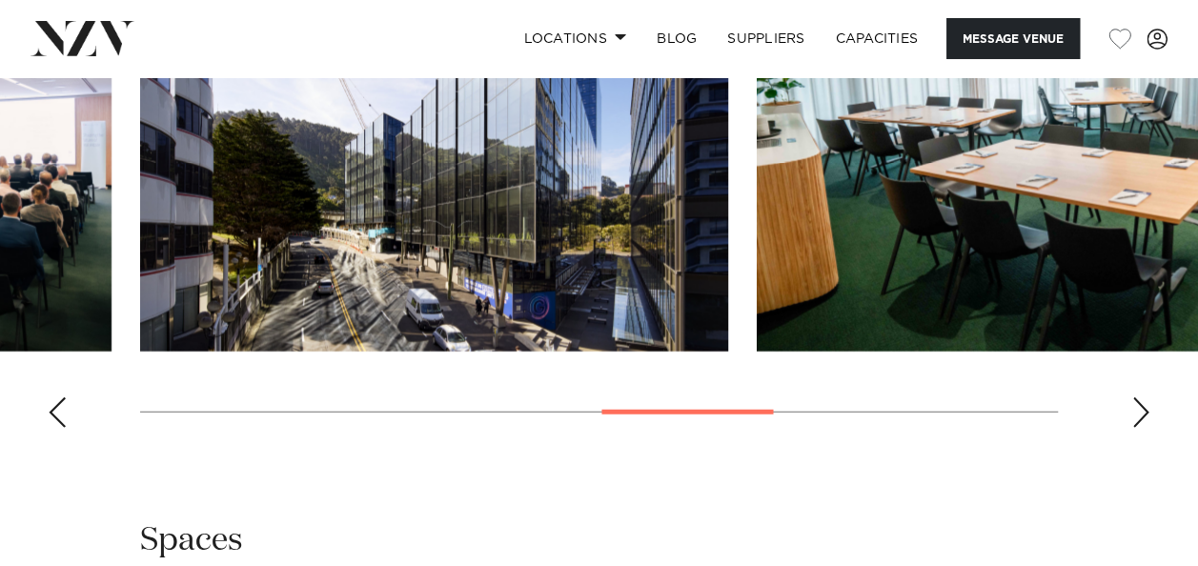
click at [1138, 428] on div "Next slide" at bounding box center [1140, 412] width 19 height 31
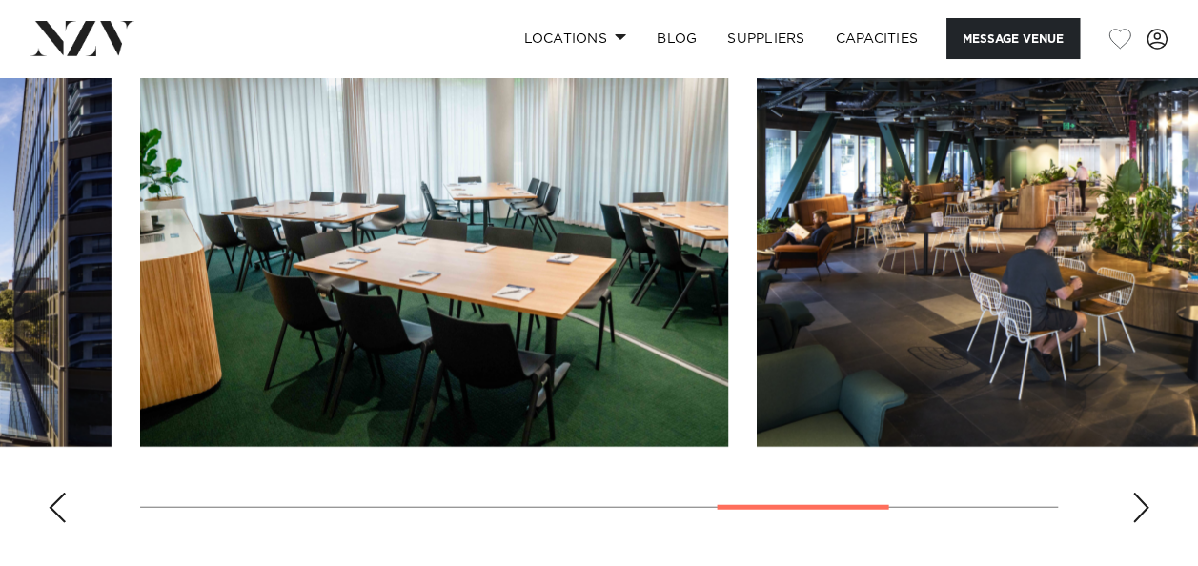
scroll to position [2125, 0]
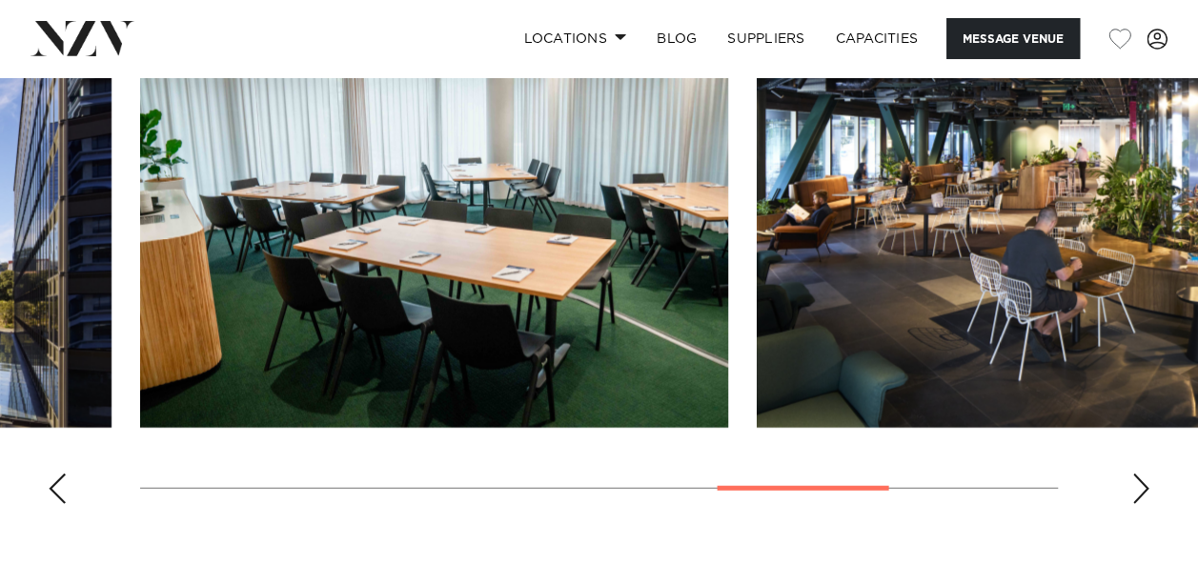
click at [1127, 517] on swiper-container at bounding box center [599, 257] width 1198 height 523
click at [1136, 504] on div "Next slide" at bounding box center [1140, 489] width 19 height 31
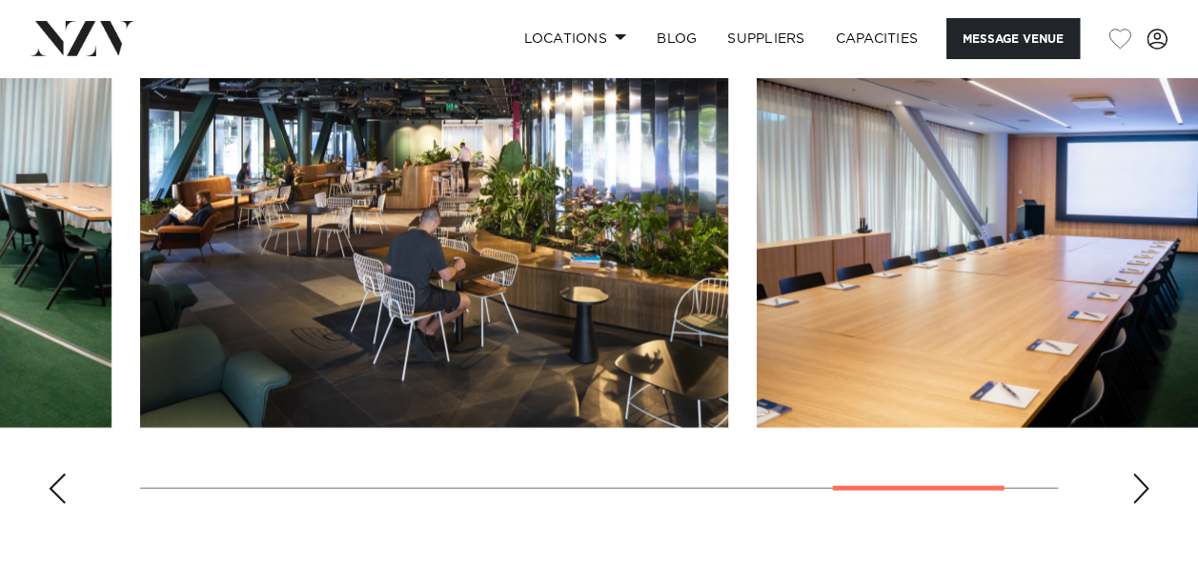
click at [1136, 504] on div "Next slide" at bounding box center [1140, 489] width 19 height 31
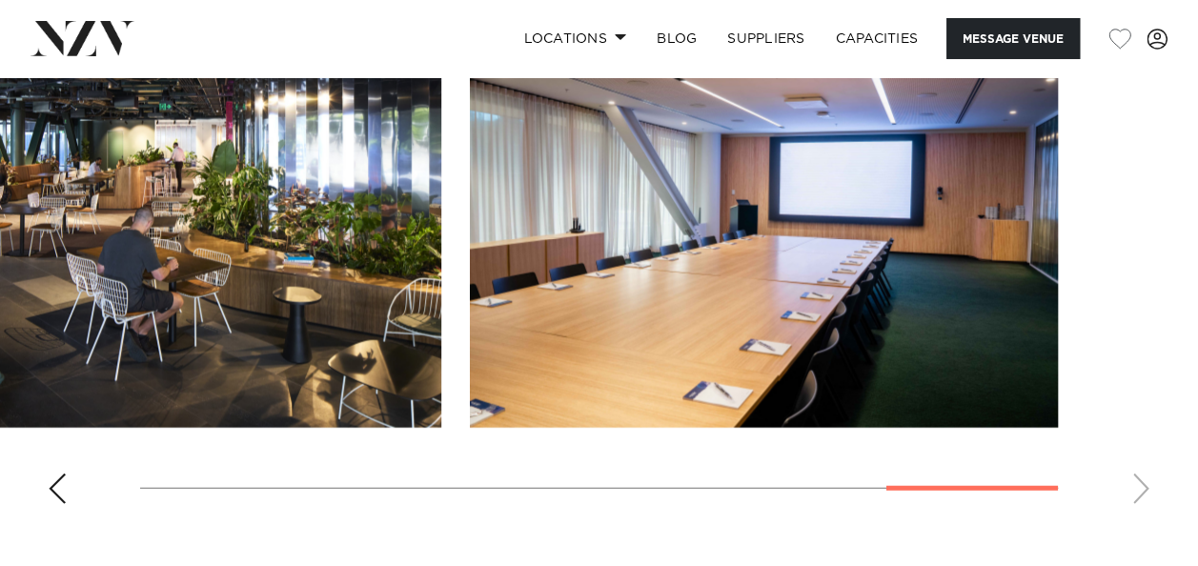
scroll to position [2124, 0]
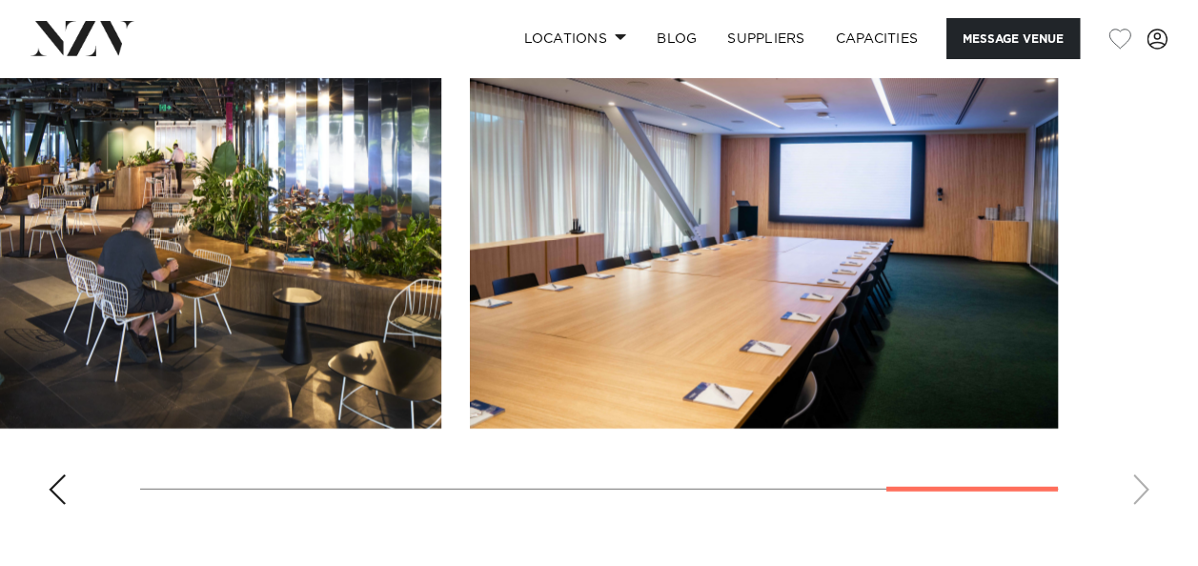
click at [63, 505] on div "Previous slide" at bounding box center [57, 490] width 19 height 31
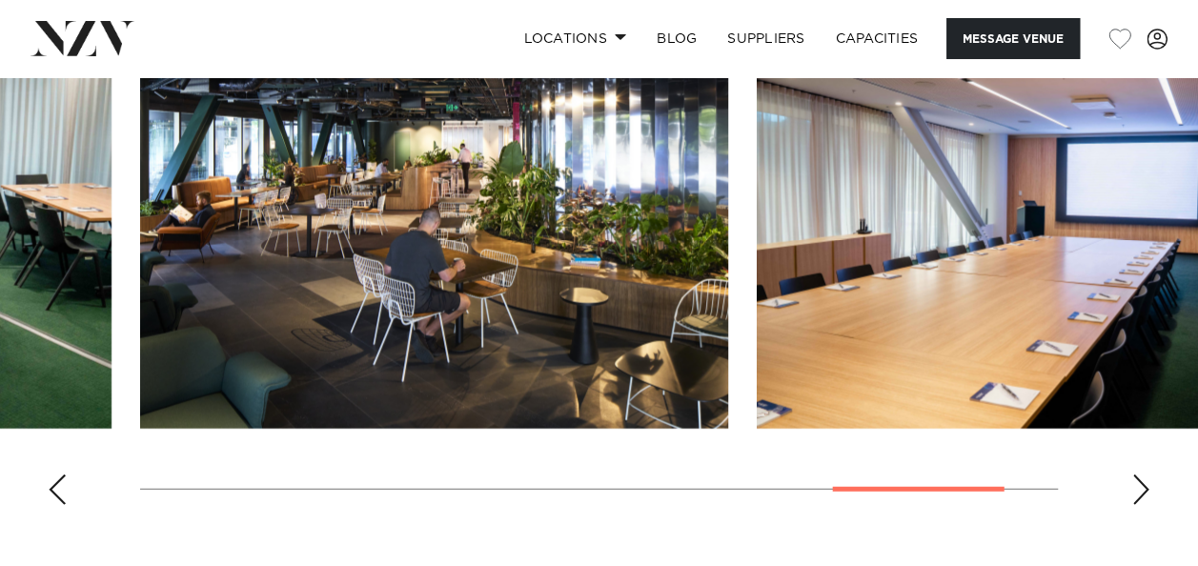
click at [53, 505] on div "Previous slide" at bounding box center [57, 490] width 19 height 31
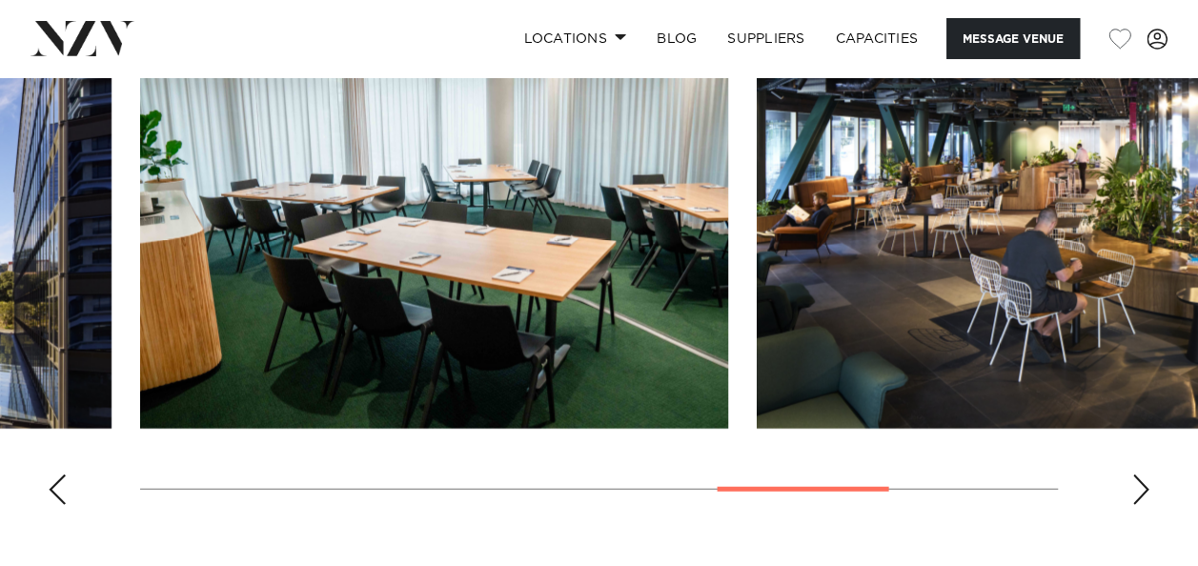
click at [53, 505] on div "Previous slide" at bounding box center [57, 490] width 19 height 31
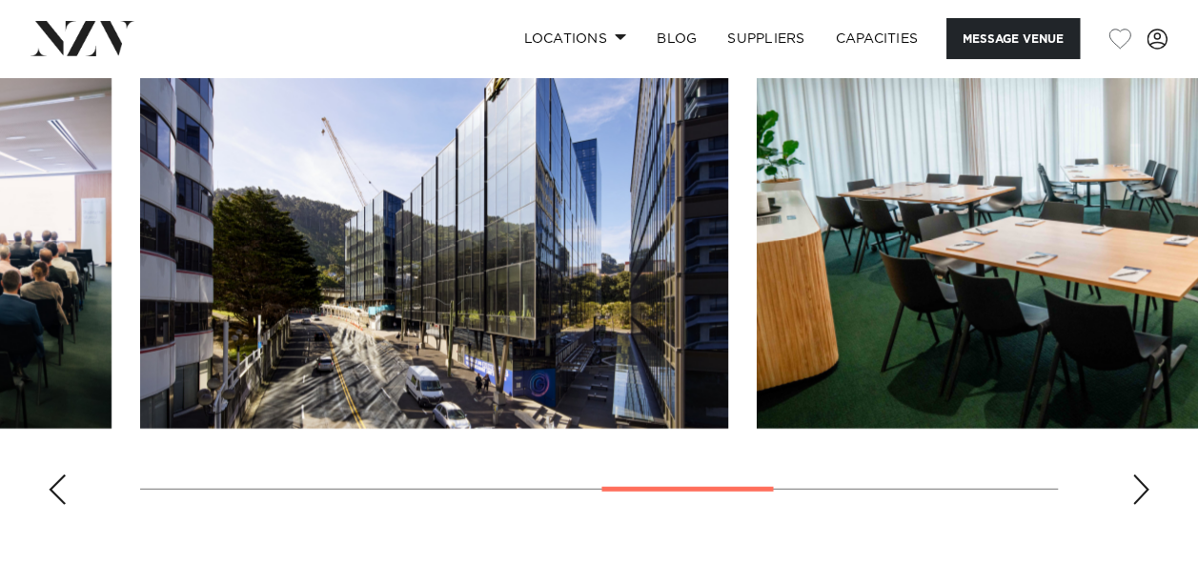
click at [53, 505] on div "Previous slide" at bounding box center [57, 490] width 19 height 31
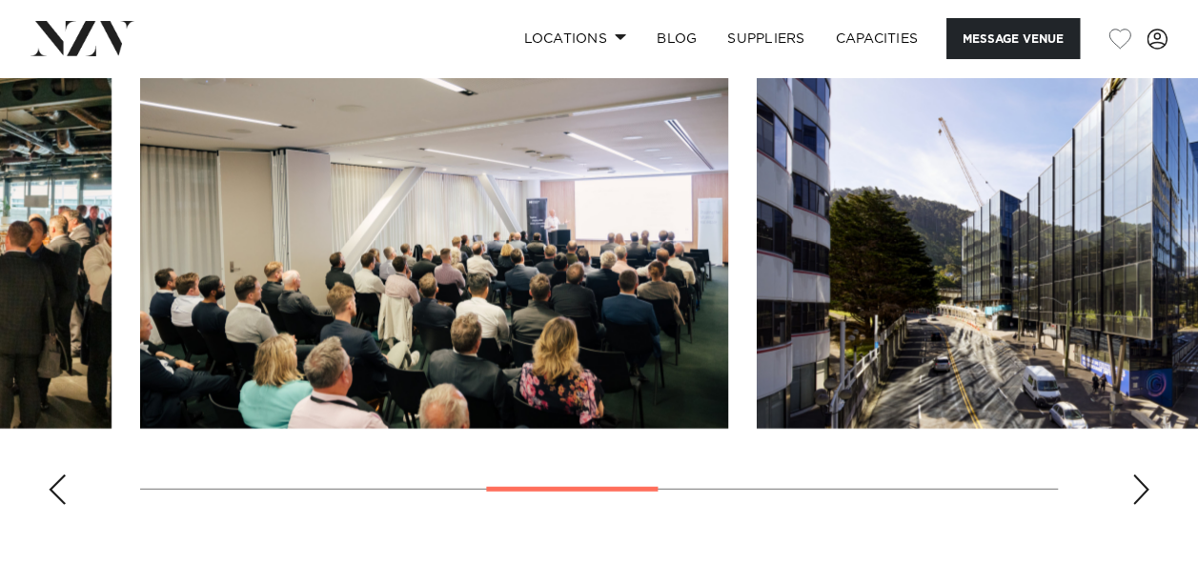
click at [53, 505] on div "Previous slide" at bounding box center [57, 490] width 19 height 31
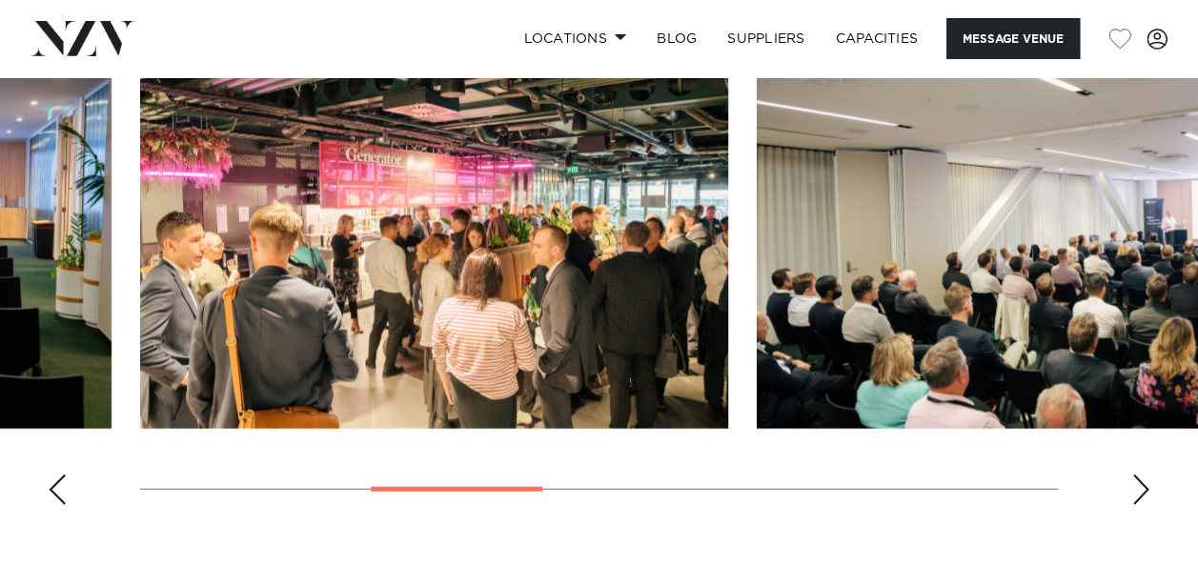
click at [53, 505] on div "Previous slide" at bounding box center [57, 490] width 19 height 31
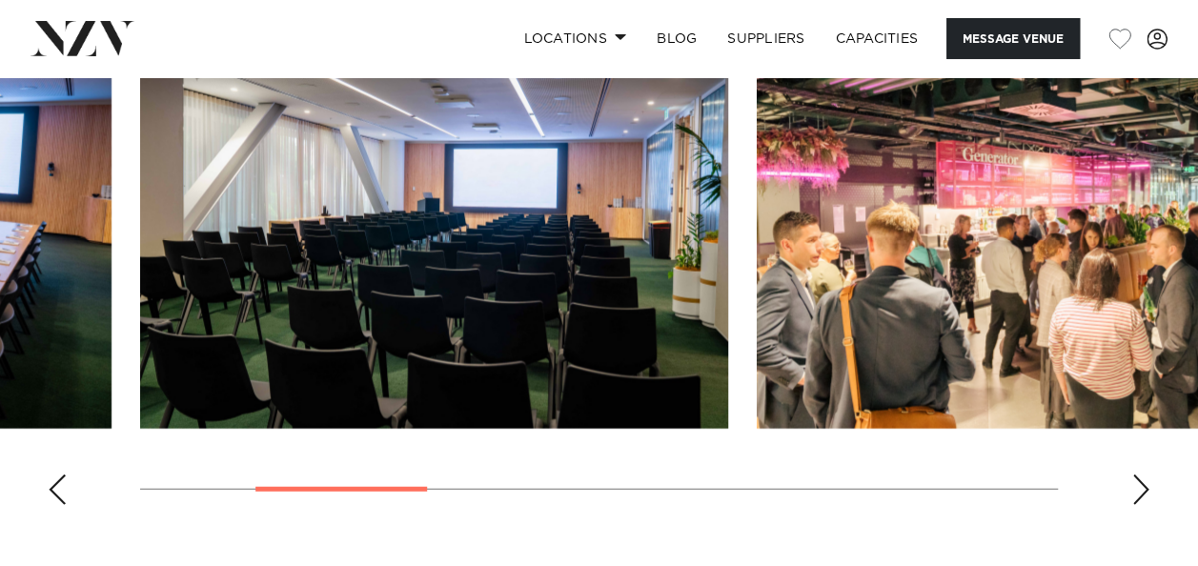
click at [53, 505] on div "Previous slide" at bounding box center [57, 490] width 19 height 31
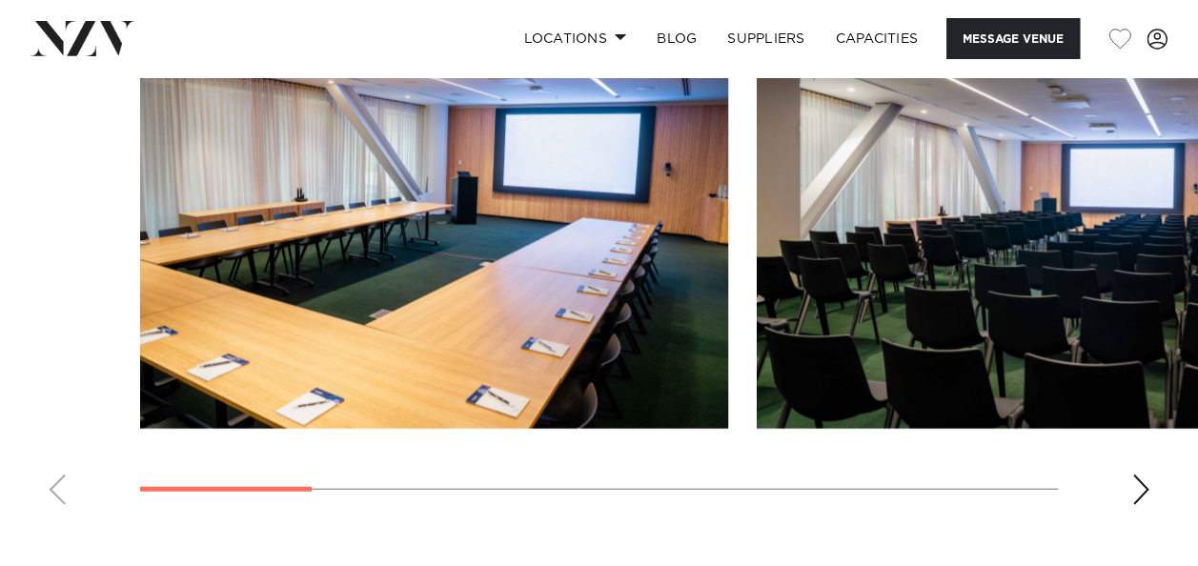
click at [53, 517] on swiper-container at bounding box center [599, 258] width 1198 height 523
click at [63, 505] on swiper-container at bounding box center [599, 258] width 1198 height 523
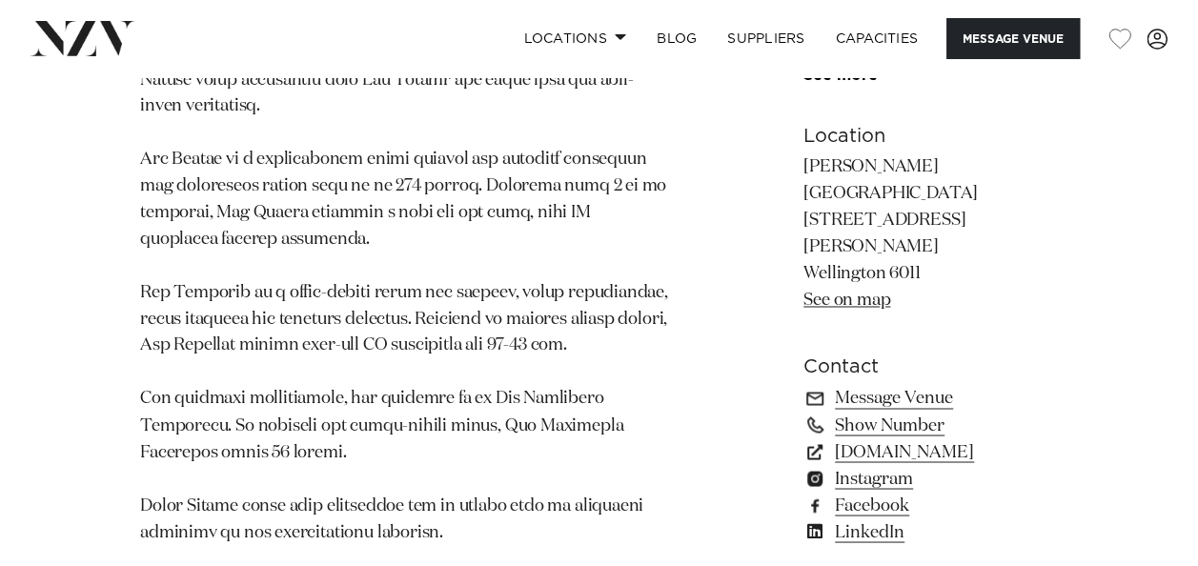
scroll to position [1407, 0]
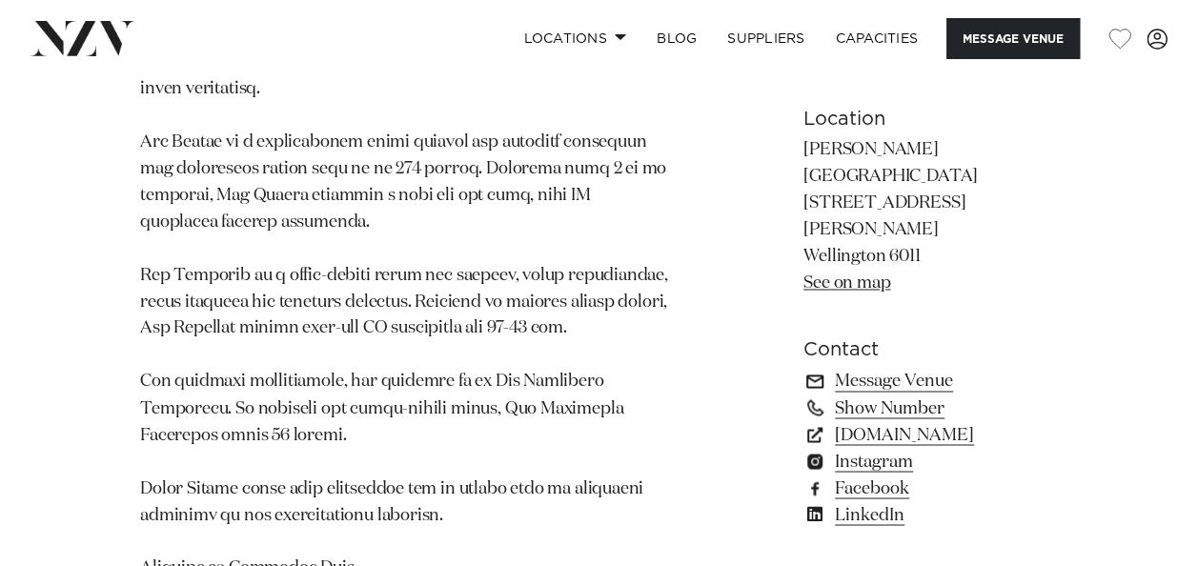
click at [827, 395] on link "Message Venue" at bounding box center [931, 381] width 255 height 27
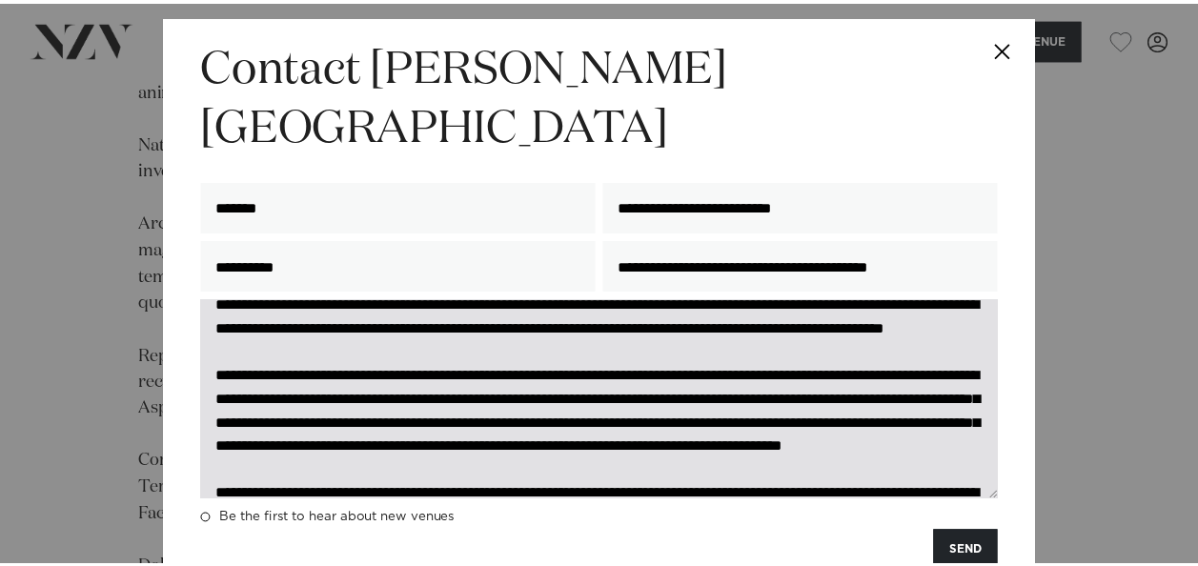
scroll to position [53, 0]
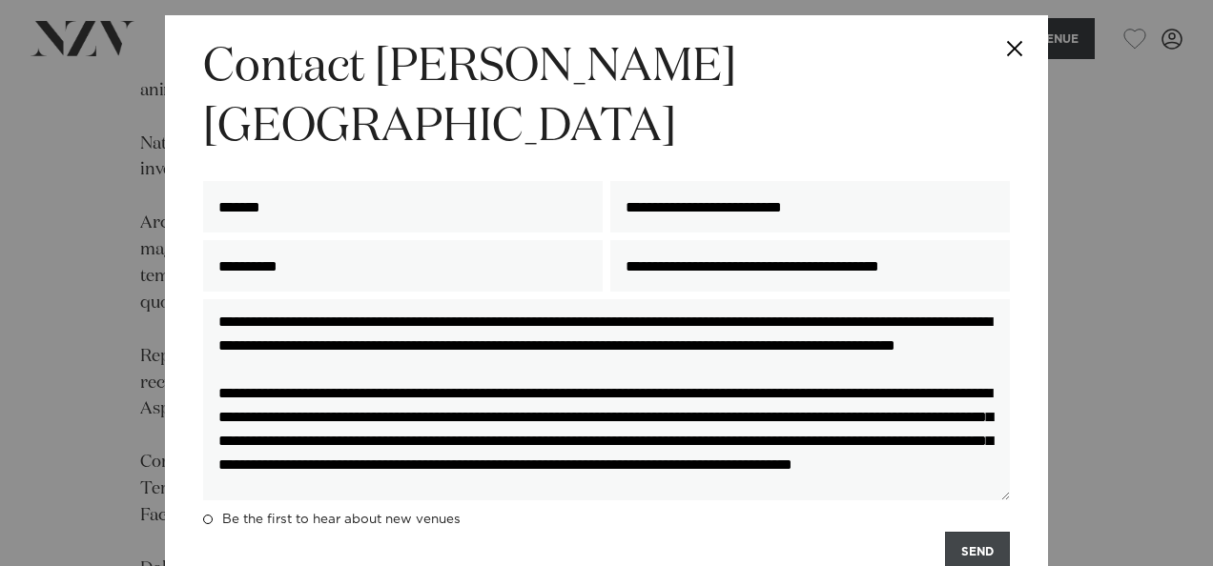
click at [961, 532] on button "SEND" at bounding box center [977, 552] width 65 height 41
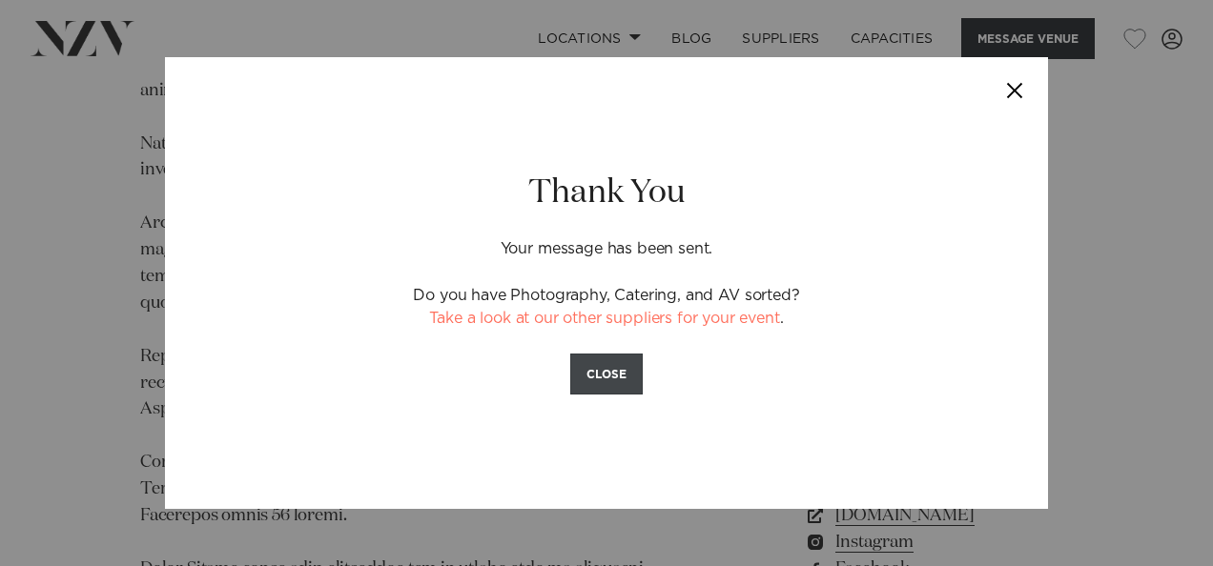
click at [587, 365] on button "CLOSE" at bounding box center [606, 374] width 72 height 41
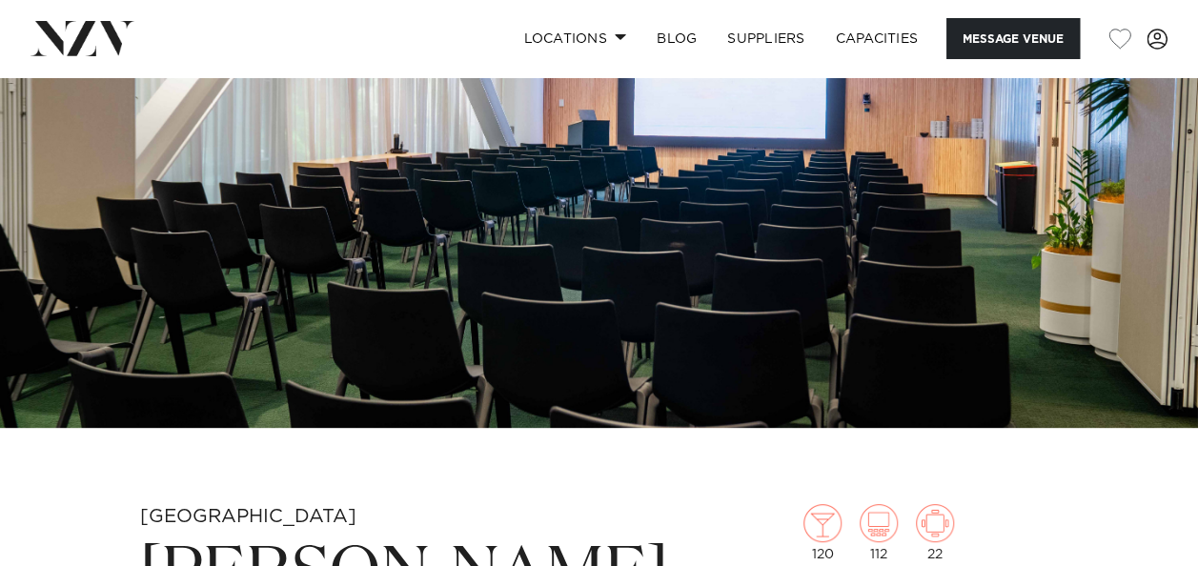
scroll to position [0, 0]
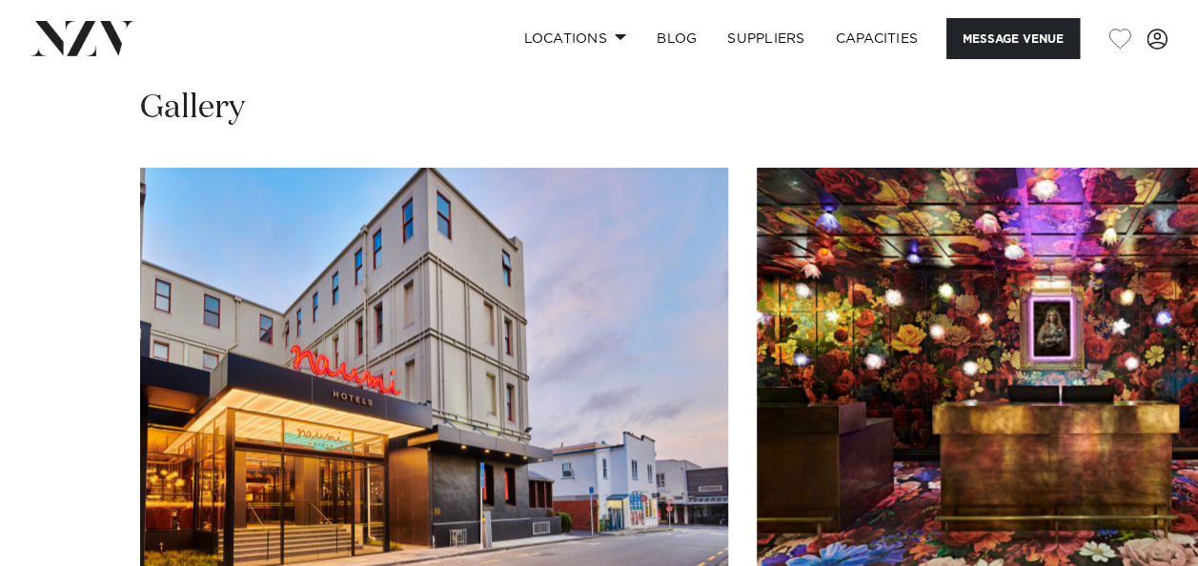
scroll to position [1927, 0]
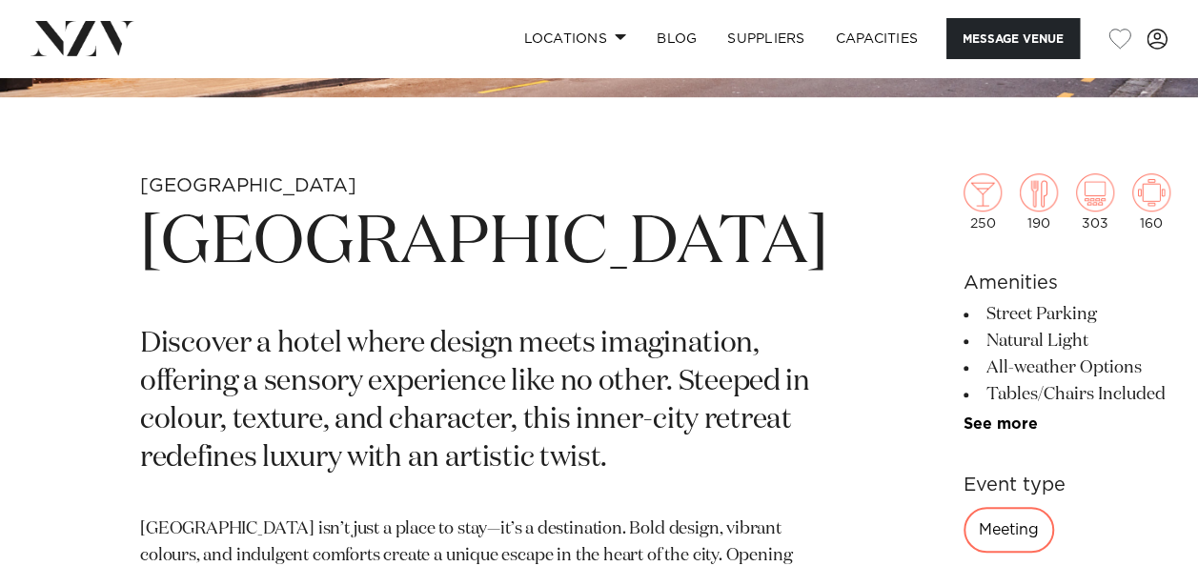
scroll to position [440, 0]
